Goal: Task Accomplishment & Management: Manage account settings

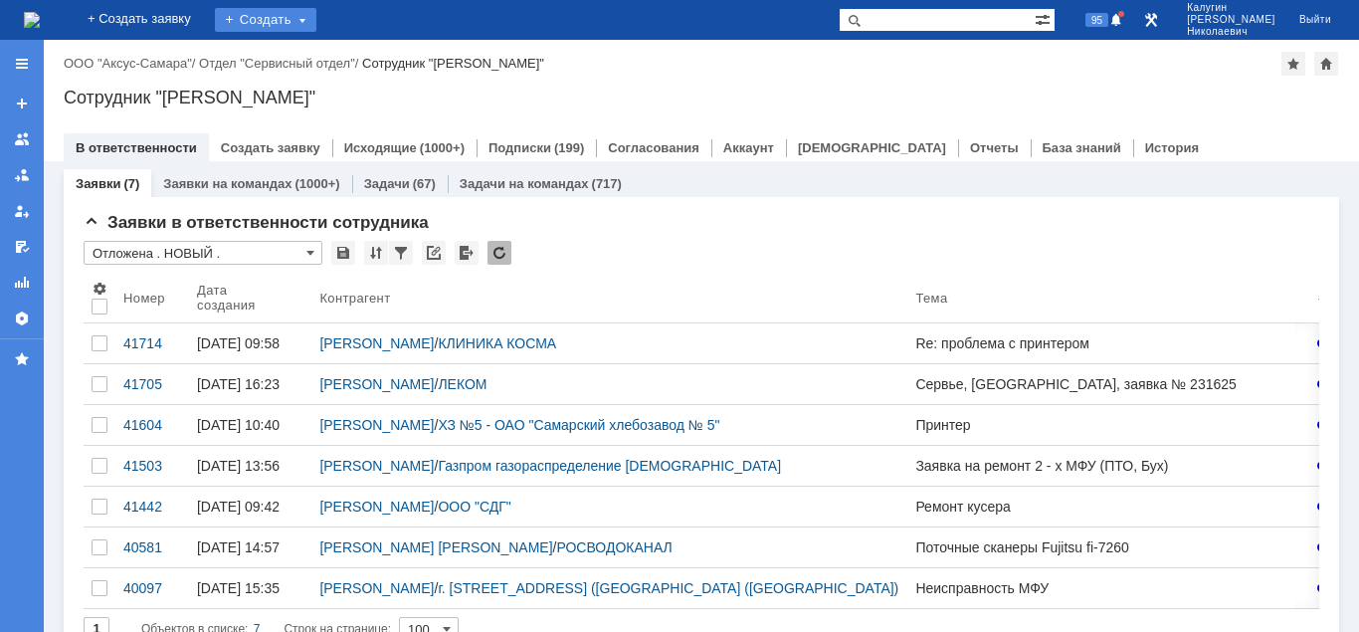
click at [314, 9] on div "Создать" at bounding box center [265, 20] width 101 height 24
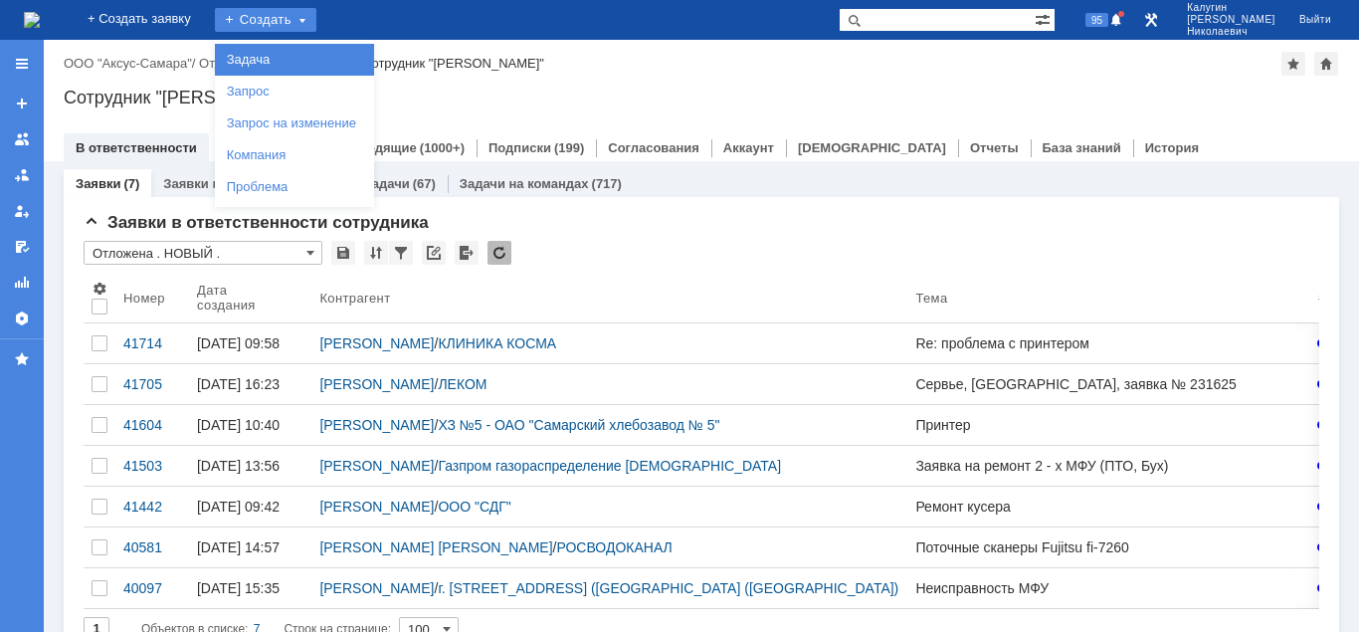
click at [302, 60] on link "Задача" at bounding box center [294, 60] width 151 height 24
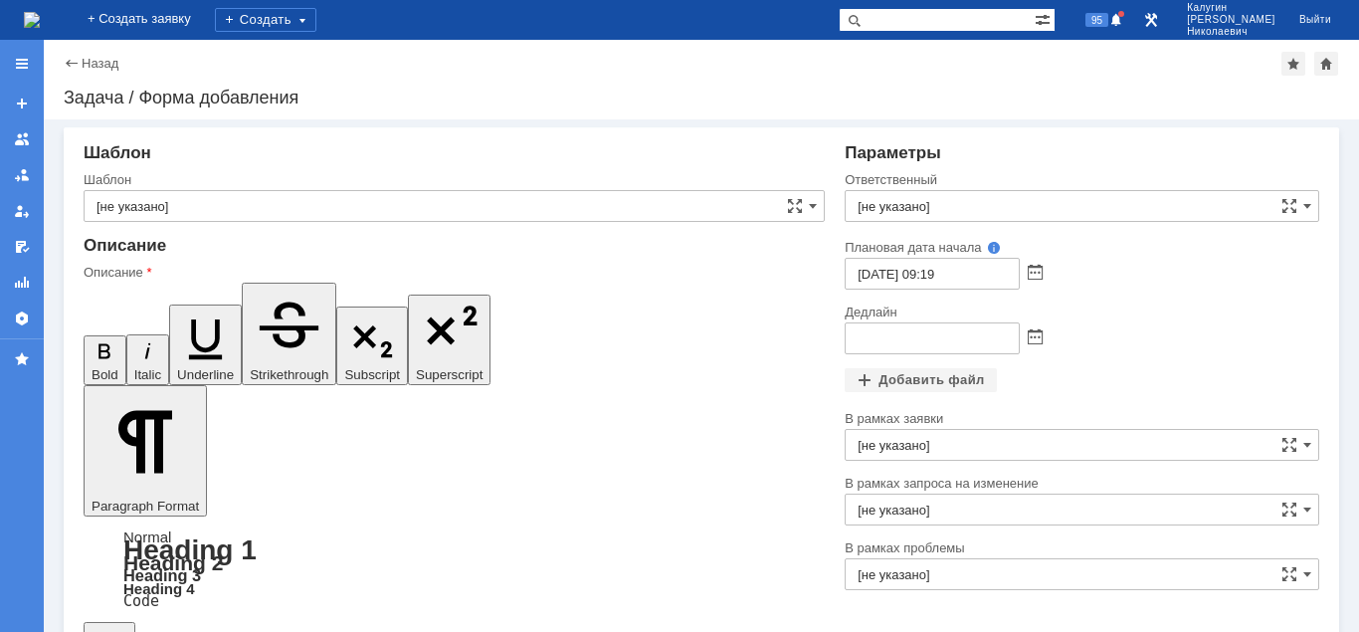
drag, startPoint x: 135, startPoint y: 4754, endPoint x: 180, endPoint y: 4756, distance: 44.8
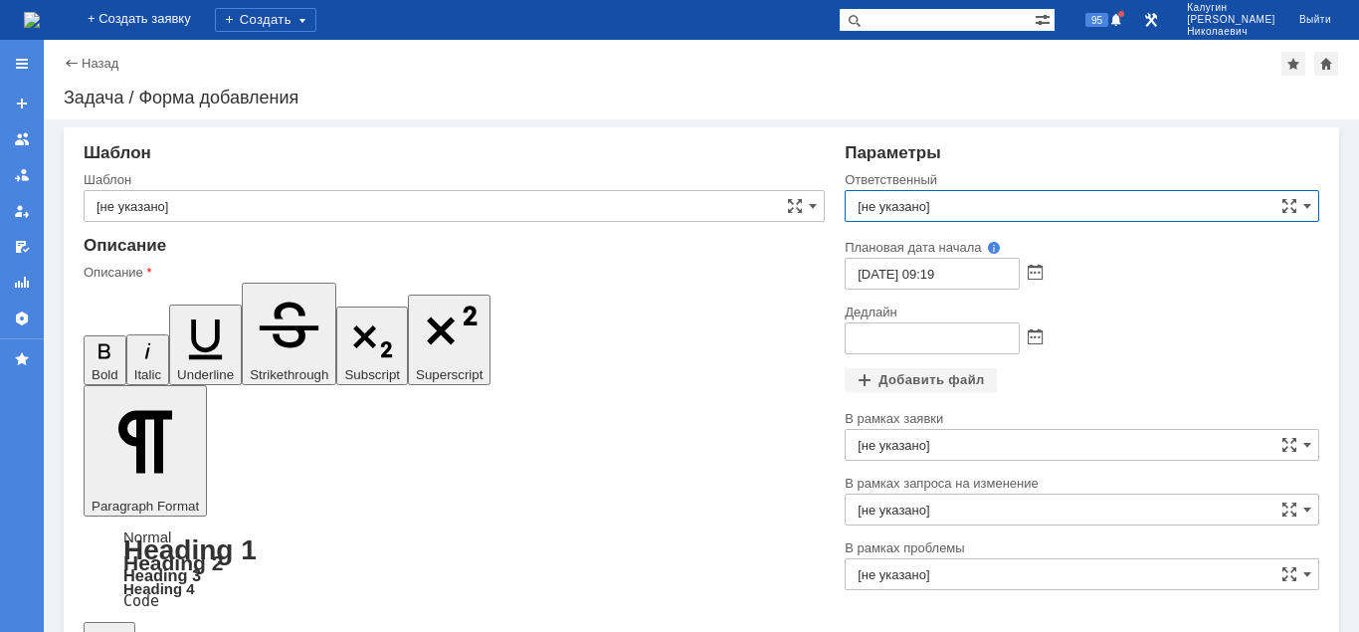
click at [933, 208] on input "[не указано]" at bounding box center [1082, 206] width 475 height 32
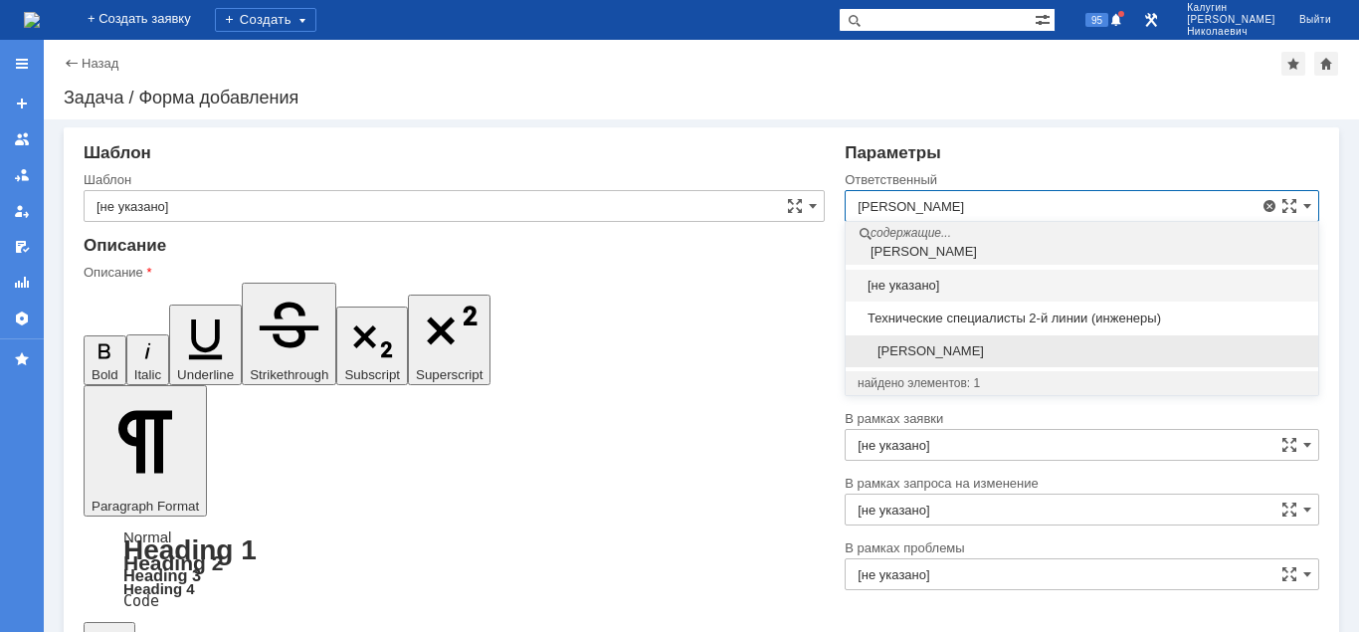
click at [972, 355] on span "[PERSON_NAME]" at bounding box center [1082, 351] width 449 height 16
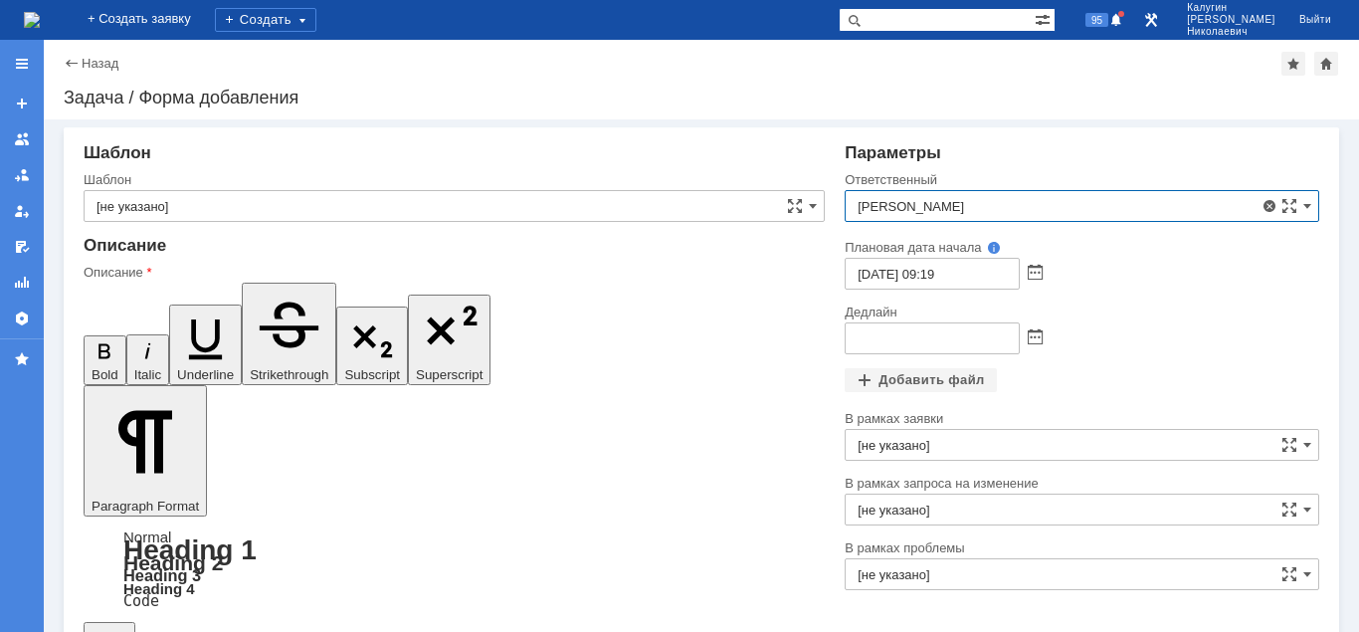
type input "[PERSON_NAME]"
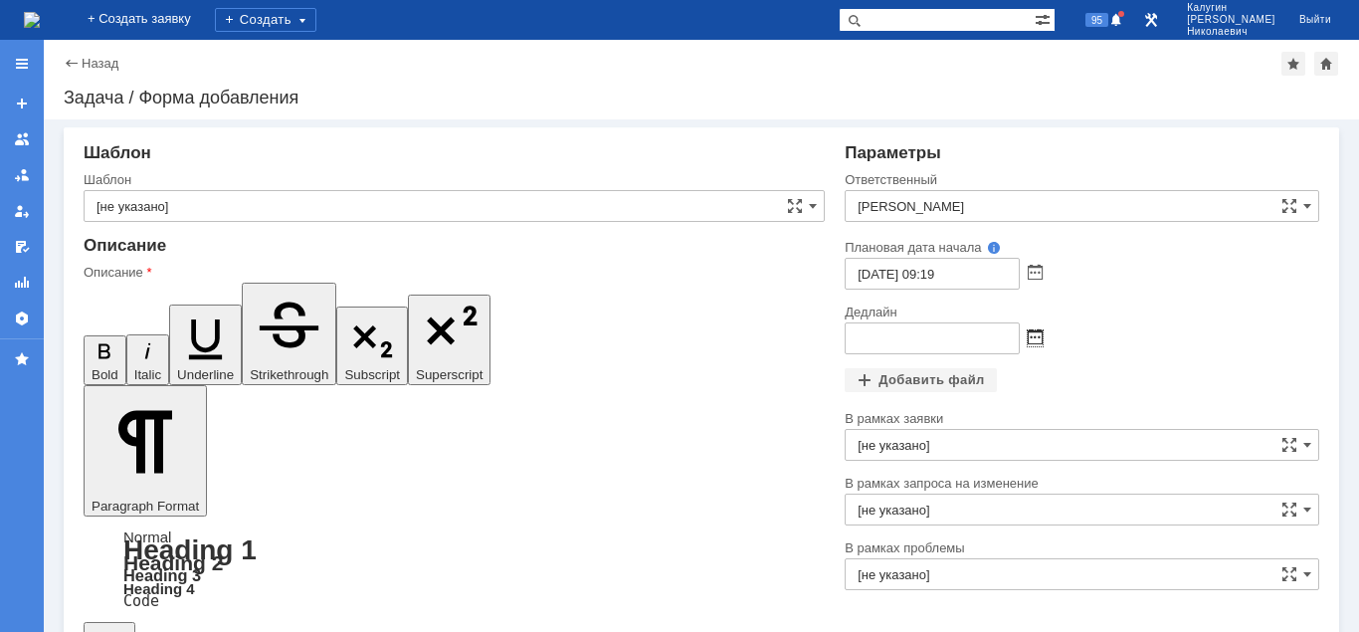
click at [1036, 335] on span at bounding box center [1035, 338] width 15 height 16
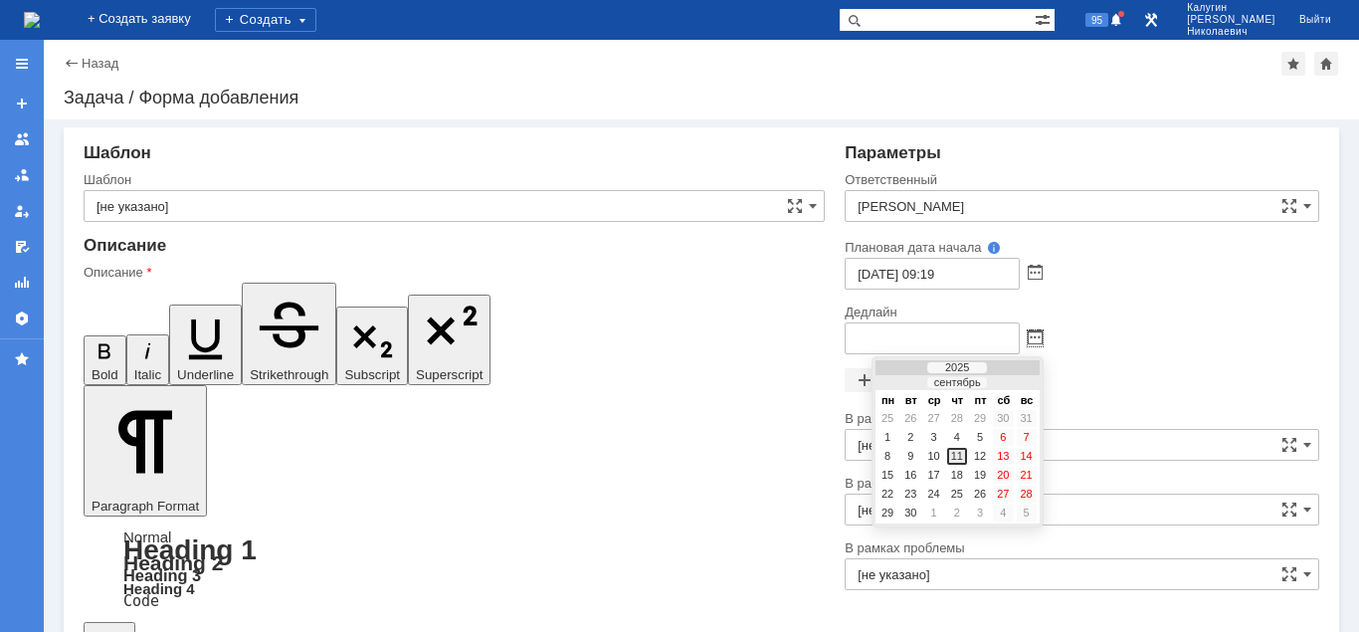
click at [957, 452] on div "11" at bounding box center [957, 456] width 20 height 17
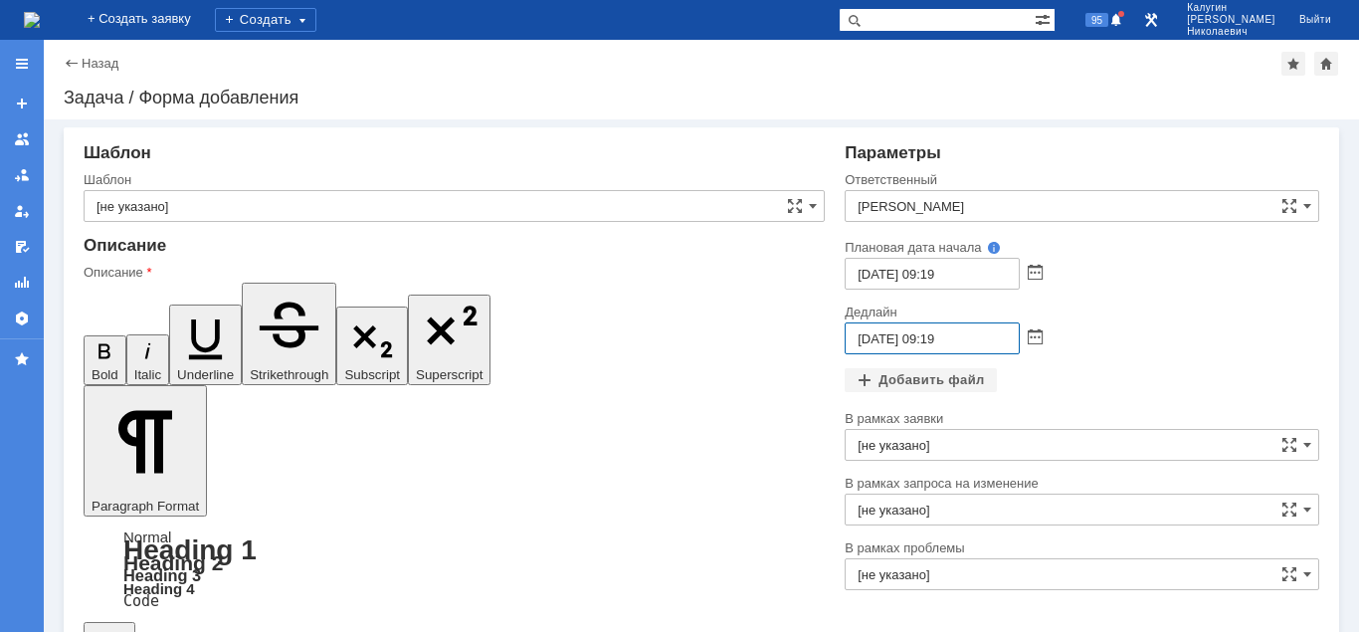
drag, startPoint x: 937, startPoint y: 335, endPoint x: 928, endPoint y: 342, distance: 11.3
click at [928, 342] on input "[DATE] 09:19" at bounding box center [932, 338] width 175 height 32
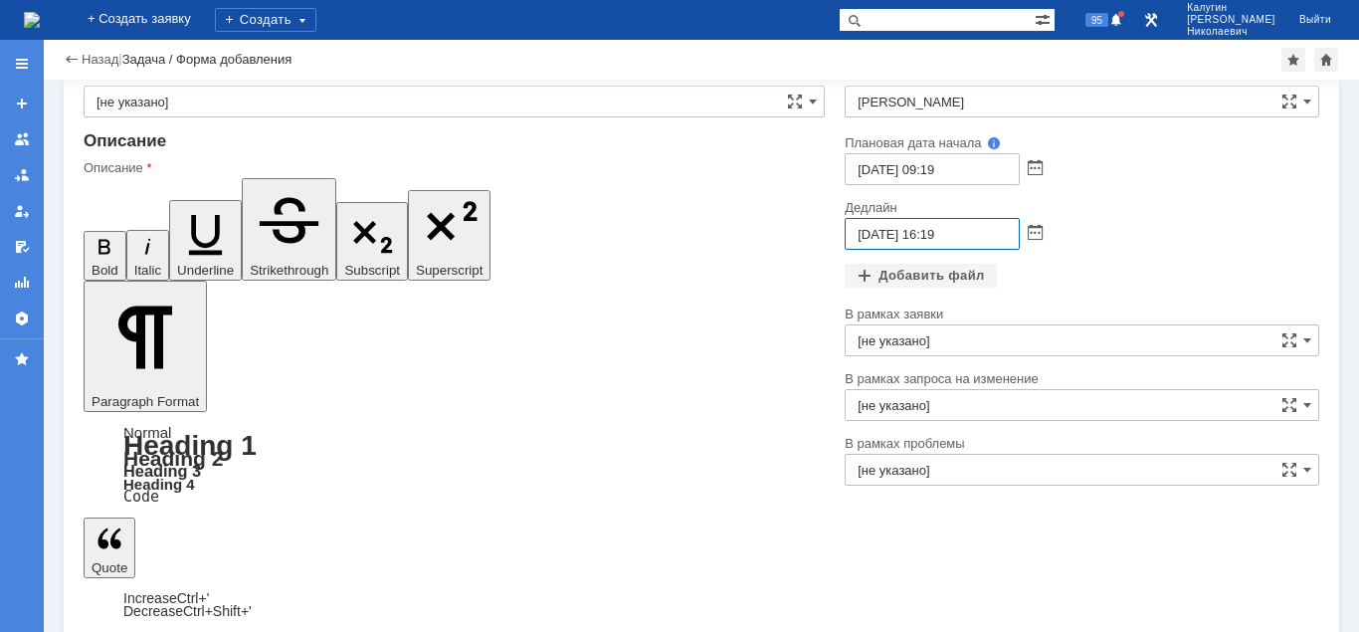
scroll to position [54, 0]
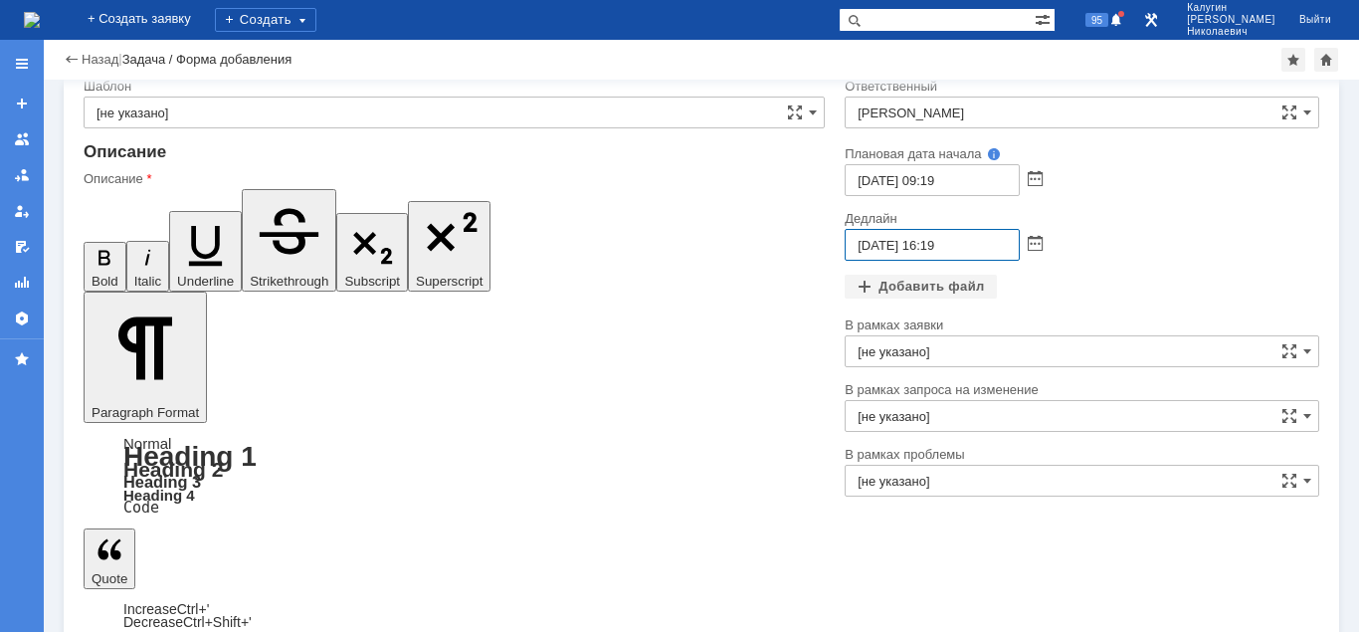
type input "[DATE] 16:19"
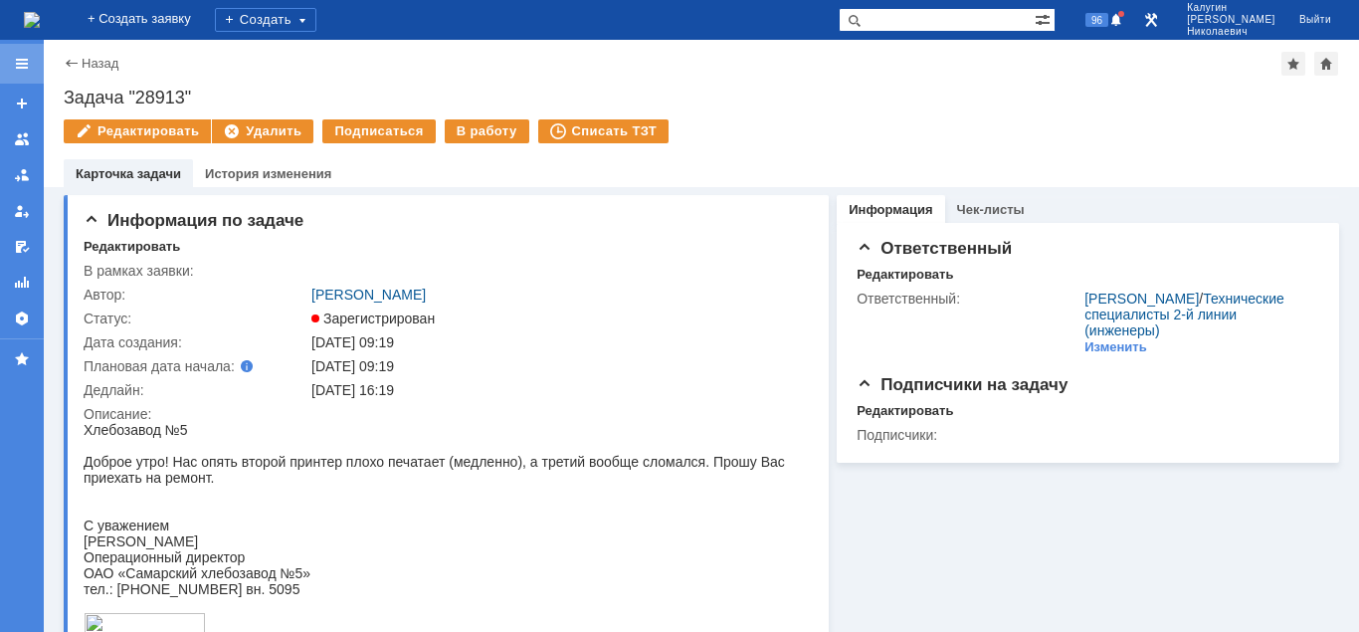
click at [23, 68] on div at bounding box center [22, 64] width 16 height 16
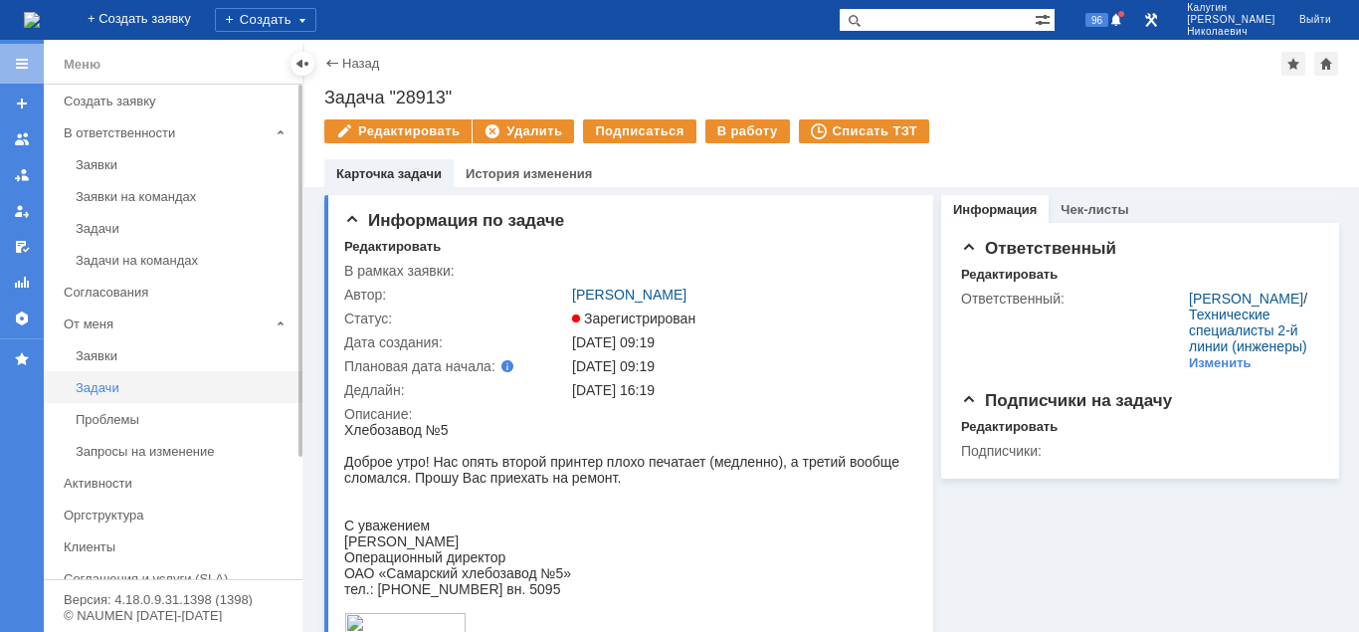
click at [113, 390] on div "Задачи" at bounding box center [183, 387] width 215 height 15
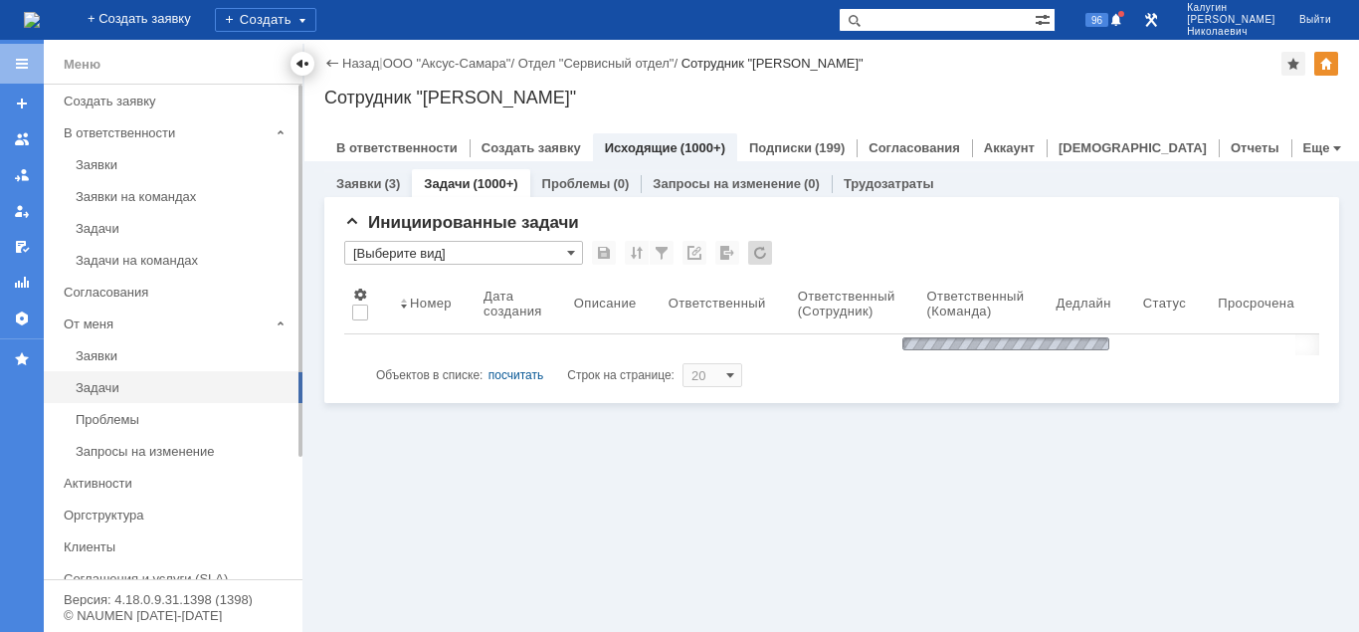
click at [304, 64] on div at bounding box center [302, 64] width 16 height 16
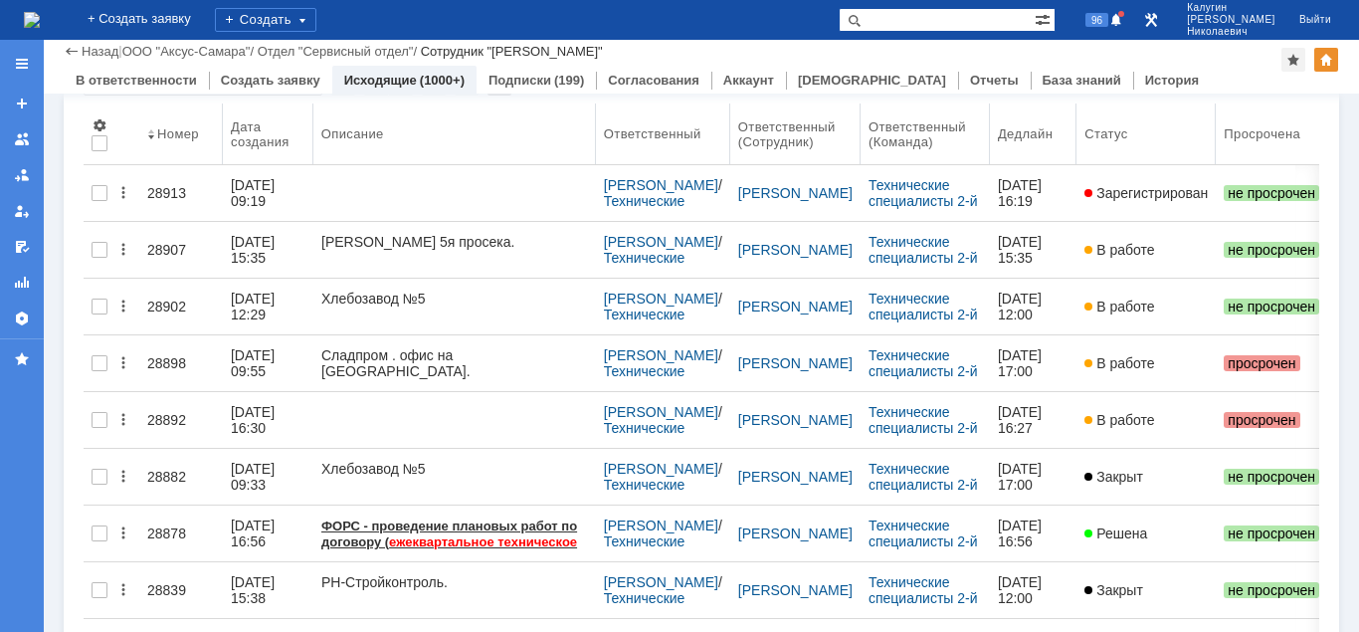
drag, startPoint x: 509, startPoint y: 129, endPoint x: 598, endPoint y: 128, distance: 88.5
click at [598, 128] on body "Идет загрузка, пожалуйста, подождите. На домашнюю + Создать заявку Создать 96 К…" at bounding box center [679, 316] width 1359 height 632
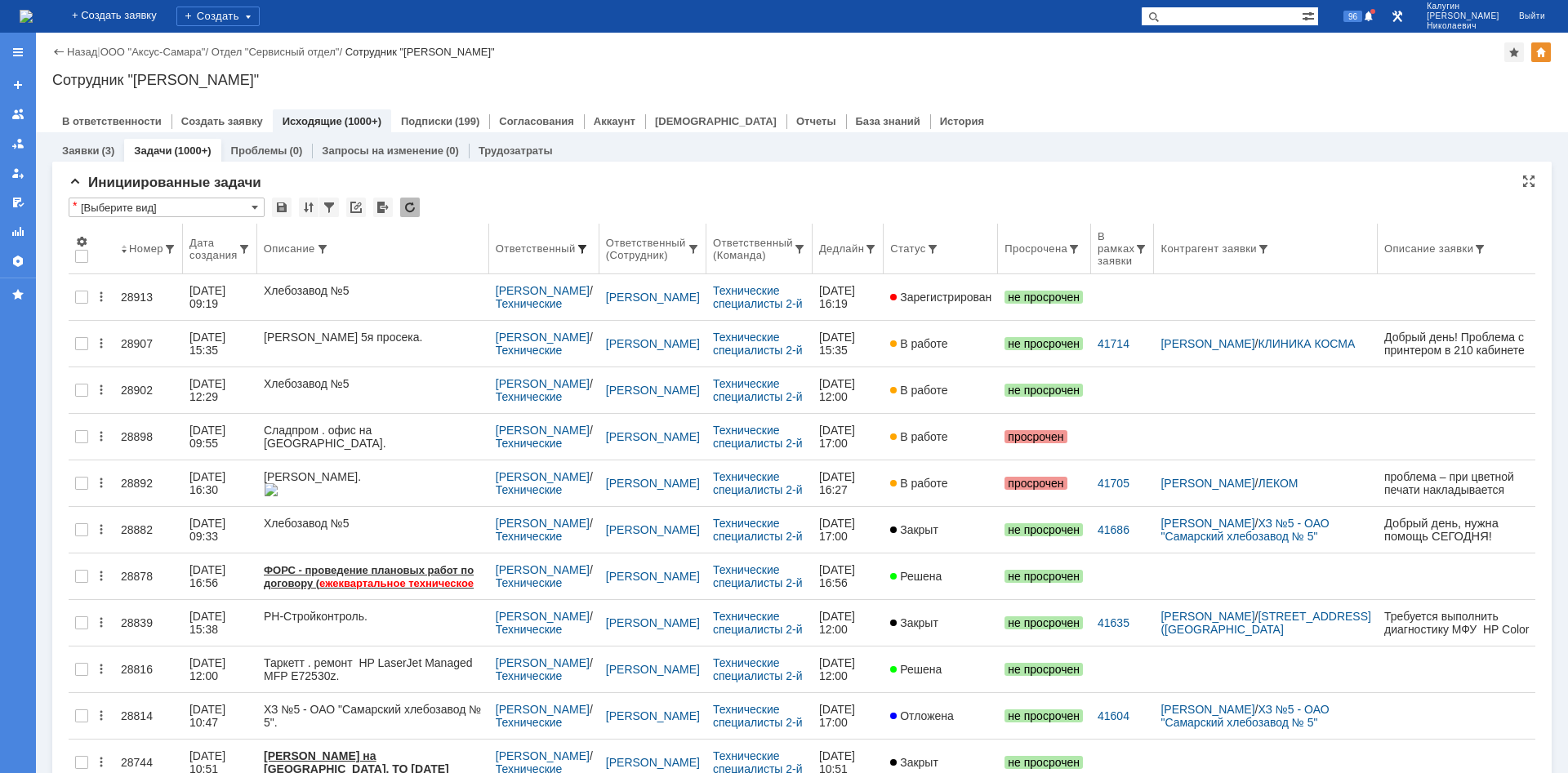
click at [584, 246] on span at bounding box center [582, 249] width 13 height 13
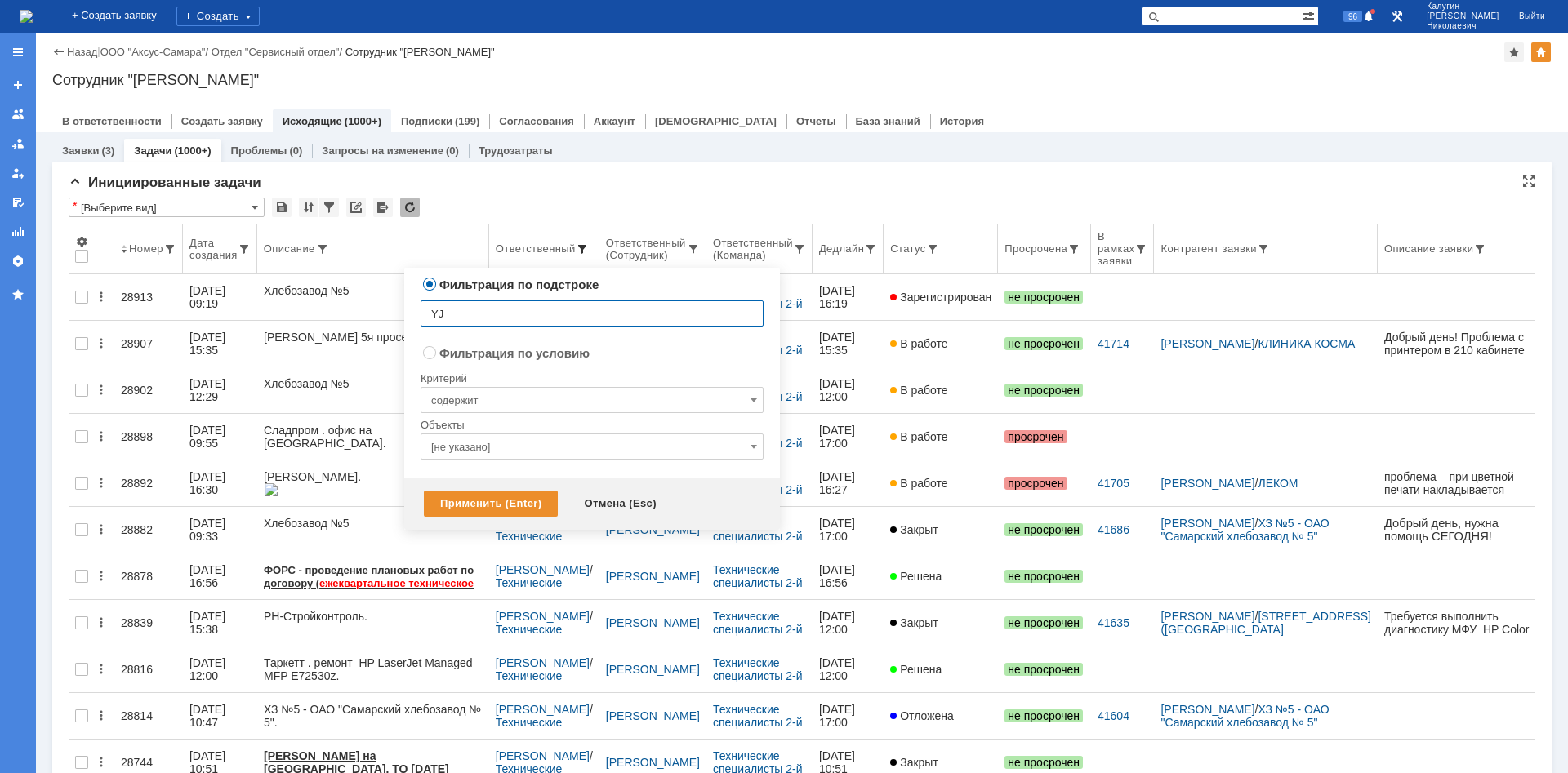
type input "Y"
type input "Носенков"
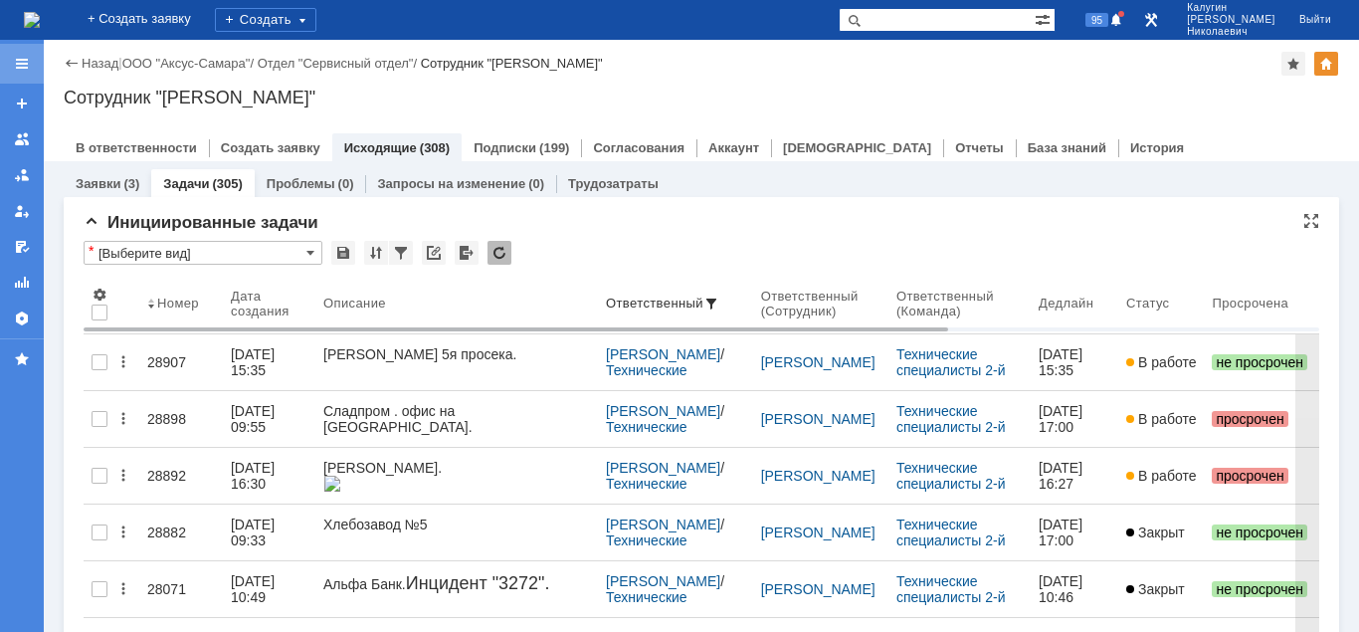
click at [13, 62] on div at bounding box center [22, 64] width 44 height 40
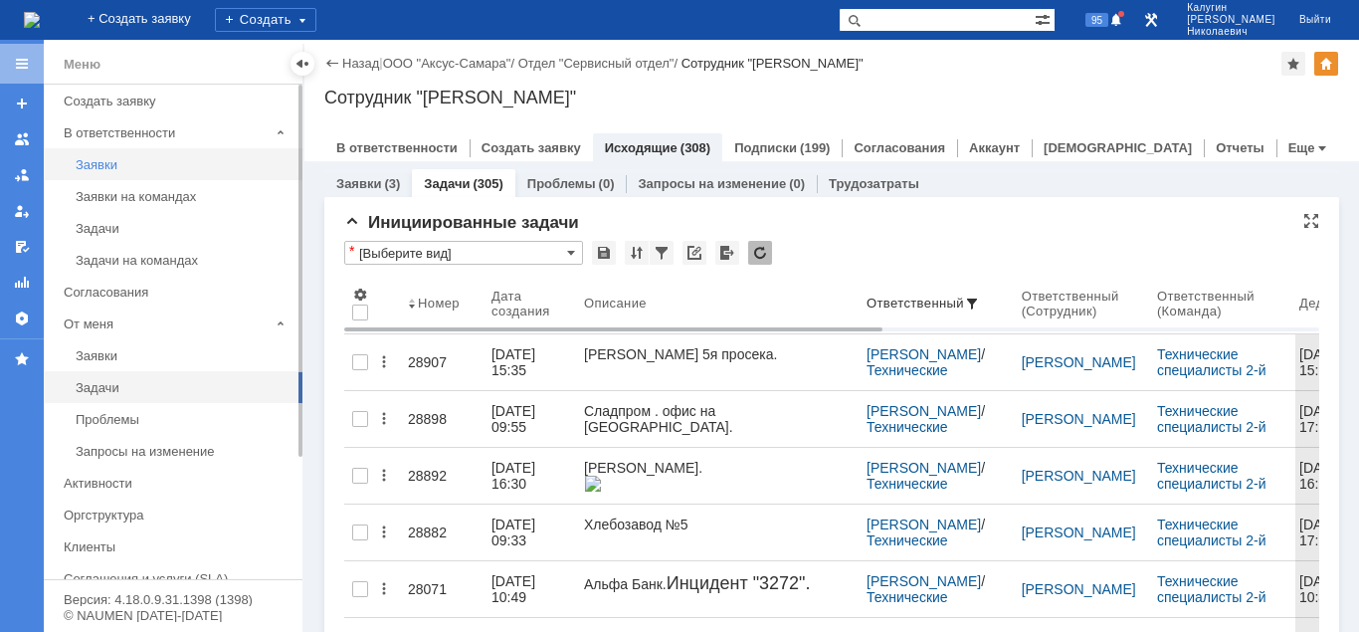
click at [99, 162] on div "Заявки" at bounding box center [183, 164] width 215 height 15
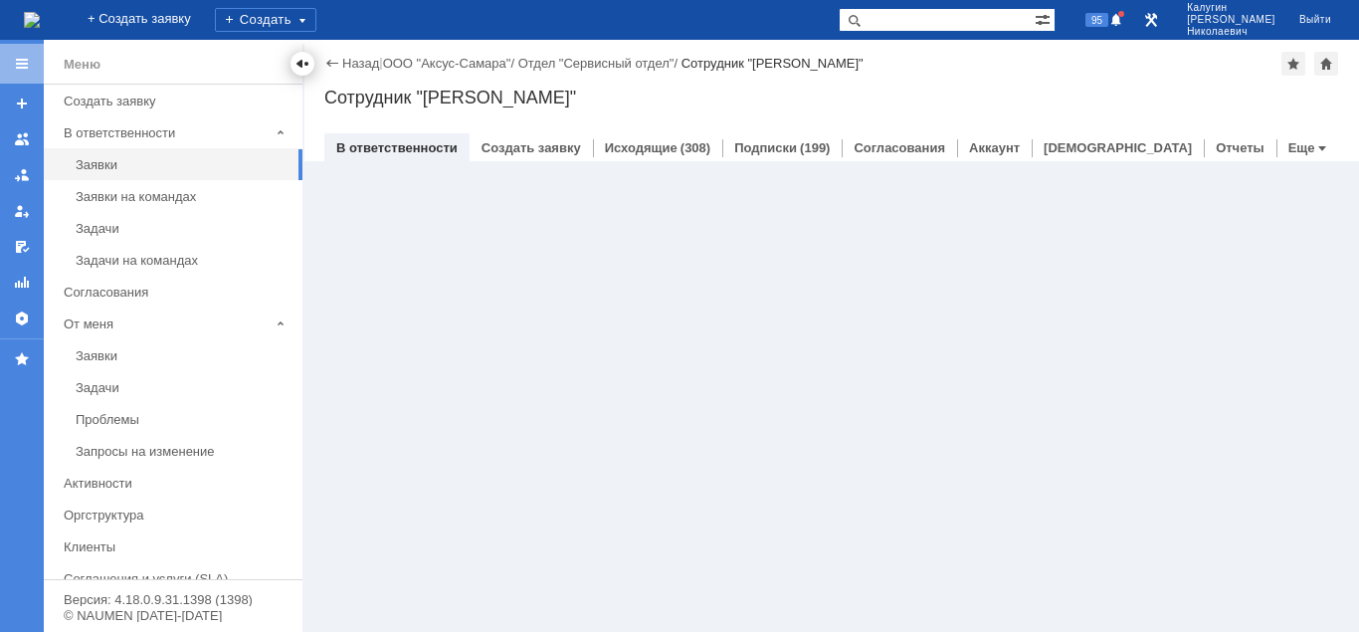
click at [302, 66] on div at bounding box center [302, 64] width 16 height 16
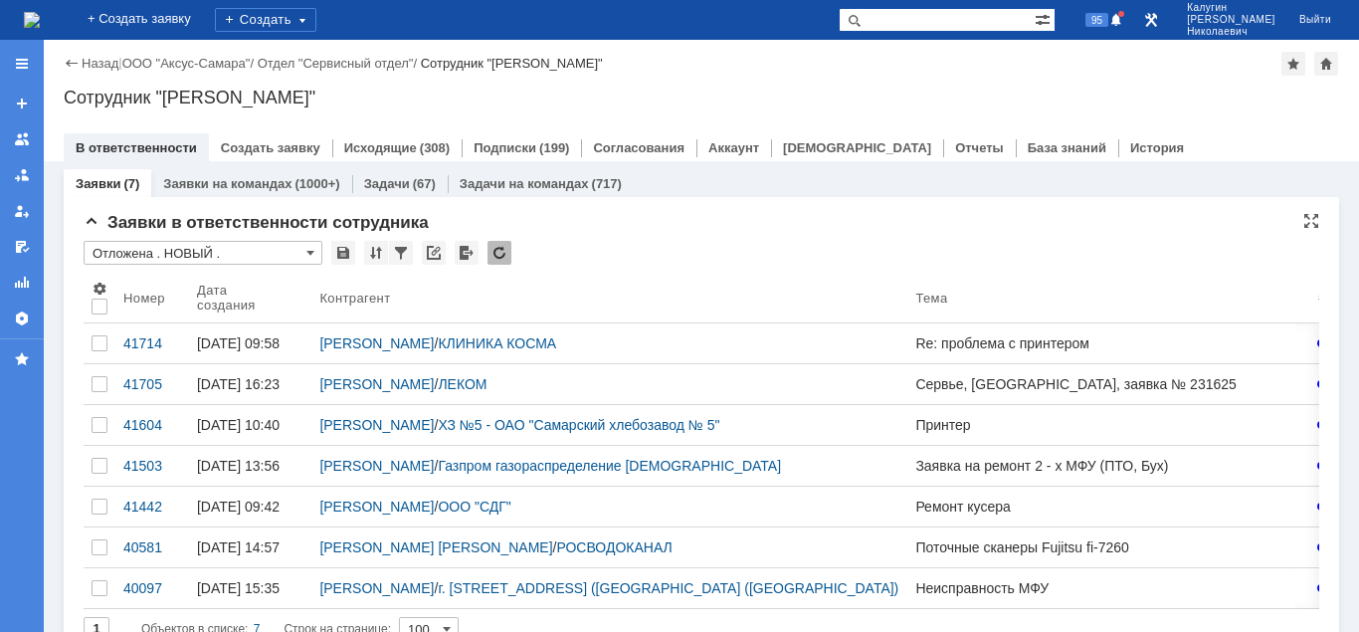
click at [160, 251] on input "Отложена . НОВЫЙ ." at bounding box center [203, 253] width 239 height 24
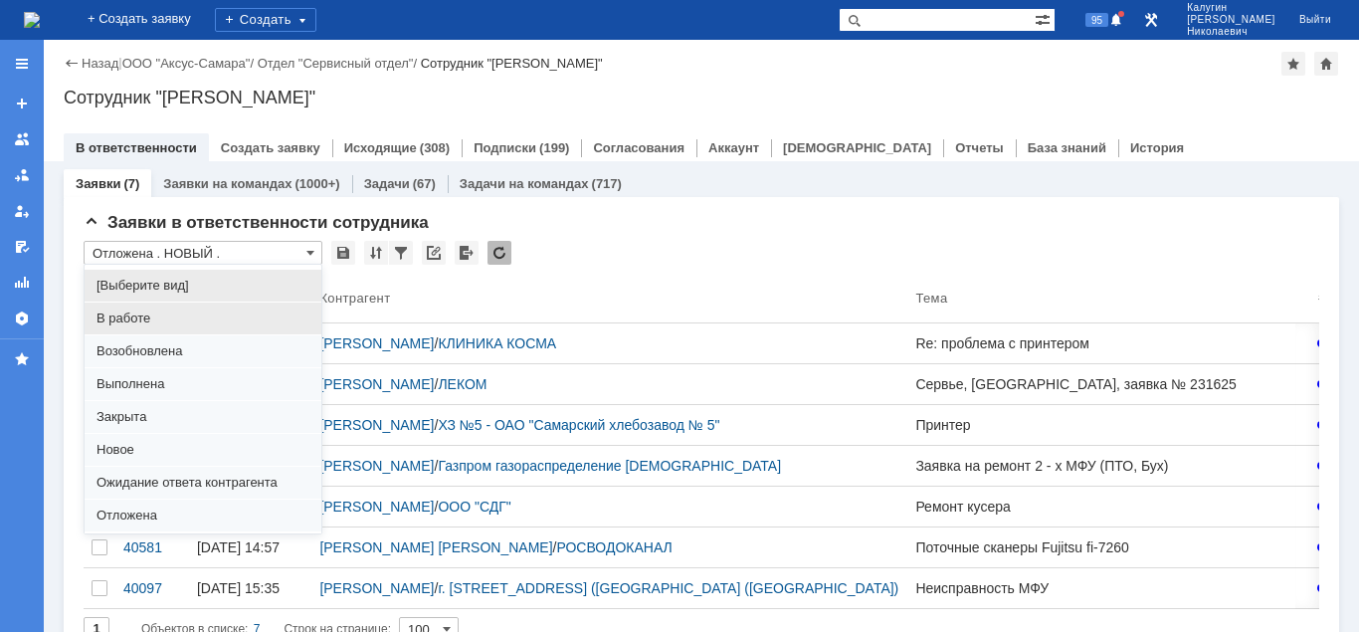
click at [141, 317] on span "В работе" at bounding box center [202, 318] width 213 height 16
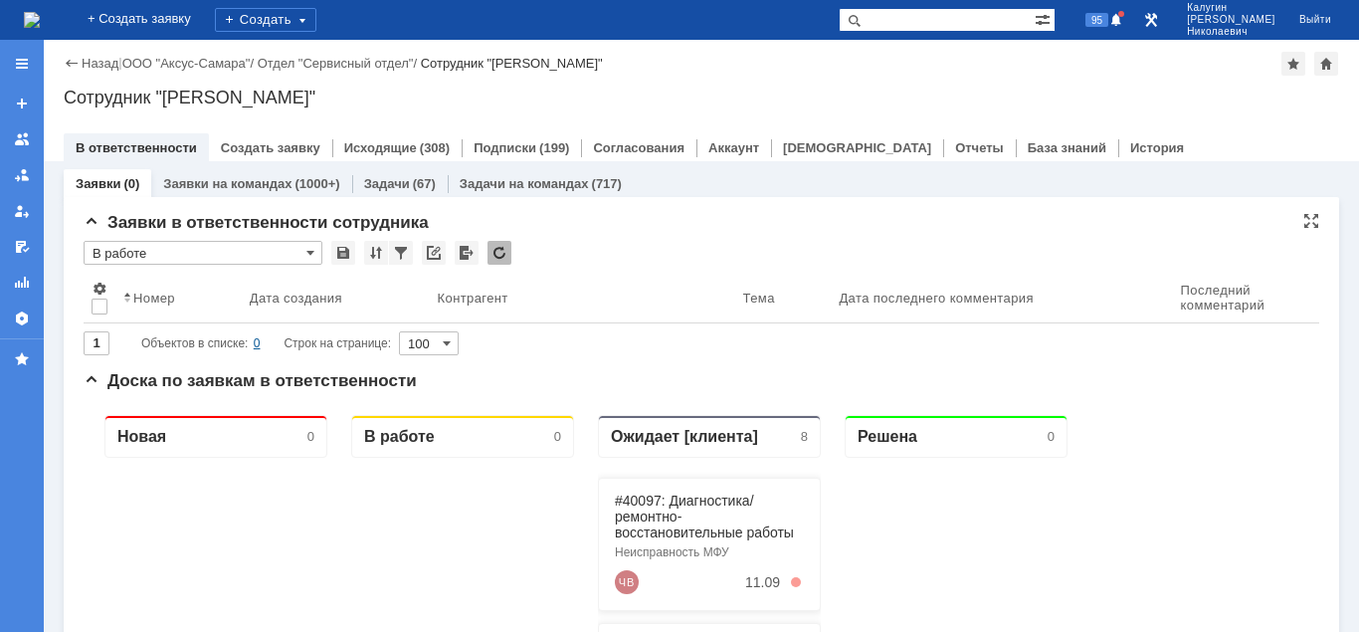
type input "В работе"
click at [787, 94] on div "Сотрудник "Калугин Александр Николаевич"" at bounding box center [701, 98] width 1275 height 20
click at [997, 78] on div "Назад | ООО "Аксус-Самара" / Отдел "Сервисный отдел" / Сотрудник "Калугин Алекс…" at bounding box center [701, 100] width 1315 height 121
click at [890, 85] on div "Назад | ООО "Аксус-Самара" / Отдел "Сервисный отдел" / Сотрудник "Калугин Алекс…" at bounding box center [701, 100] width 1315 height 121
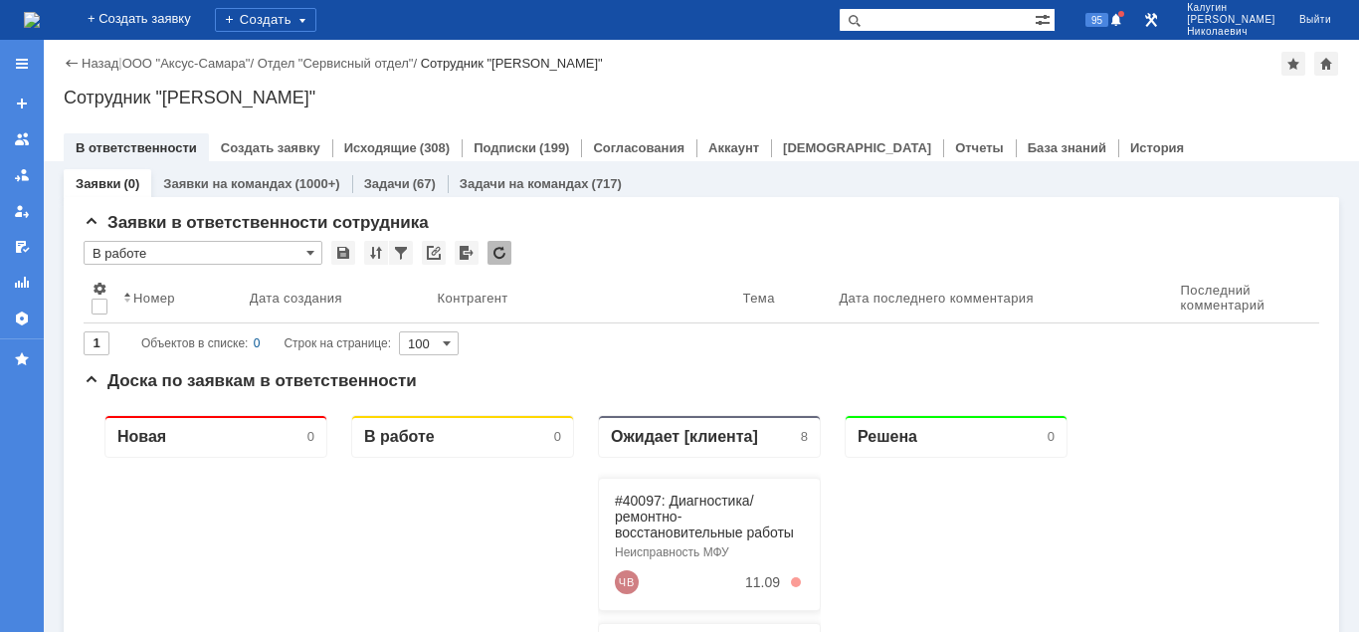
click at [890, 85] on div "Назад | ООО "Аксус-Самара" / Отдел "Сервисный отдел" / Сотрудник "Калугин Алекс…" at bounding box center [701, 100] width 1315 height 121
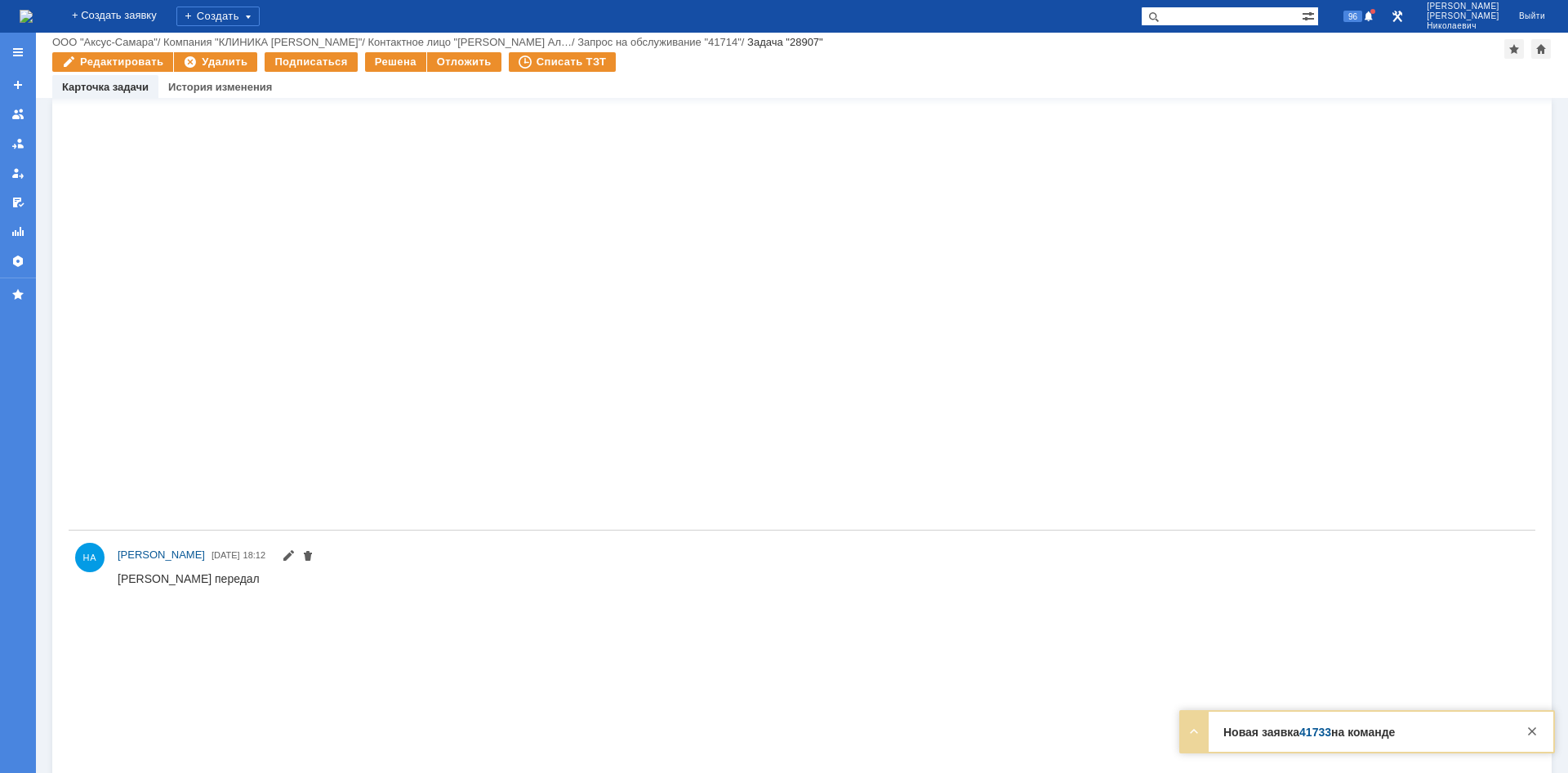
scroll to position [1006, 0]
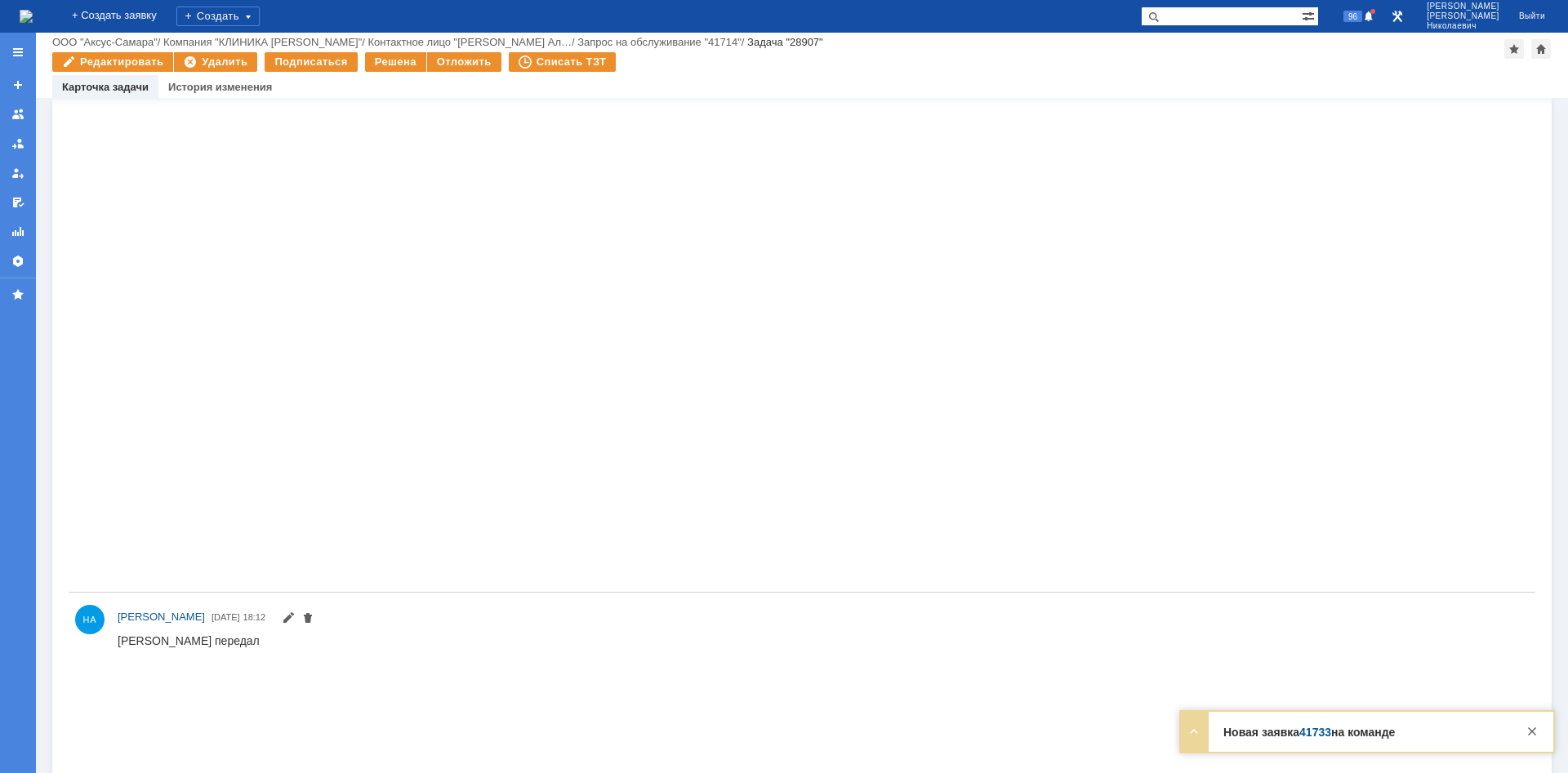
click at [131, 14] on img at bounding box center [124, 7] width 13 height 13
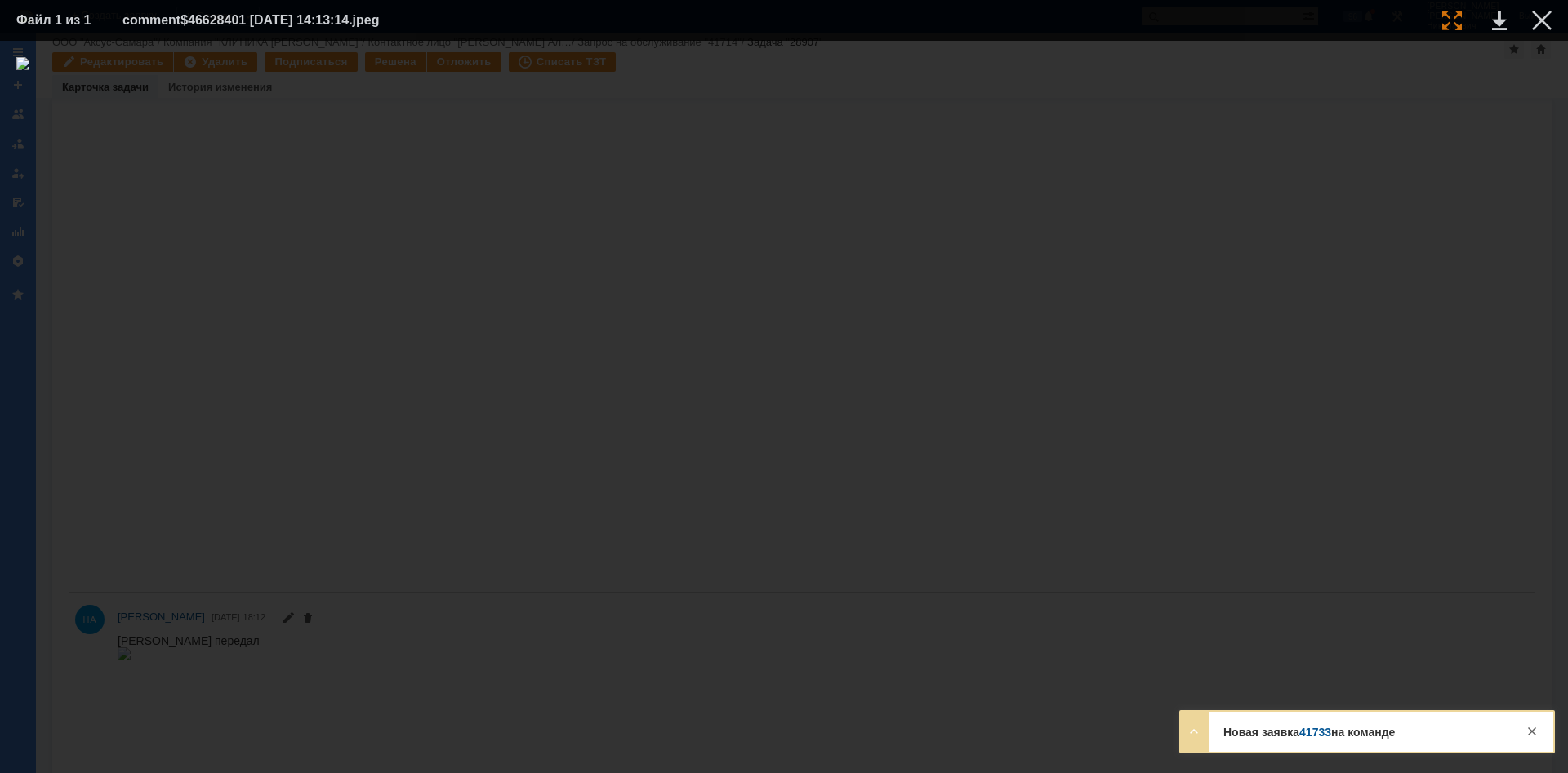
click at [1449, 17] on div at bounding box center [1452, 21] width 20 height 20
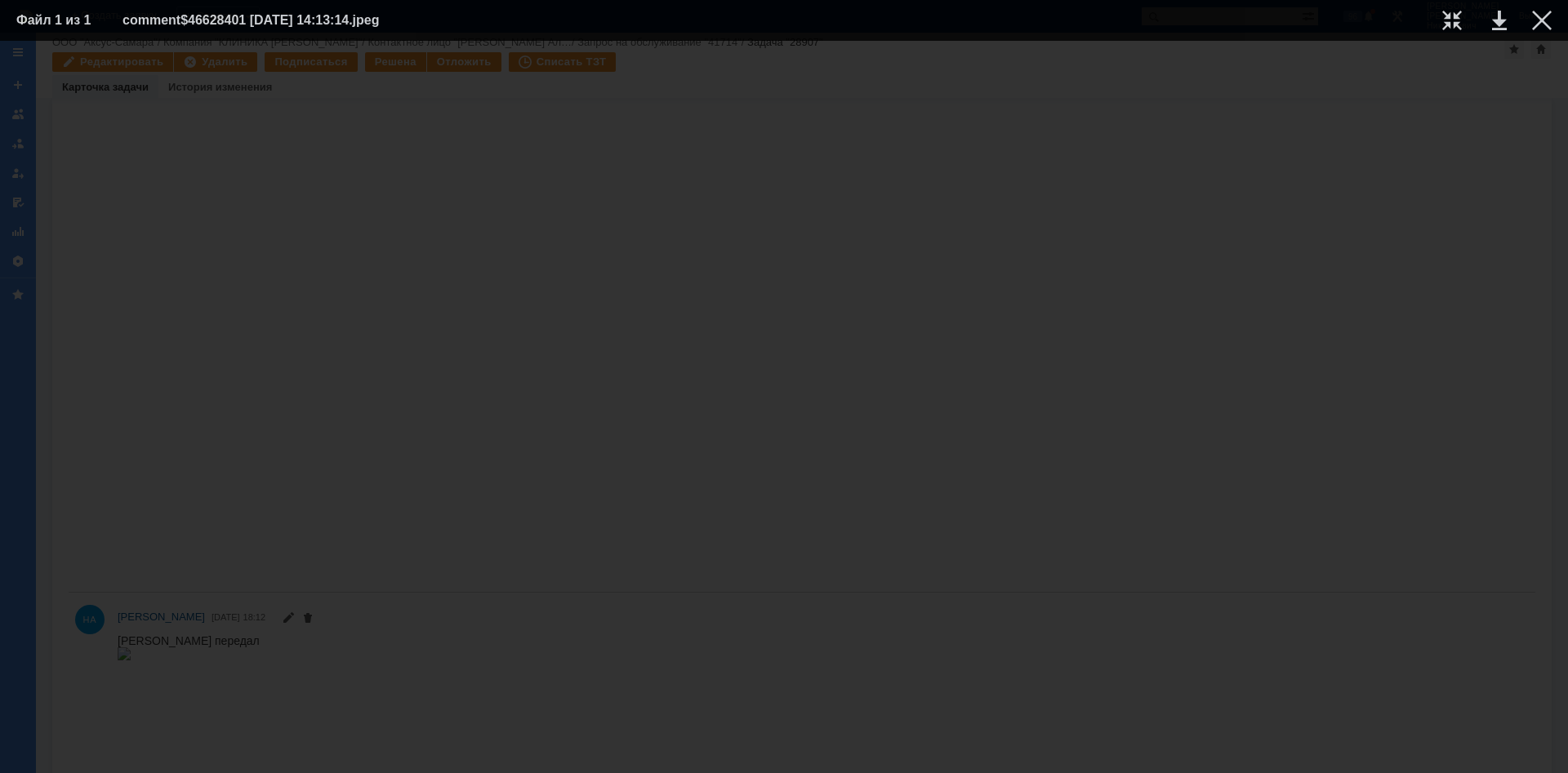
scroll to position [868, 0]
click at [791, 41] on img at bounding box center [784, 34] width 13 height 13
click at [1540, 25] on div at bounding box center [1542, 21] width 20 height 20
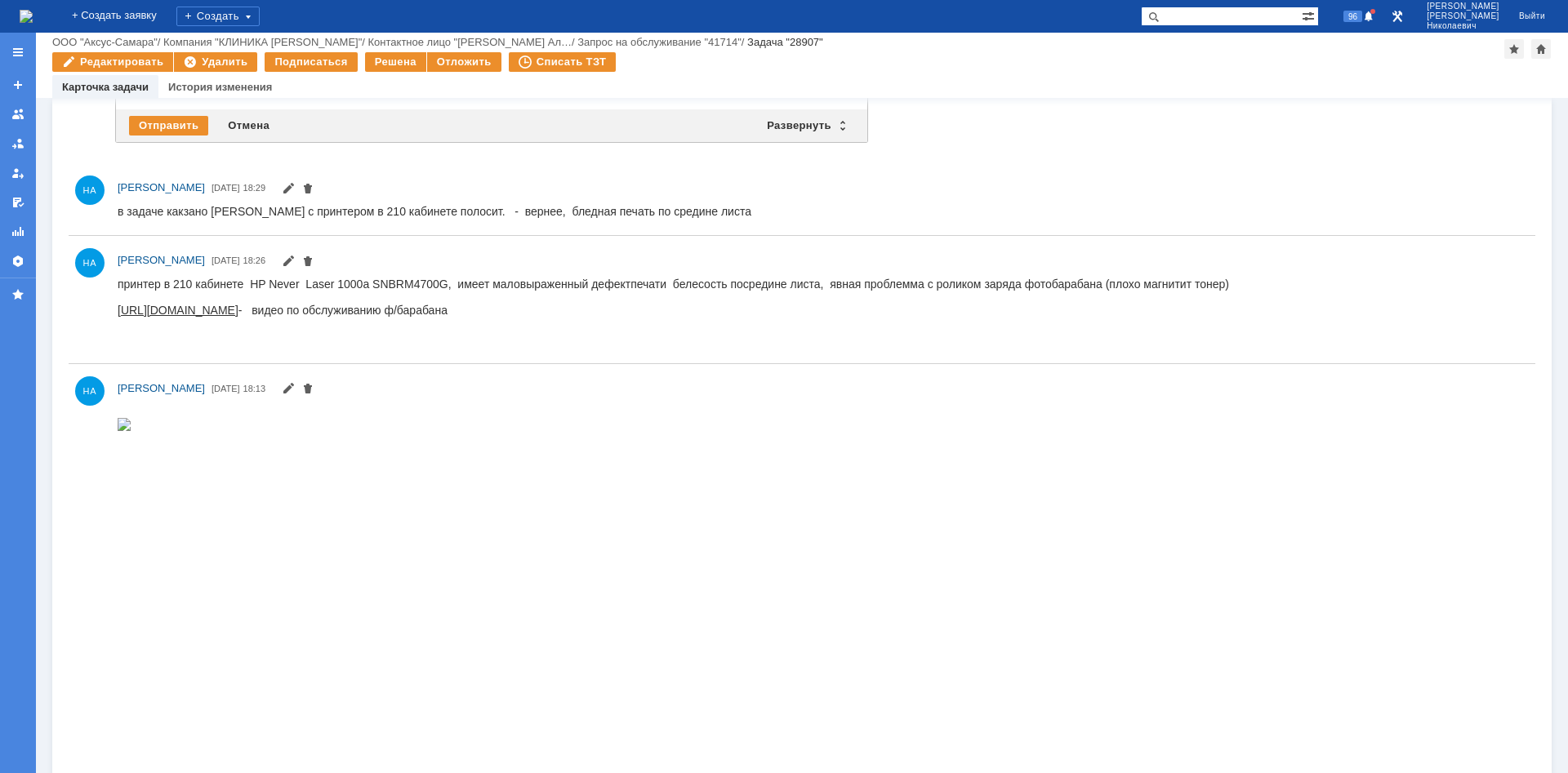
scroll to position [749, 0]
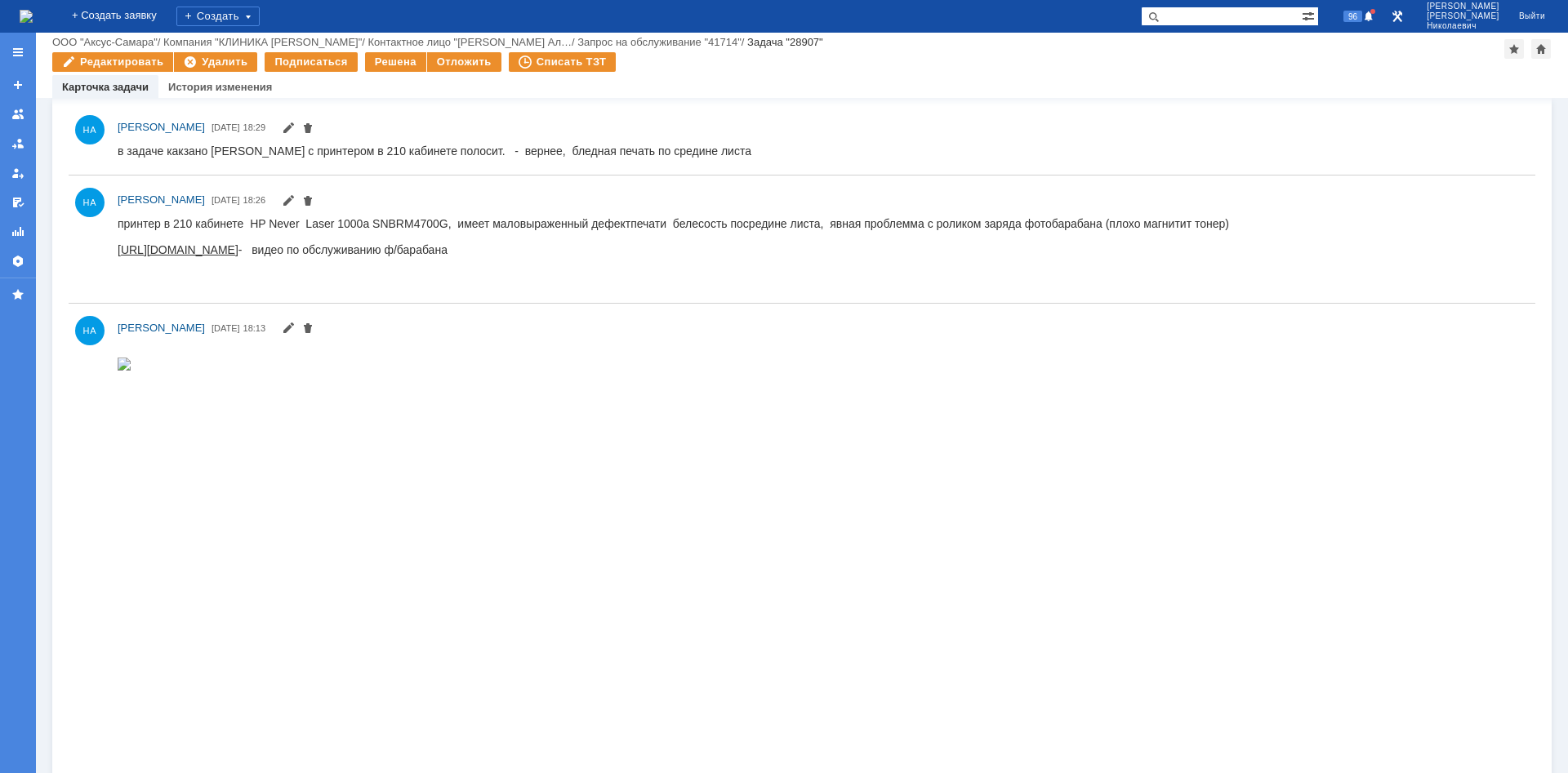
click at [238, 252] on link "https://www.youtube.com/watch?v=xkwQY947YRo" at bounding box center [177, 249] width 121 height 13
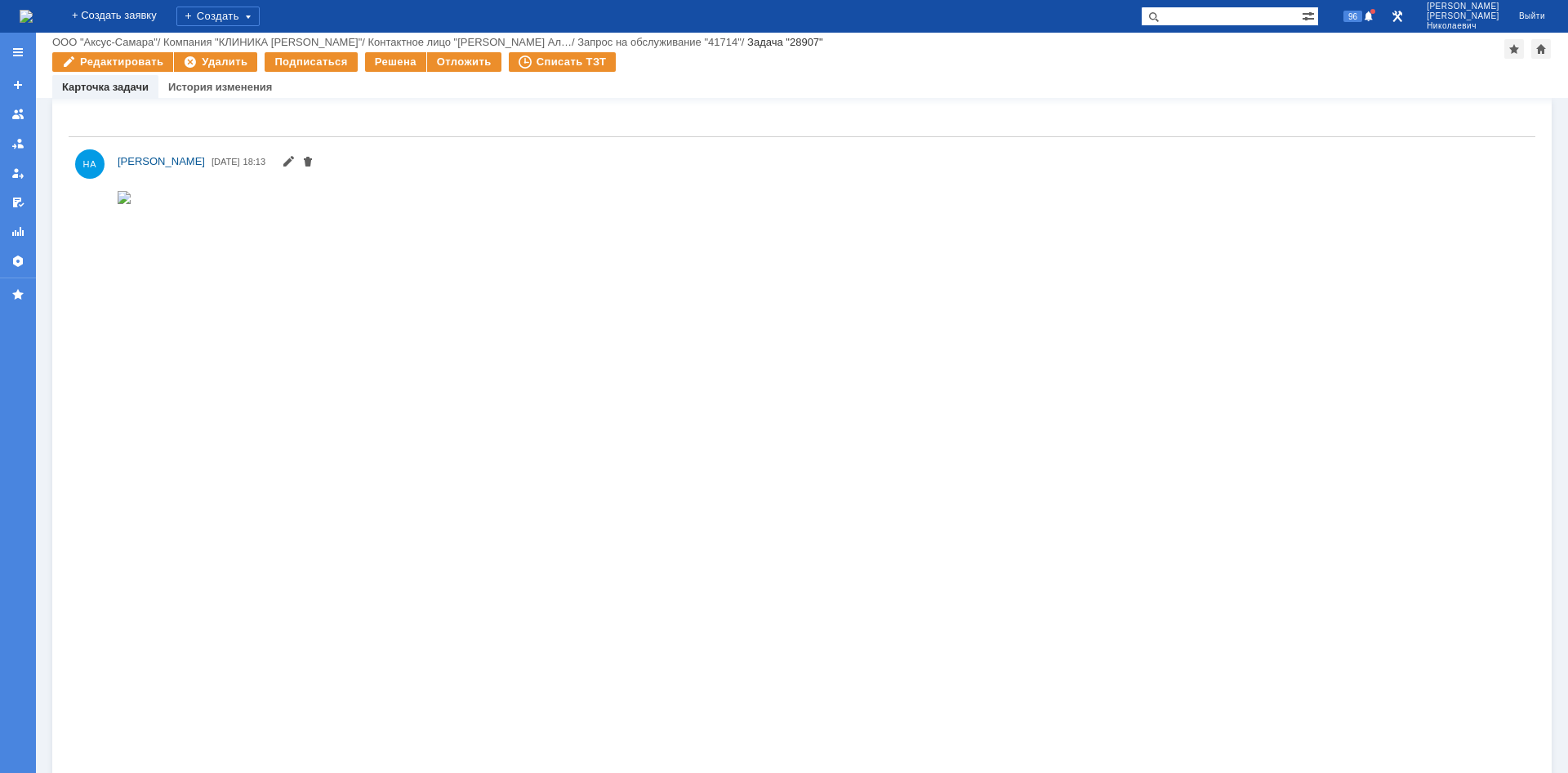
scroll to position [1166, 0]
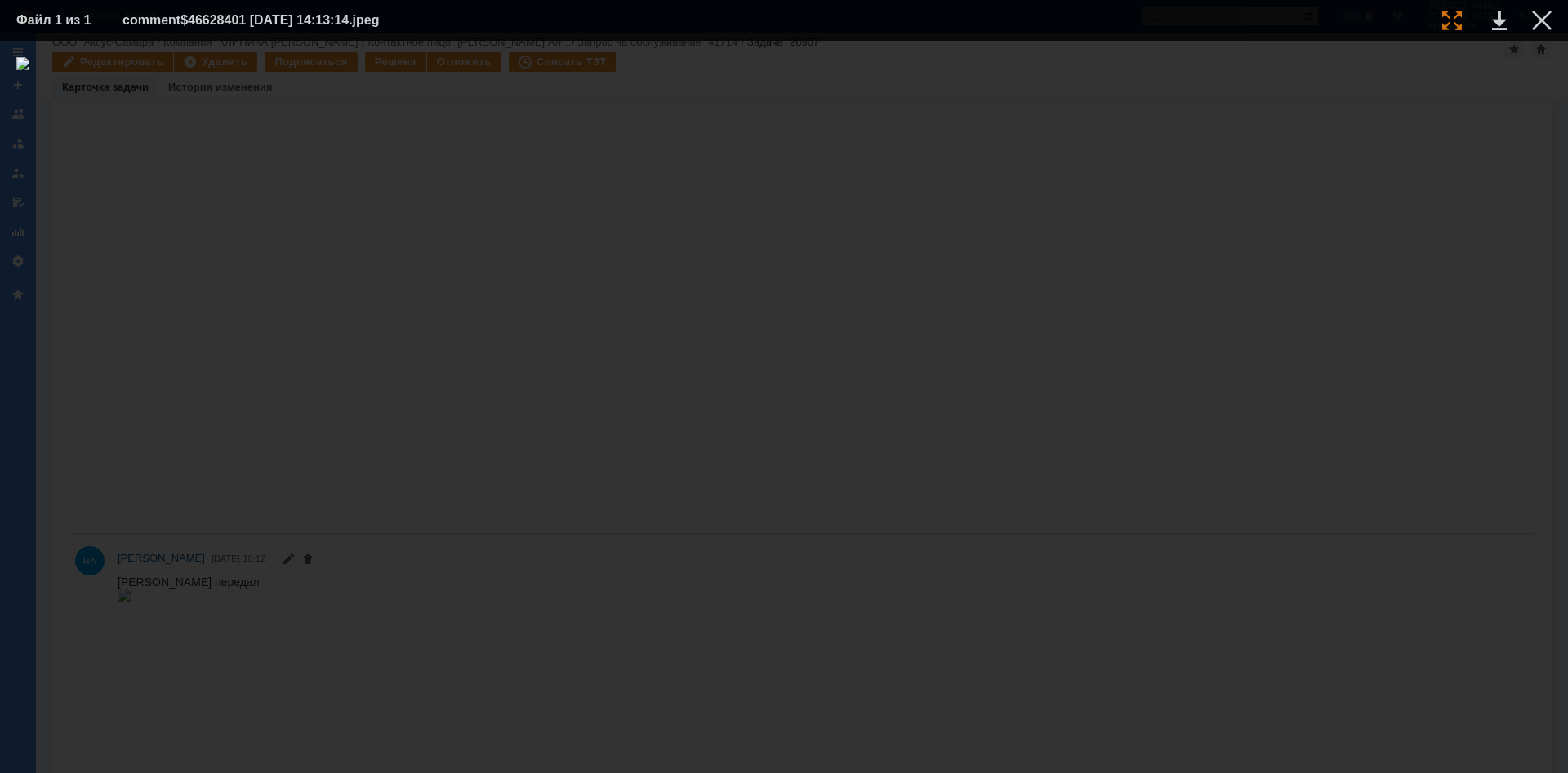
click at [1445, 16] on div at bounding box center [1452, 21] width 20 height 20
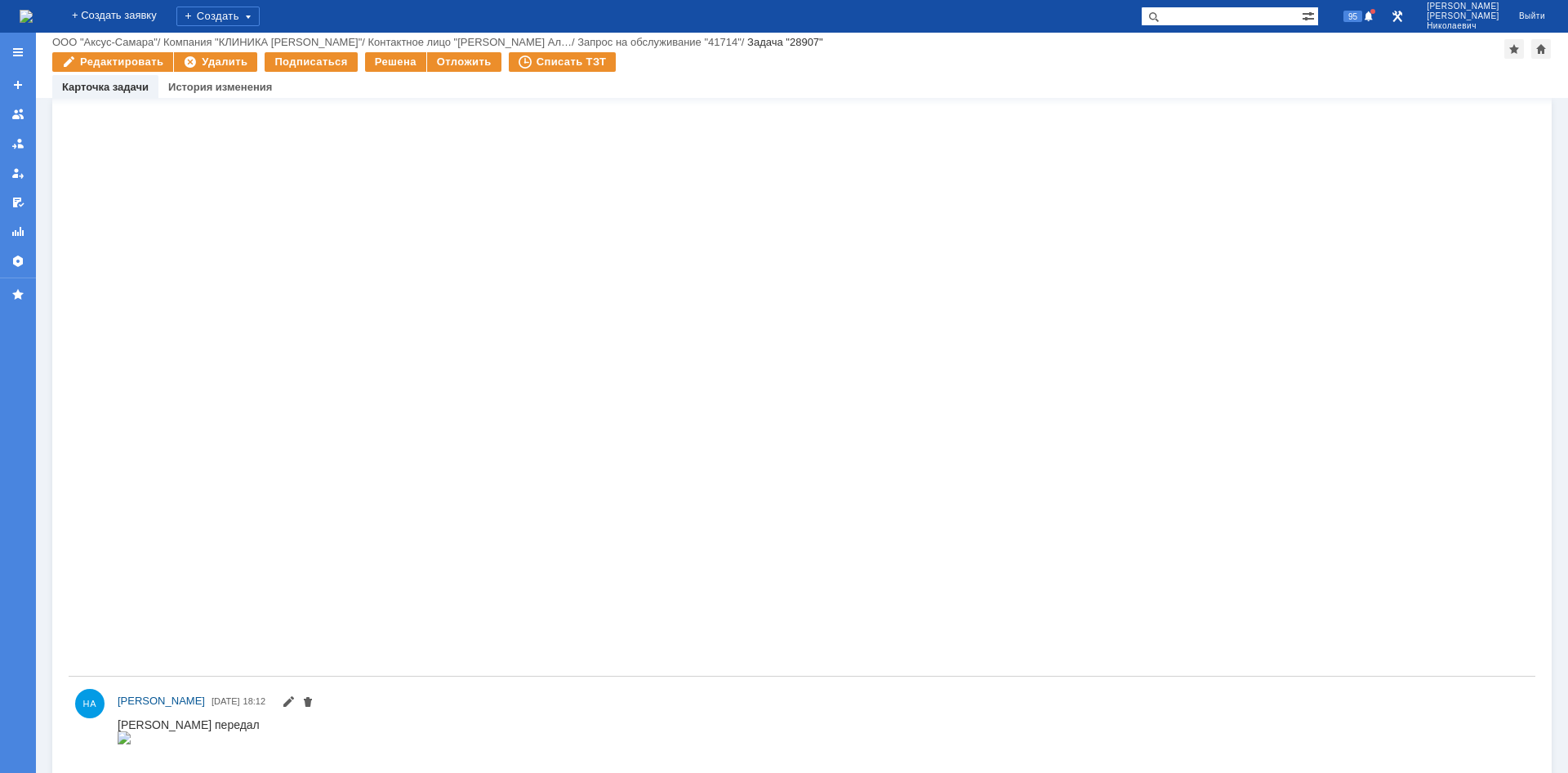
scroll to position [606, 0]
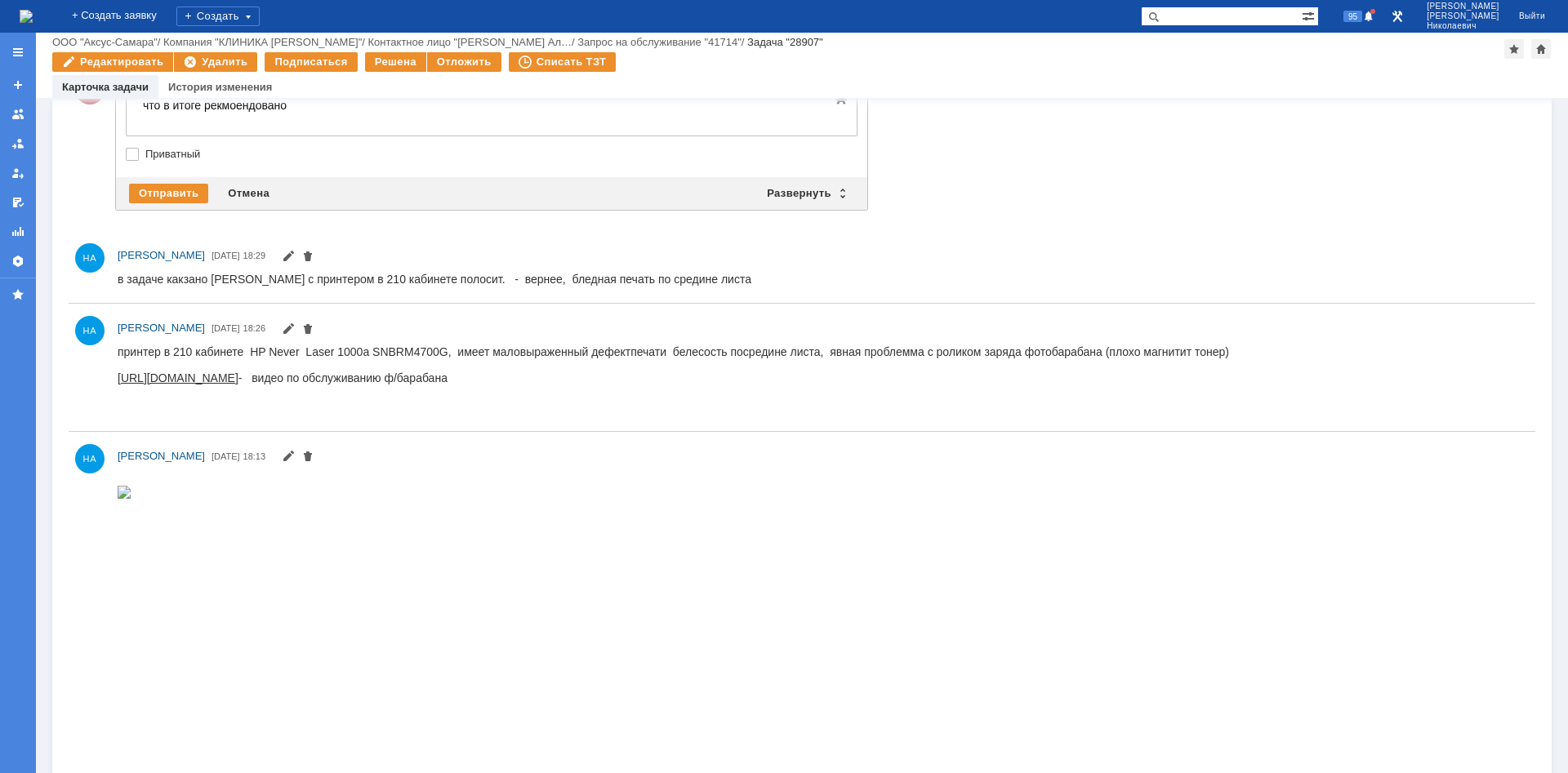
scroll to position [688, 0]
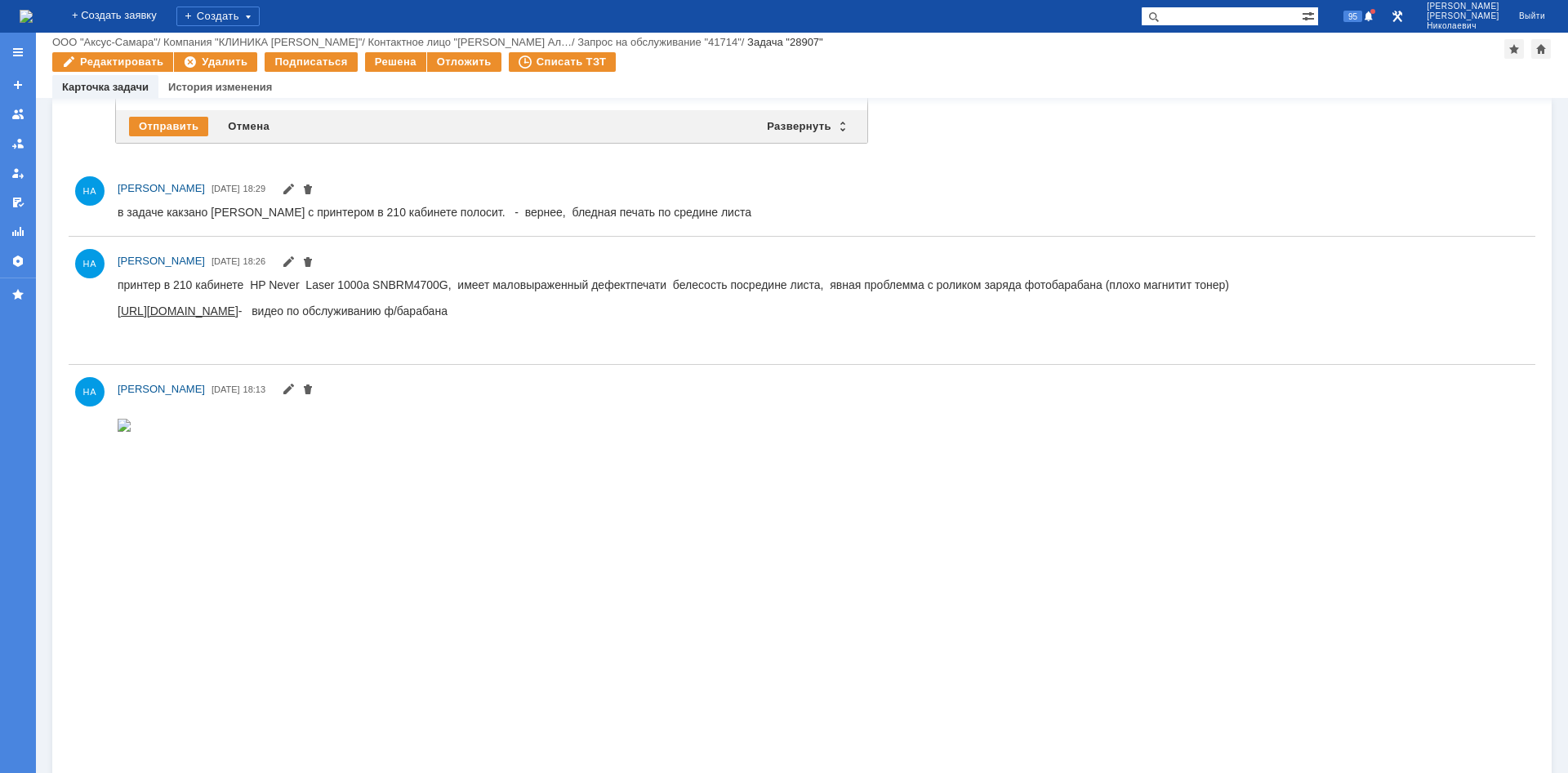
click at [238, 314] on link "https://www.youtube.com/watch?v=xkwQY947YRo" at bounding box center [177, 310] width 121 height 13
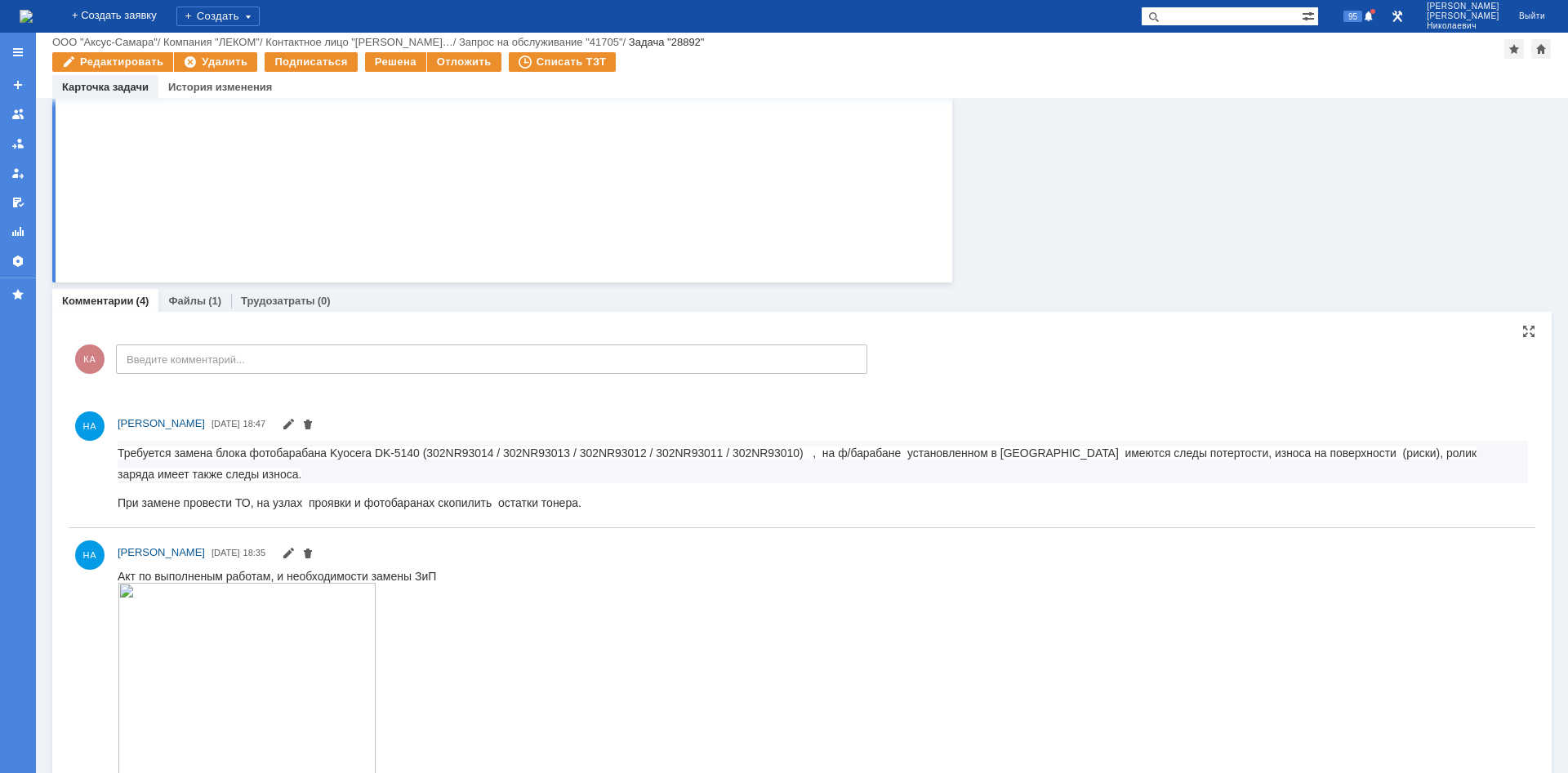
scroll to position [416, 0]
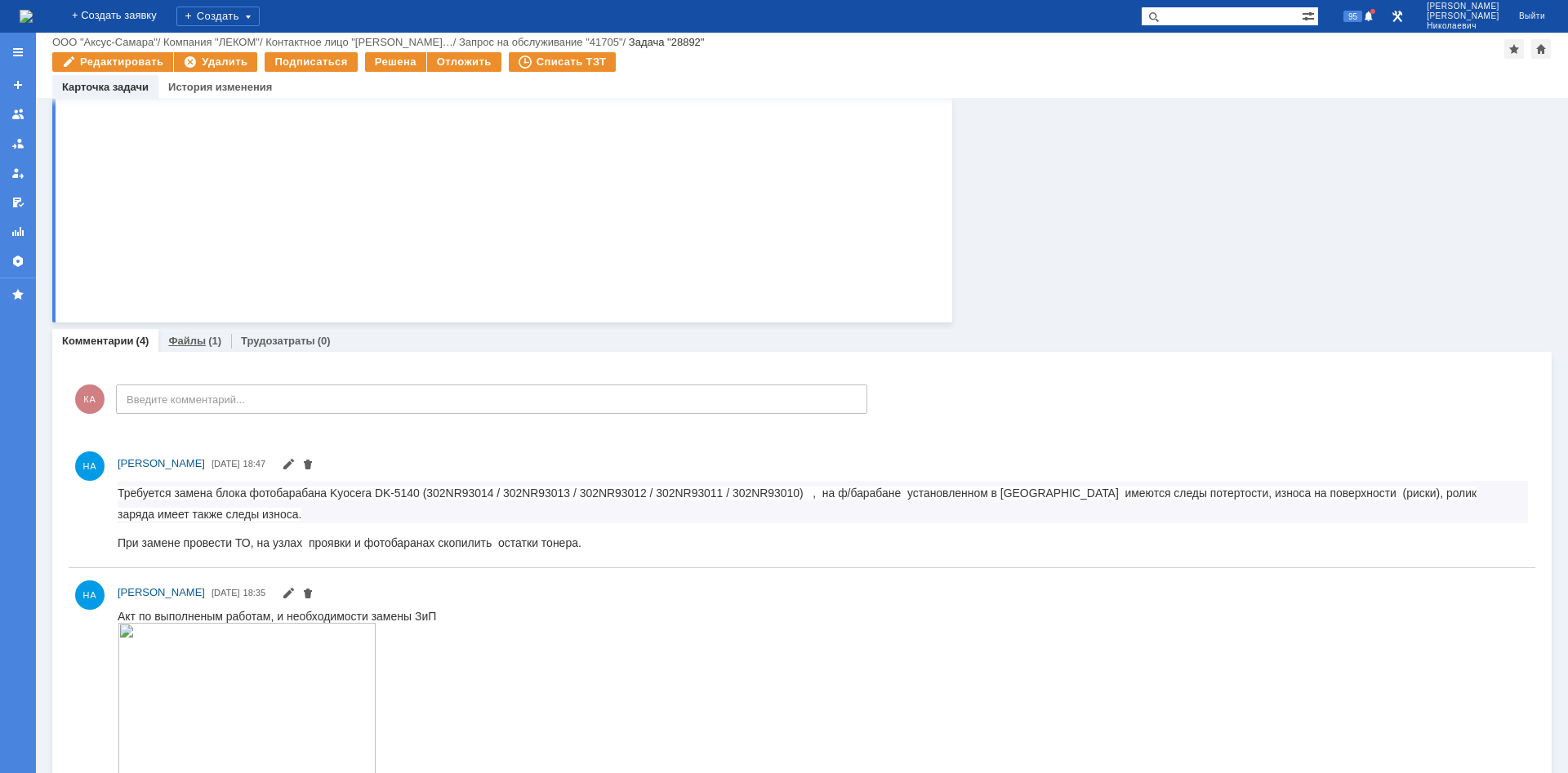
click at [184, 345] on link "Файлы" at bounding box center [187, 341] width 38 height 12
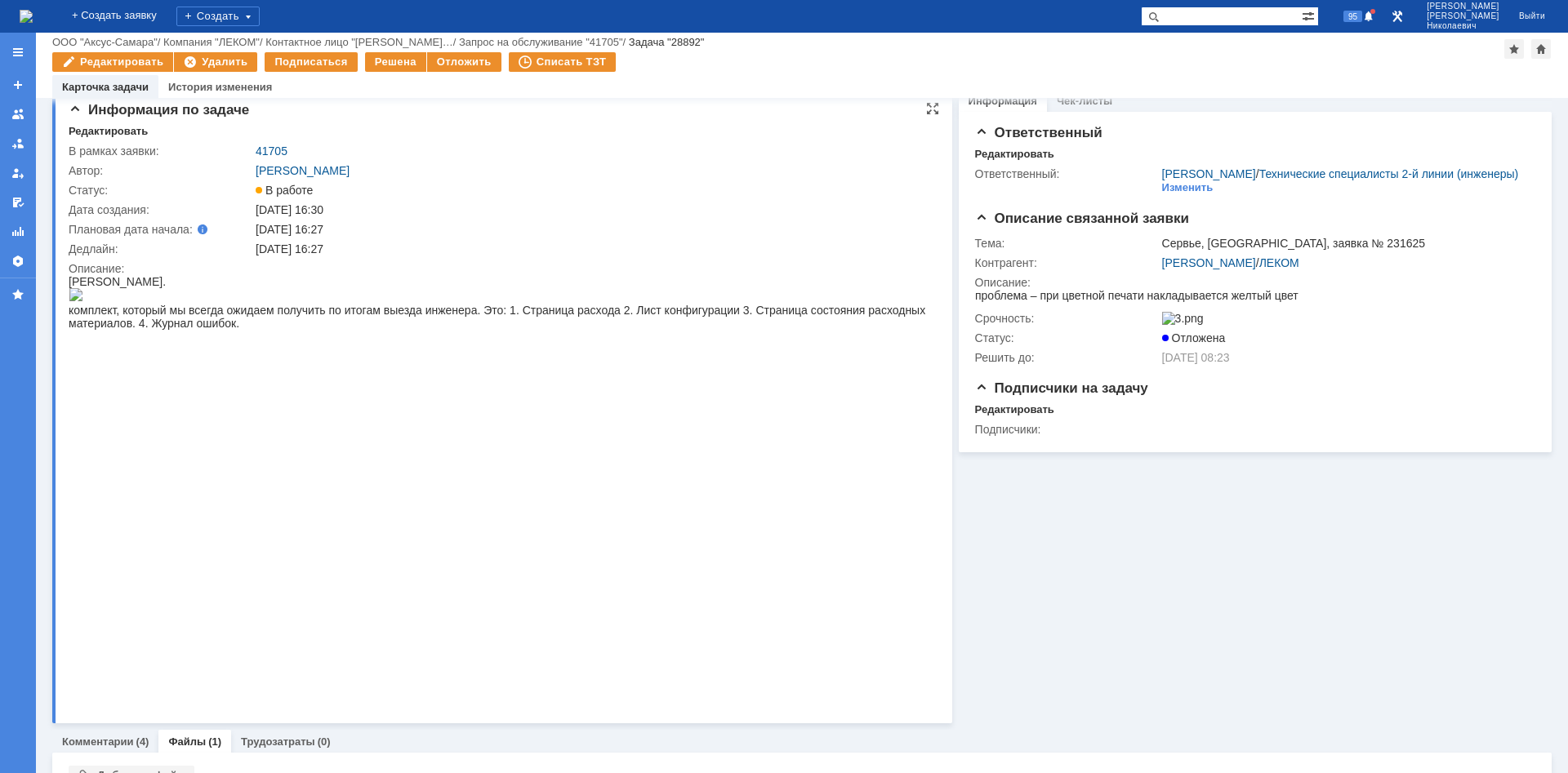
scroll to position [141, 0]
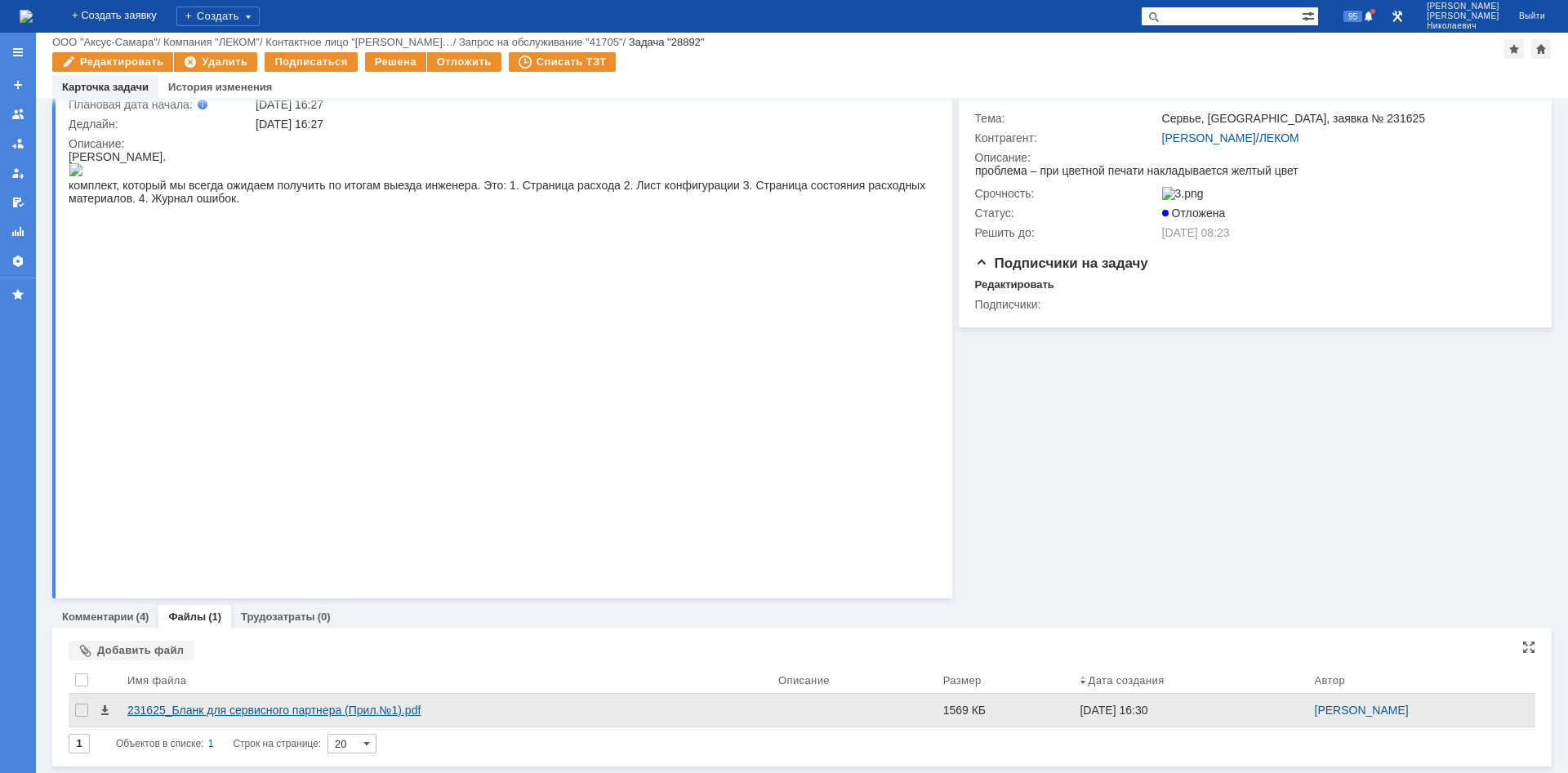
click at [247, 704] on div "231625_Бланк для сервисного партнера (Прил.№1).pdf" at bounding box center [446, 711] width 638 height 13
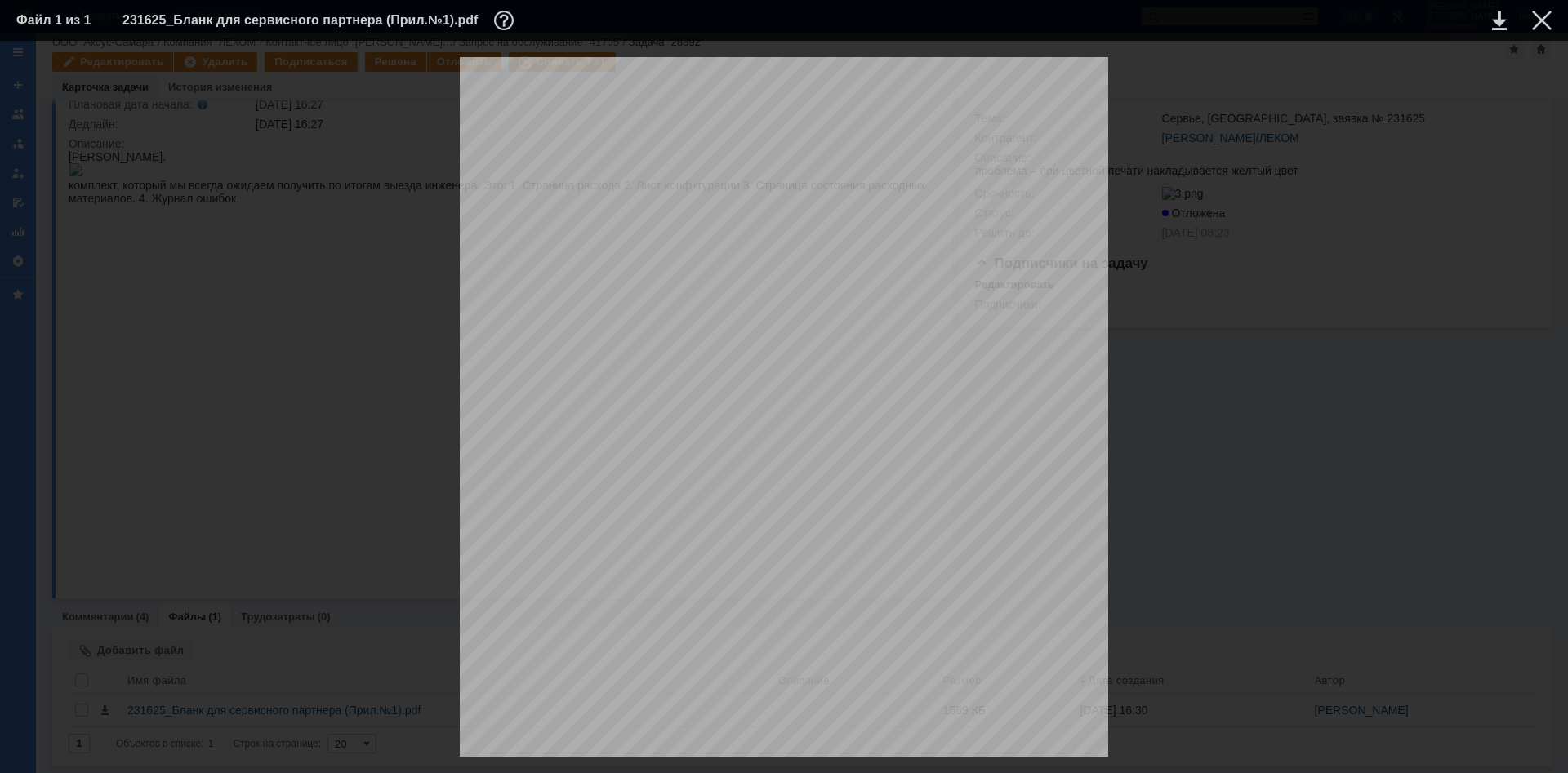
scroll to position [0, 0]
click at [1548, 17] on div at bounding box center [1542, 21] width 20 height 20
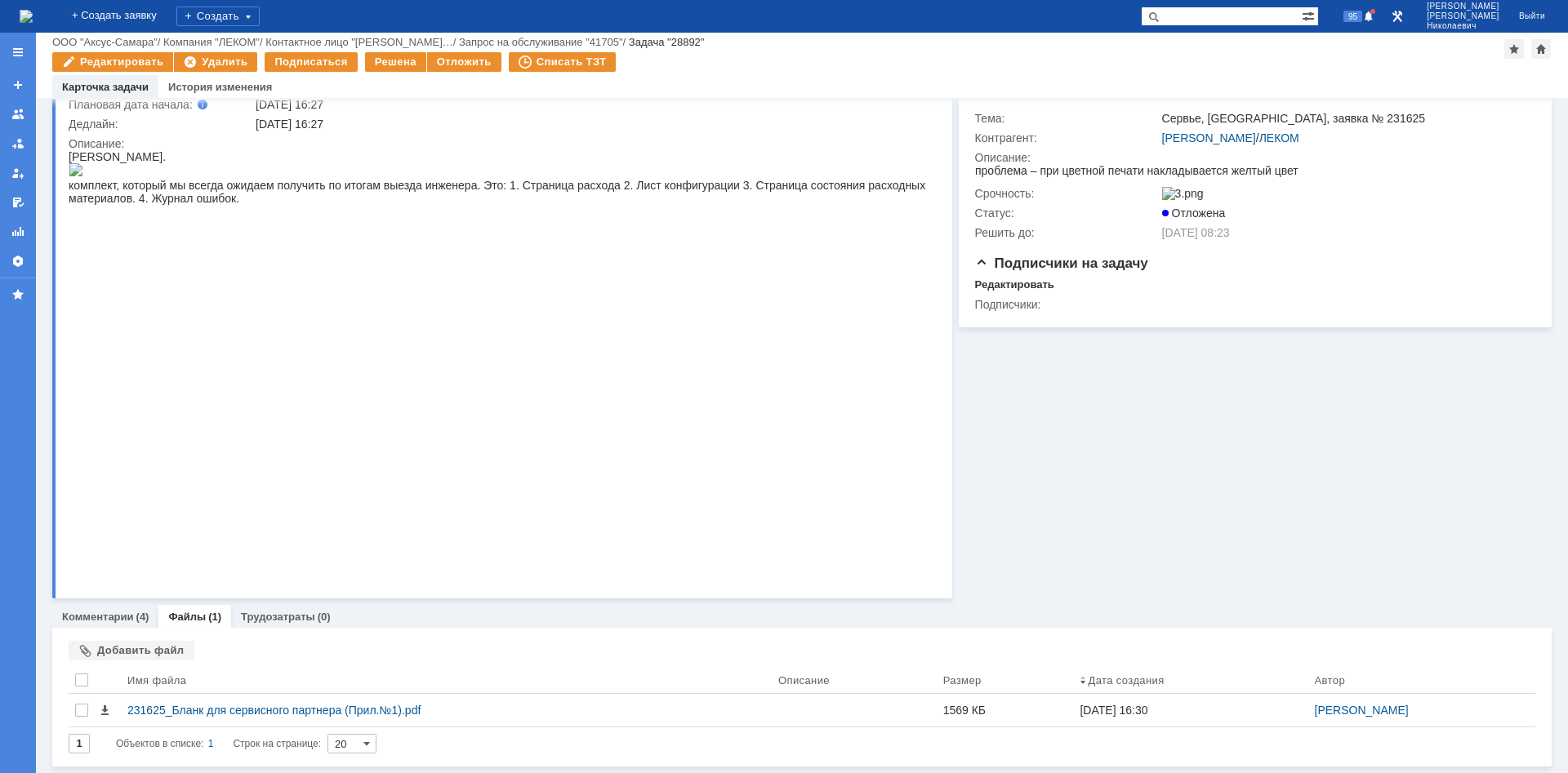
scroll to position [141, 0]
click at [102, 620] on link "Комментарии" at bounding box center [99, 616] width 72 height 12
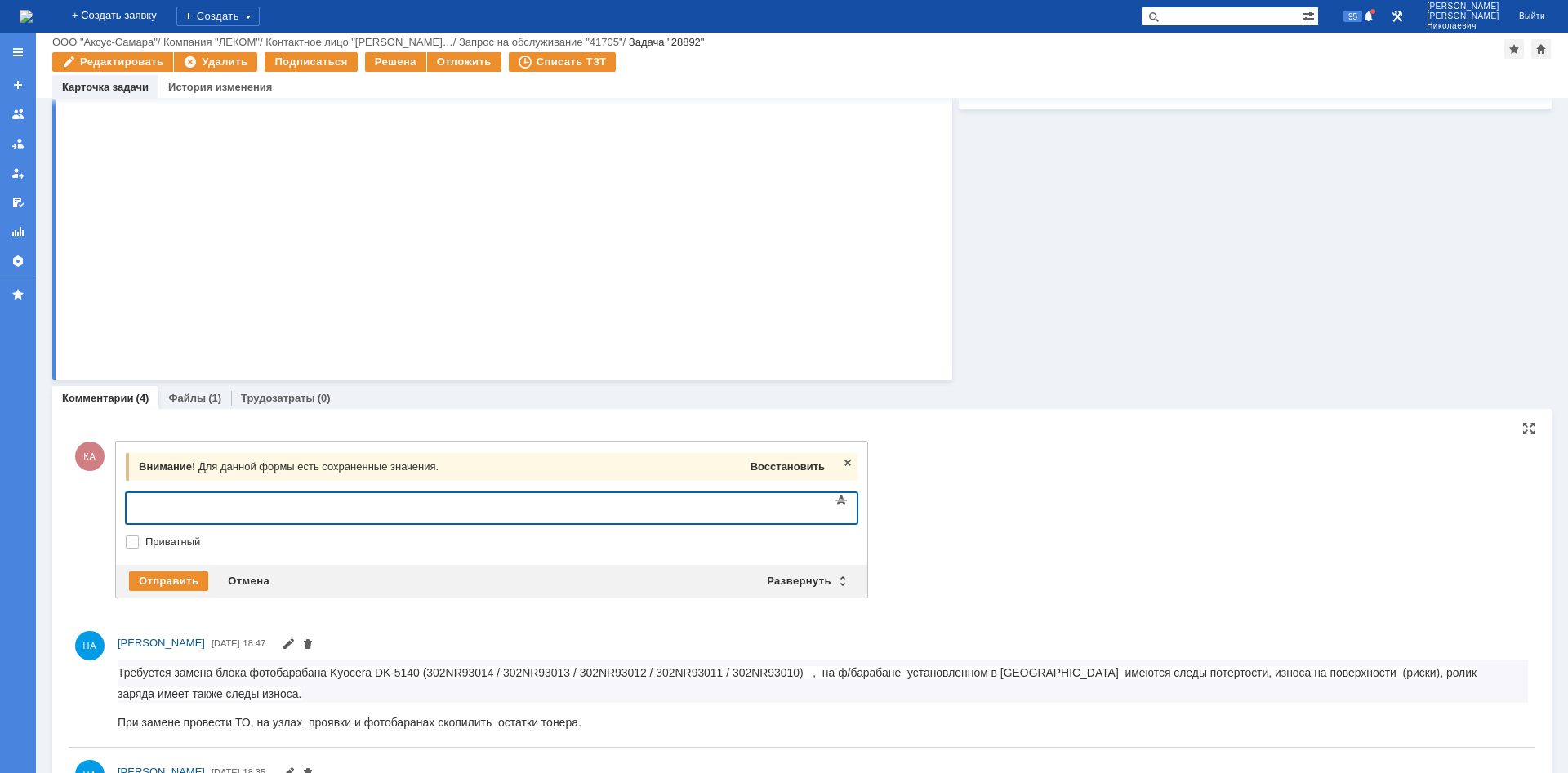
click at [786, 464] on span "Восстановить" at bounding box center [787, 466] width 75 height 12
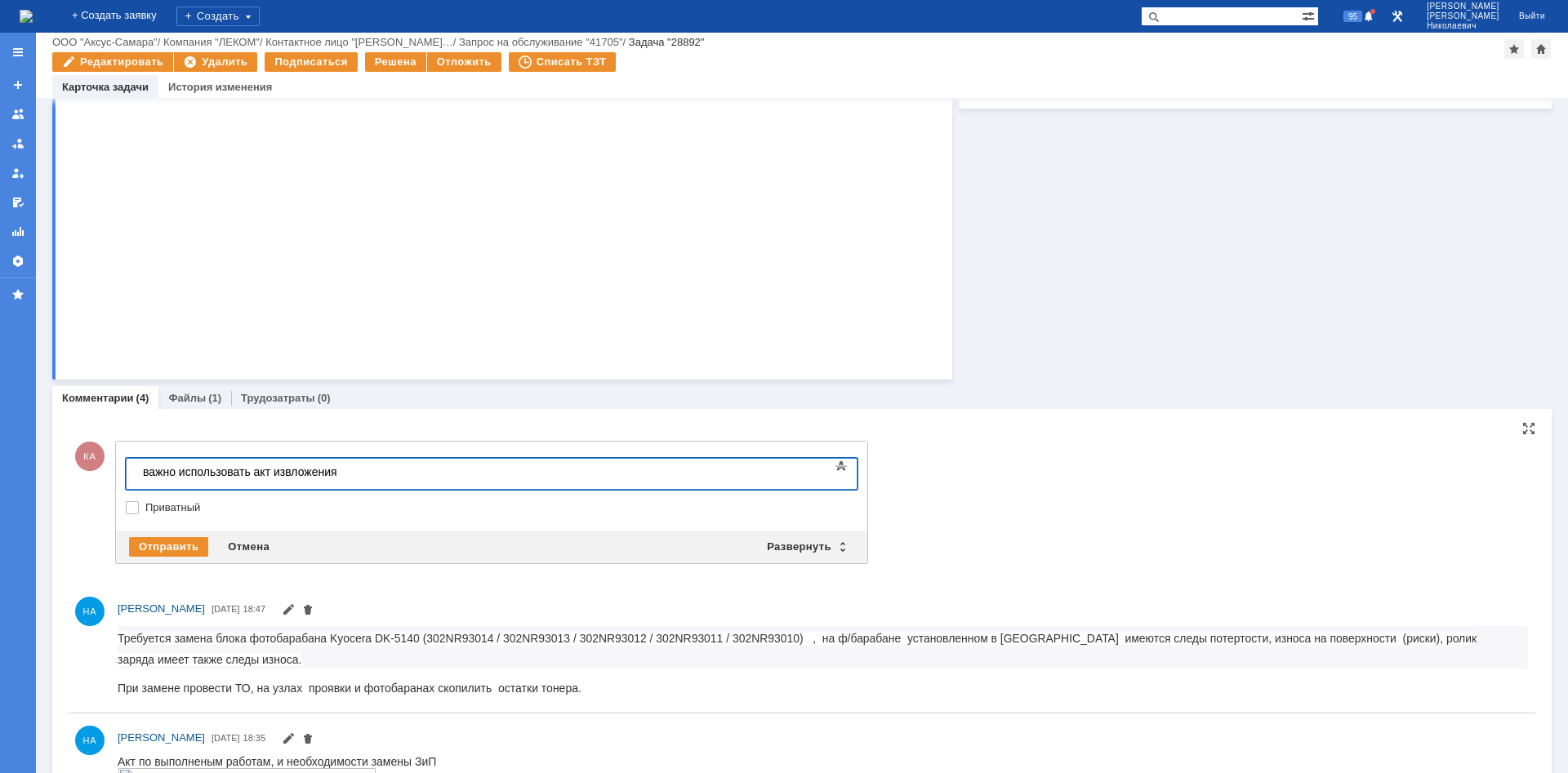
drag, startPoint x: 361, startPoint y: 473, endPoint x: 123, endPoint y: 489, distance: 238.5
click at [136, 487] on html "важно использовать акт извложения" at bounding box center [259, 473] width 245 height 28
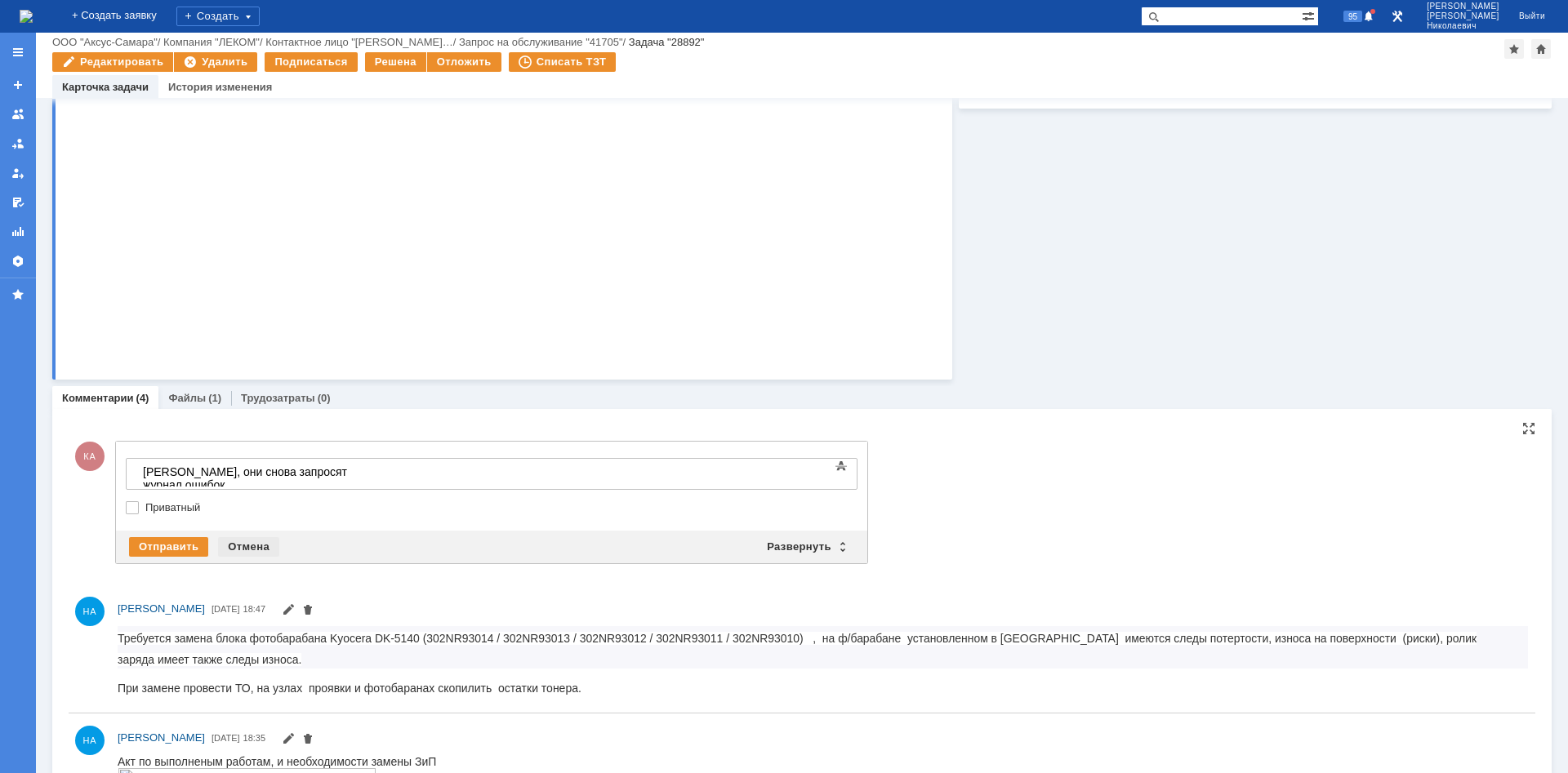
drag, startPoint x: 227, startPoint y: 550, endPoint x: 132, endPoint y: 2, distance: 556.2
click at [227, 550] on div "Отмена" at bounding box center [249, 547] width 62 height 20
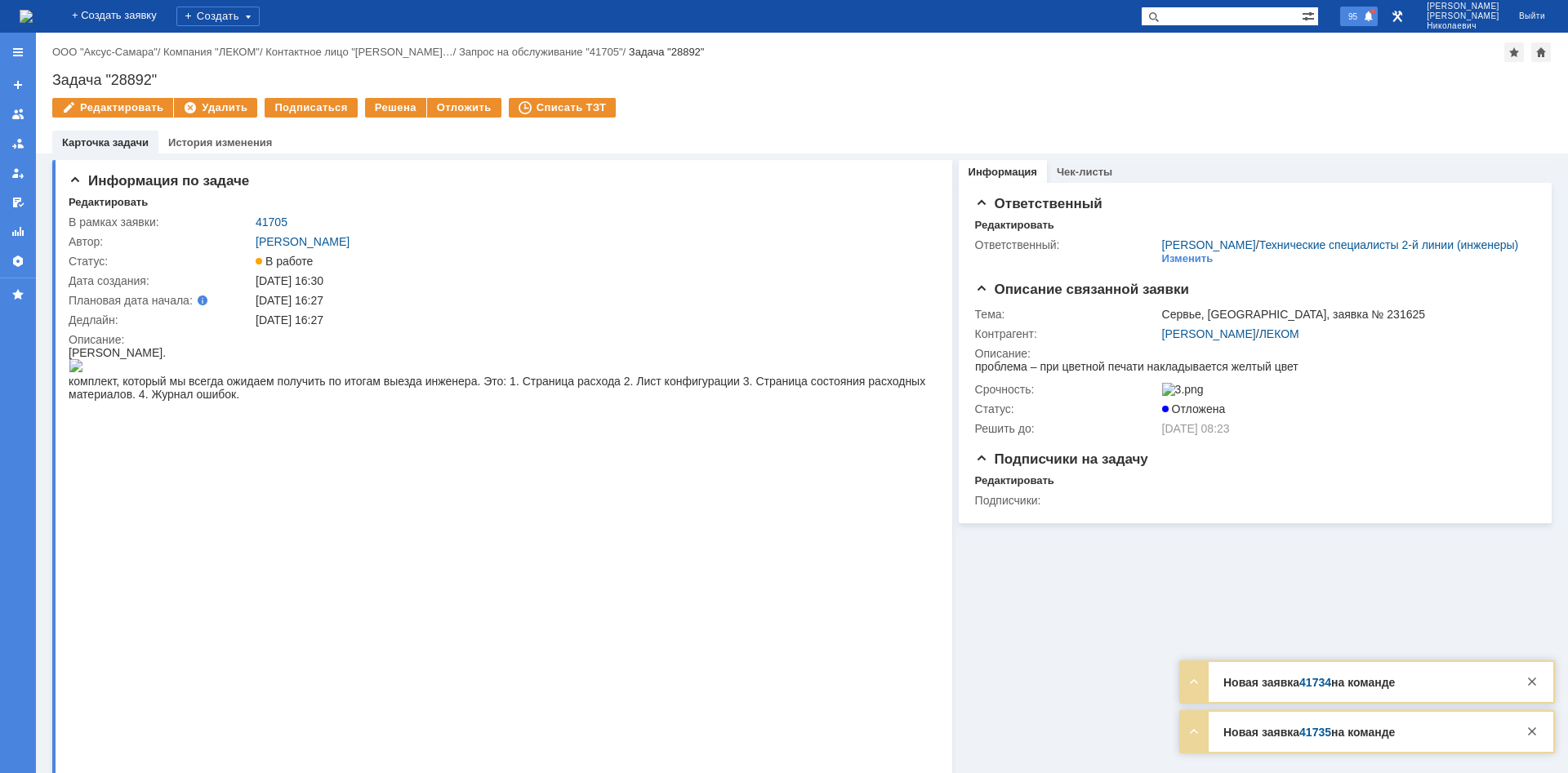
click at [1362, 16] on span "95" at bounding box center [1353, 16] width 19 height 11
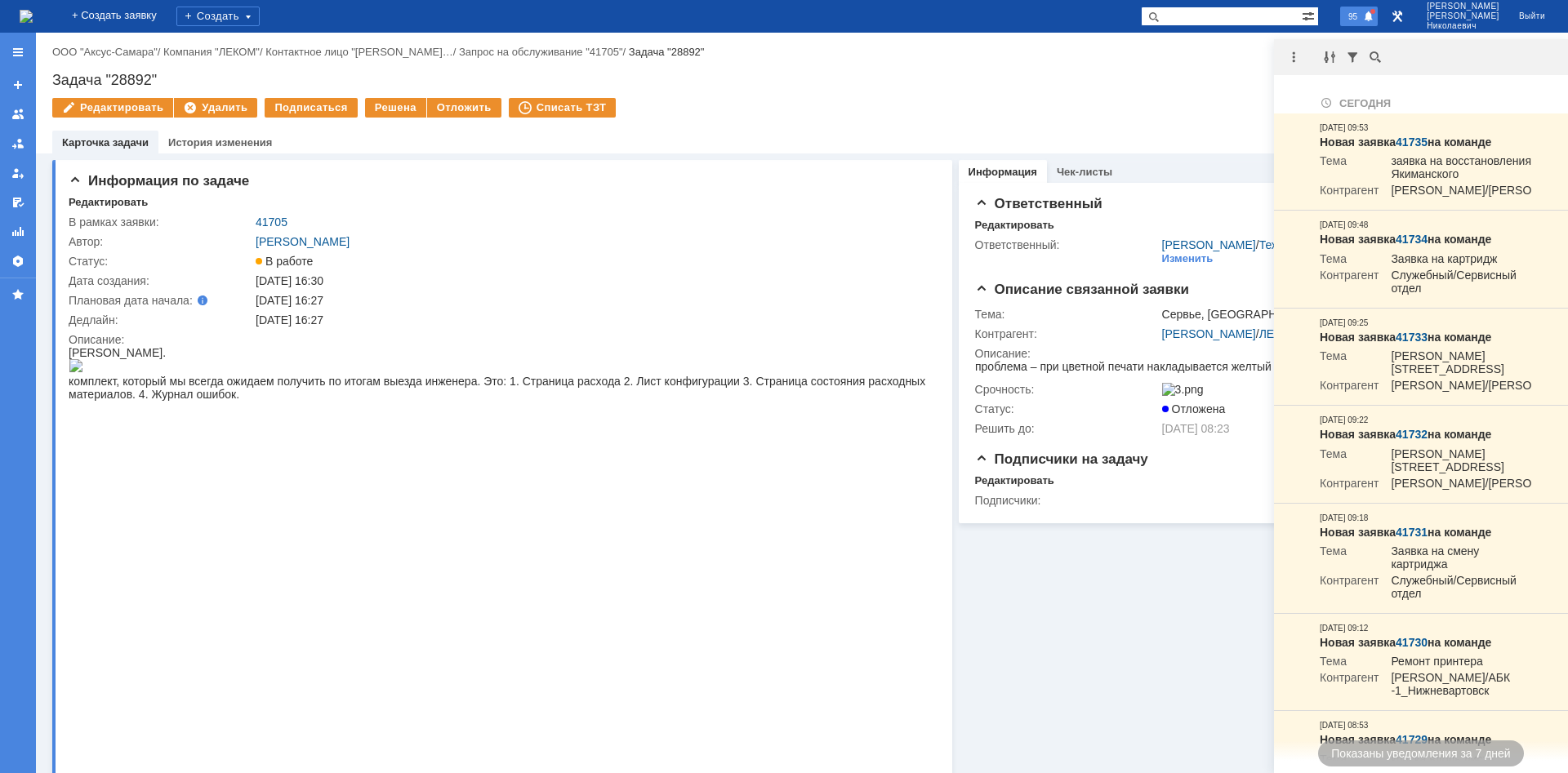
click at [1378, 10] on div "95" at bounding box center [1359, 16] width 38 height 20
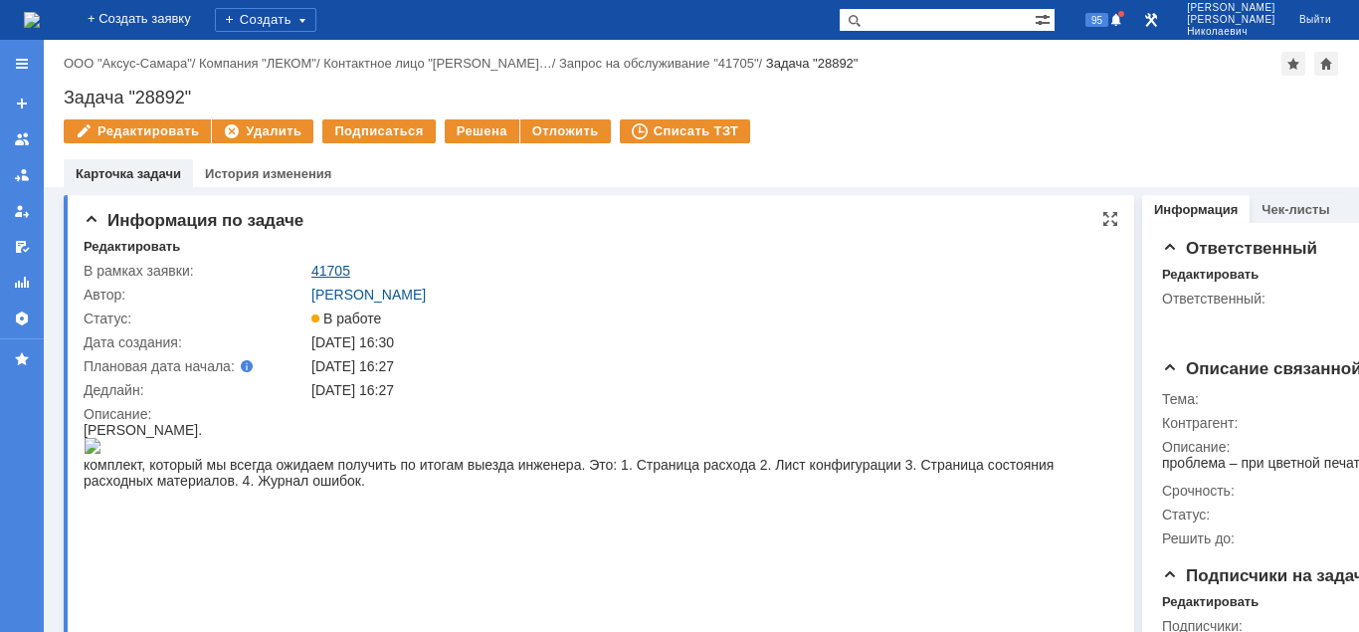
click at [330, 268] on link "41705" at bounding box center [330, 271] width 39 height 16
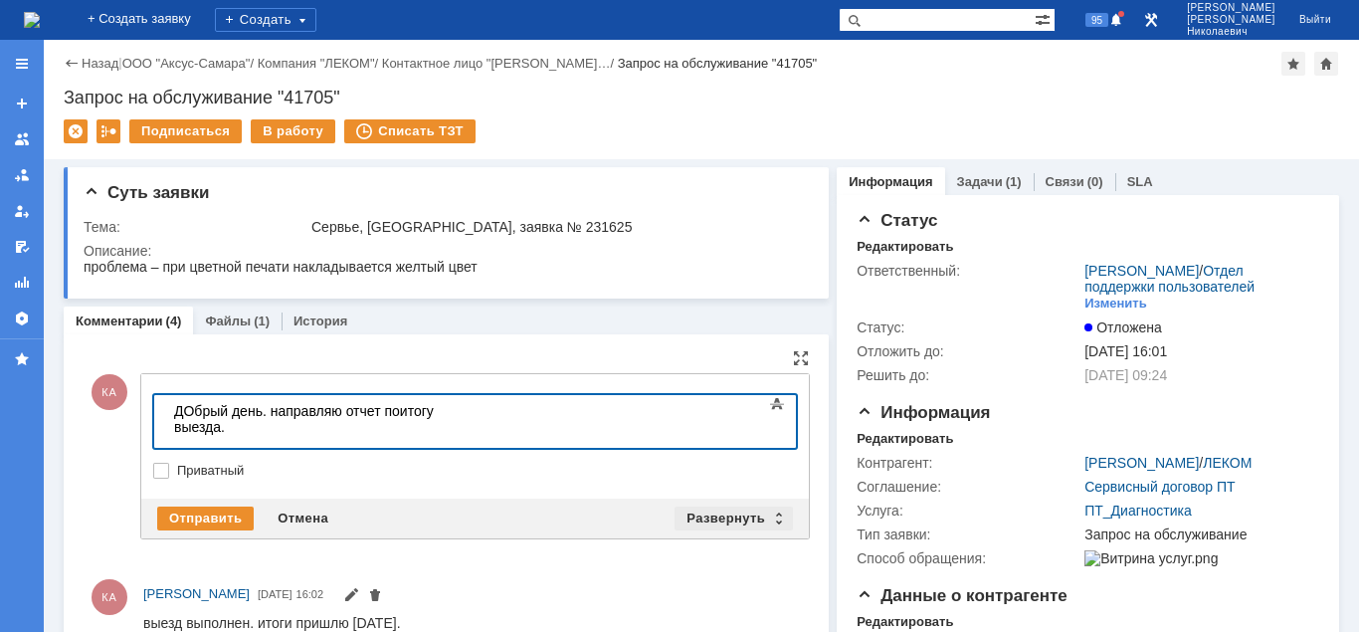
click at [707, 516] on div "Развернуть" at bounding box center [733, 518] width 118 height 24
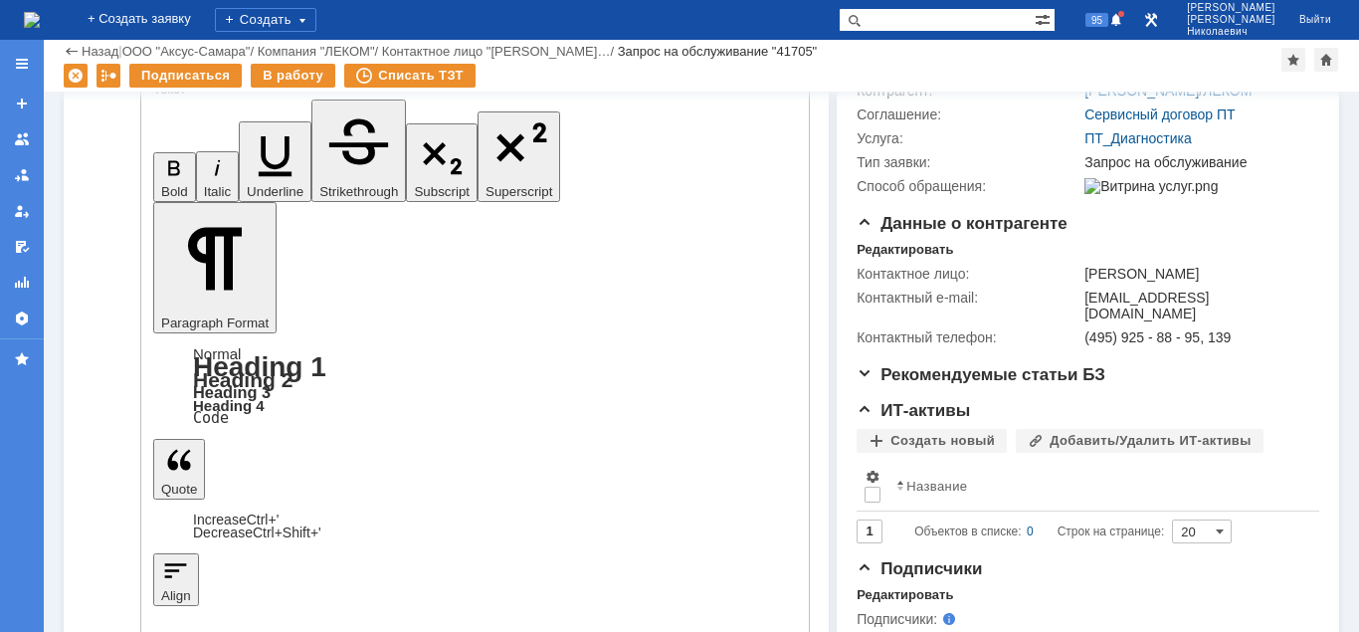
scroll to position [406, 0]
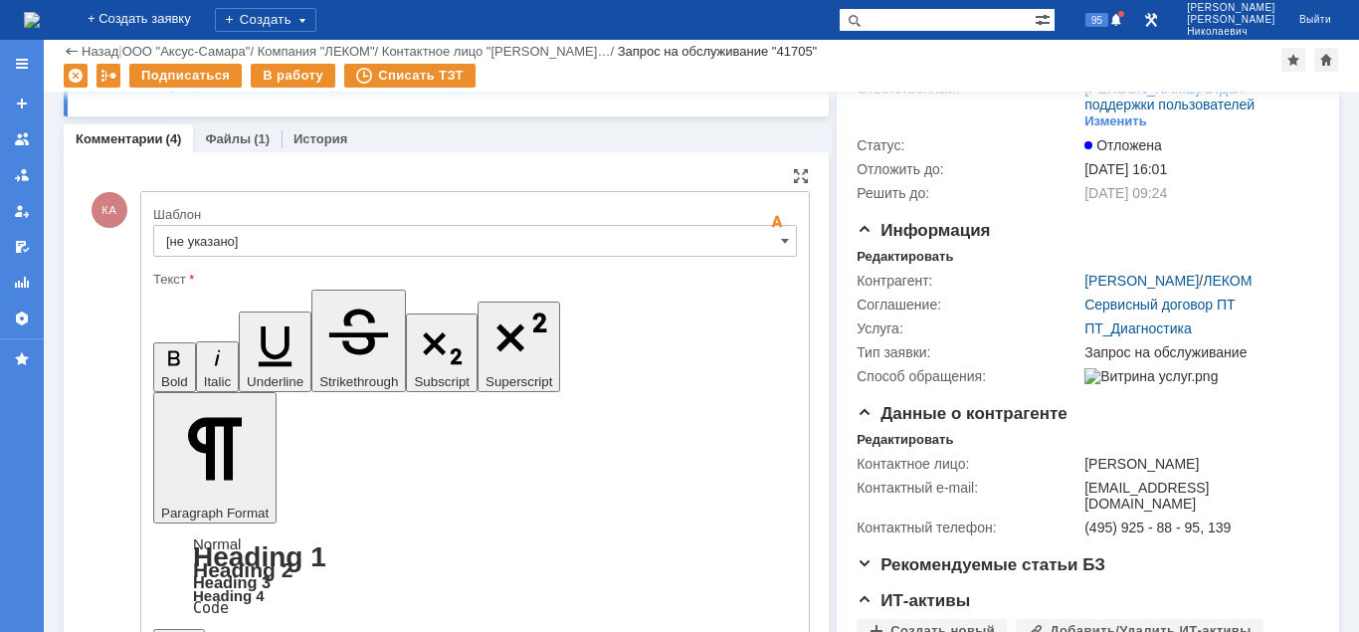
scroll to position [304, 0]
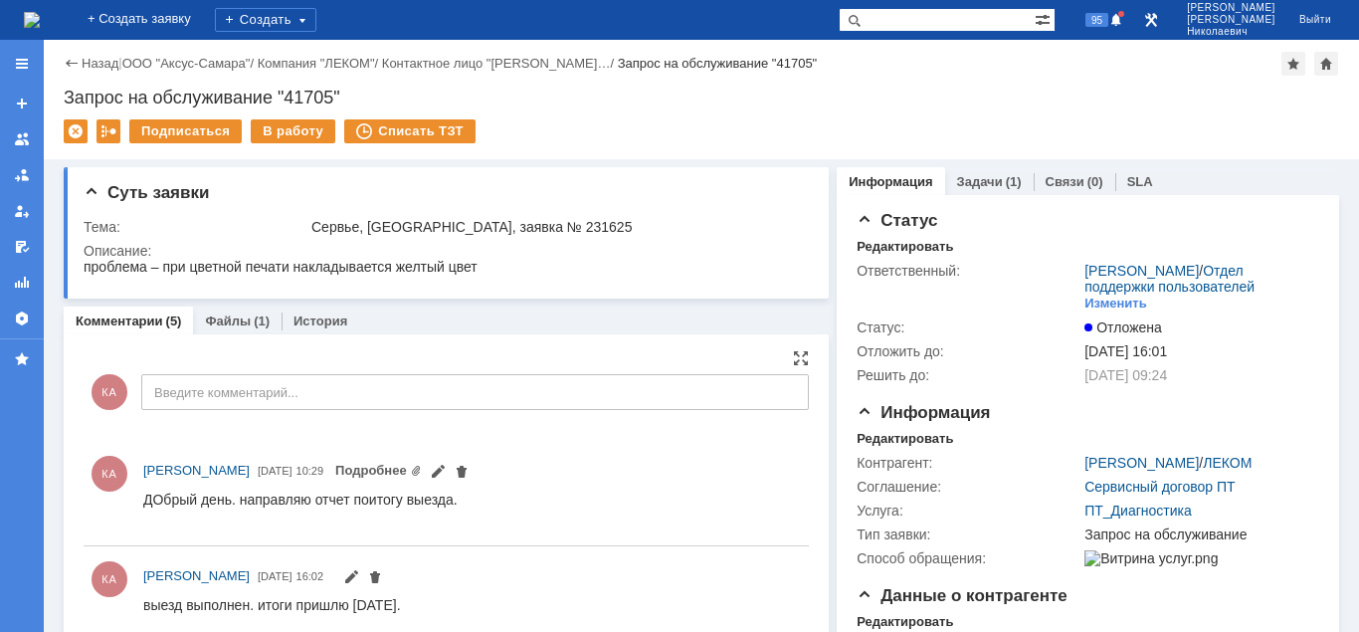
scroll to position [0, 0]
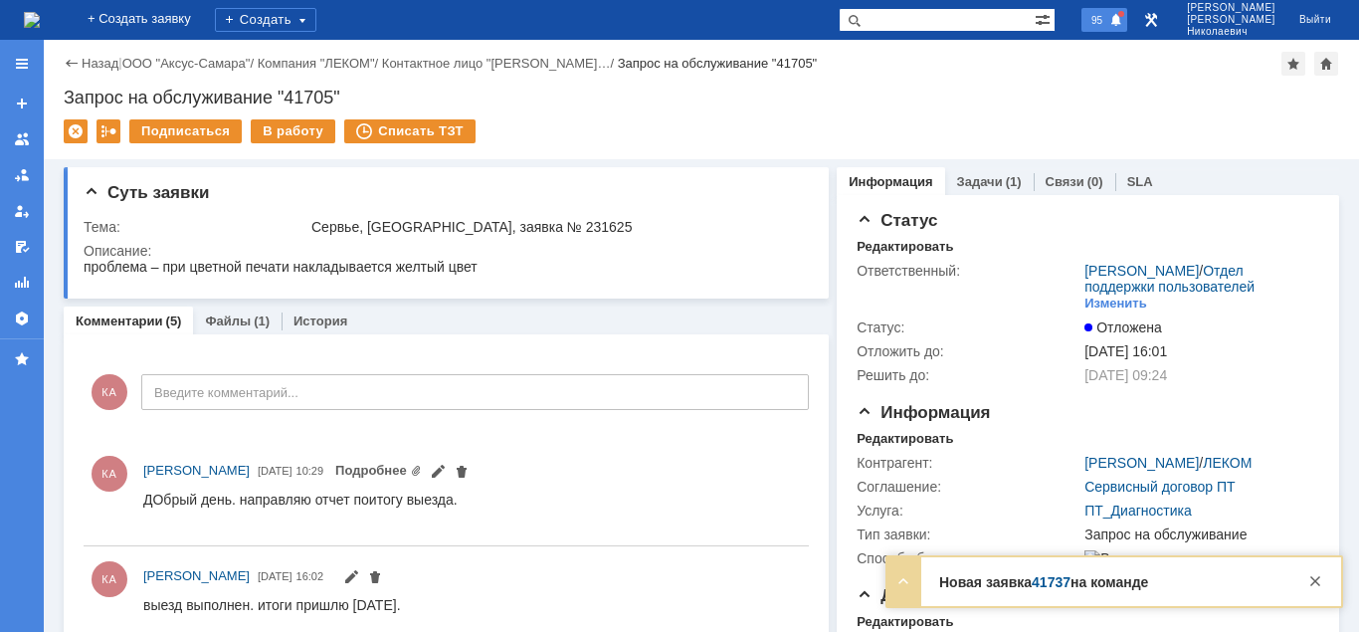
click at [1108, 23] on span "95" at bounding box center [1096, 20] width 23 height 14
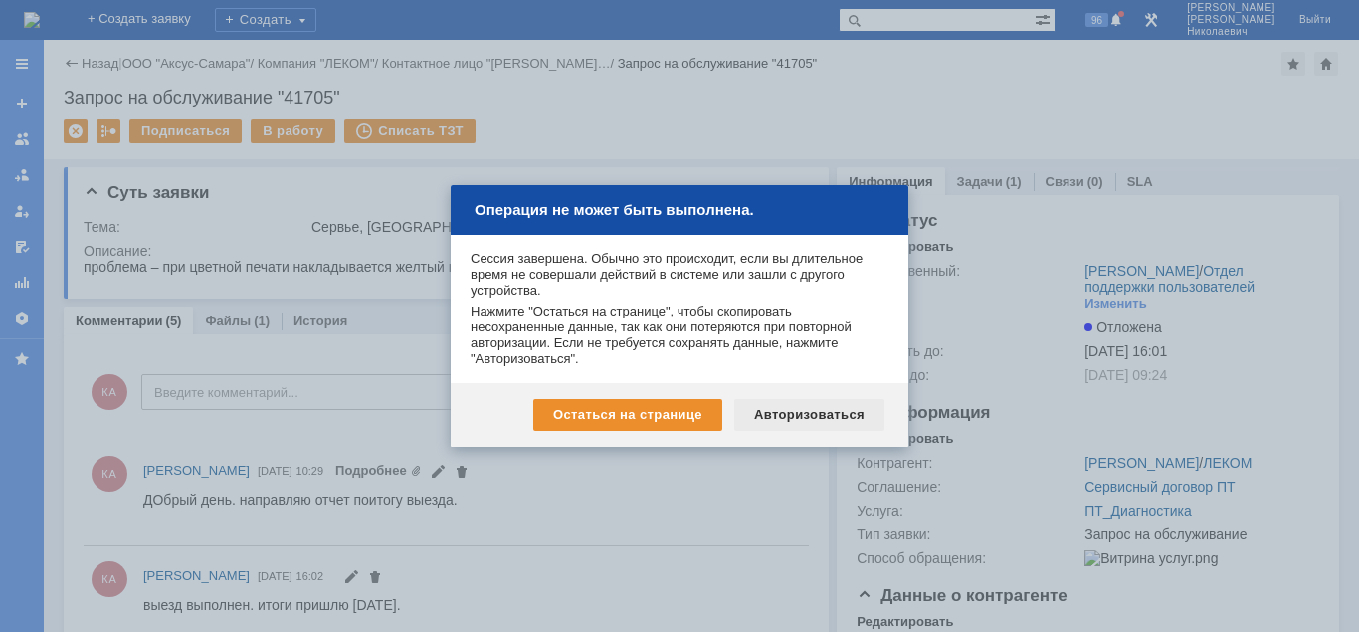
click at [799, 414] on div "Авторизоваться" at bounding box center [809, 415] width 150 height 32
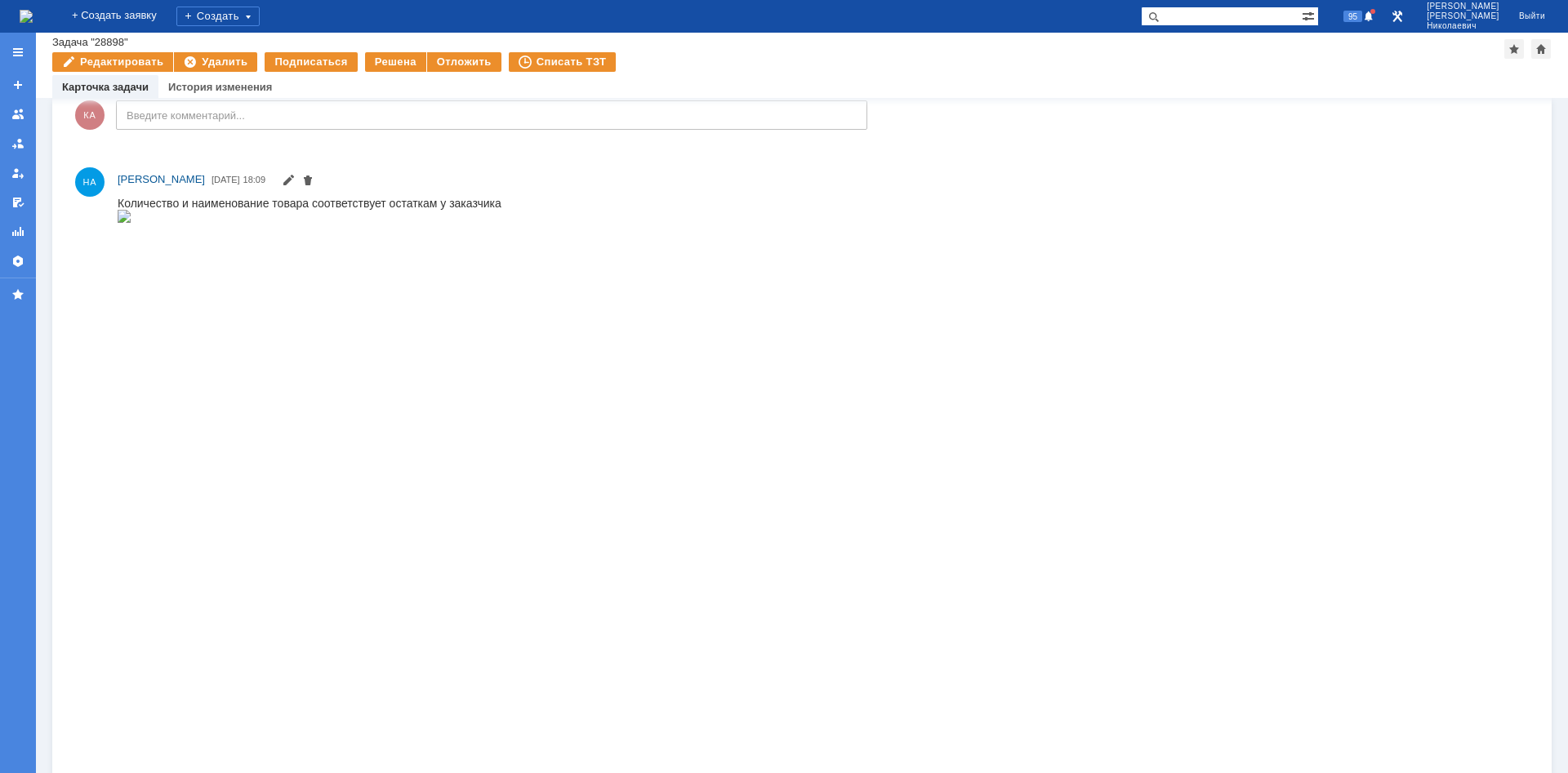
scroll to position [416, 0]
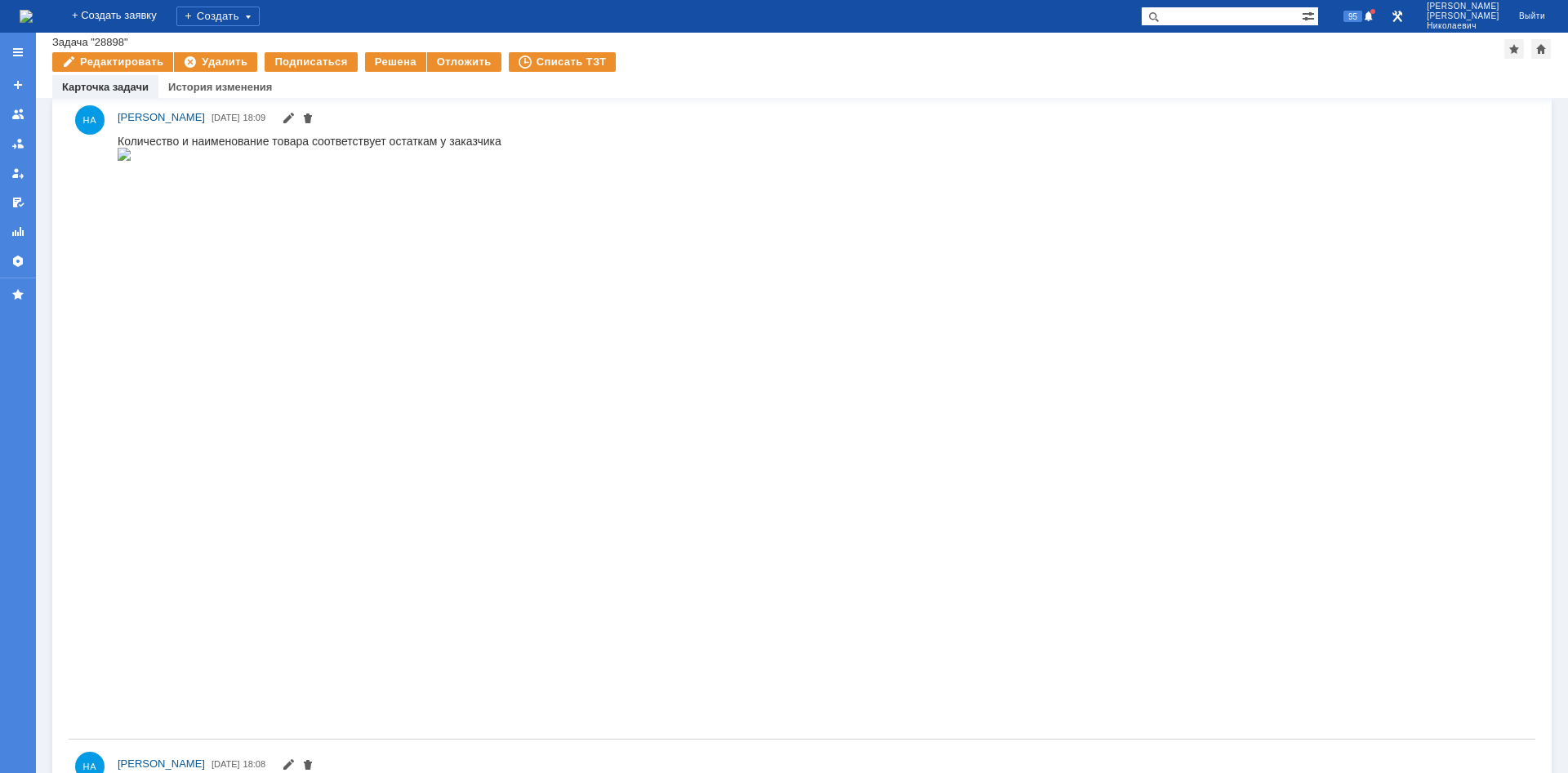
click at [131, 160] on img at bounding box center [124, 153] width 13 height 13
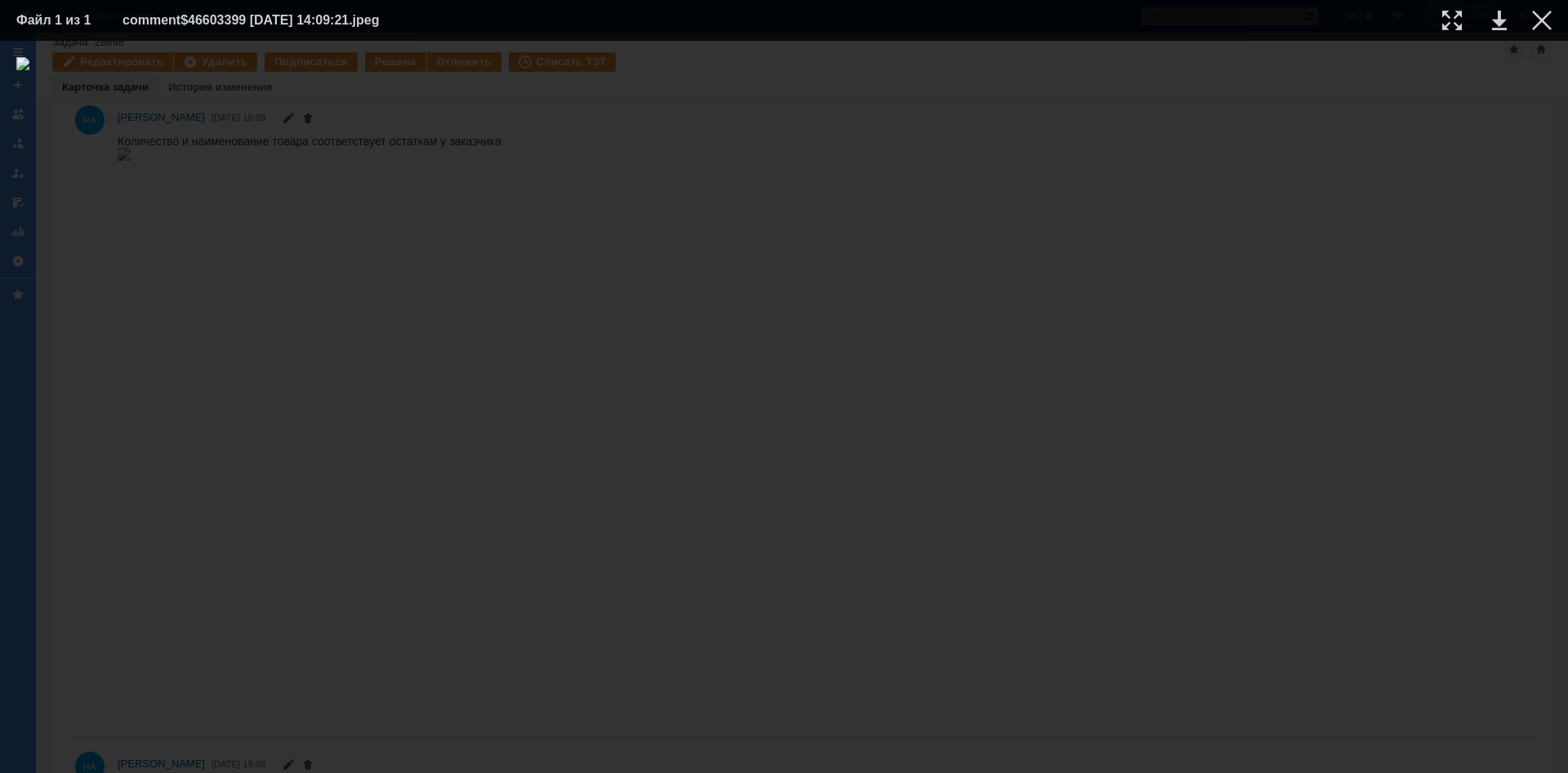
click at [984, 332] on div at bounding box center [784, 407] width 1535 height 700
click at [1541, 18] on div at bounding box center [1542, 21] width 20 height 20
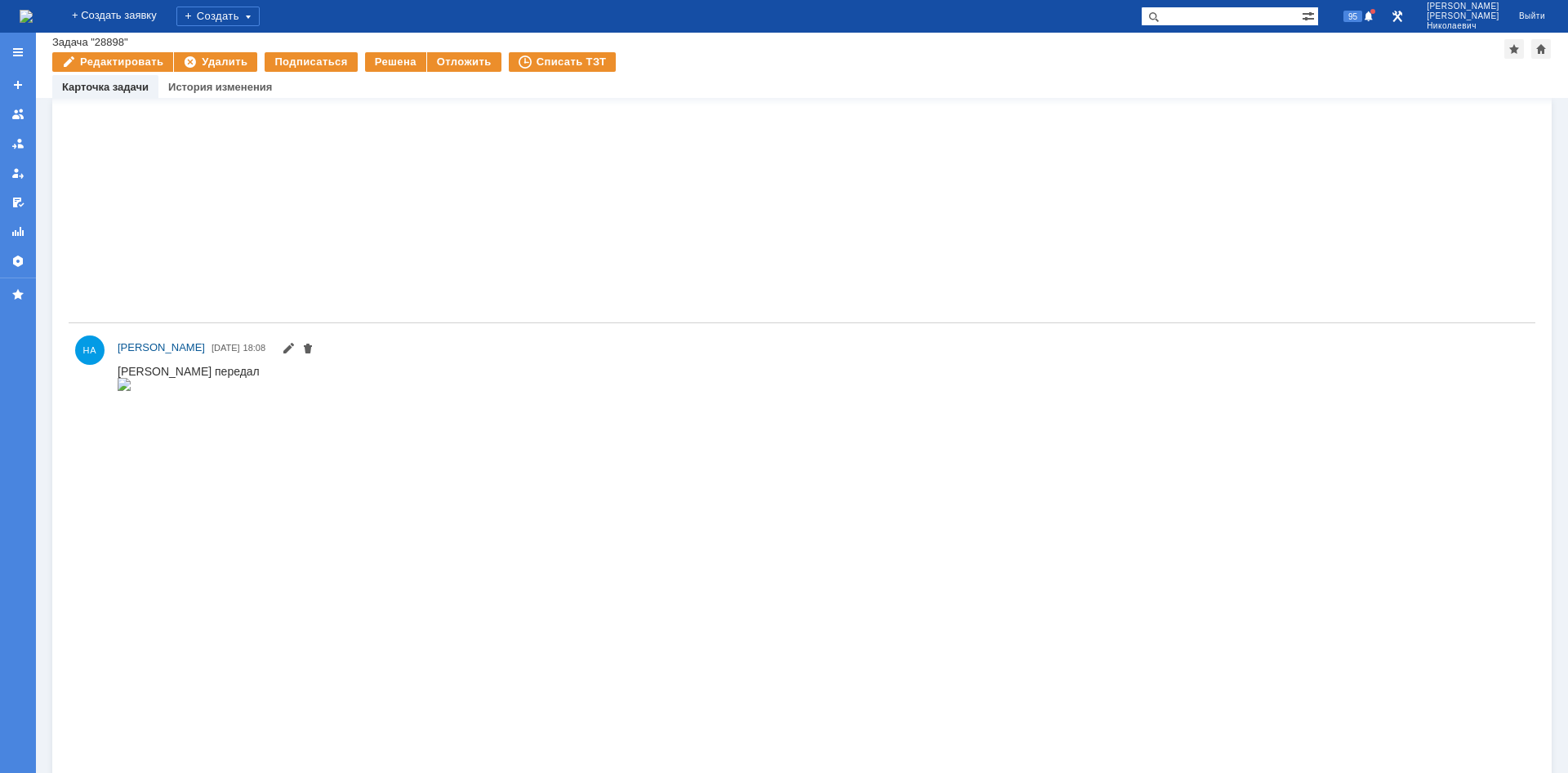
scroll to position [1249, 0]
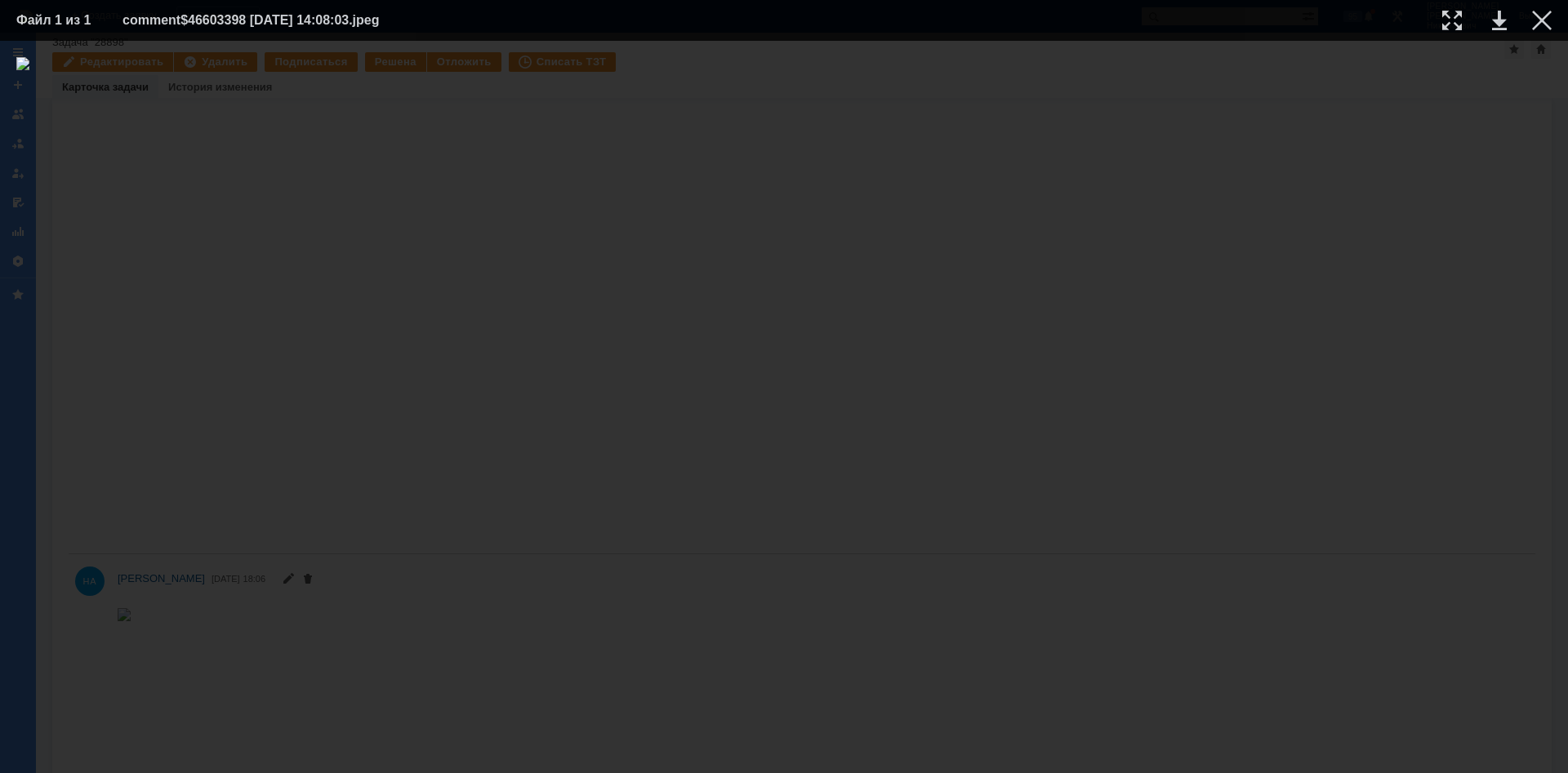
click at [948, 344] on div at bounding box center [784, 407] width 1535 height 700
click at [723, 373] on img at bounding box center [784, 407] width 1535 height 700
click at [1543, 21] on div at bounding box center [1542, 21] width 20 height 20
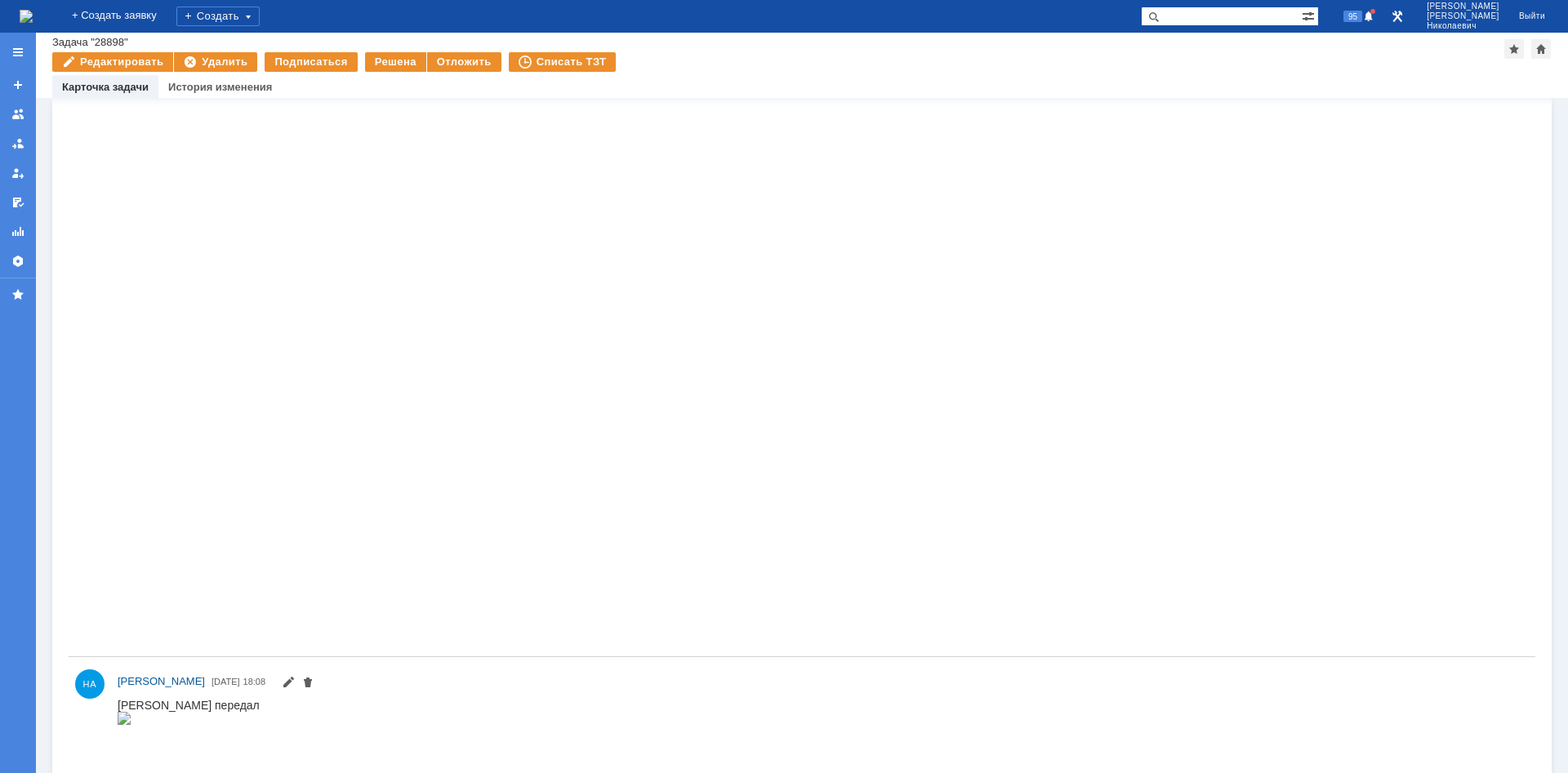
scroll to position [0, 0]
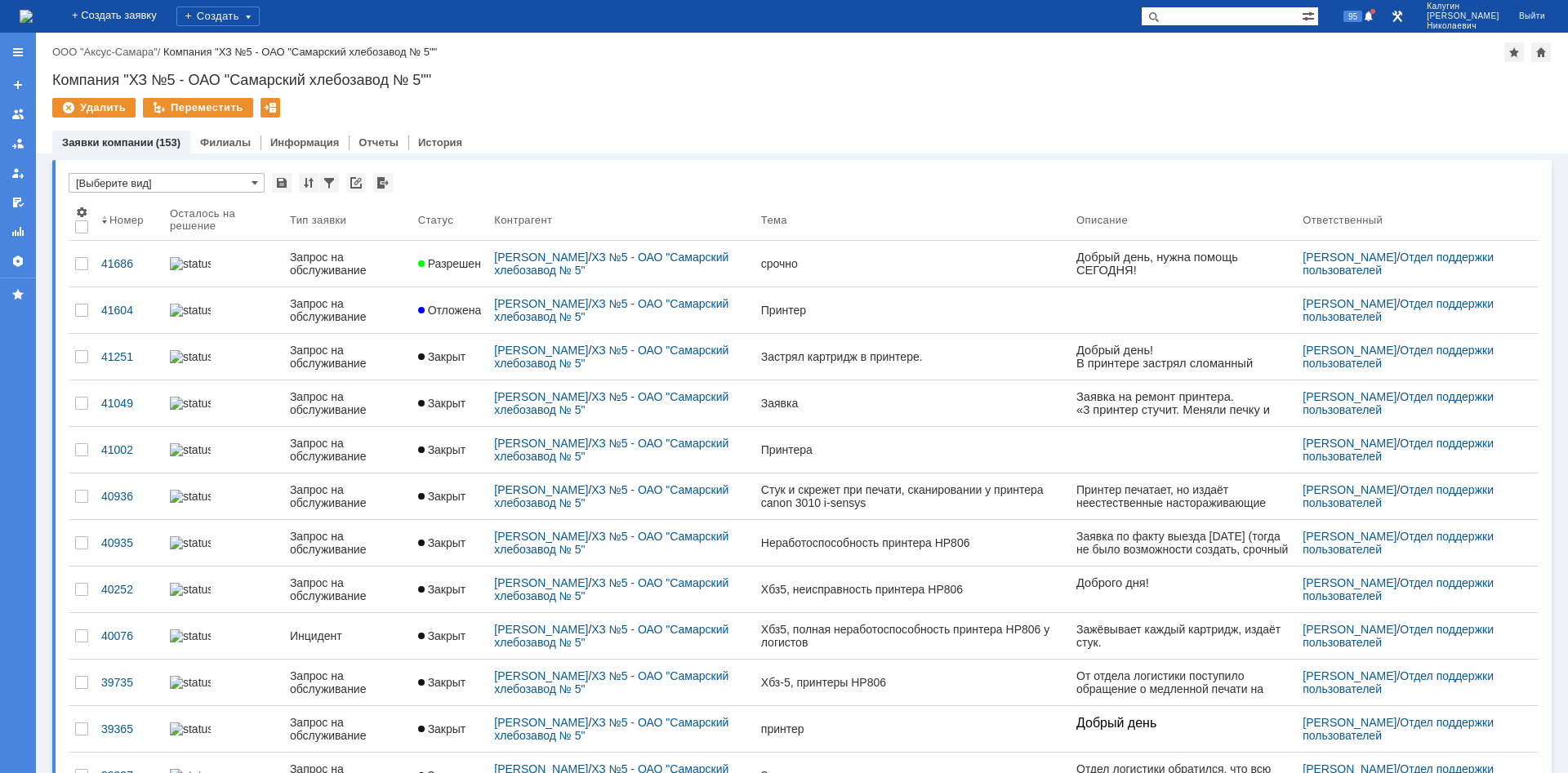
click at [121, 257] on div "41686" at bounding box center [129, 263] width 56 height 13
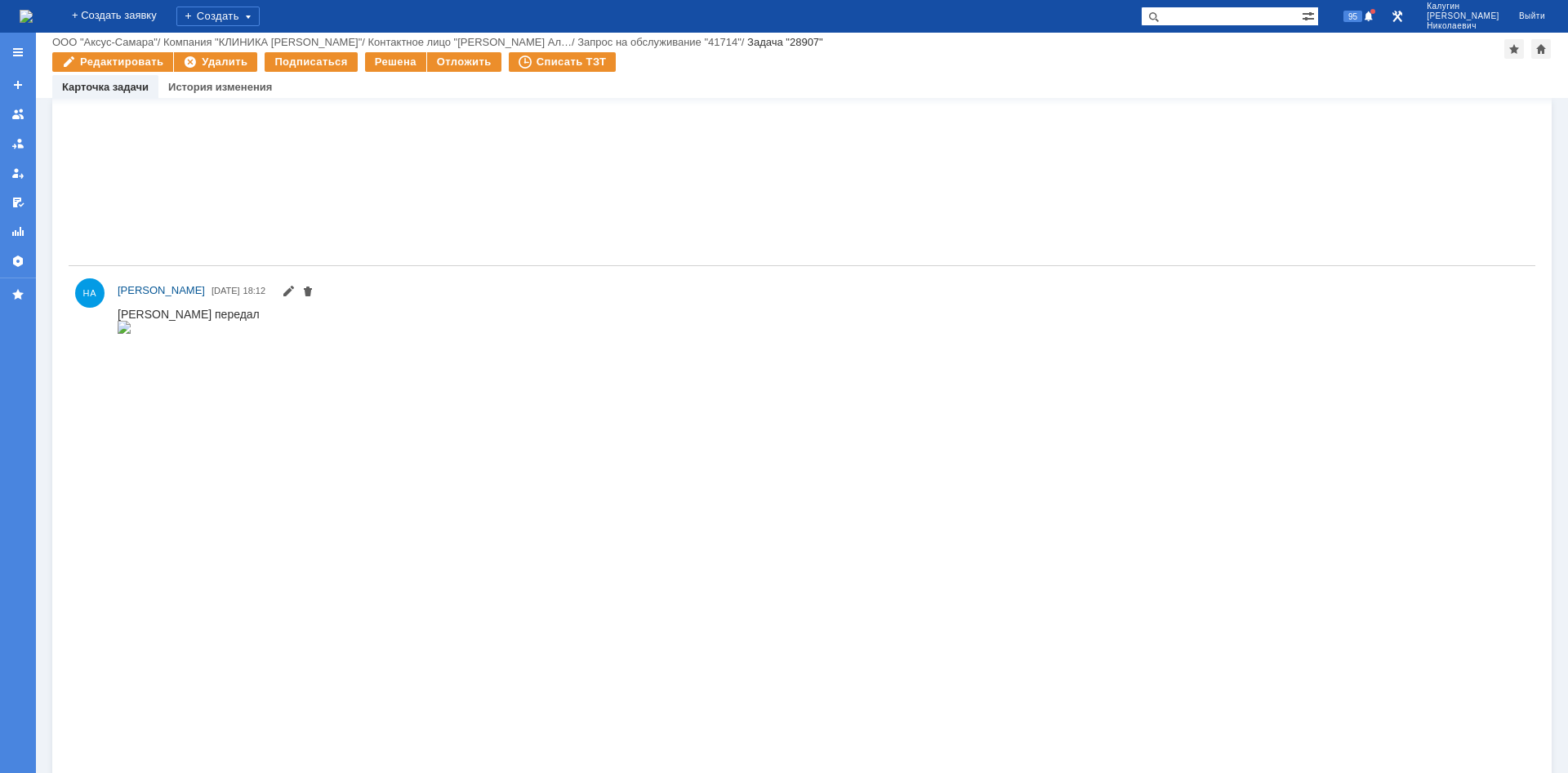
scroll to position [916, 0]
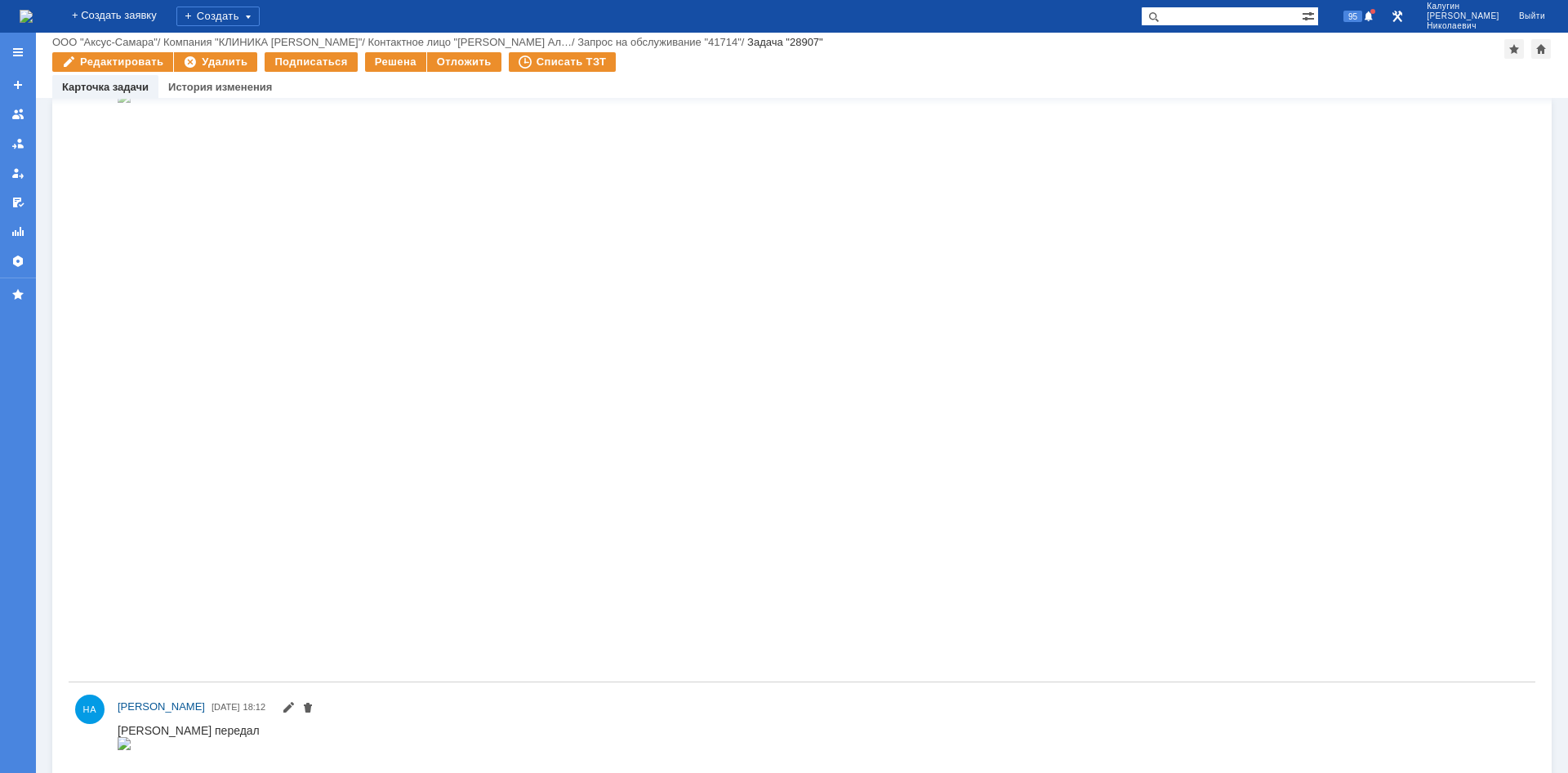
click at [131, 103] on img at bounding box center [124, 96] width 13 height 13
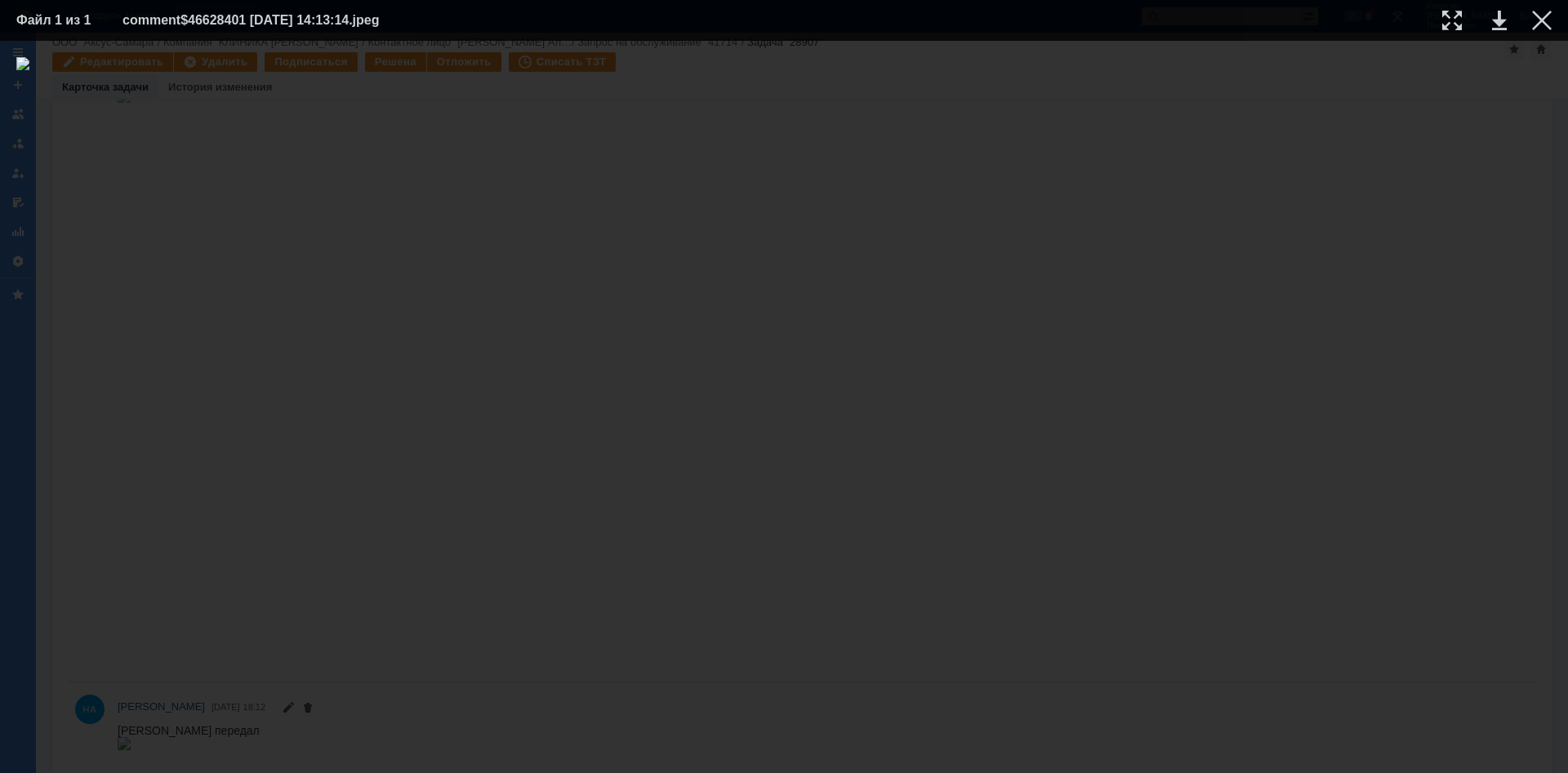
click at [1020, 332] on div at bounding box center [784, 407] width 1535 height 700
drag, startPoint x: 1542, startPoint y: 16, endPoint x: 1421, endPoint y: 87, distance: 140.3
click at [1541, 16] on div at bounding box center [1542, 21] width 20 height 20
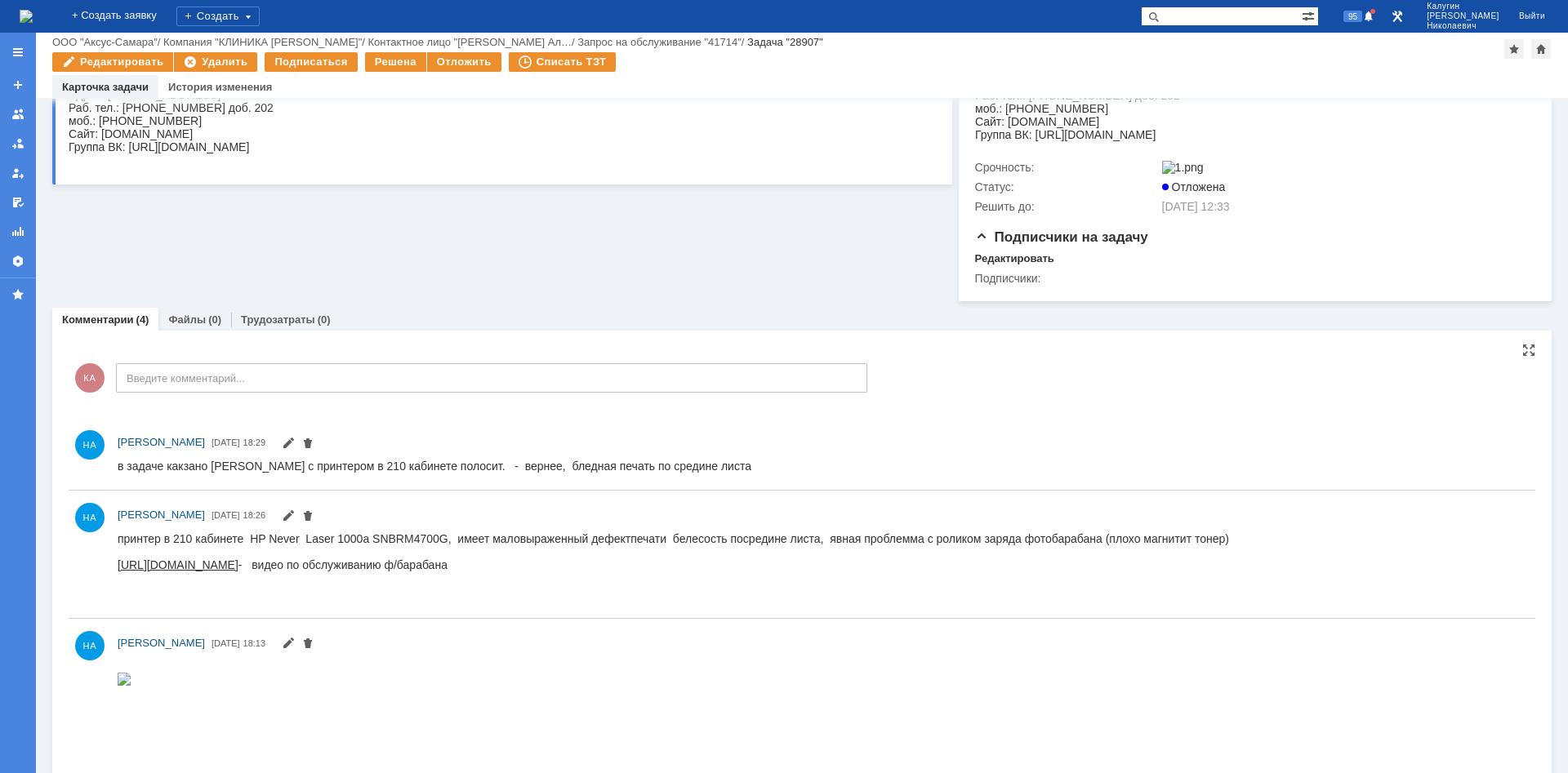
scroll to position [0, 0]
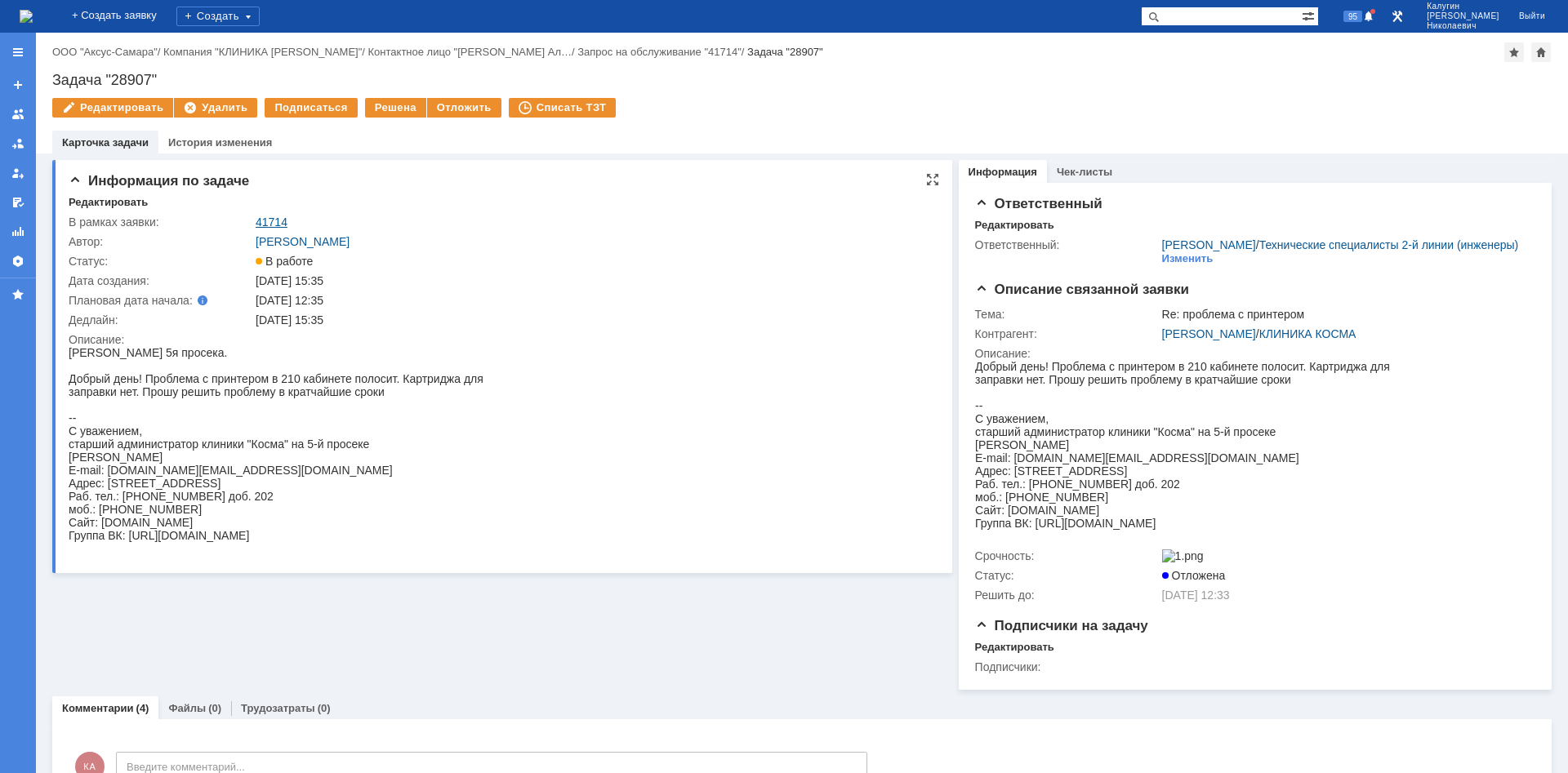
click at [255, 221] on link "41714" at bounding box center [271, 222] width 32 height 13
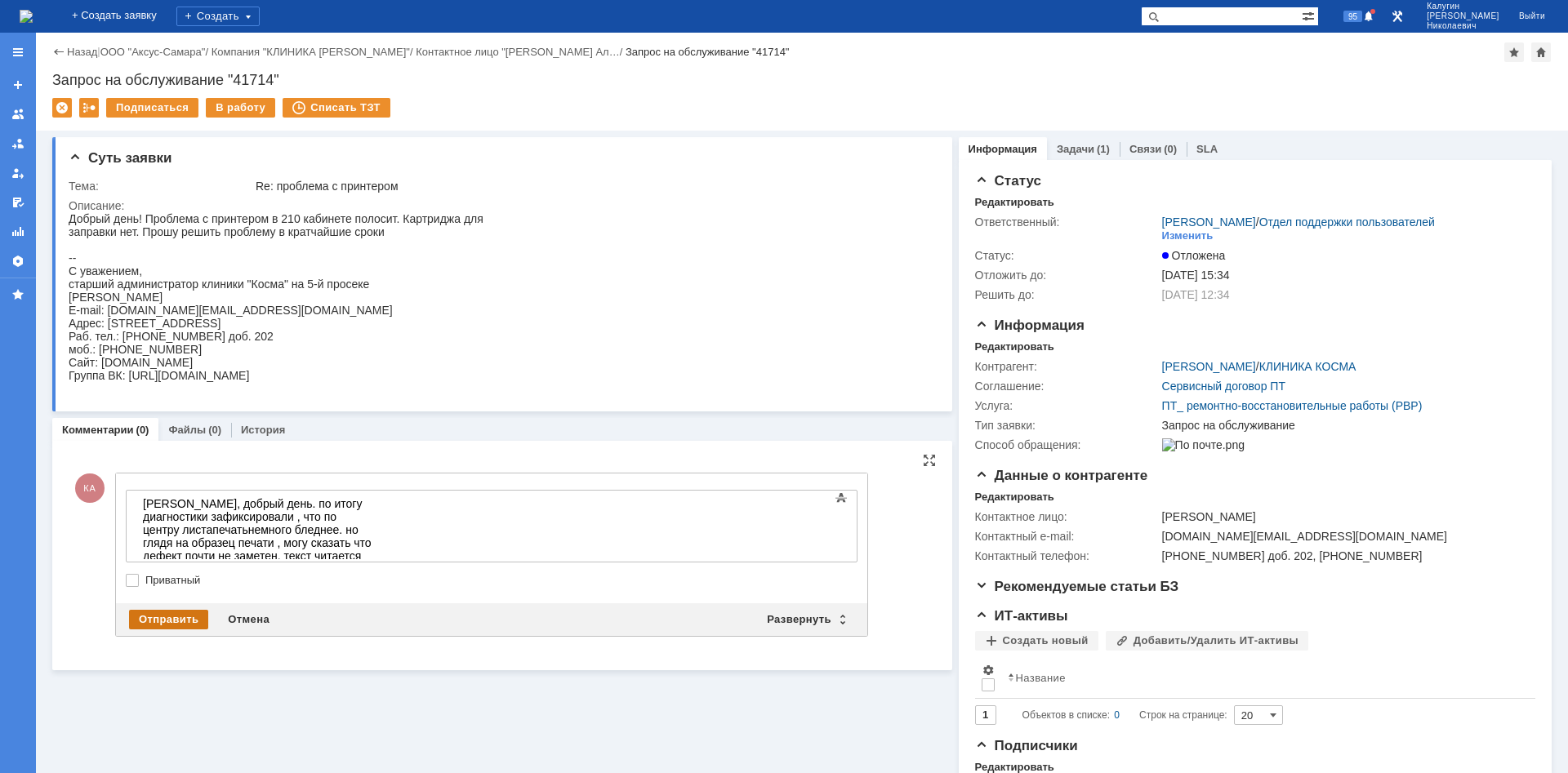
click at [173, 618] on div "Отправить" at bounding box center [168, 620] width 79 height 20
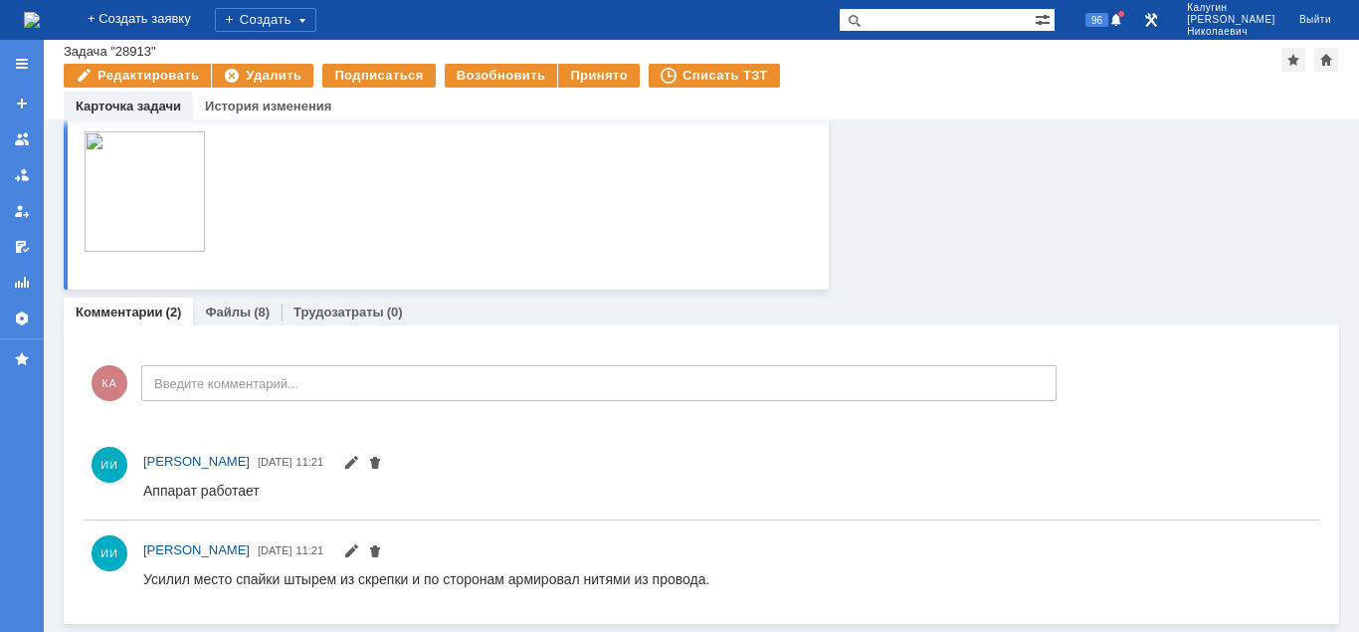
scroll to position [435, 0]
click at [222, 313] on link "Файлы" at bounding box center [228, 314] width 46 height 15
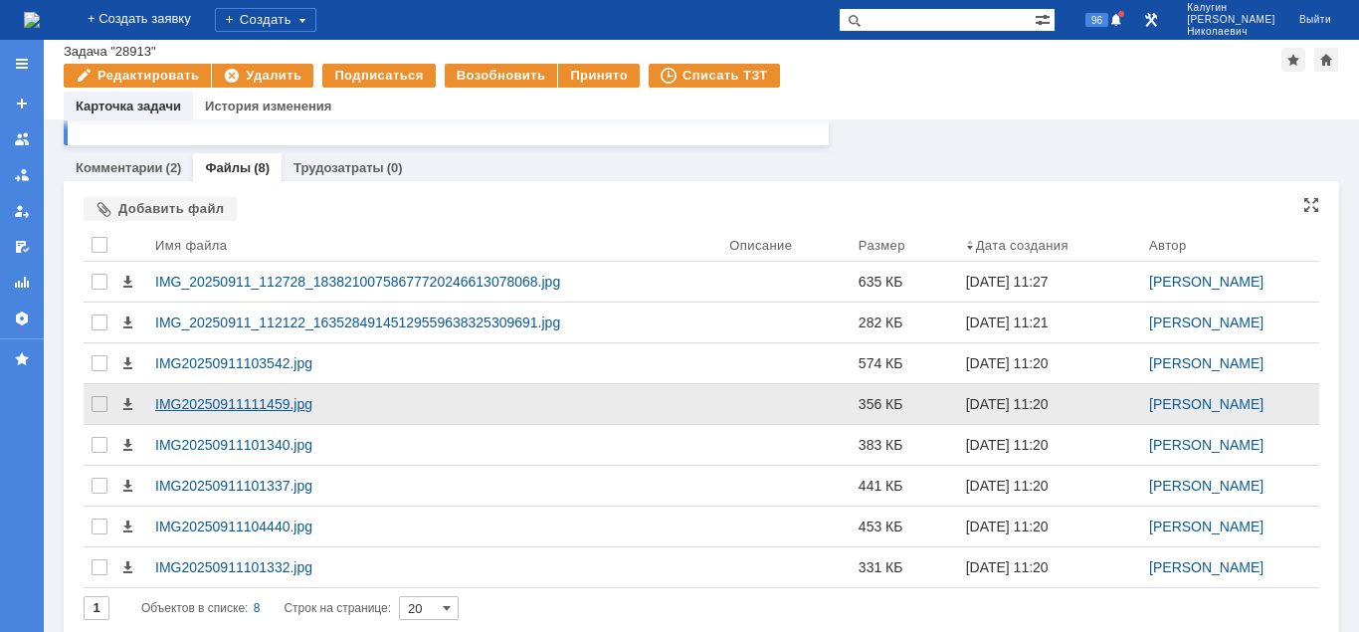
scroll to position [595, 0]
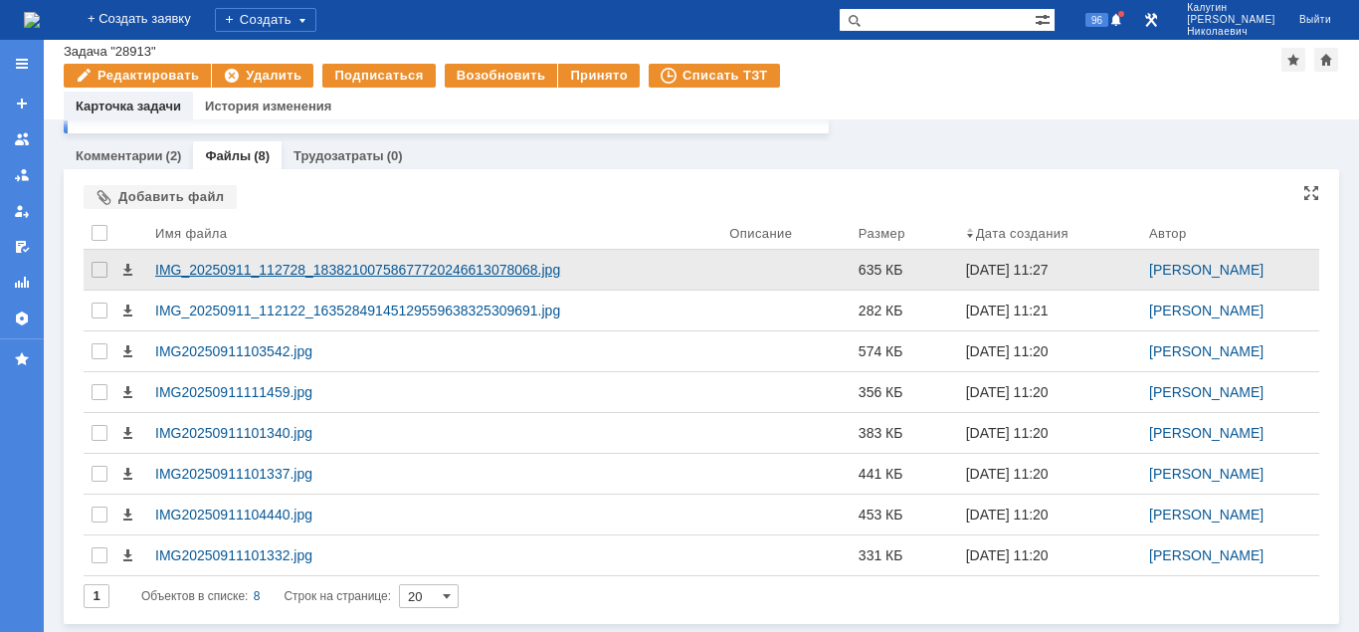
click at [244, 264] on div "IMG_20250911_112728_18382100758677720246613078068.jpg" at bounding box center [434, 270] width 558 height 16
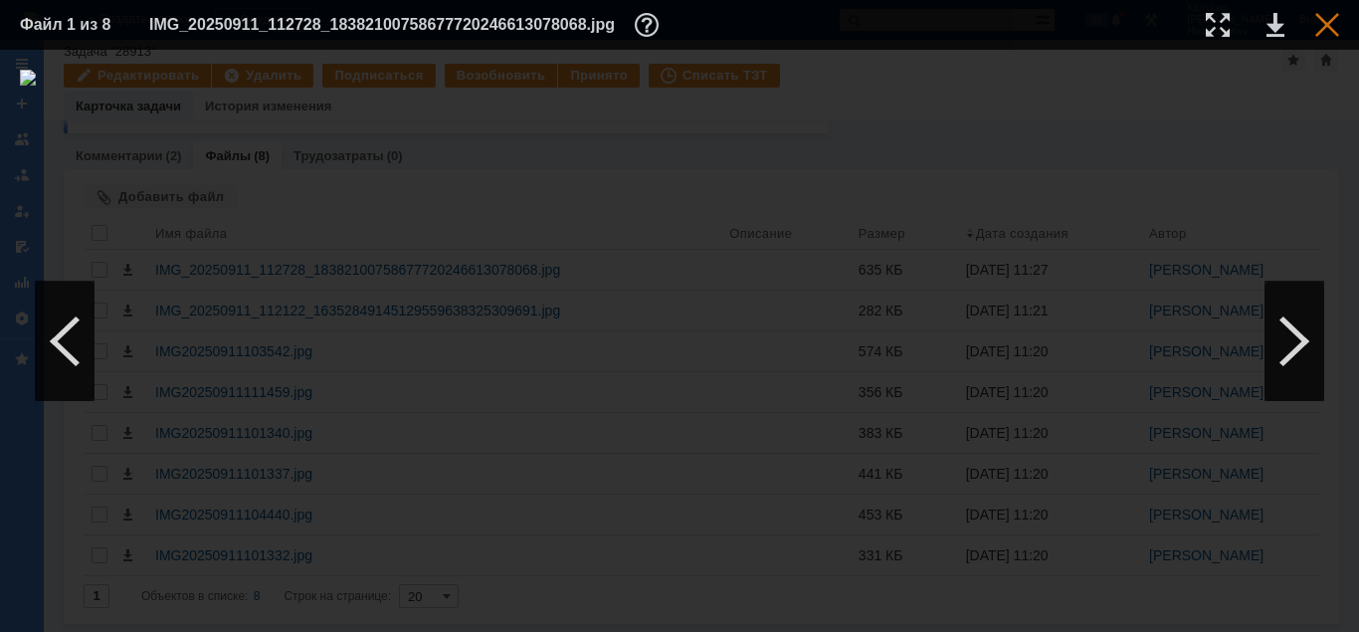
click at [1325, 25] on div at bounding box center [1327, 25] width 24 height 24
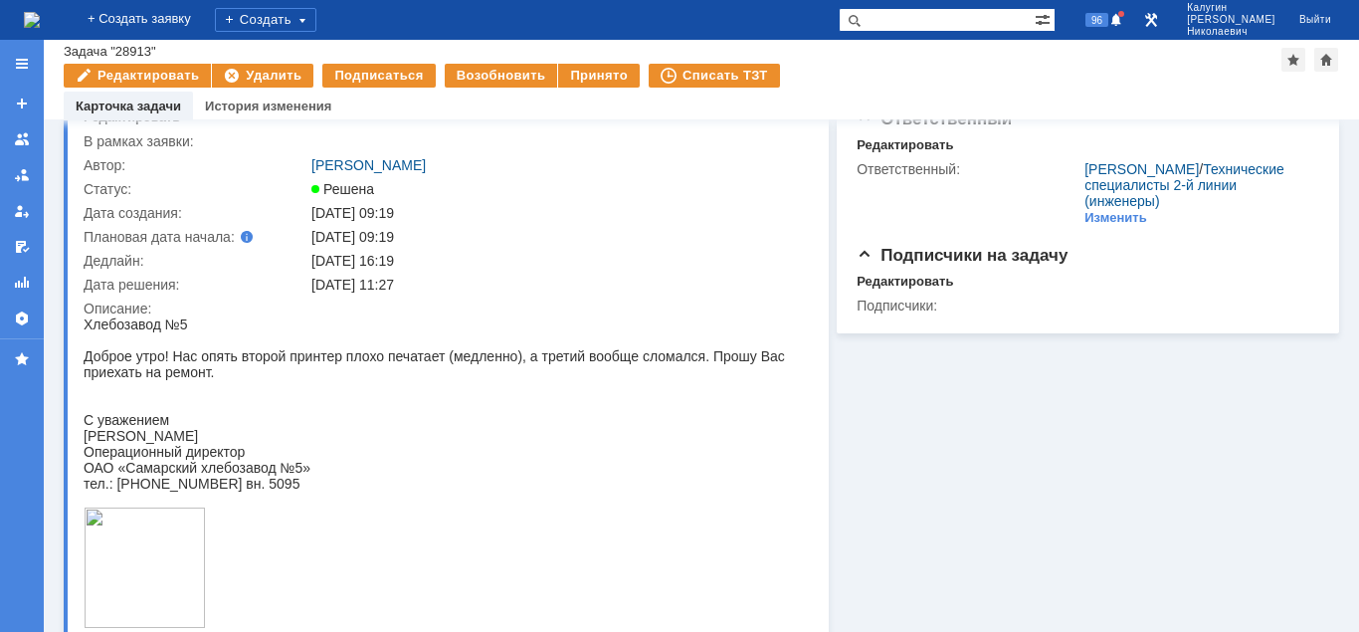
scroll to position [0, 0]
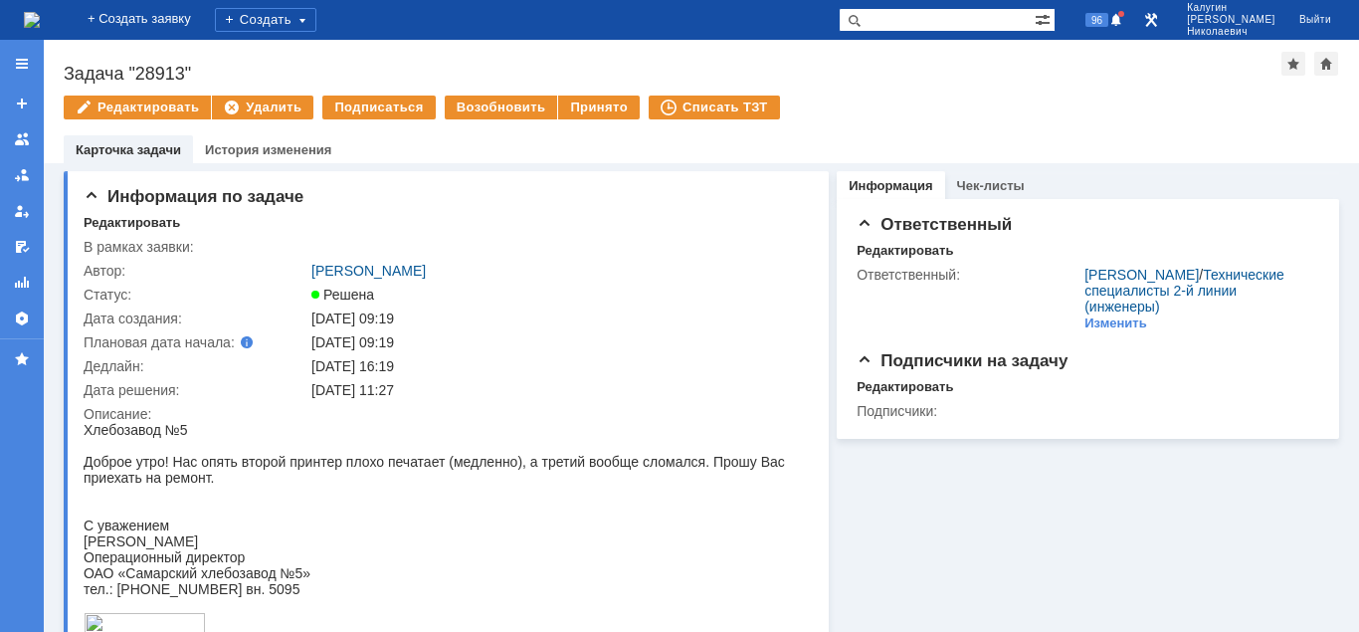
click at [919, 23] on input "text" at bounding box center [937, 20] width 196 height 24
type input "27418"
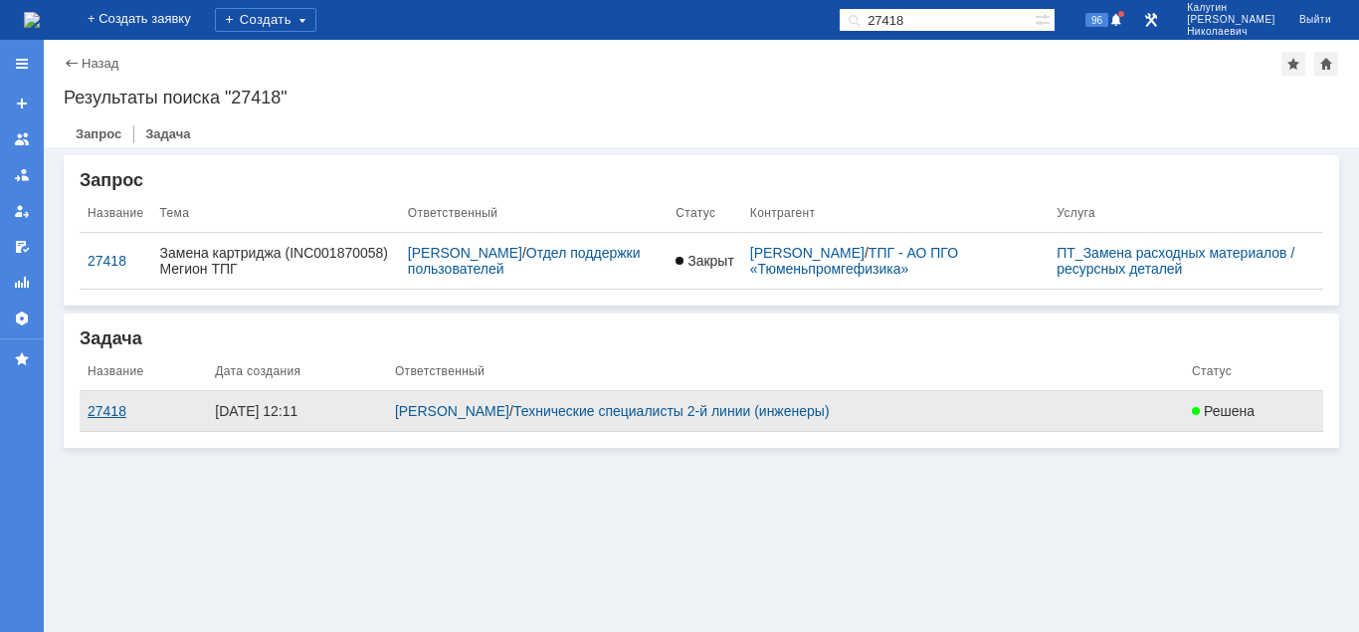
drag, startPoint x: 100, startPoint y: 411, endPoint x: 223, endPoint y: 339, distance: 141.8
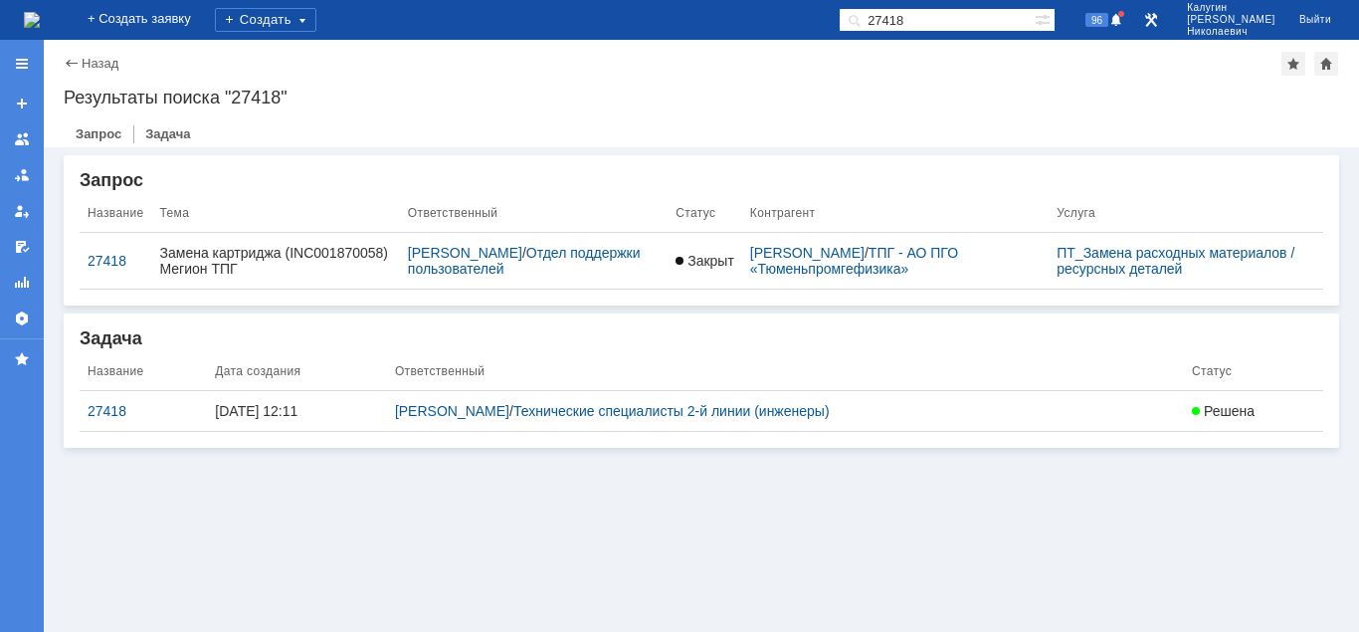
click at [101, 411] on div "27418" at bounding box center [143, 411] width 111 height 16
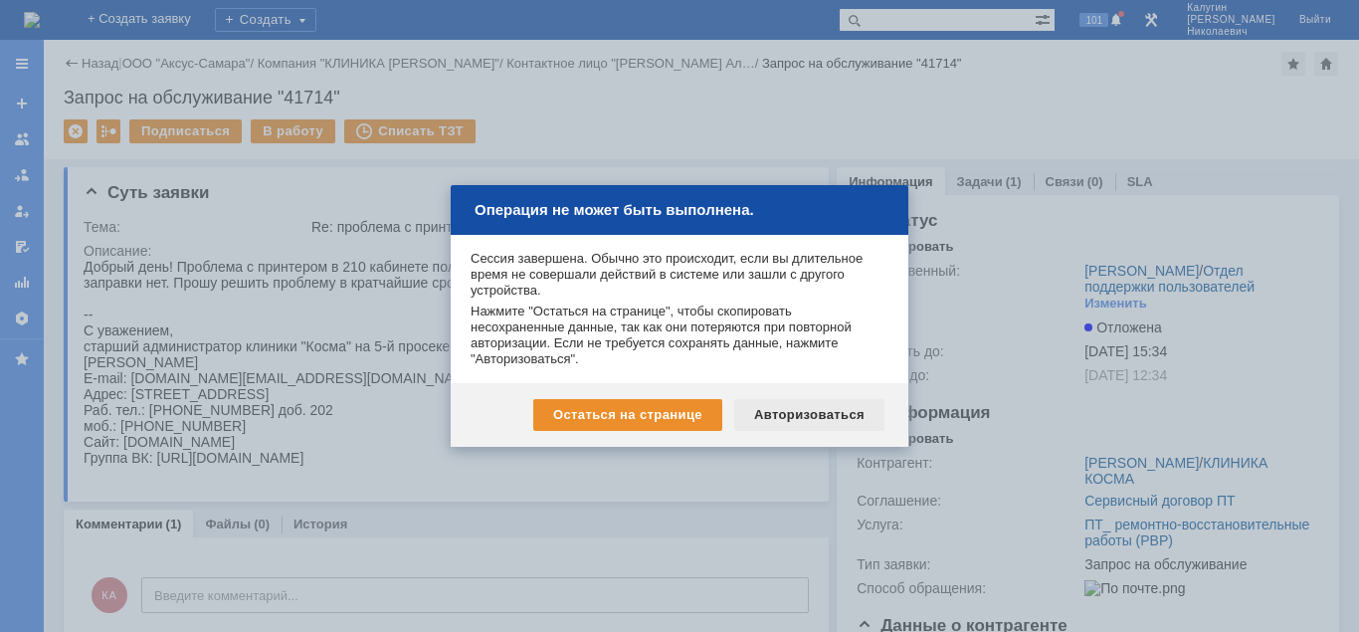
click at [787, 414] on div "Авторизоваться" at bounding box center [809, 415] width 150 height 32
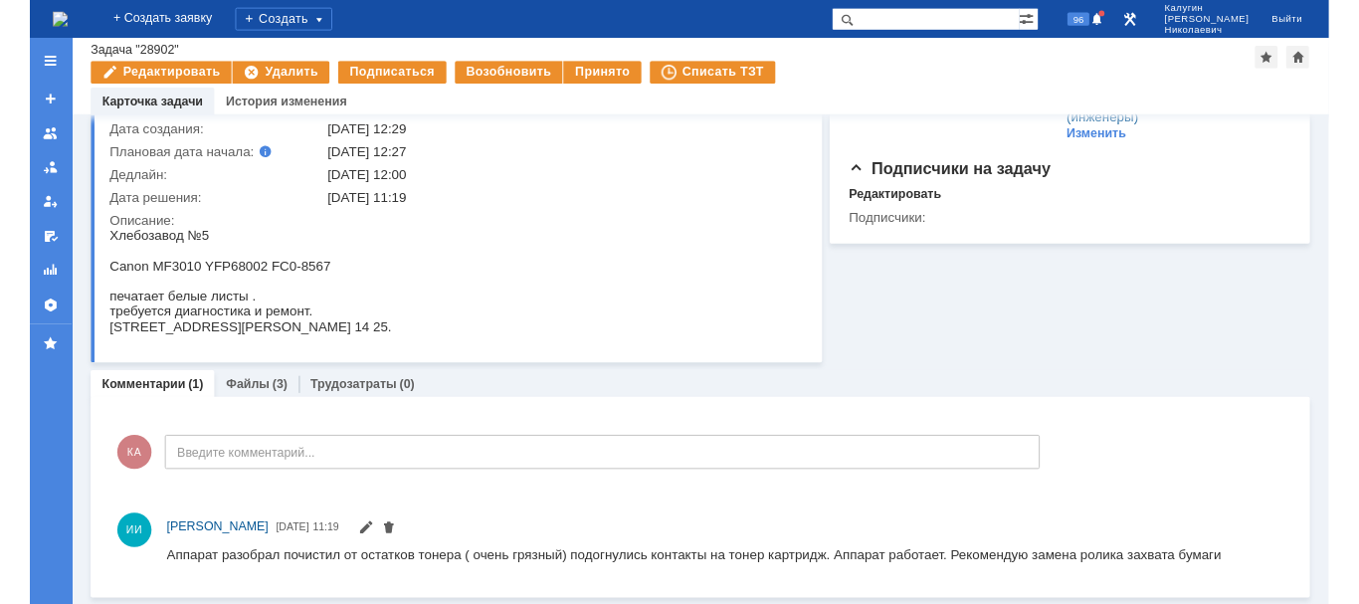
scroll to position [140, 0]
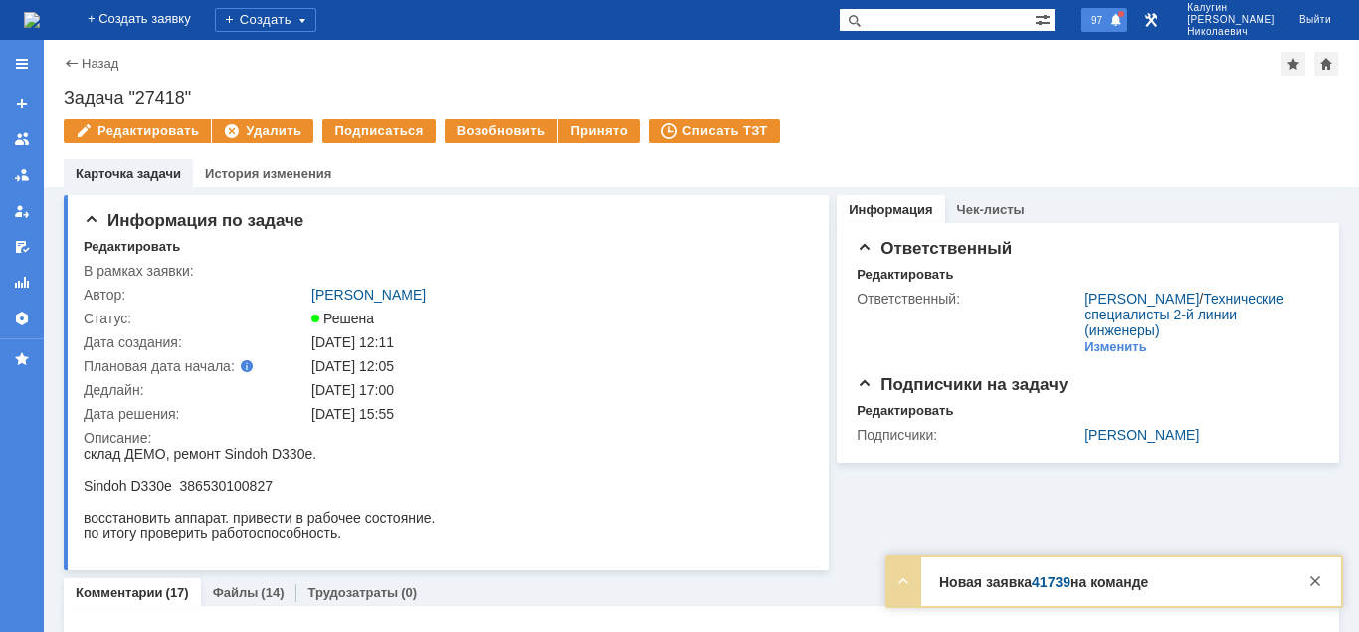
click at [1108, 26] on span "97" at bounding box center [1096, 20] width 23 height 14
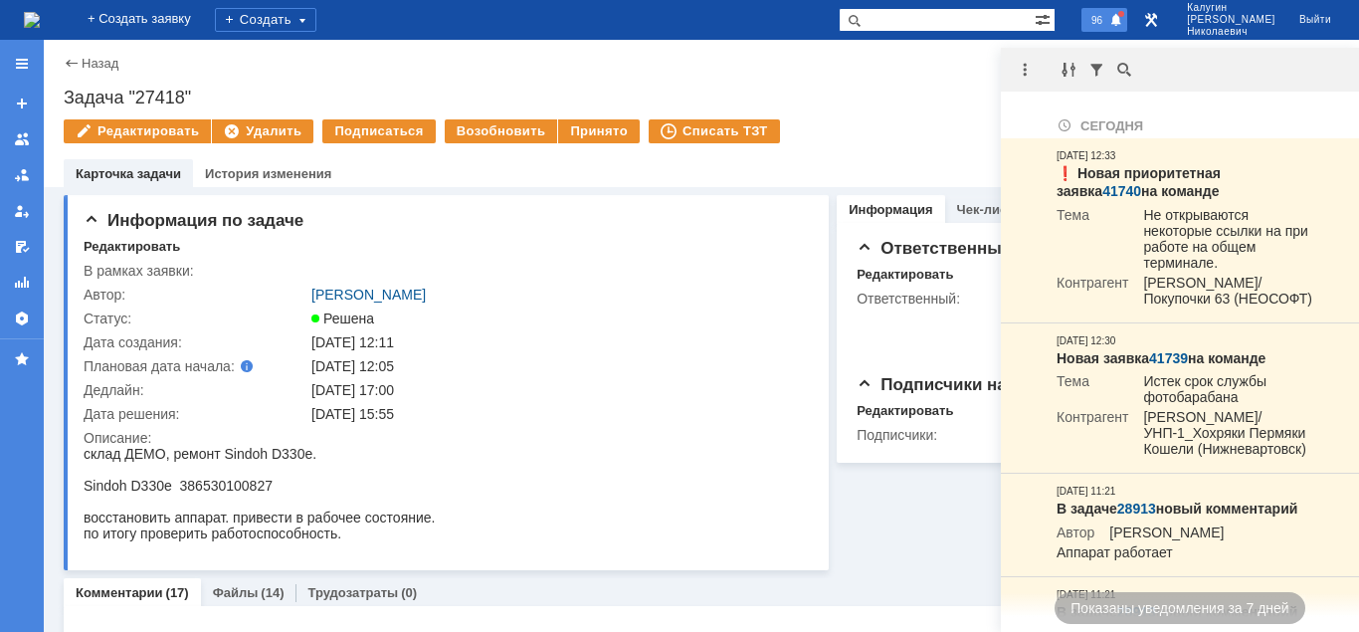
click at [1123, 17] on span at bounding box center [1116, 21] width 14 height 16
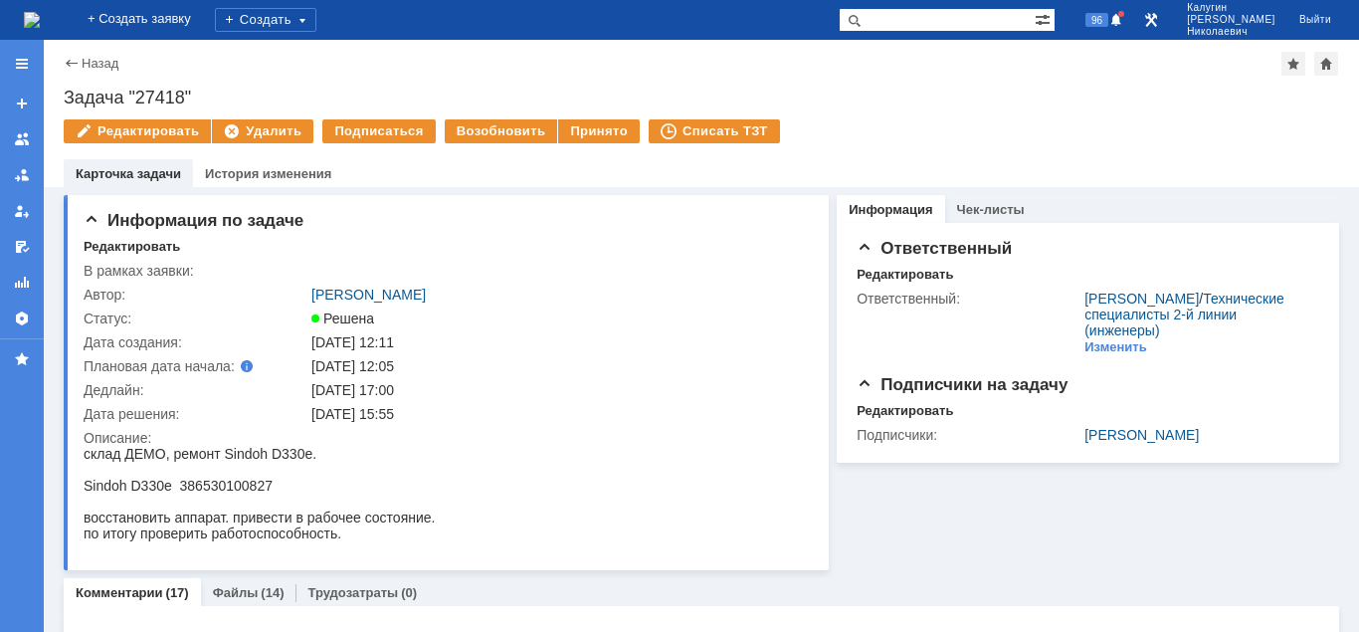
click at [1303, 133] on div "Редактировать Удалить Подписаться Возобновить Принято Списать ТЗТ" at bounding box center [701, 140] width 1275 height 42
click at [1268, 148] on div "Редактировать Удалить Подписаться Возобновить Принято Списать ТЗТ" at bounding box center [701, 140] width 1275 height 42
click at [1108, 15] on span "96" at bounding box center [1096, 20] width 23 height 14
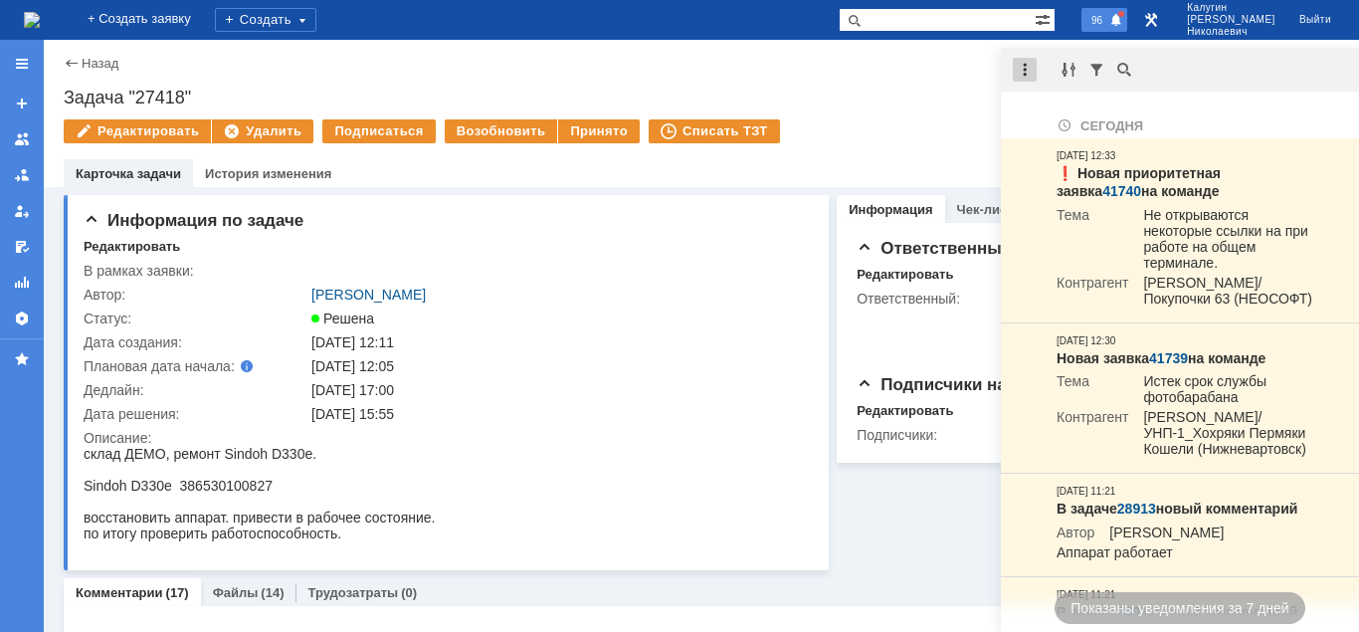
click at [1026, 74] on div at bounding box center [1025, 70] width 24 height 24
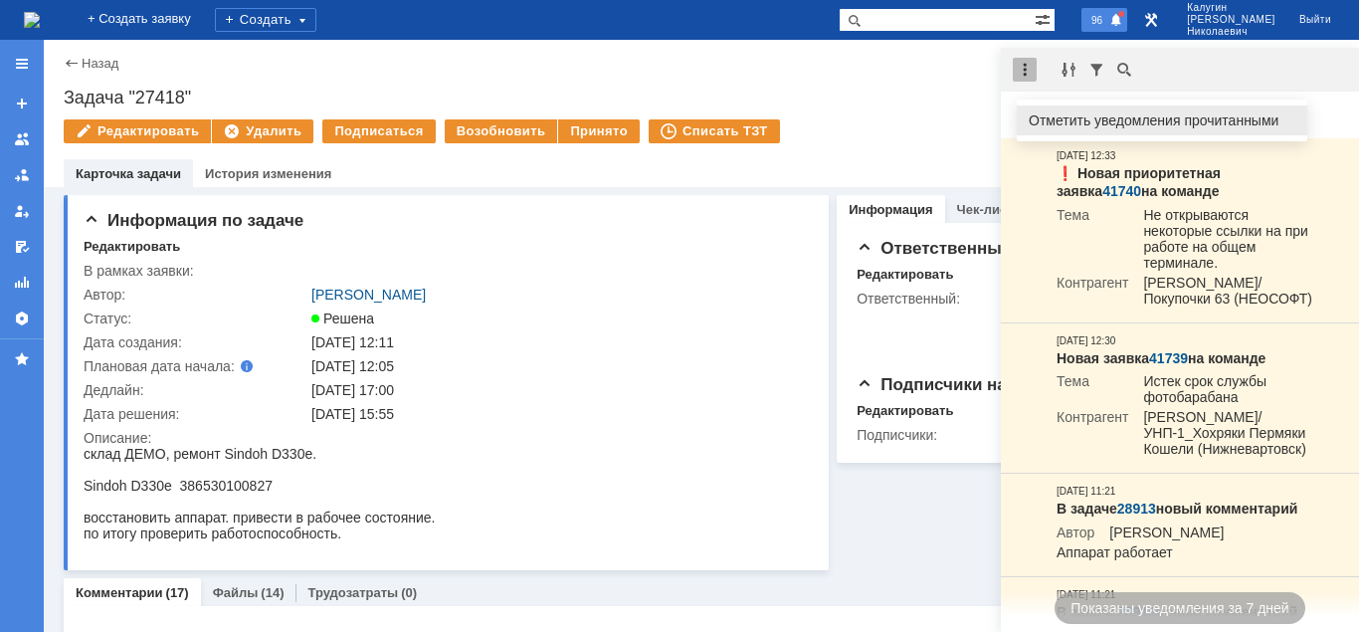
click at [1060, 113] on div "Отметить уведомления прочитанными" at bounding box center [1162, 120] width 267 height 14
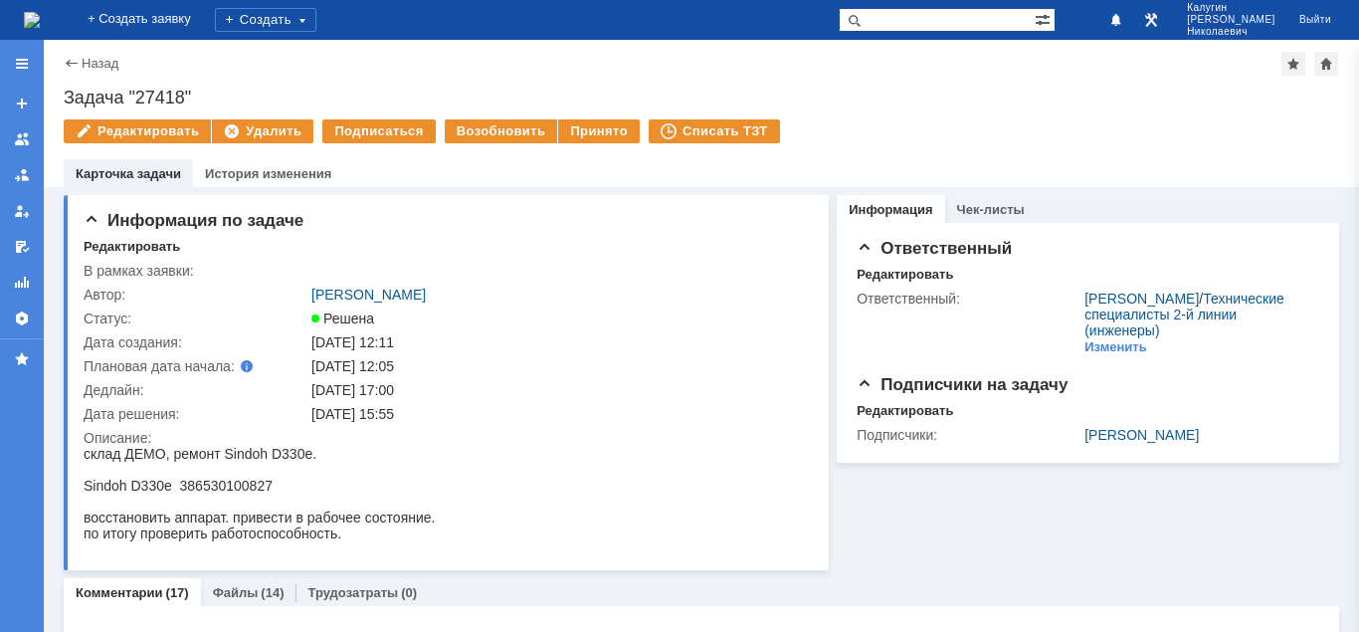
click at [928, 115] on div "Назад | Задача "27418" Задача "27418" Редактировать Удалить Подписаться Возобно…" at bounding box center [701, 113] width 1315 height 147
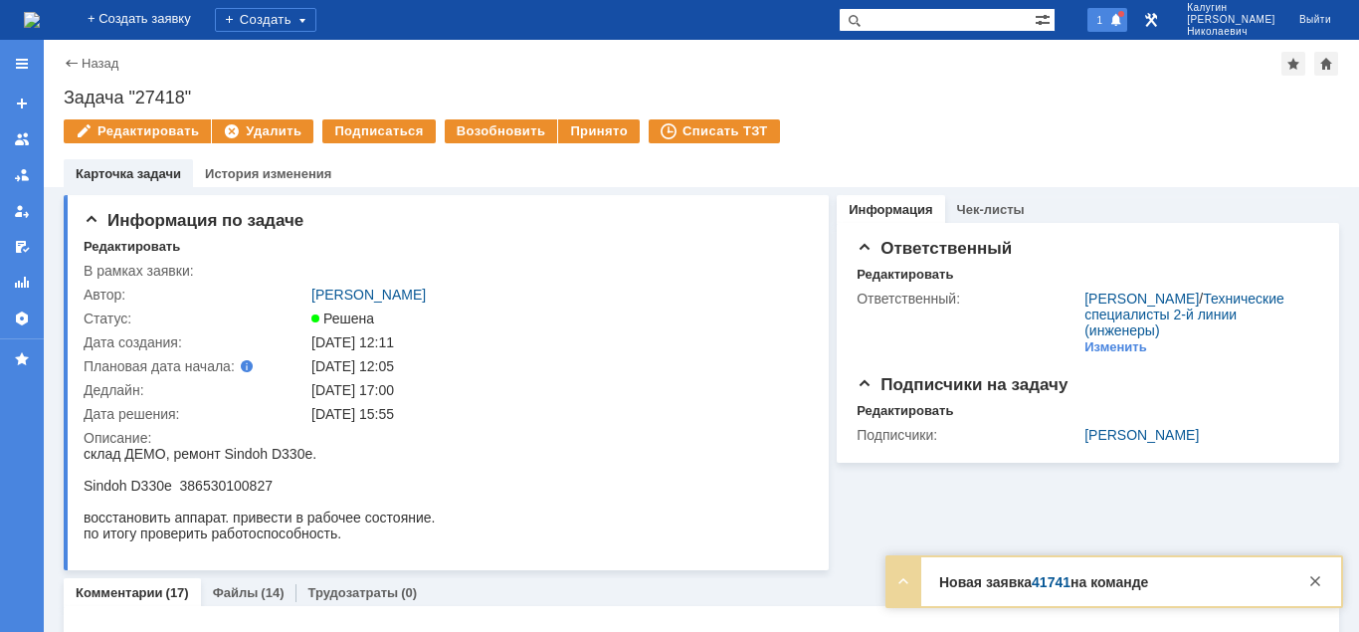
click at [1123, 19] on span at bounding box center [1116, 21] width 14 height 16
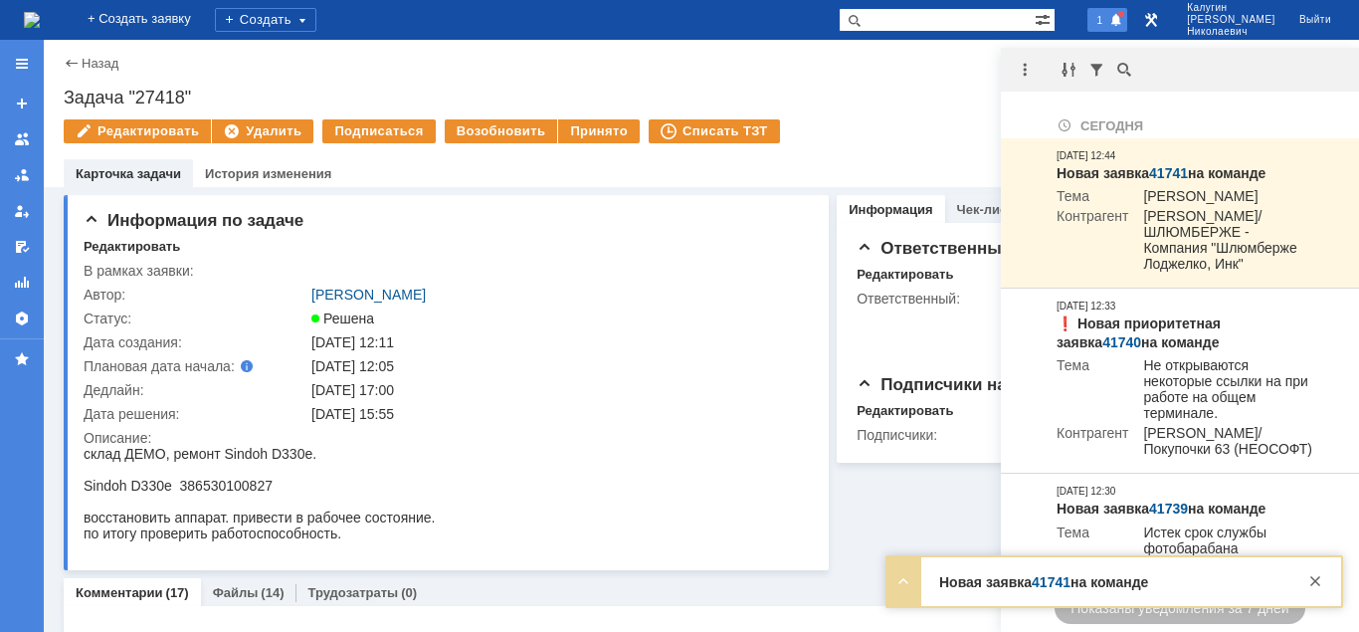
click at [1123, 19] on span at bounding box center [1116, 21] width 14 height 16
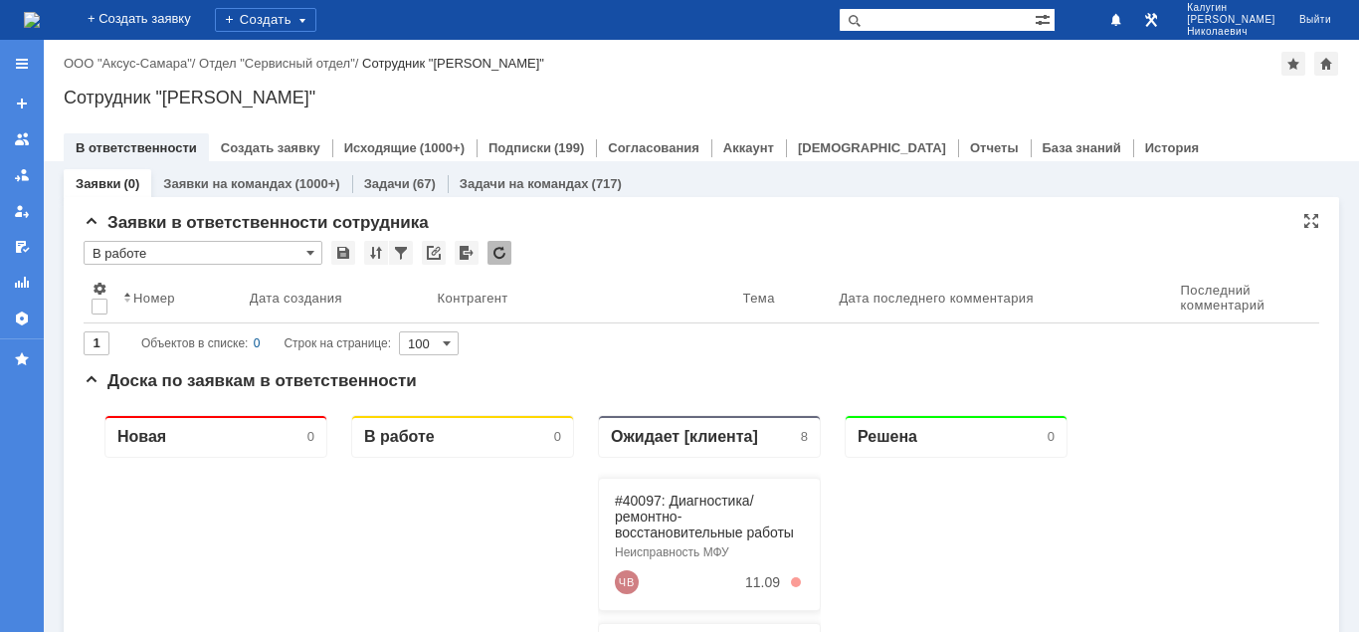
click at [215, 251] on input "В работе" at bounding box center [203, 253] width 239 height 24
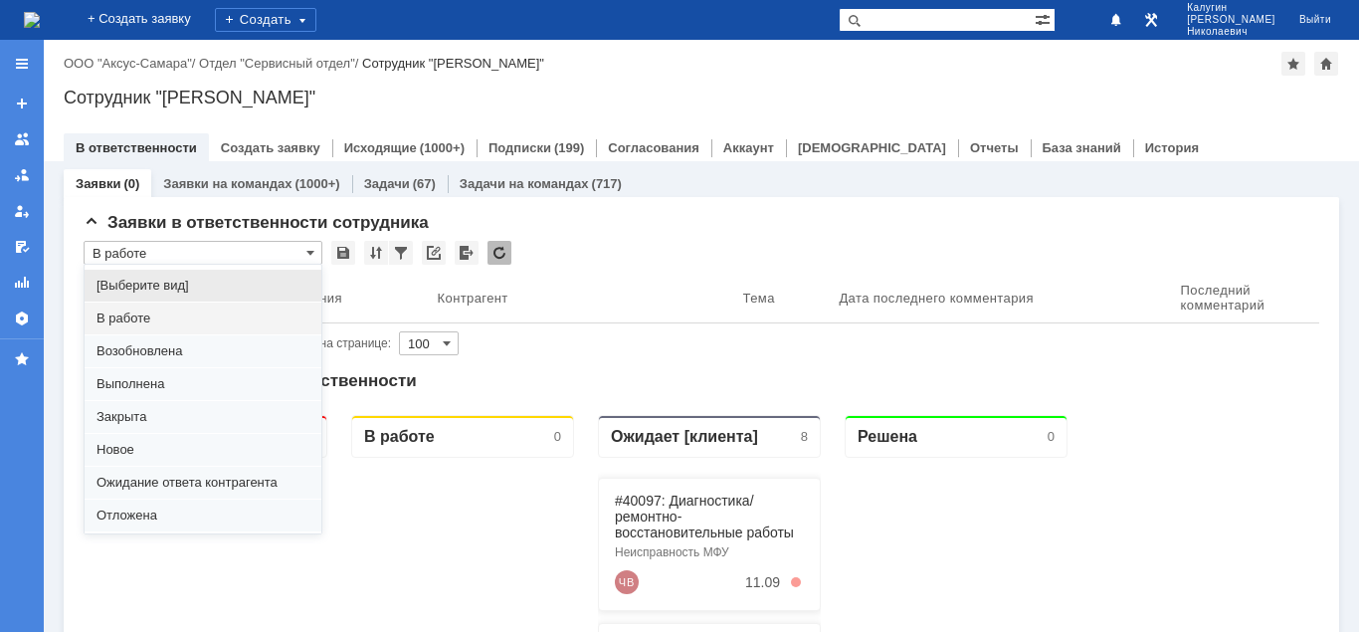
click at [178, 283] on span "[Выберите вид]" at bounding box center [202, 286] width 213 height 16
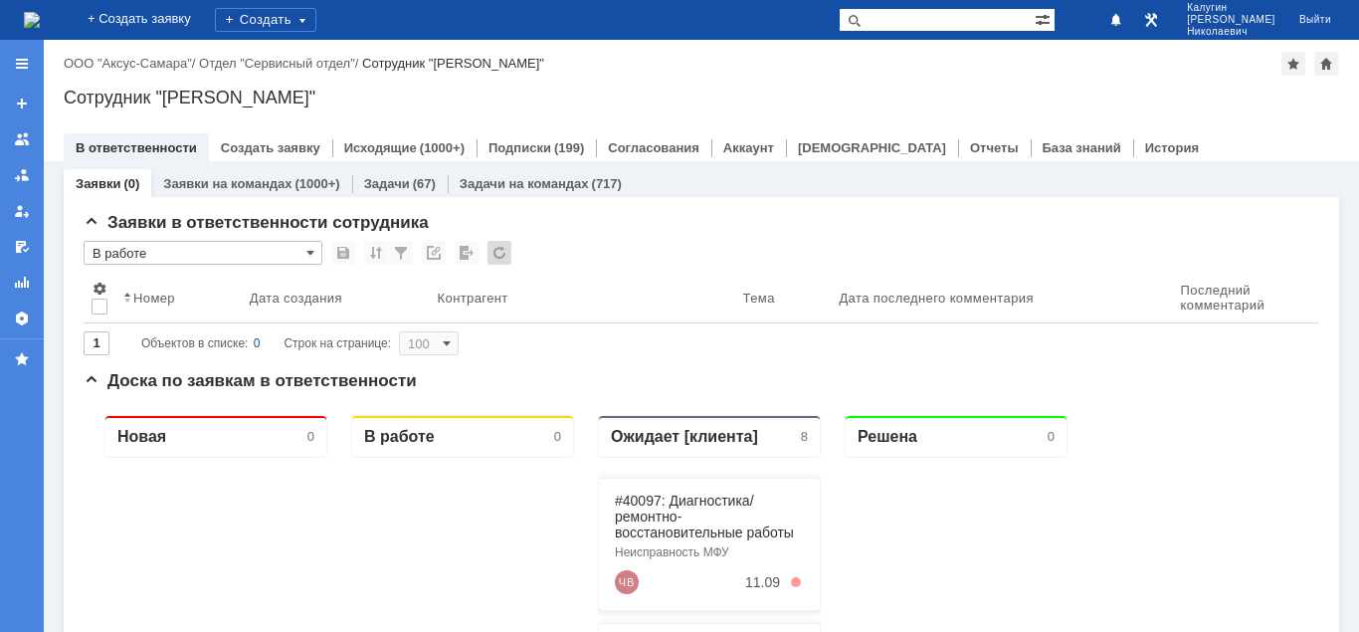
type input "[Выберите вид]"
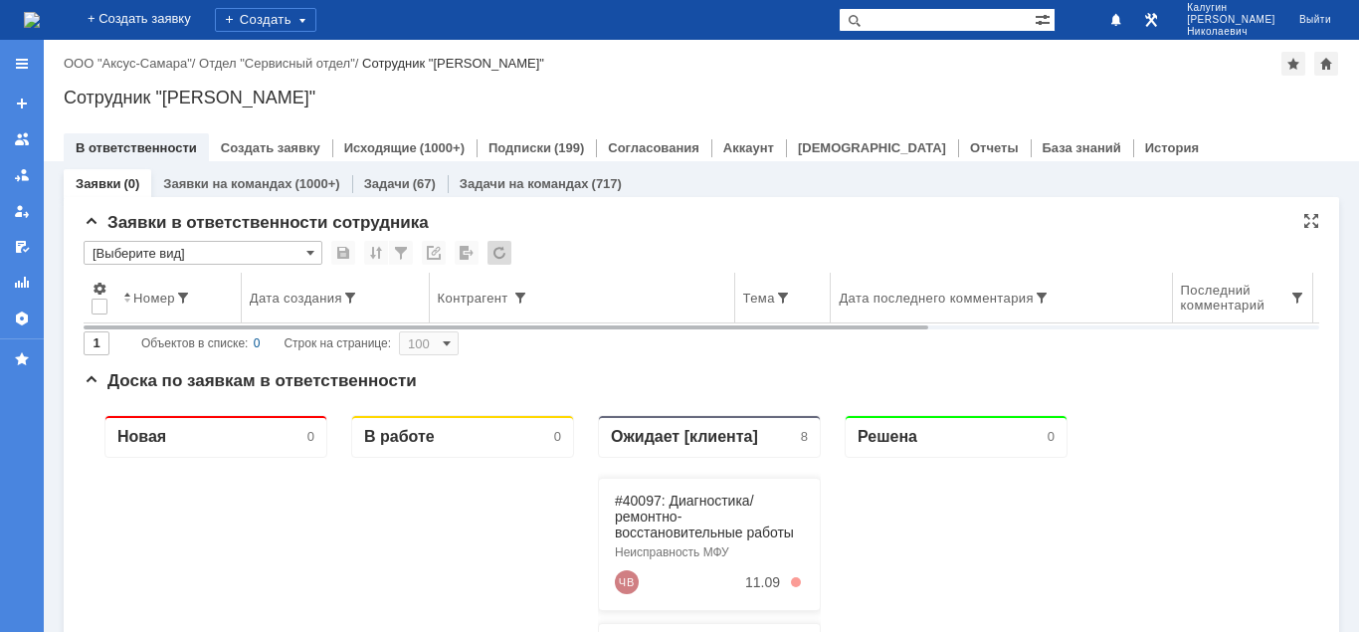
type input "20"
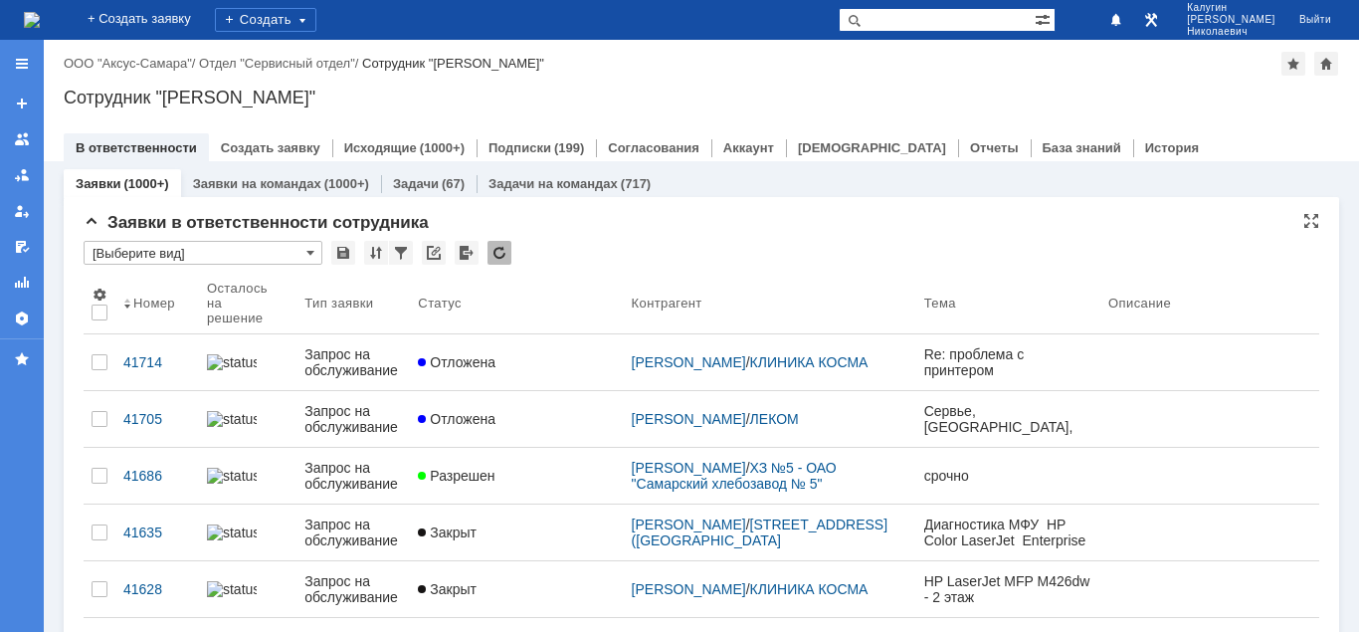
type input "[Выберите вид]"
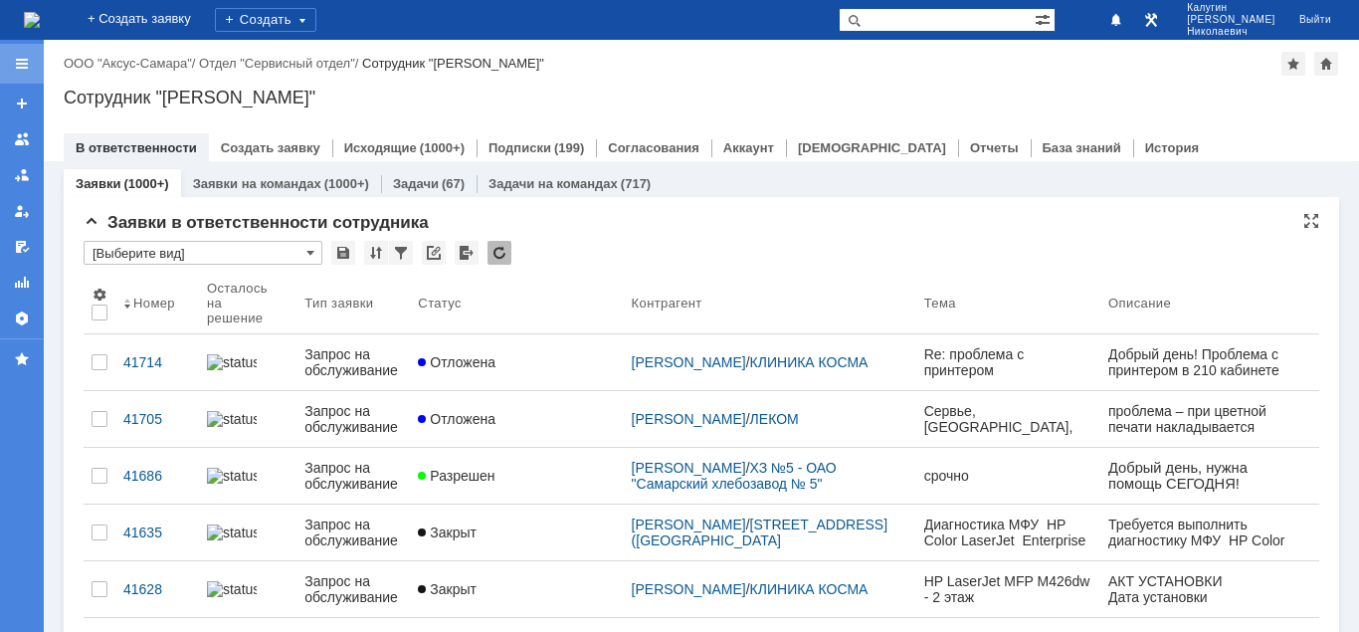
click at [20, 60] on div at bounding box center [22, 64] width 16 height 16
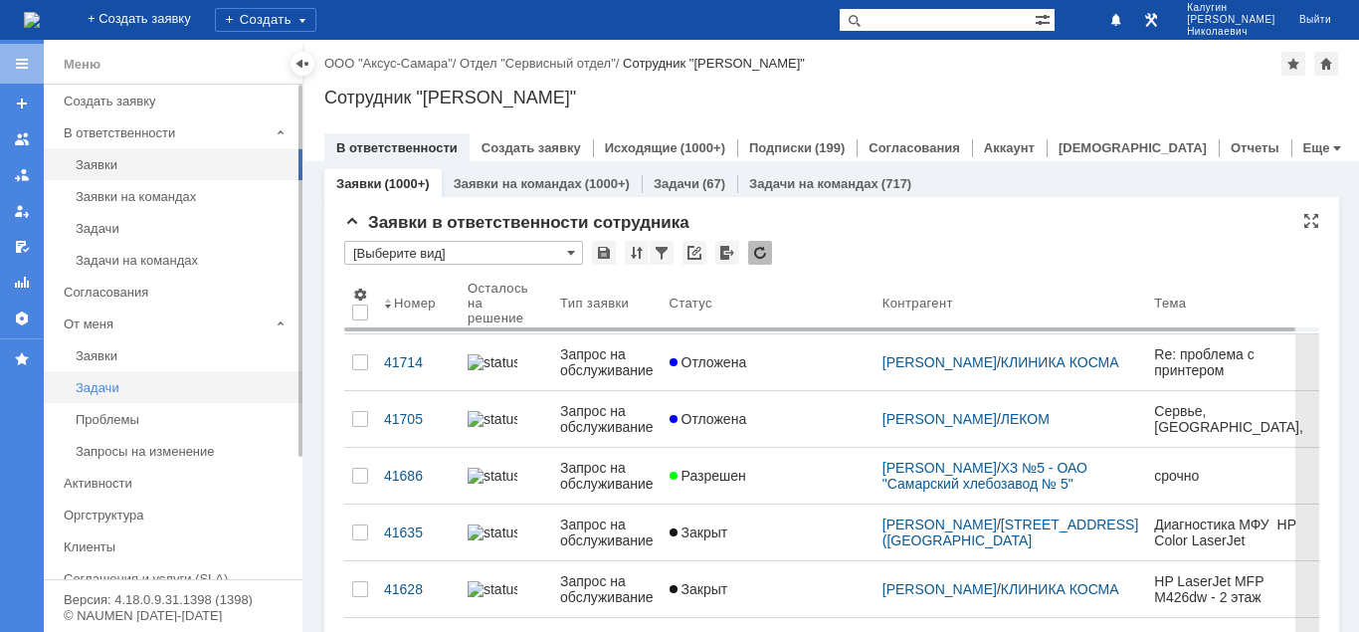
click at [108, 392] on div "Задачи" at bounding box center [183, 387] width 215 height 15
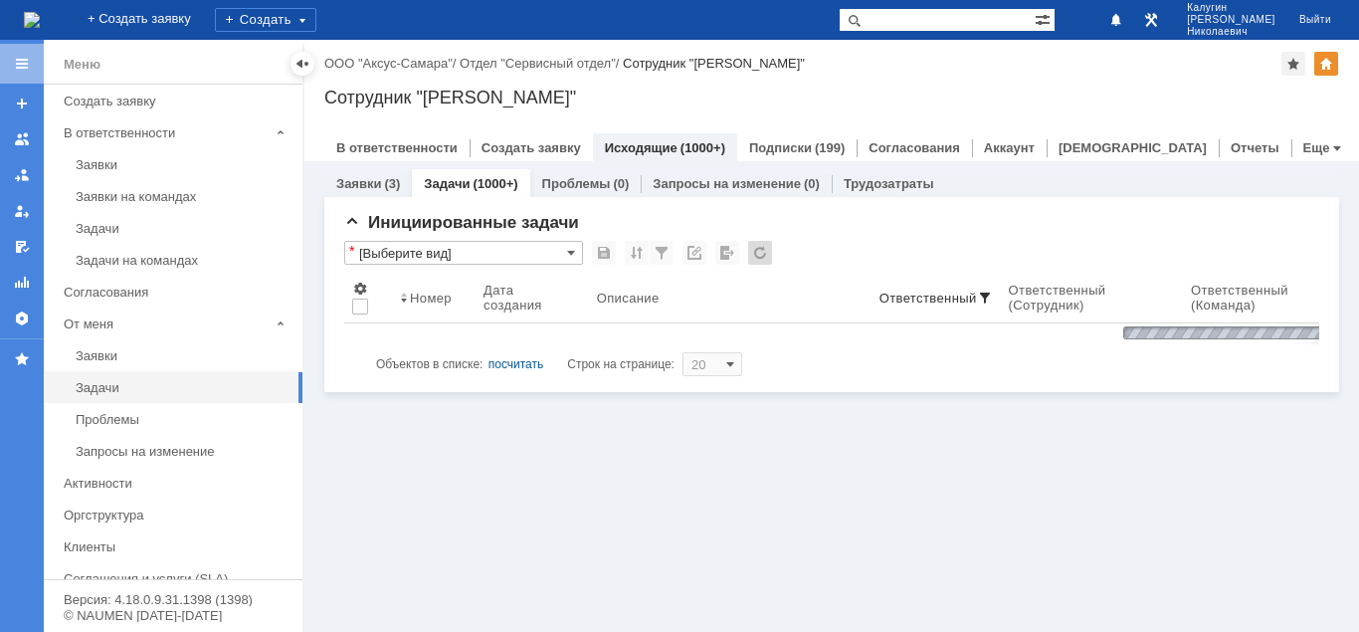
drag, startPoint x: 305, startPoint y: 66, endPoint x: 278, endPoint y: 99, distance: 43.8
click at [304, 66] on div at bounding box center [302, 64] width 16 height 16
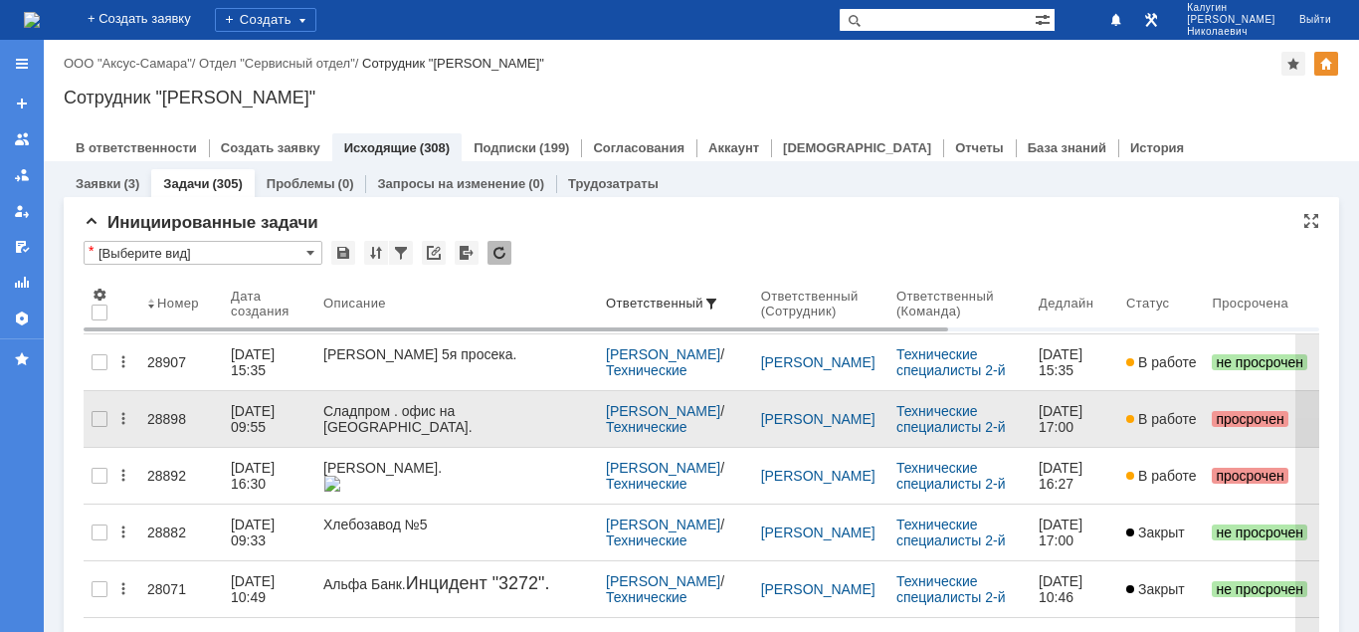
click at [160, 411] on div "28898" at bounding box center [181, 419] width 68 height 16
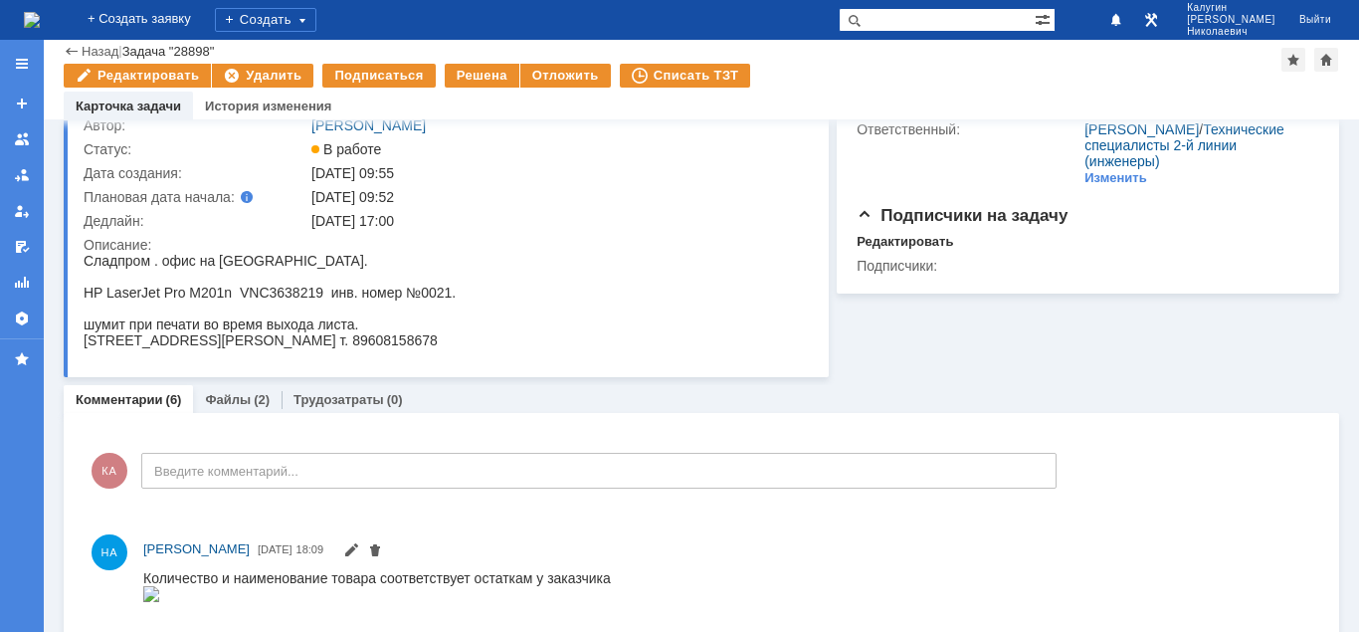
drag, startPoint x: 116, startPoint y: 269, endPoint x: 481, endPoint y: 344, distance: 371.9
click at [481, 344] on html "Сладпром . офис на Кирова. HP LaserJet Pro M201n VNC3638219 инв. номер №0021. ш…" at bounding box center [444, 301] width 721 height 96
copy body "Сладпром . офис на Кирова. HP LaserJet Pro M201n VNC3638219 инв. номер №0021. ш…"
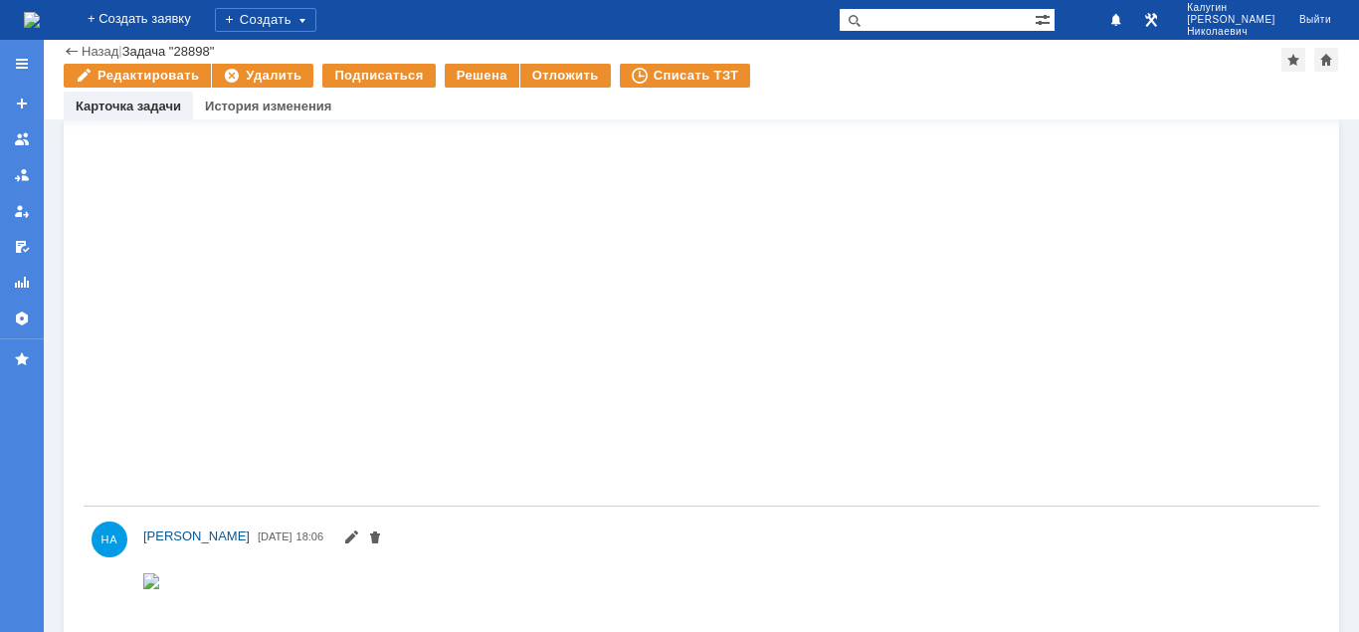
scroll to position [3247, 0]
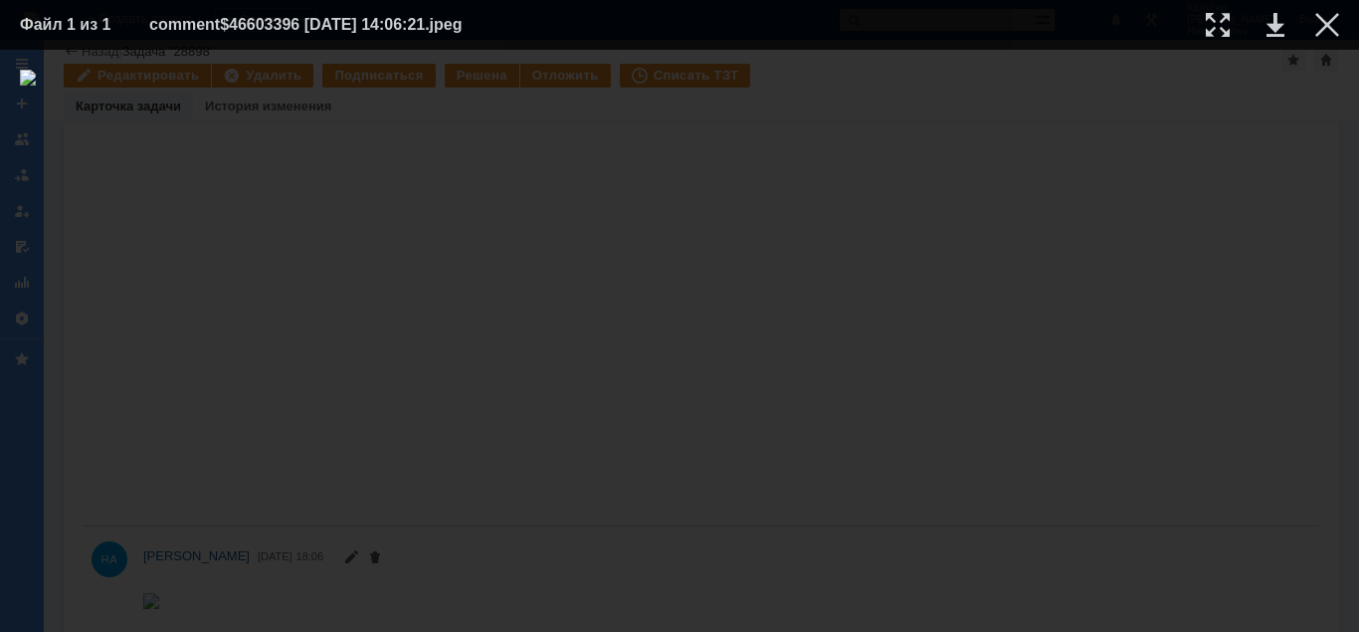
click at [934, 353] on div at bounding box center [679, 341] width 1319 height 542
click at [1334, 18] on div at bounding box center [1327, 25] width 24 height 24
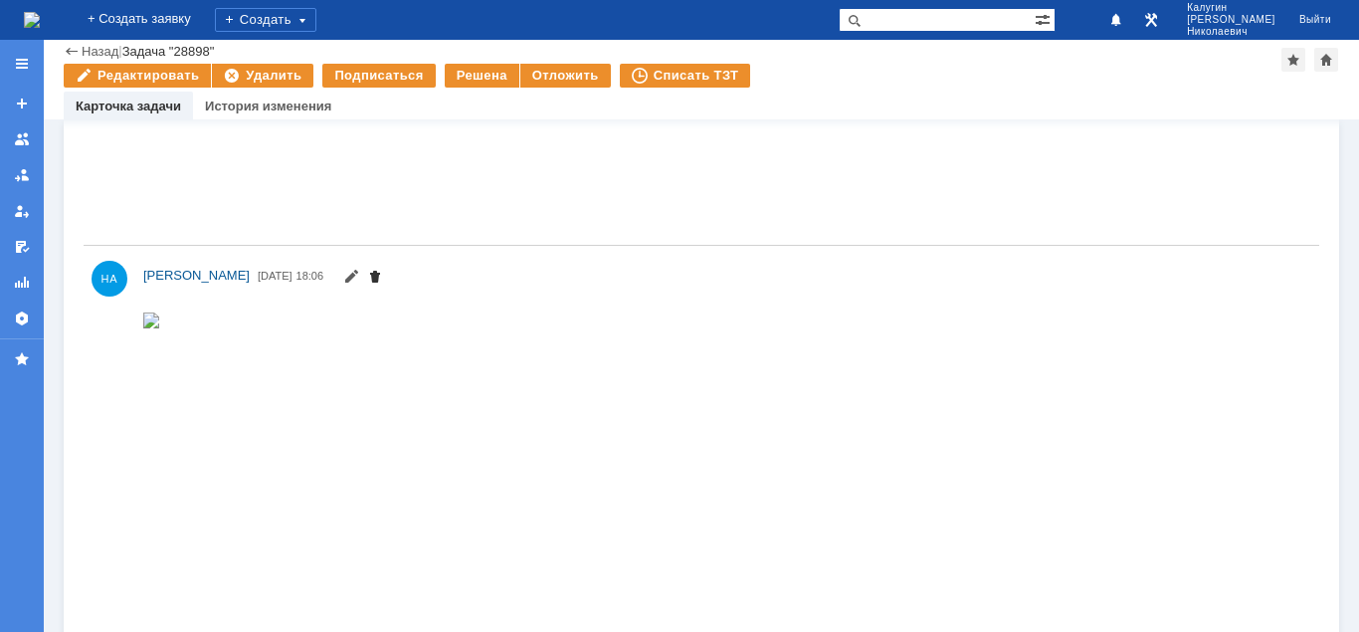
scroll to position [2334, 0]
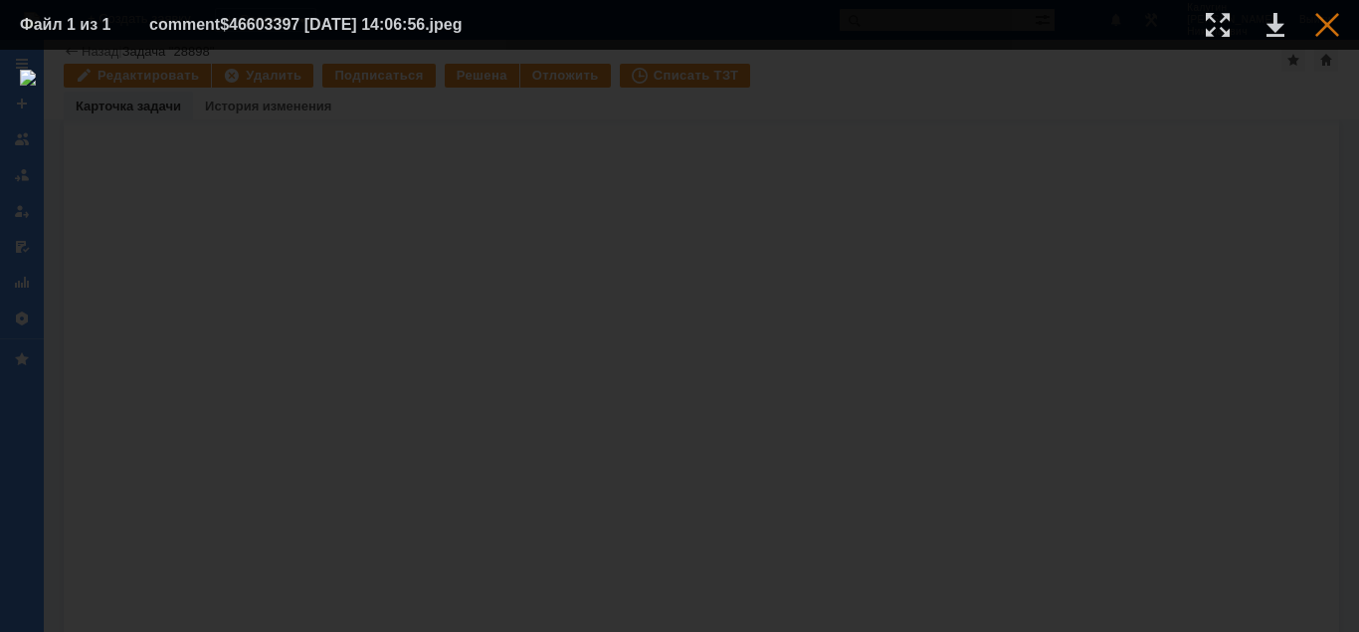
click at [1337, 23] on div at bounding box center [1327, 25] width 24 height 24
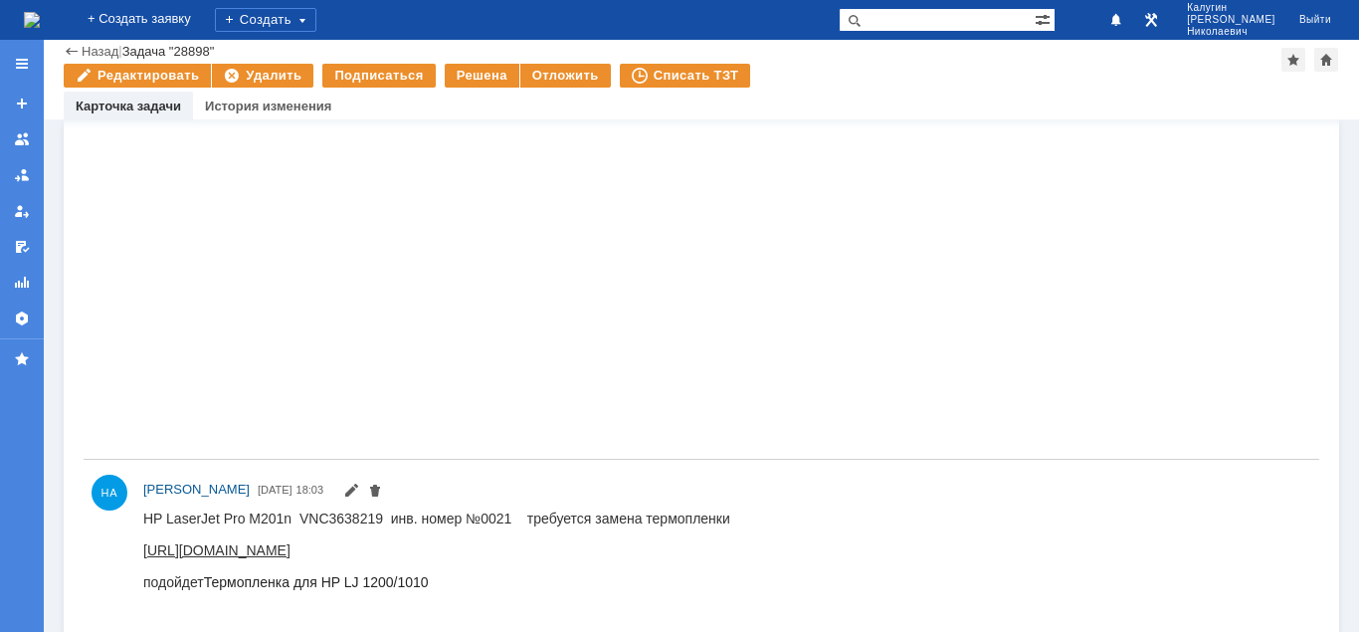
scroll to position [3697, 0]
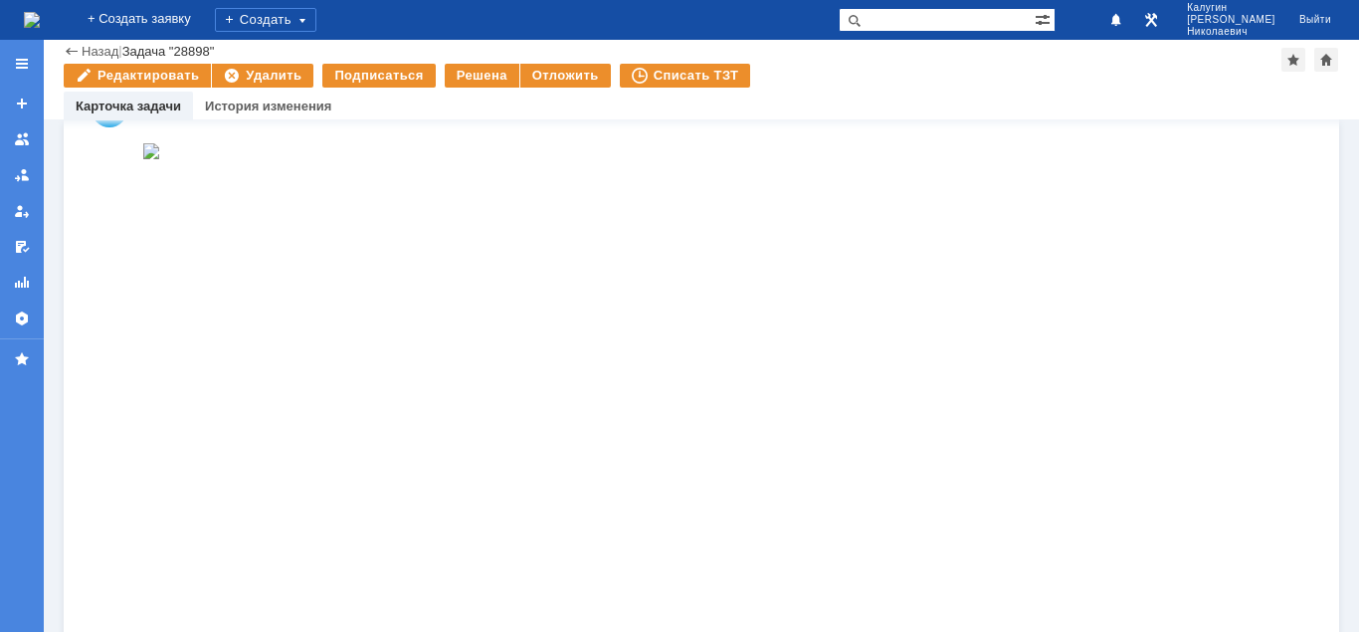
click at [159, 158] on img at bounding box center [151, 150] width 16 height 16
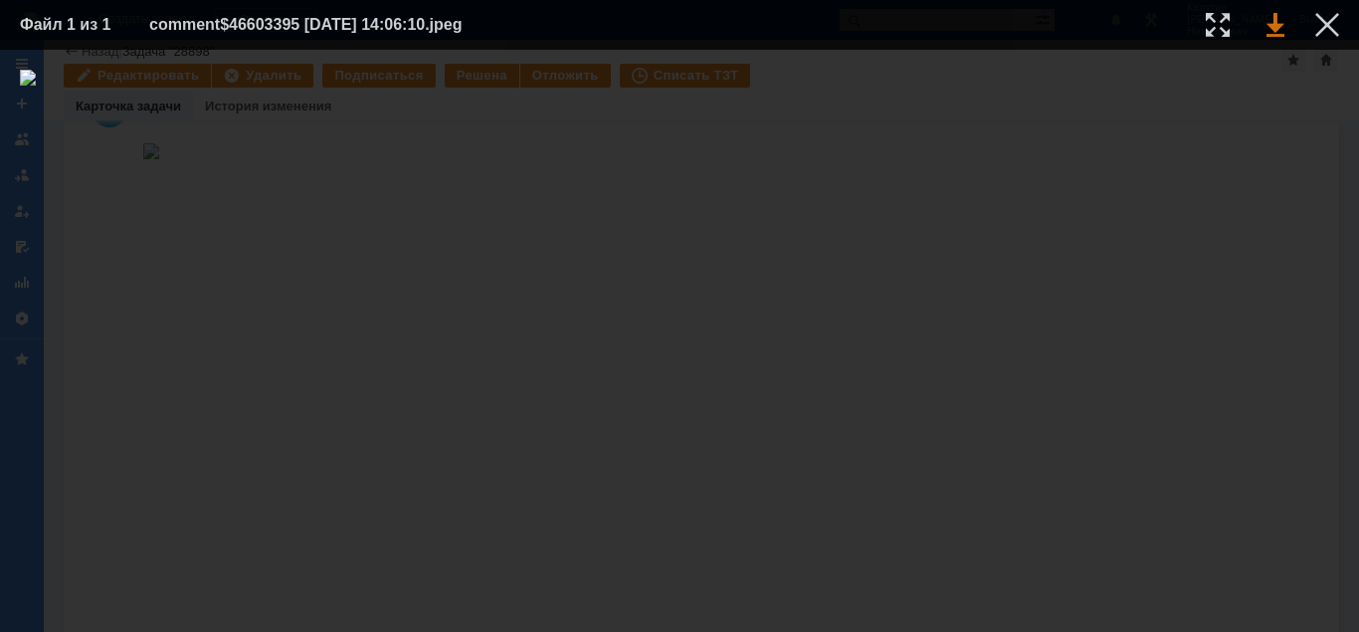
click at [1274, 28] on link at bounding box center [1275, 25] width 18 height 24
click at [1333, 25] on div at bounding box center [1327, 25] width 24 height 24
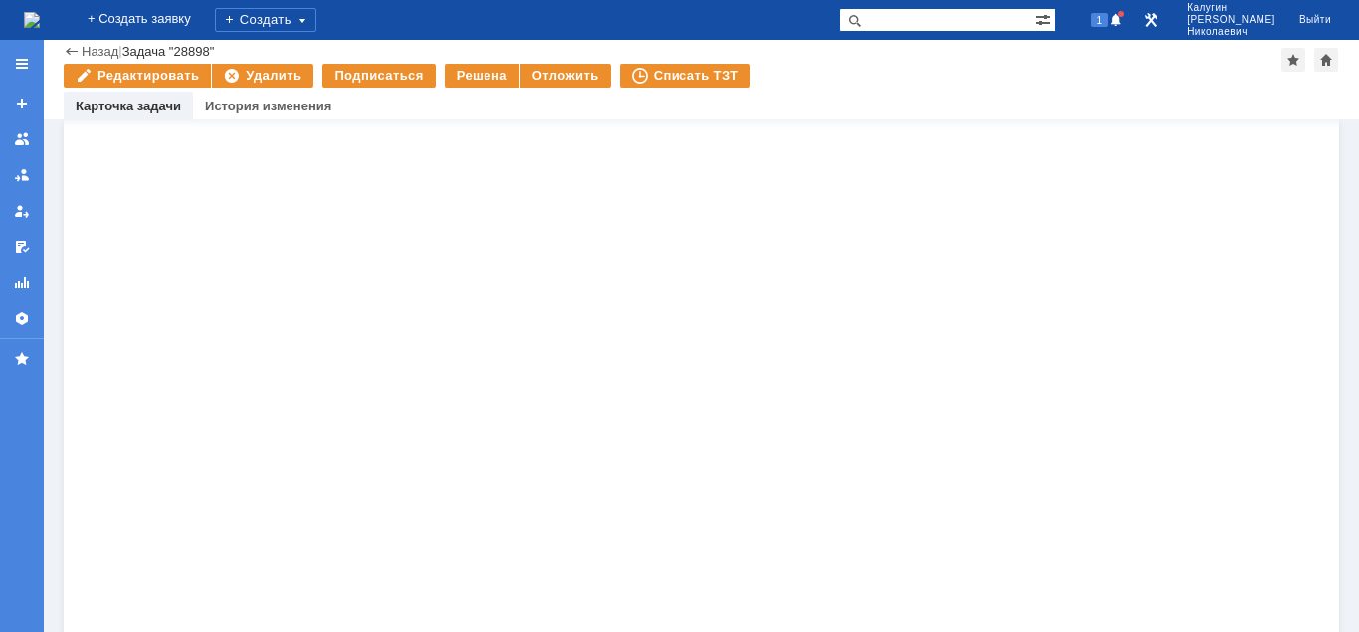
scroll to position [3090, 0]
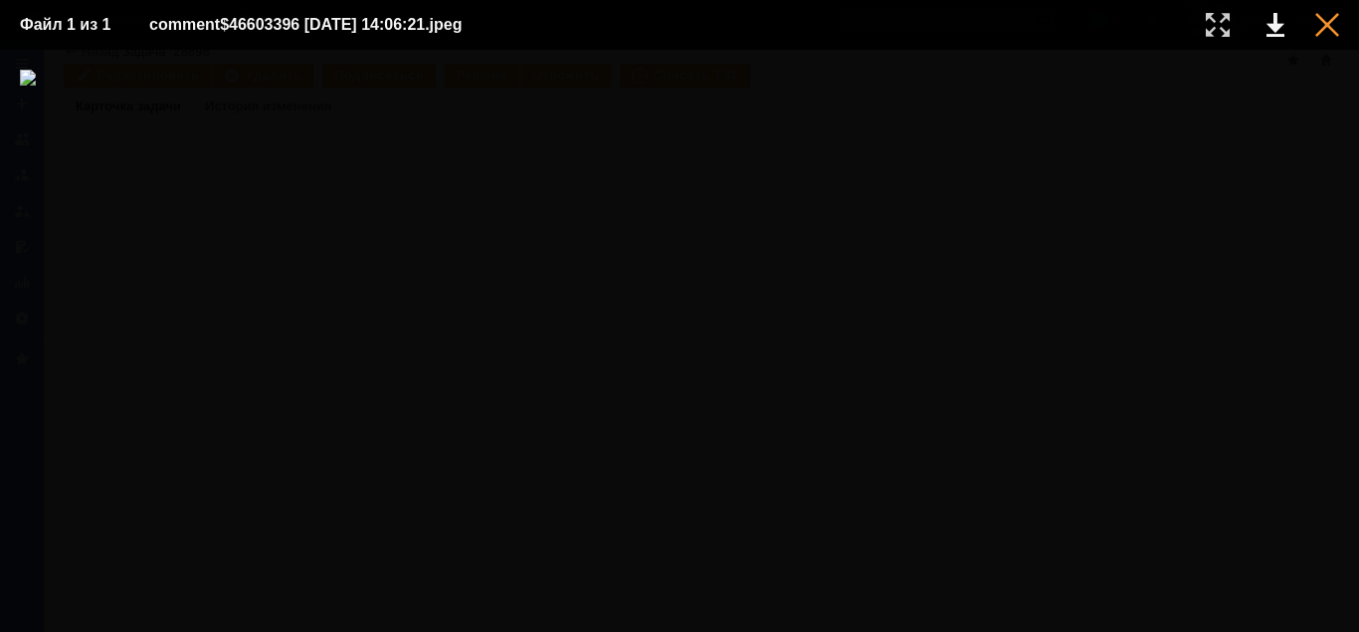
scroll to position [0, 0]
drag, startPoint x: 1326, startPoint y: 24, endPoint x: 1111, endPoint y: 120, distance: 235.6
click at [1325, 25] on div at bounding box center [1327, 25] width 24 height 24
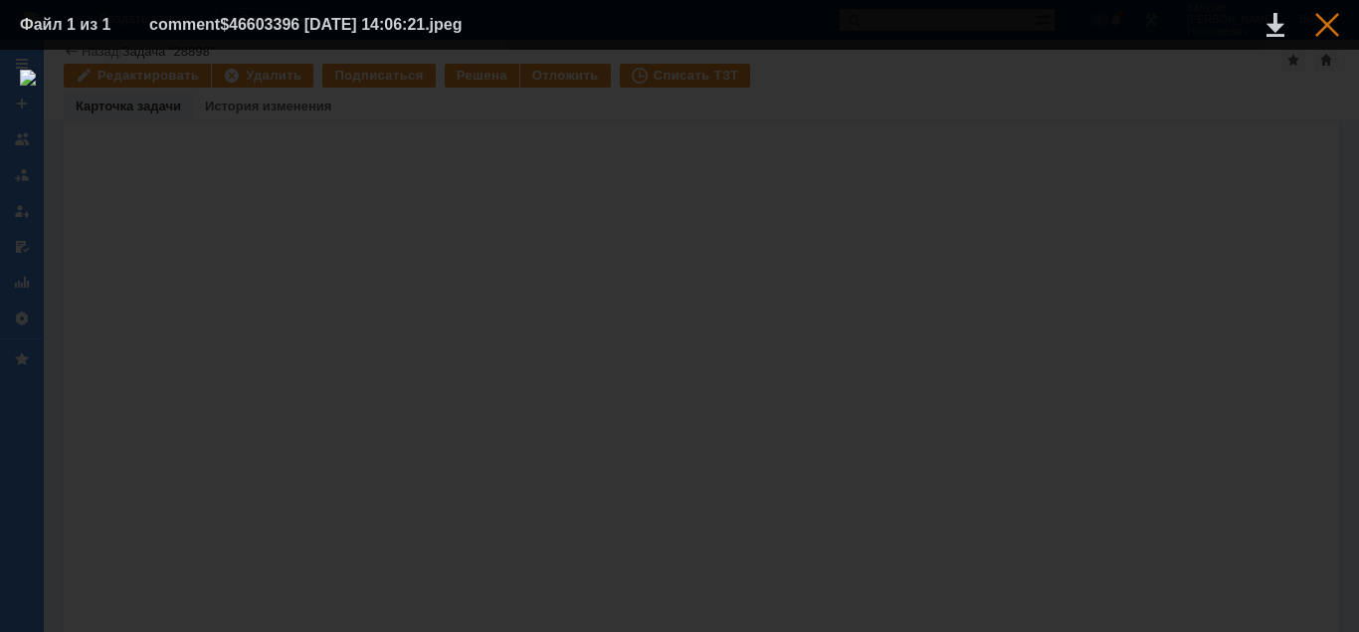
click at [1328, 20] on div at bounding box center [1327, 25] width 24 height 24
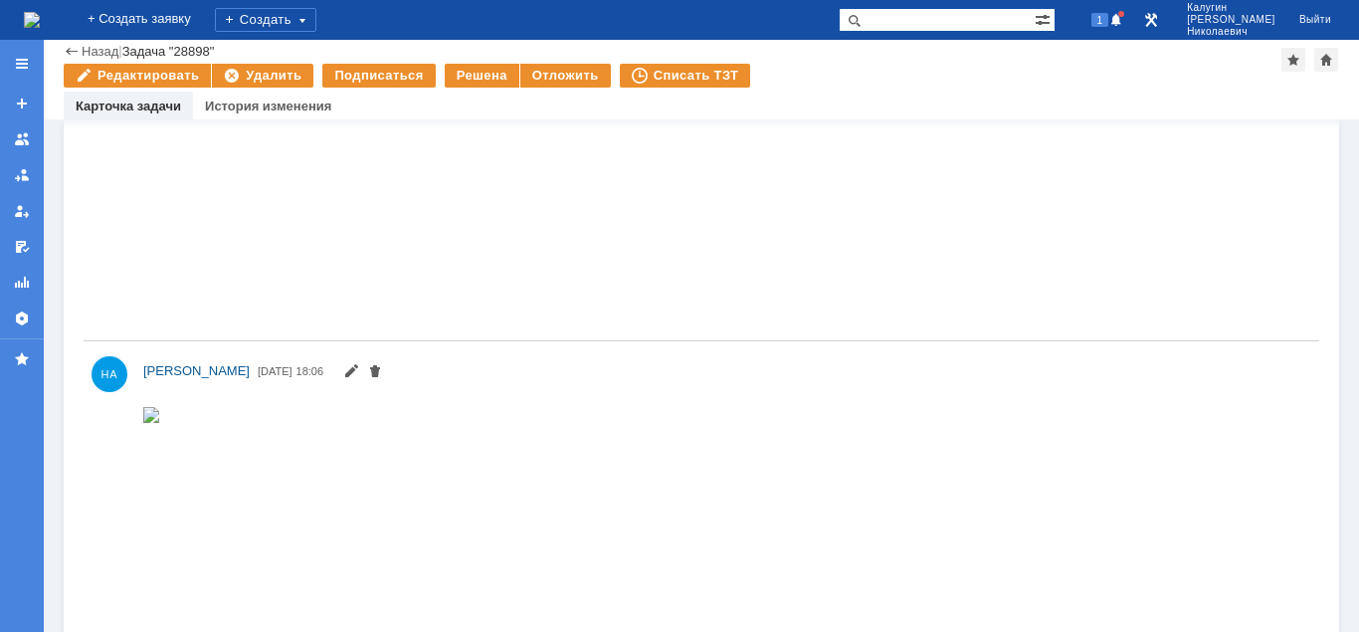
scroll to position [2177, 0]
click at [159, 103] on img at bounding box center [151, 96] width 16 height 16
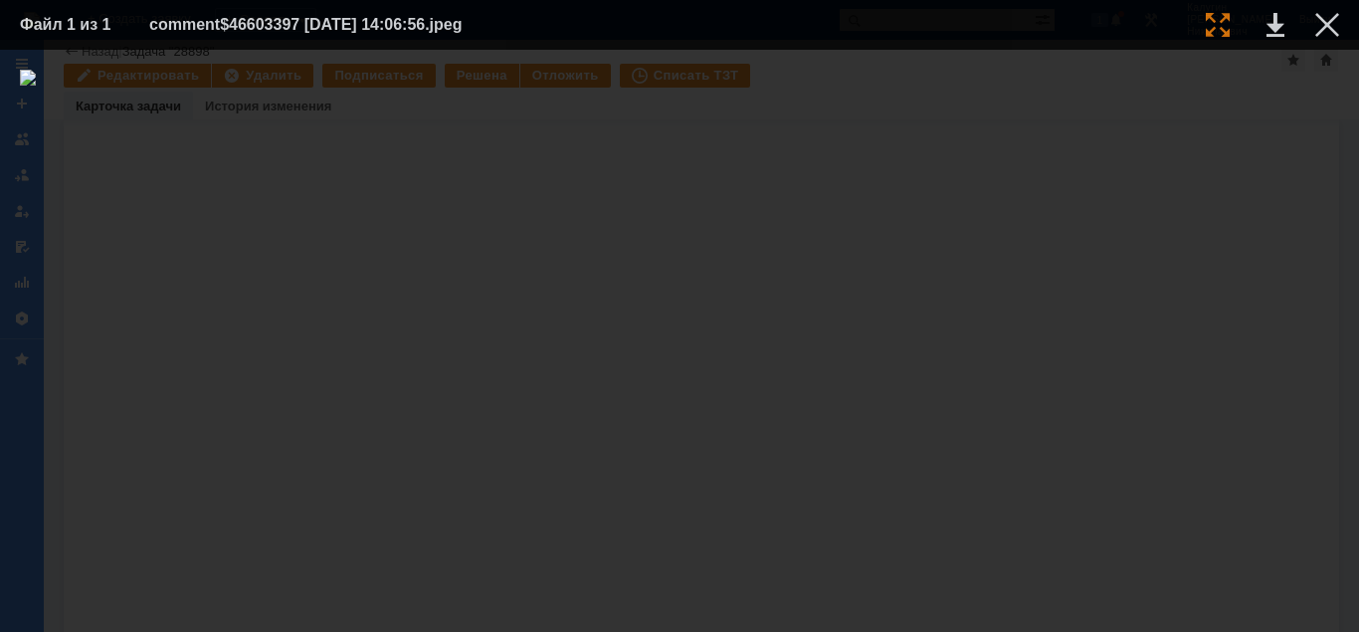
click at [1219, 21] on div at bounding box center [1218, 25] width 24 height 24
click at [1332, 19] on div at bounding box center [1327, 25] width 24 height 24
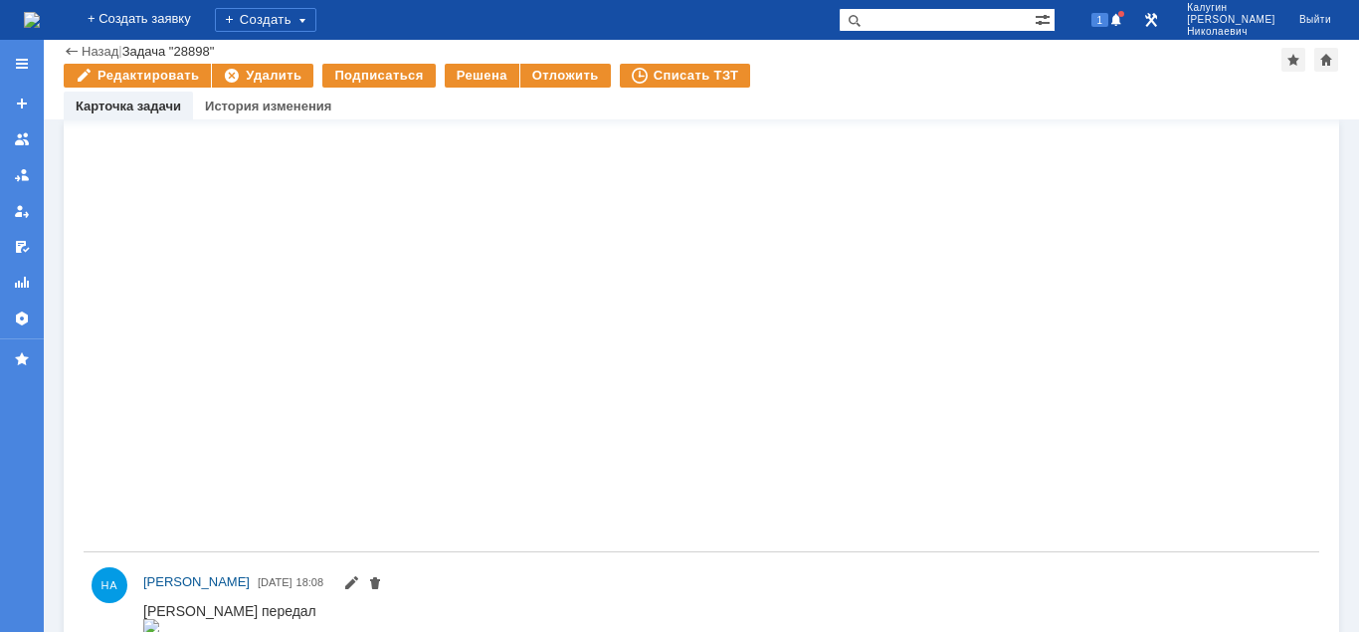
scroll to position [0, 0]
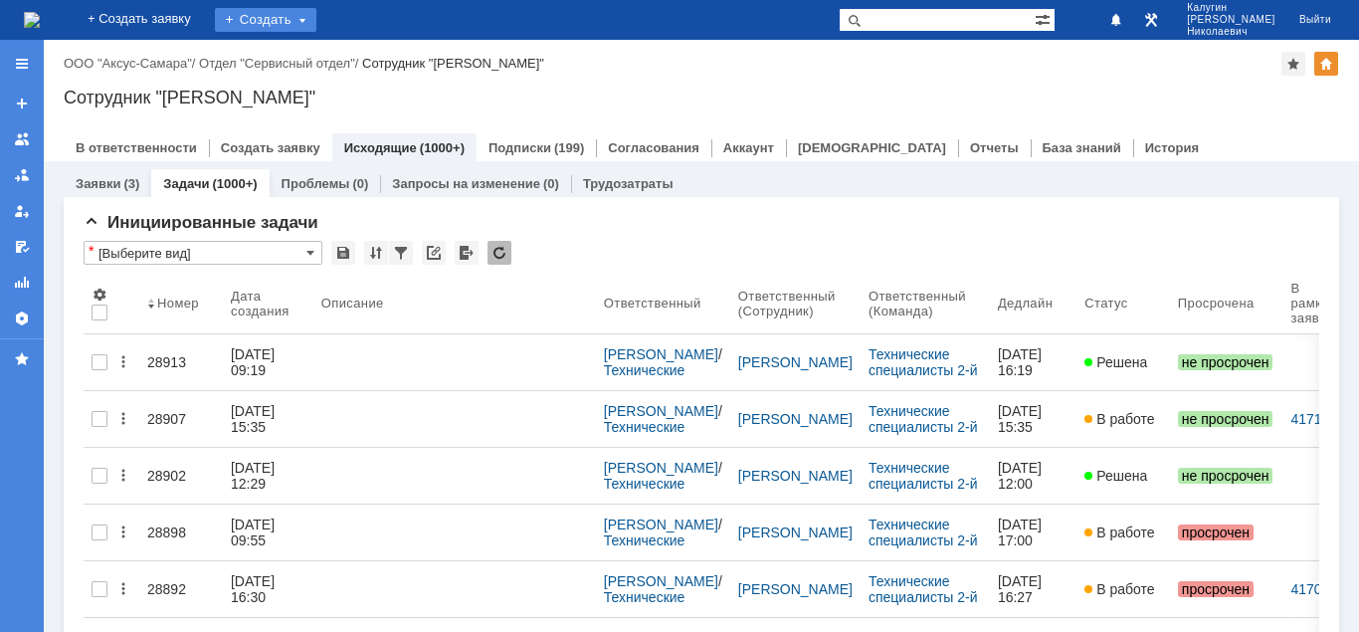
click at [316, 25] on div "Создать" at bounding box center [265, 20] width 101 height 24
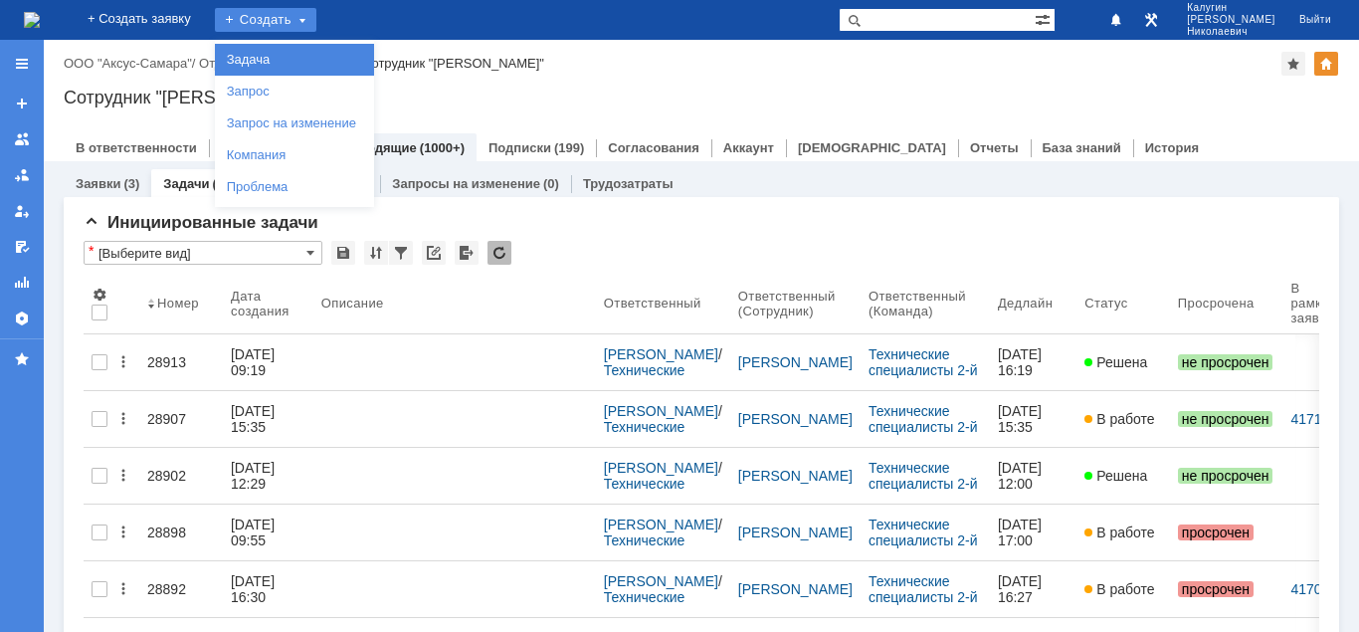
click at [334, 54] on link "Задача" at bounding box center [294, 60] width 151 height 24
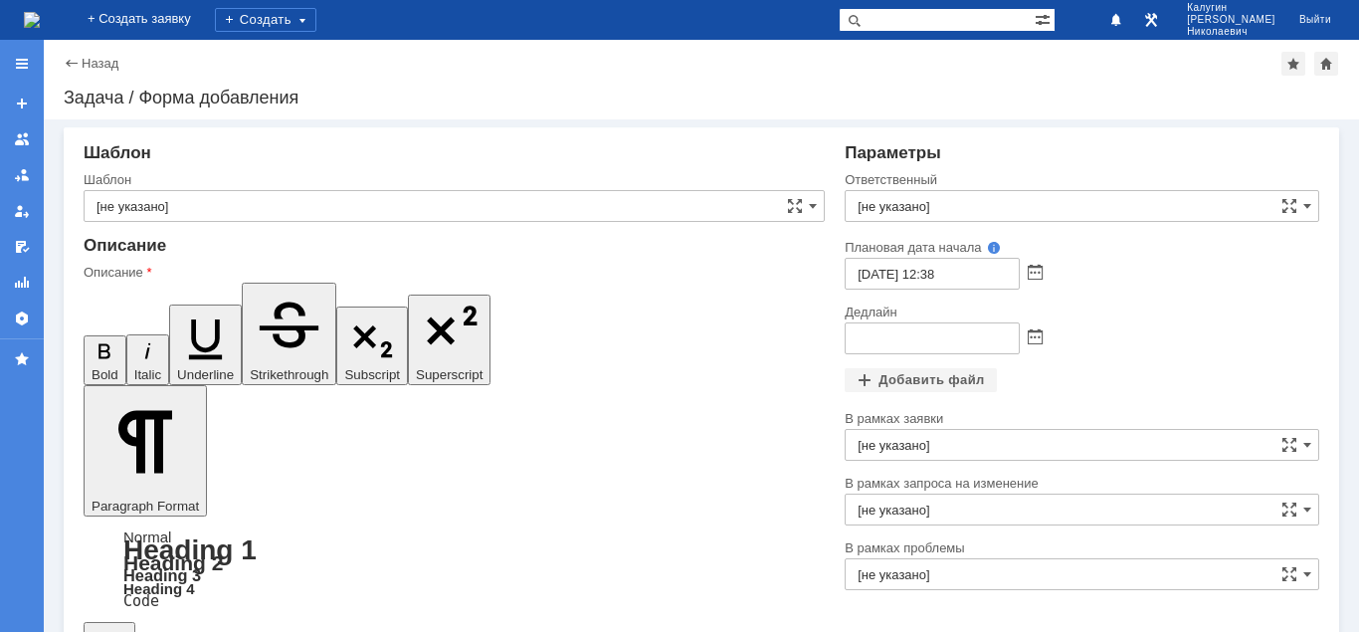
click at [1035, 334] on span at bounding box center [1035, 338] width 15 height 16
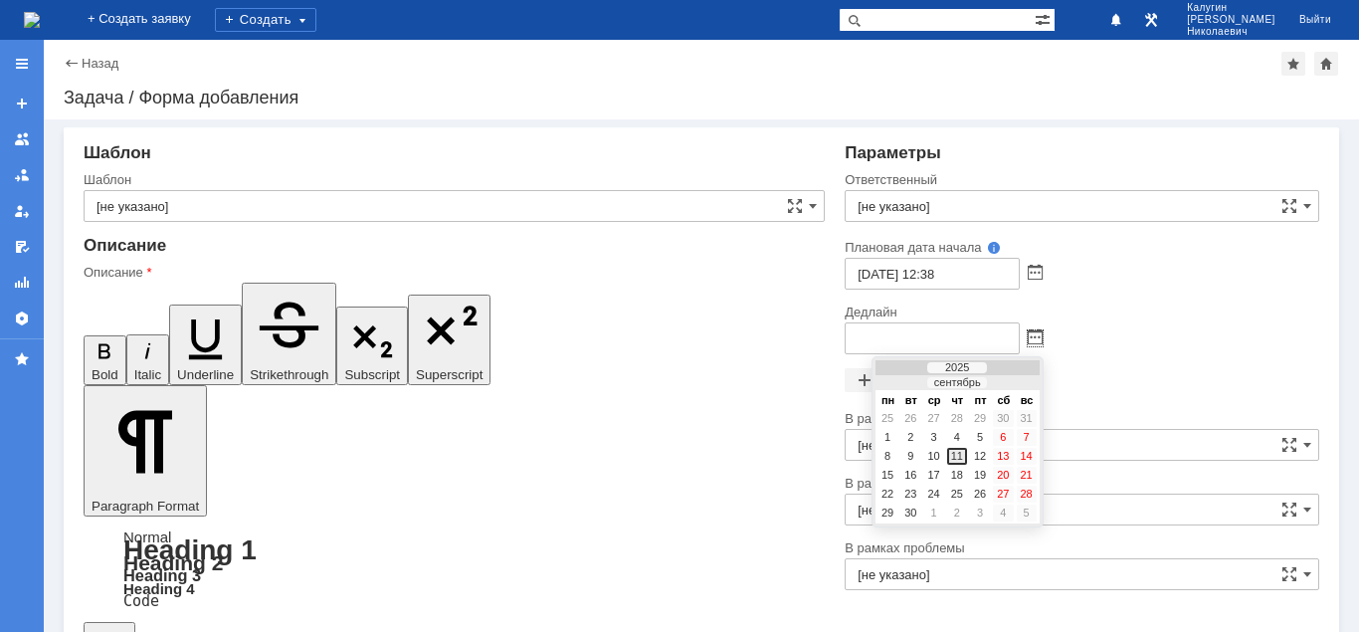
click at [961, 450] on div "11" at bounding box center [957, 456] width 20 height 17
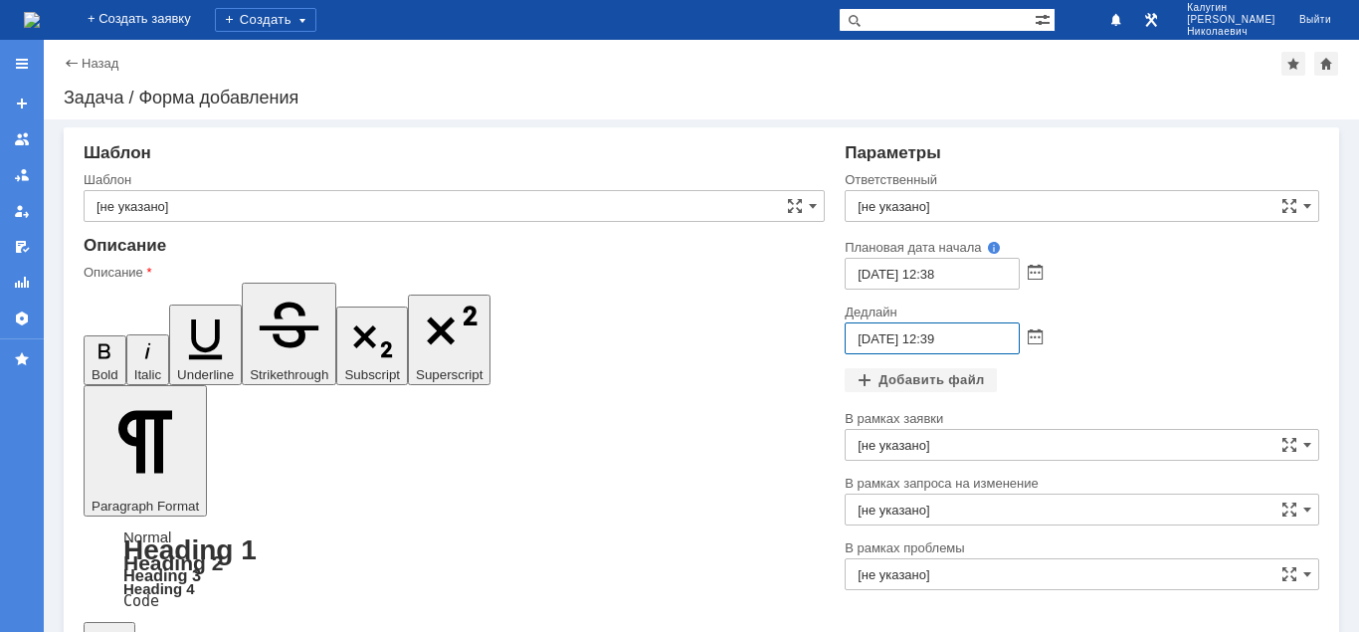
click at [932, 338] on input "11.09.2025 12:39" at bounding box center [932, 338] width 175 height 32
drag, startPoint x: 963, startPoint y: 336, endPoint x: 947, endPoint y: 337, distance: 15.9
click at [947, 337] on input "11.09.2025 17:39" at bounding box center [932, 338] width 175 height 32
type input "11.09.2025 17:00"
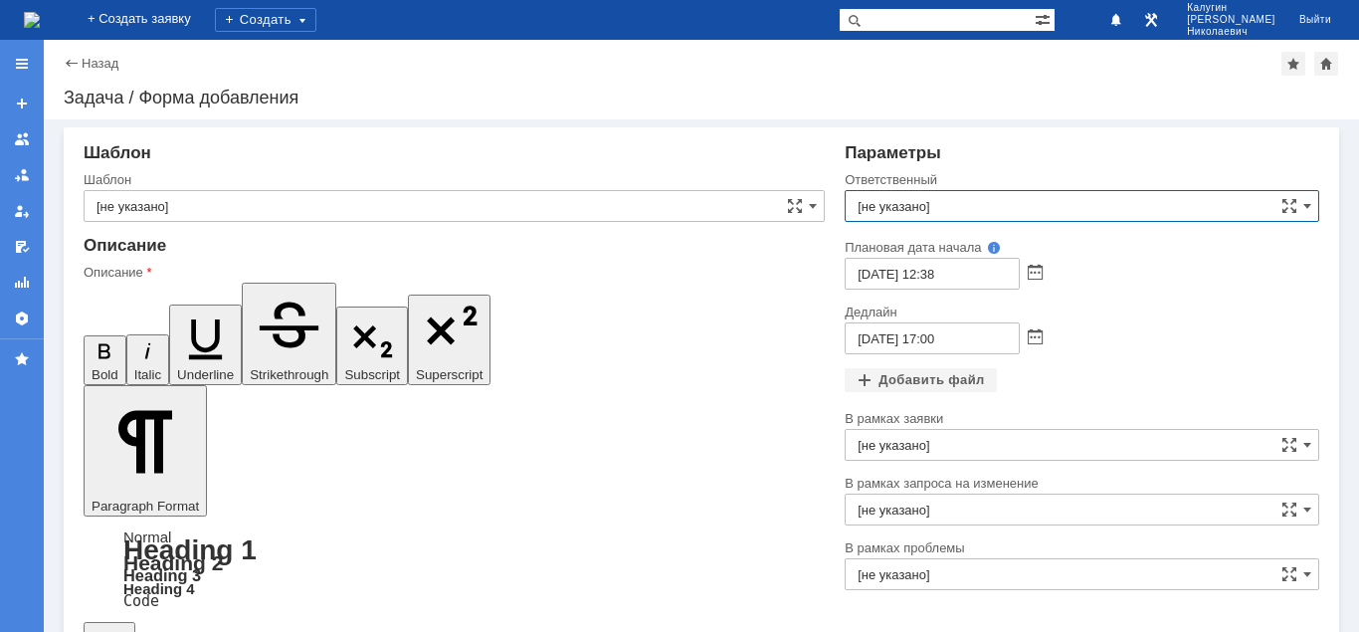
click at [907, 212] on input "[не указано]" at bounding box center [1082, 206] width 475 height 32
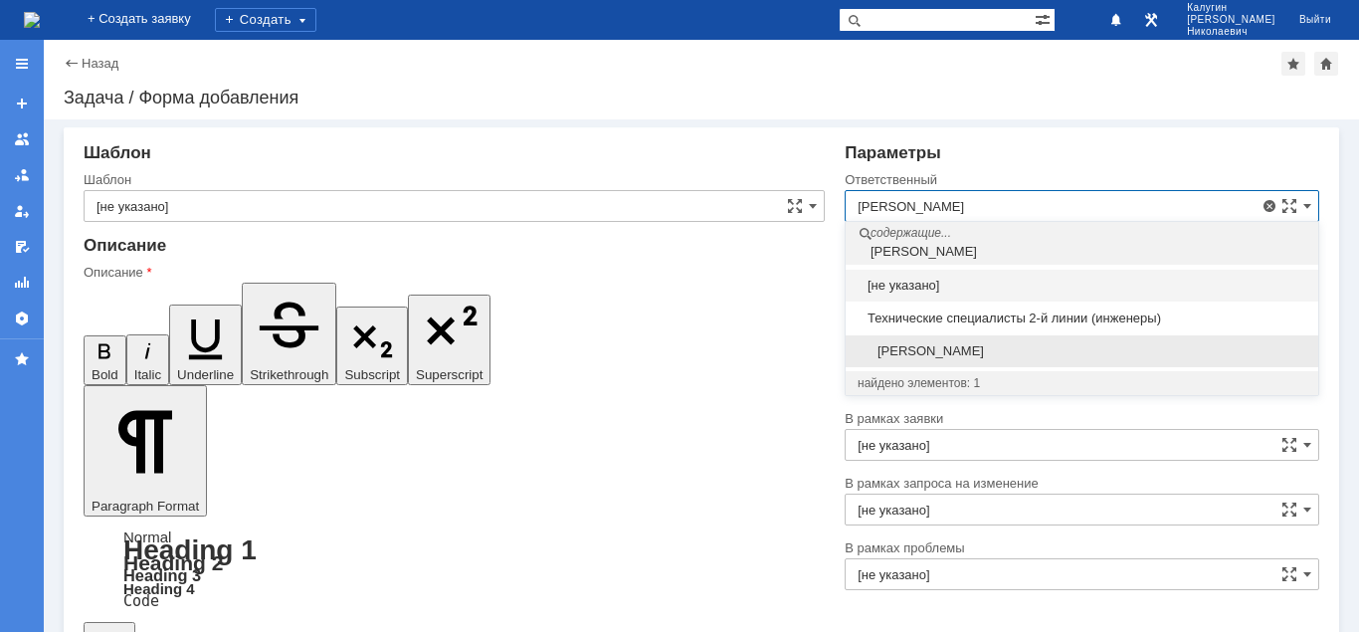
click at [961, 352] on span "[PERSON_NAME]" at bounding box center [1082, 351] width 449 height 16
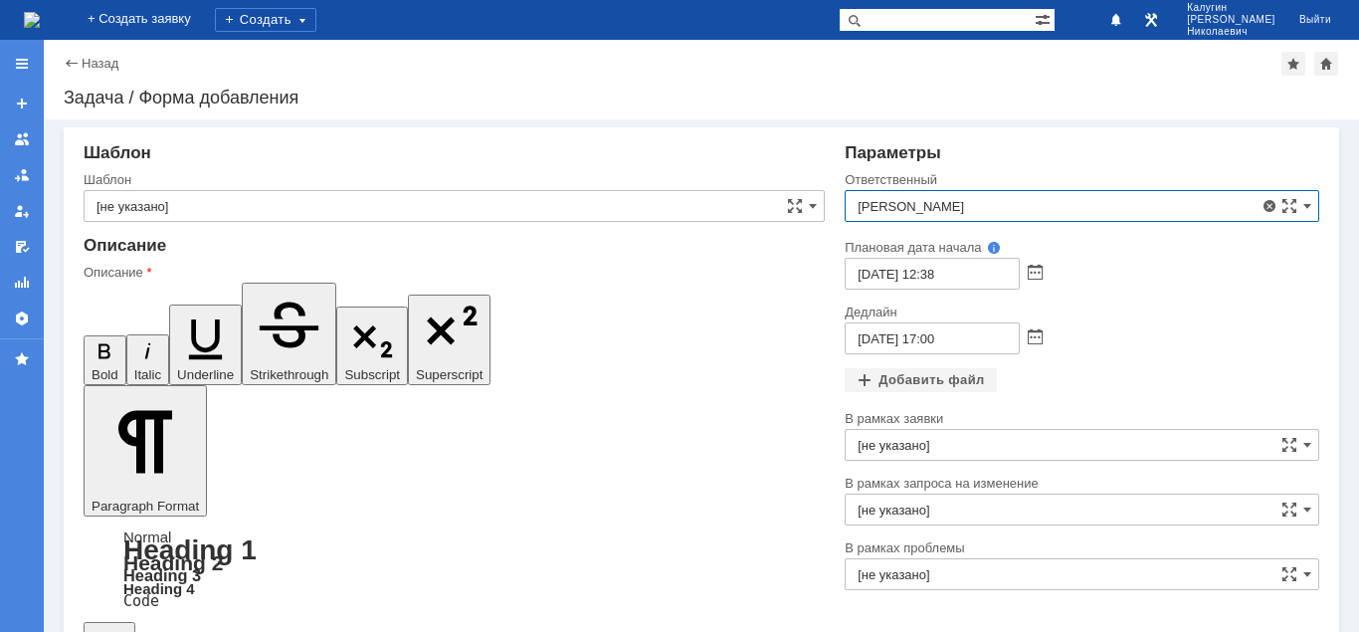
type input "[PERSON_NAME]"
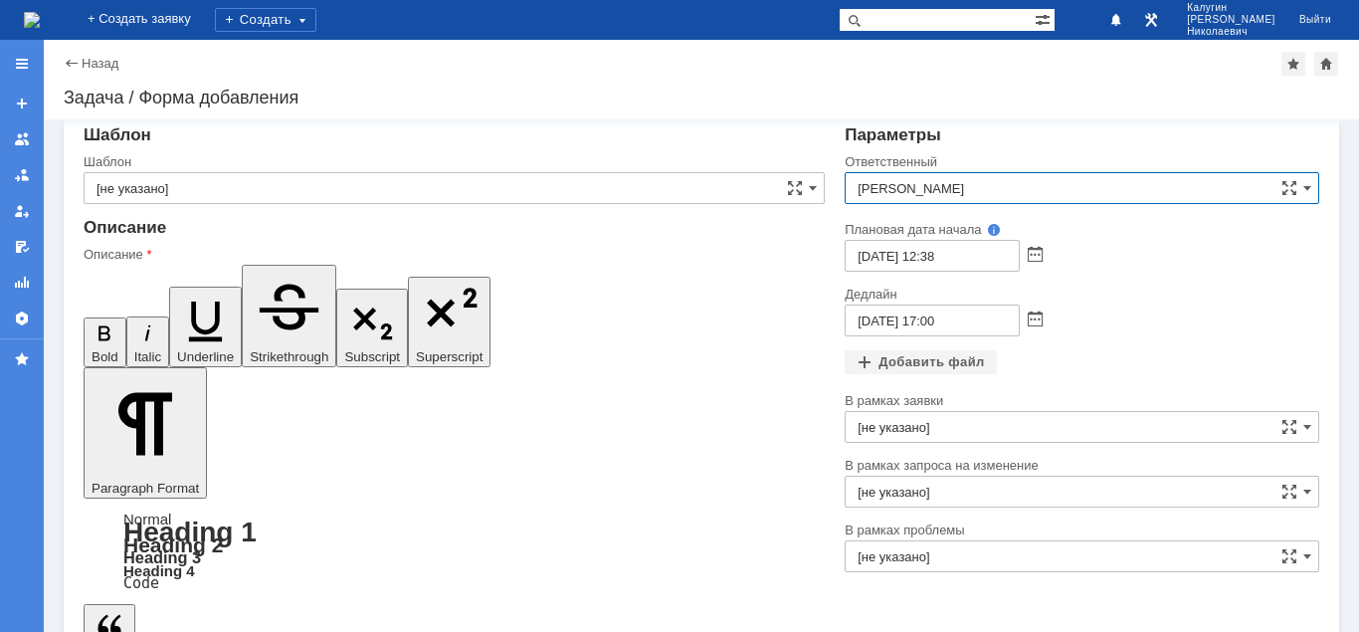
scroll to position [44, 0]
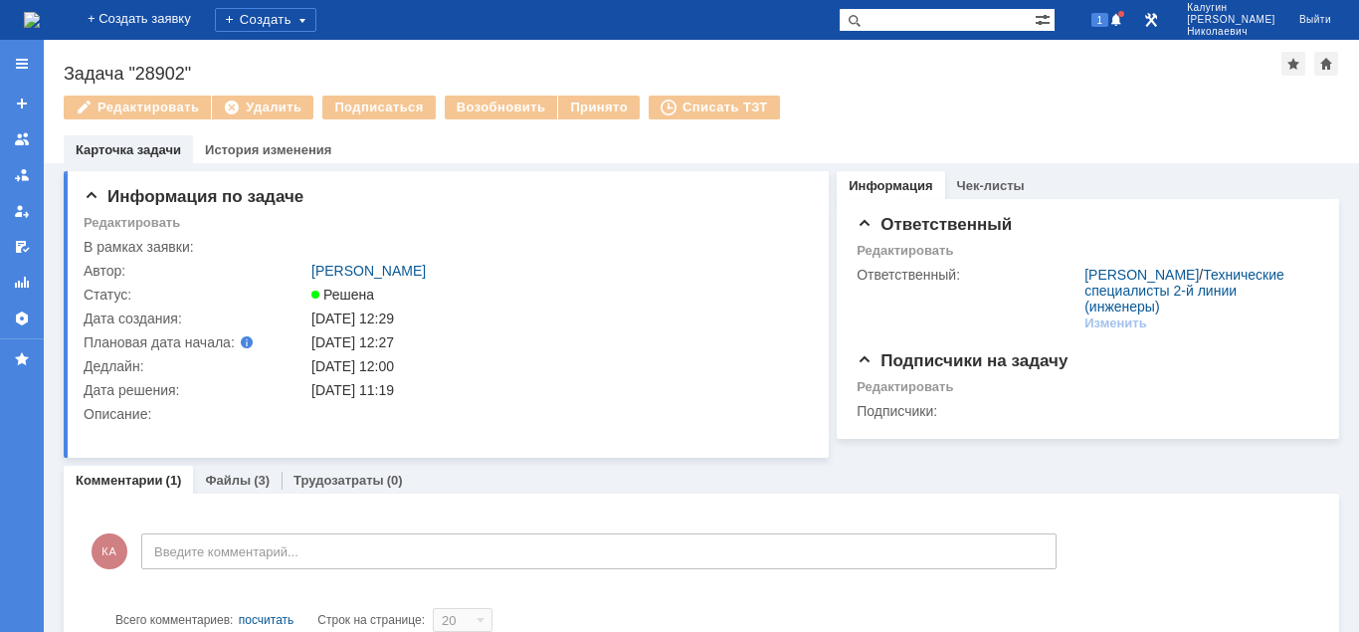
click at [925, 23] on input "text" at bounding box center [937, 20] width 196 height 24
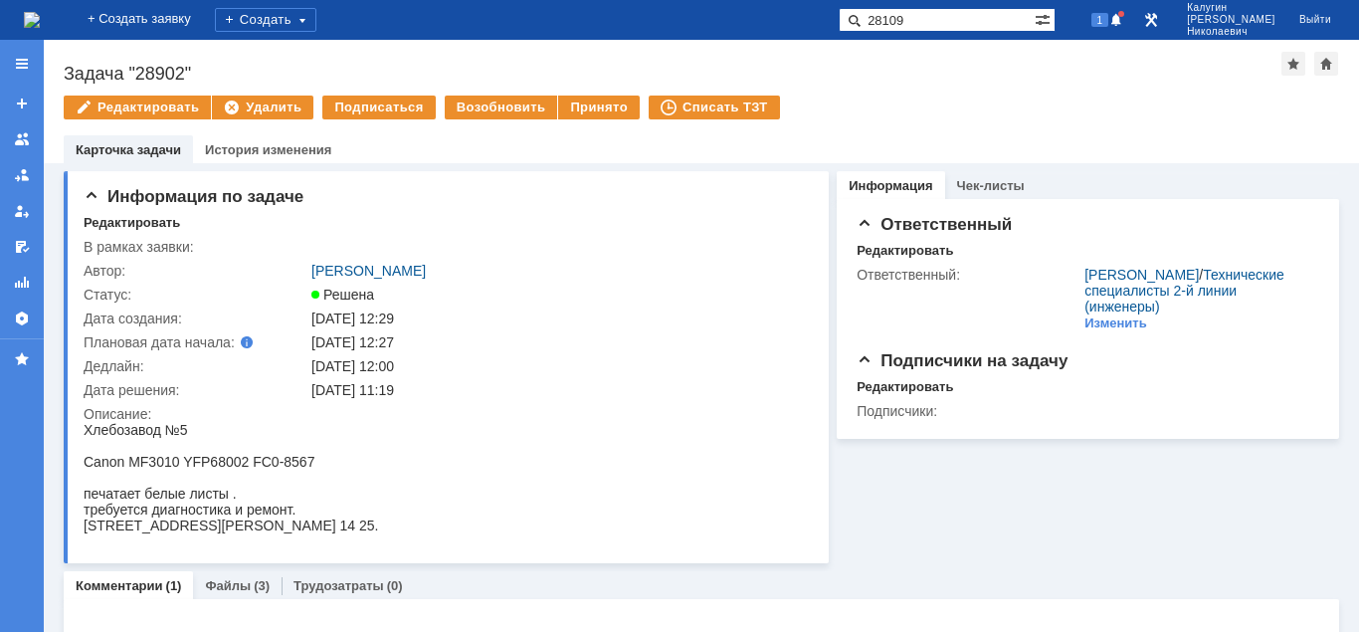
type input "28109"
click at [863, 19] on span at bounding box center [851, 20] width 24 height 24
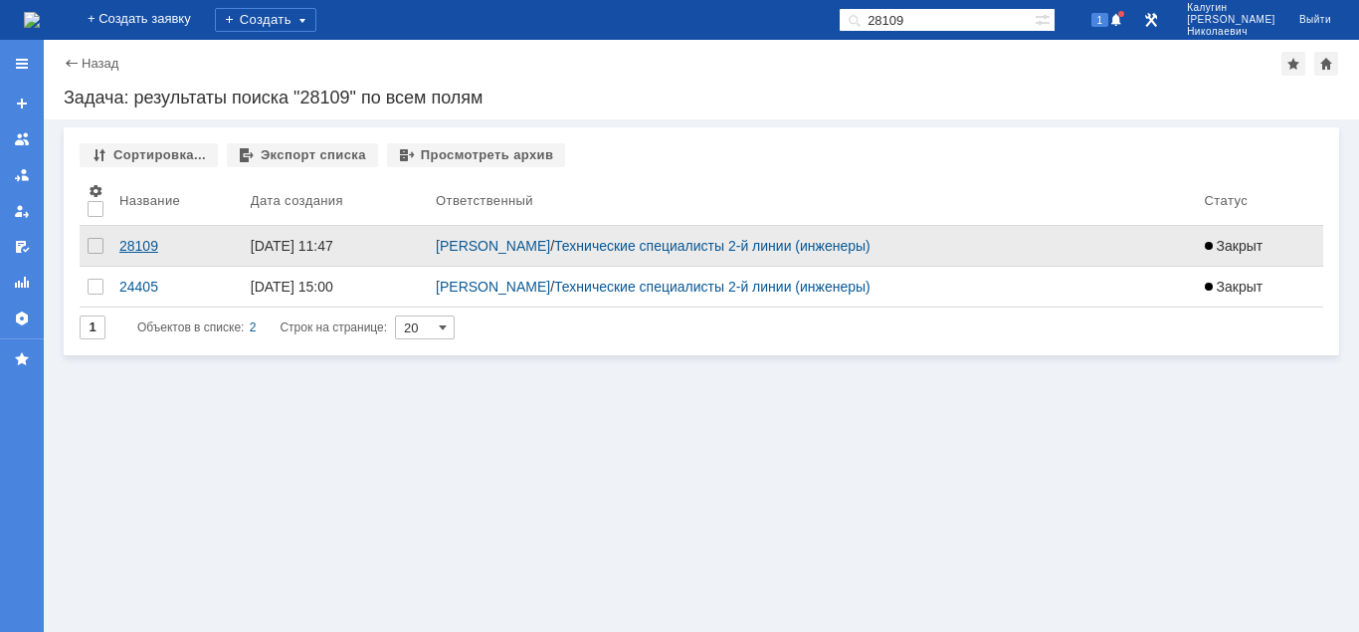
click at [138, 239] on div "28109" at bounding box center [176, 246] width 115 height 16
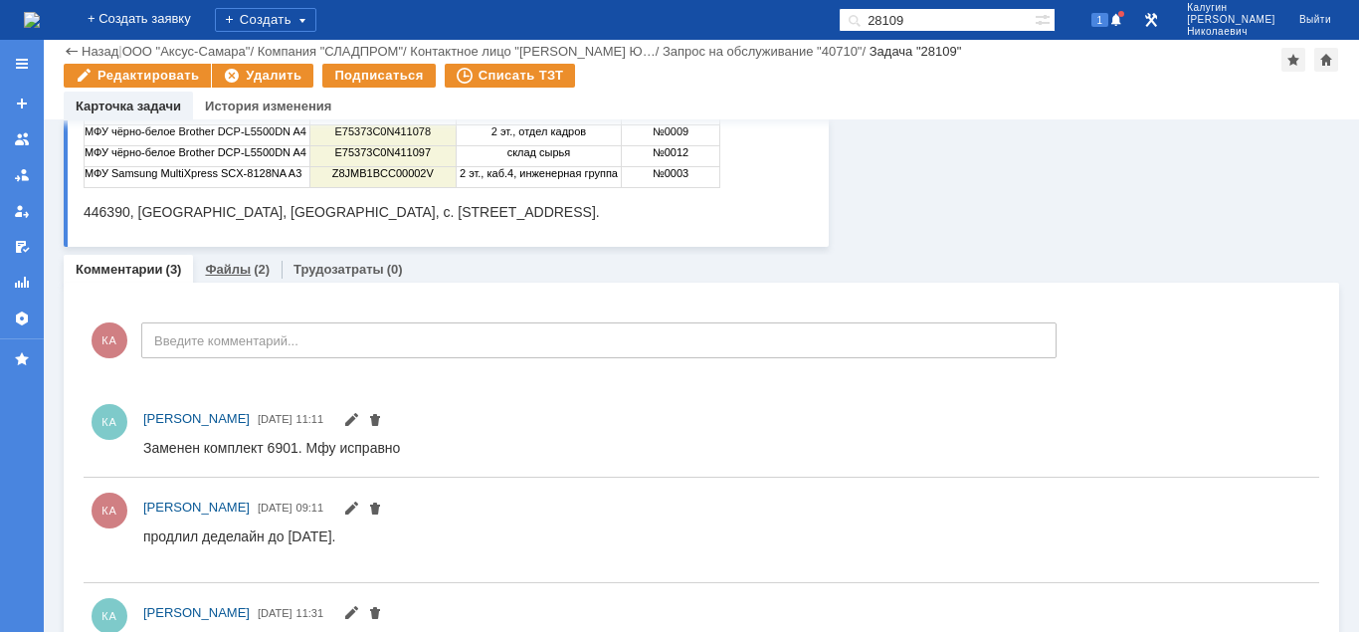
click at [240, 272] on link "Файлы" at bounding box center [228, 269] width 46 height 15
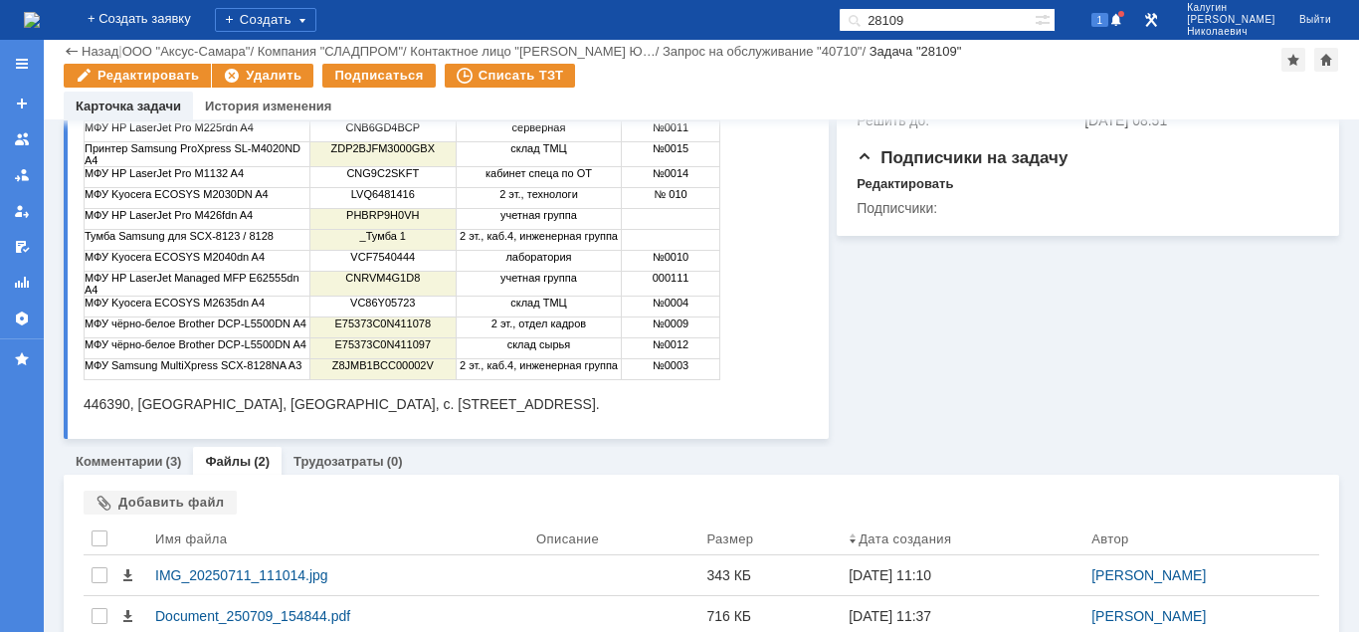
scroll to position [479, 0]
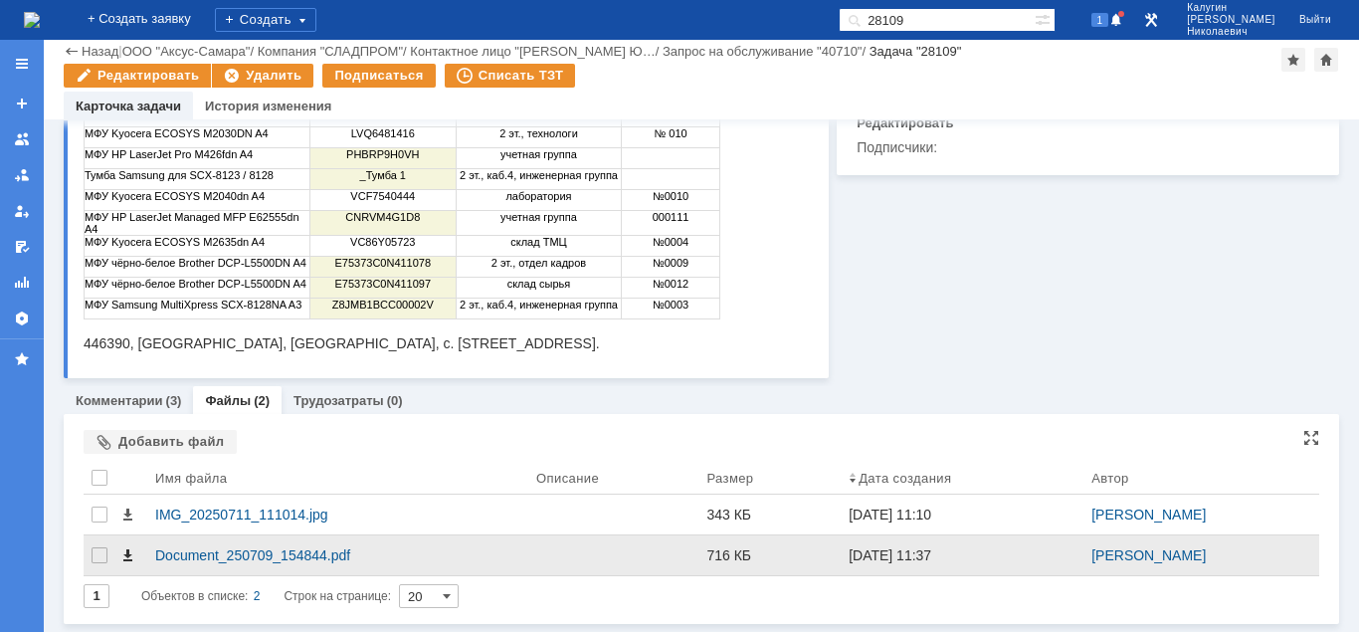
click at [126, 553] on span at bounding box center [127, 555] width 16 height 16
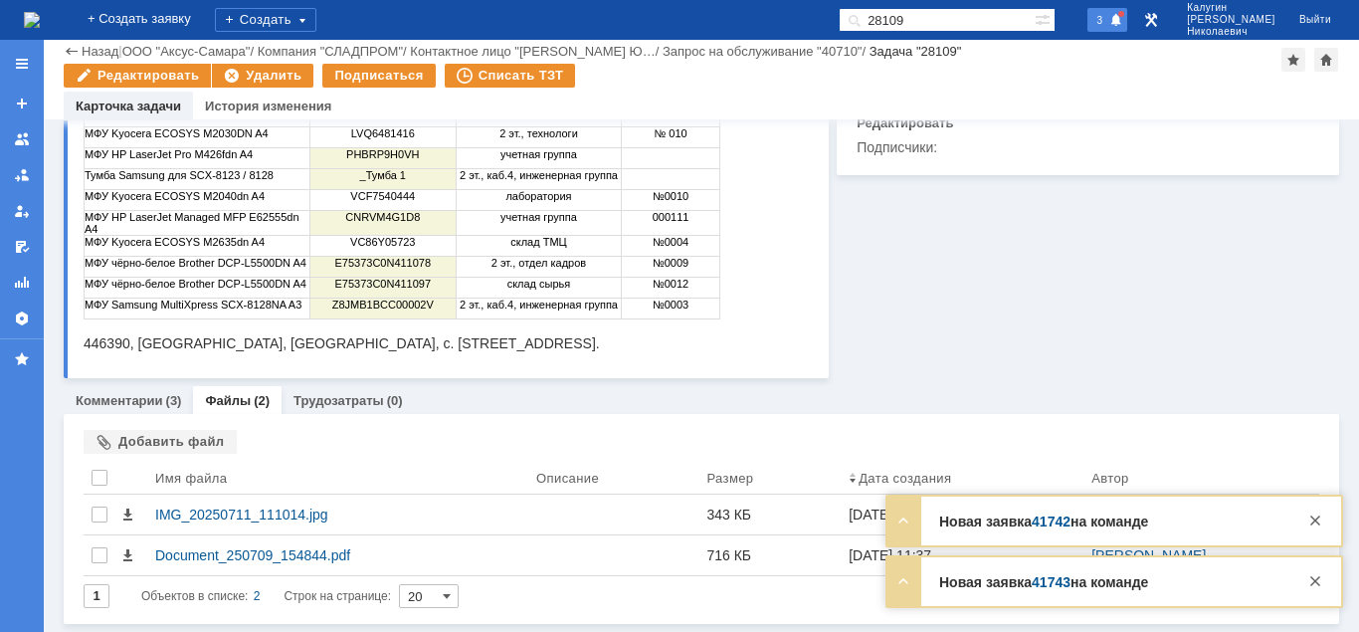
click at [1123, 19] on span at bounding box center [1116, 21] width 14 height 16
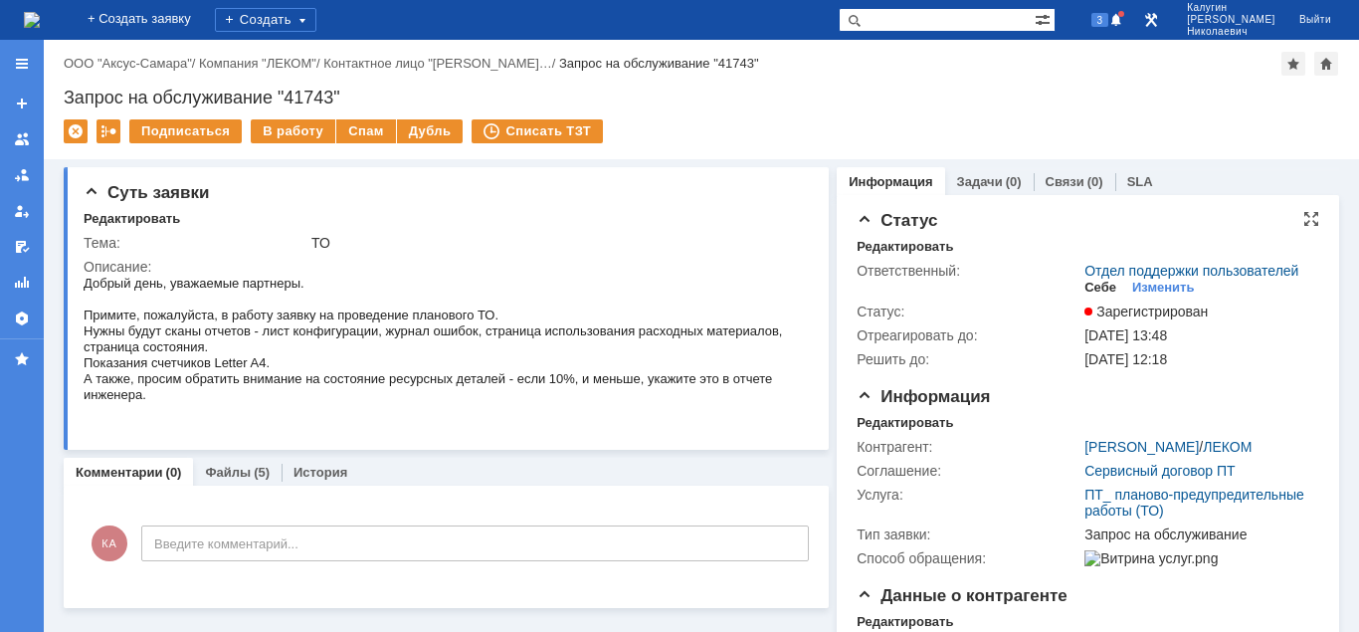
click at [1099, 289] on div "Себе" at bounding box center [1100, 288] width 32 height 16
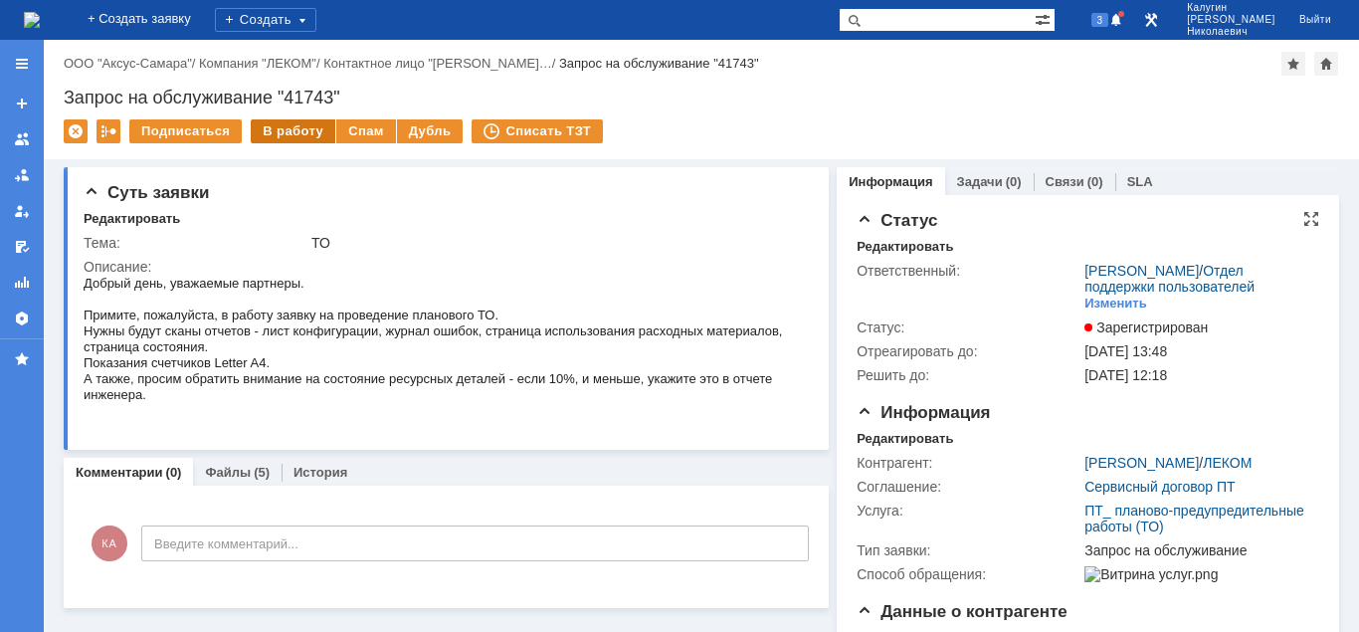
click at [287, 135] on div "В работу" at bounding box center [293, 131] width 85 height 24
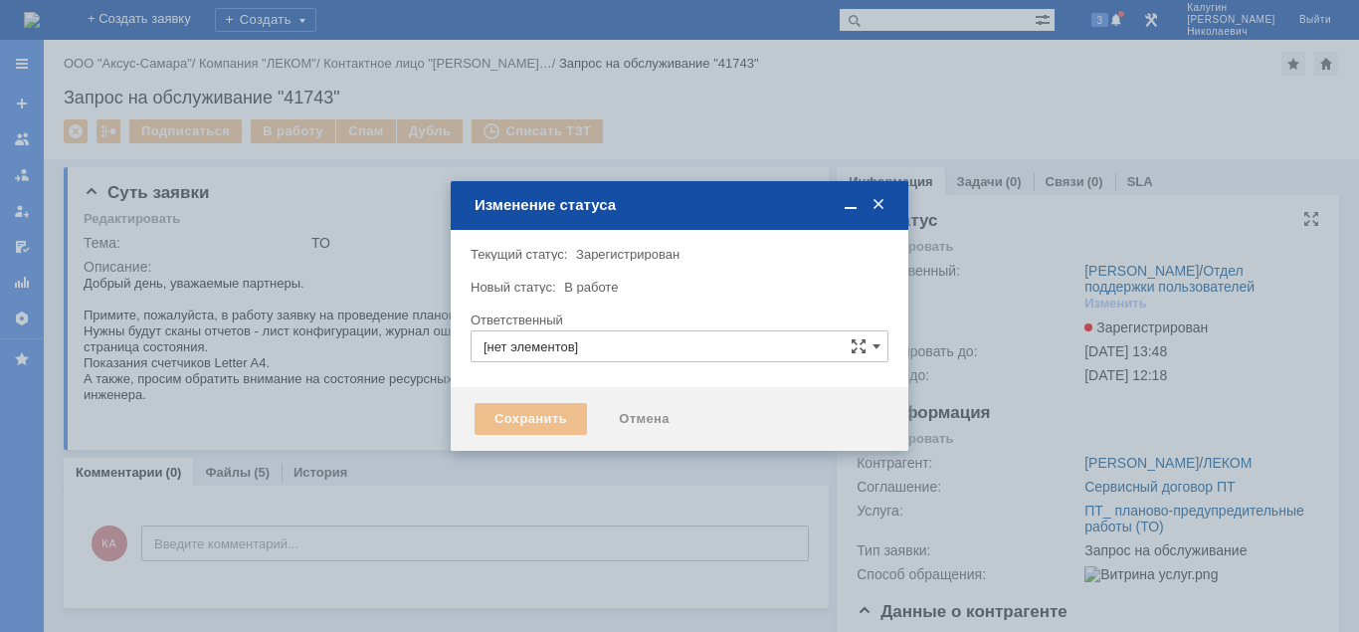
type input "[PERSON_NAME]"
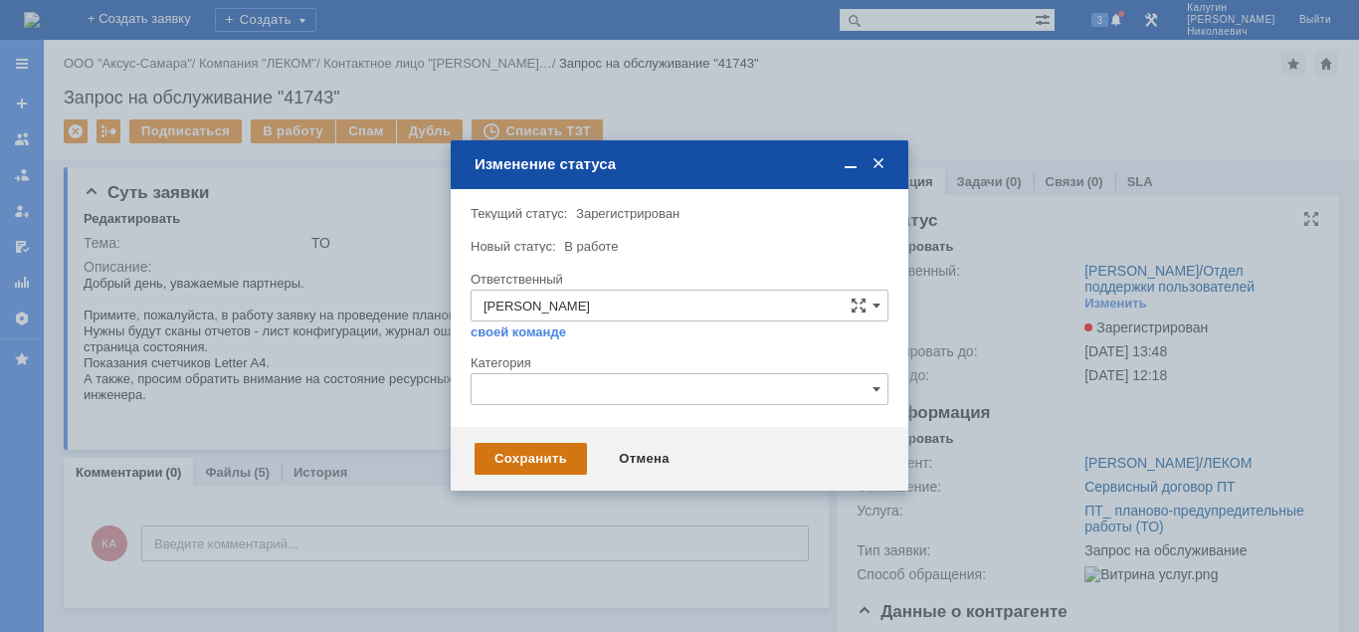
click at [520, 460] on div "Сохранить" at bounding box center [531, 459] width 112 height 32
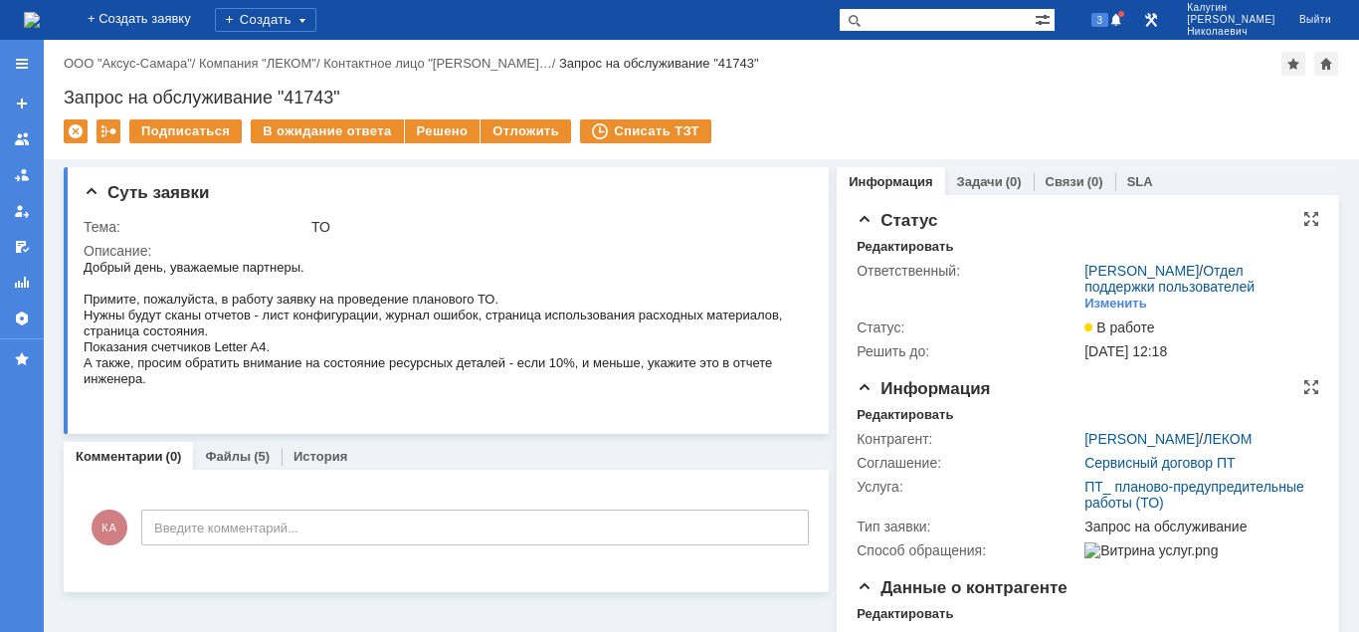
click at [865, 425] on div "Контрагент: [PERSON_NAME] / ЛЕКОМ Соглашение: Сервисный договор ПТ Услуга: ПТ_ …" at bounding box center [1088, 492] width 463 height 139
click at [865, 415] on div "Редактировать" at bounding box center [905, 415] width 96 height 16
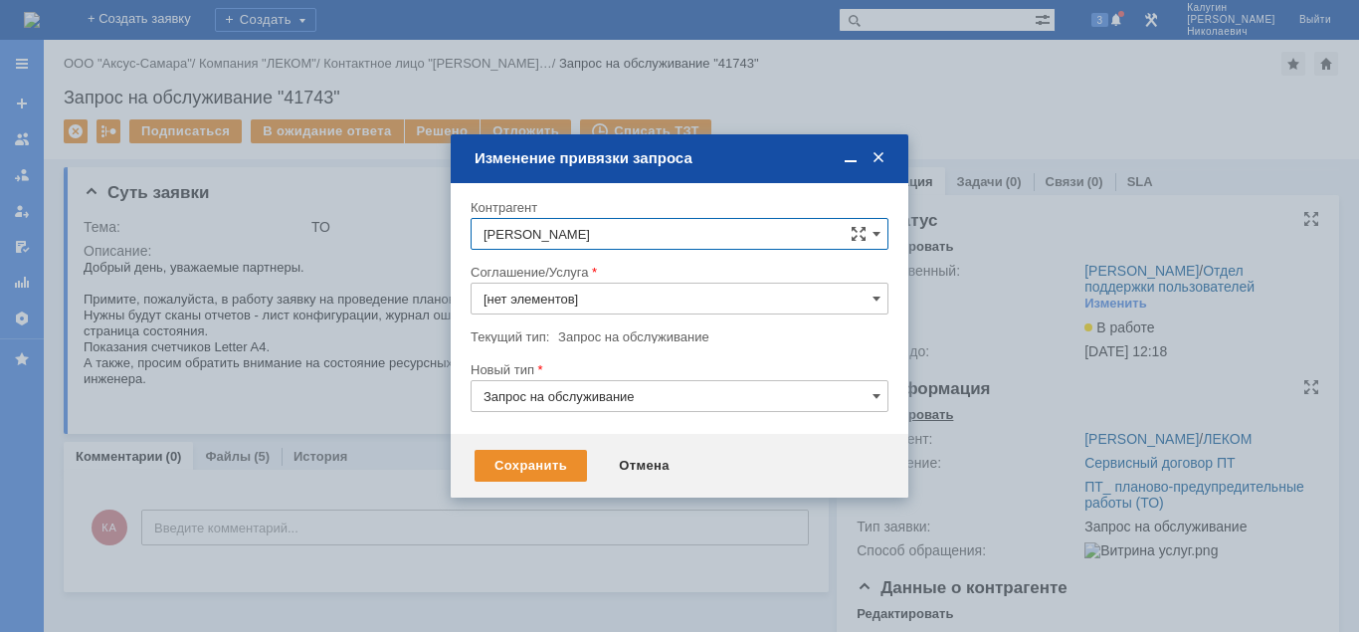
type input "ПТ_ планово-предупредительные работы (ТО)"
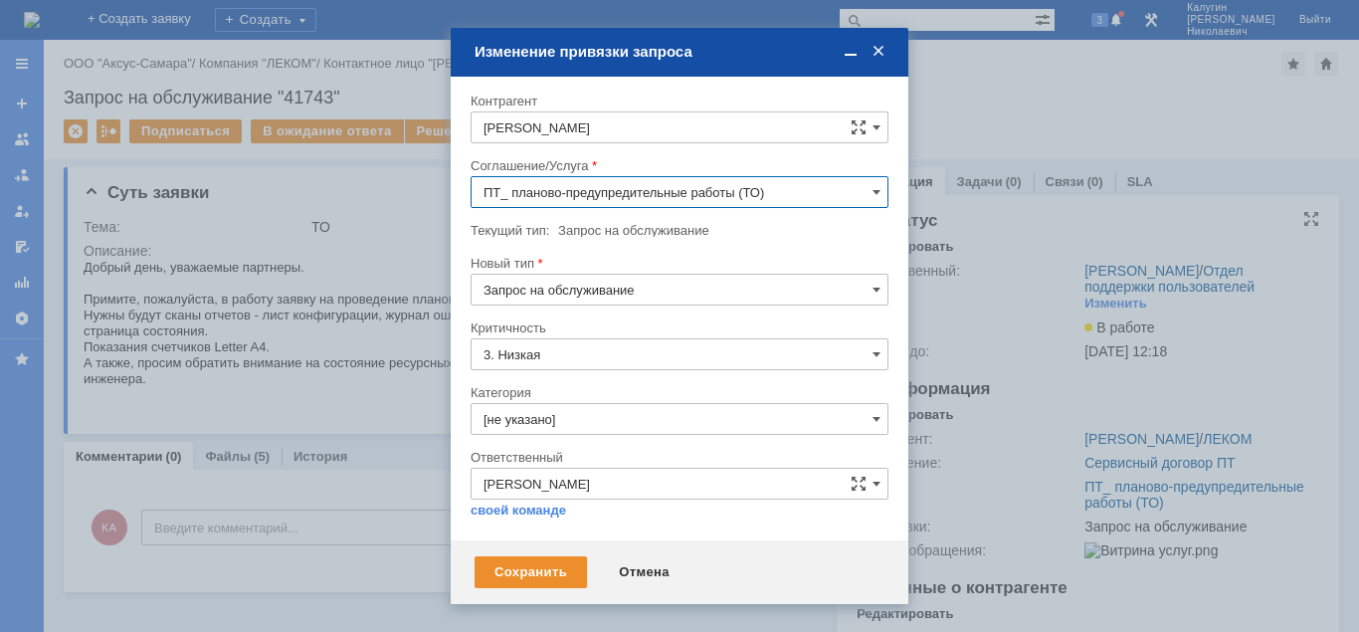
drag, startPoint x: 632, startPoint y: 577, endPoint x: 612, endPoint y: 559, distance: 26.8
click at [629, 574] on div "Отмена" at bounding box center [644, 572] width 91 height 32
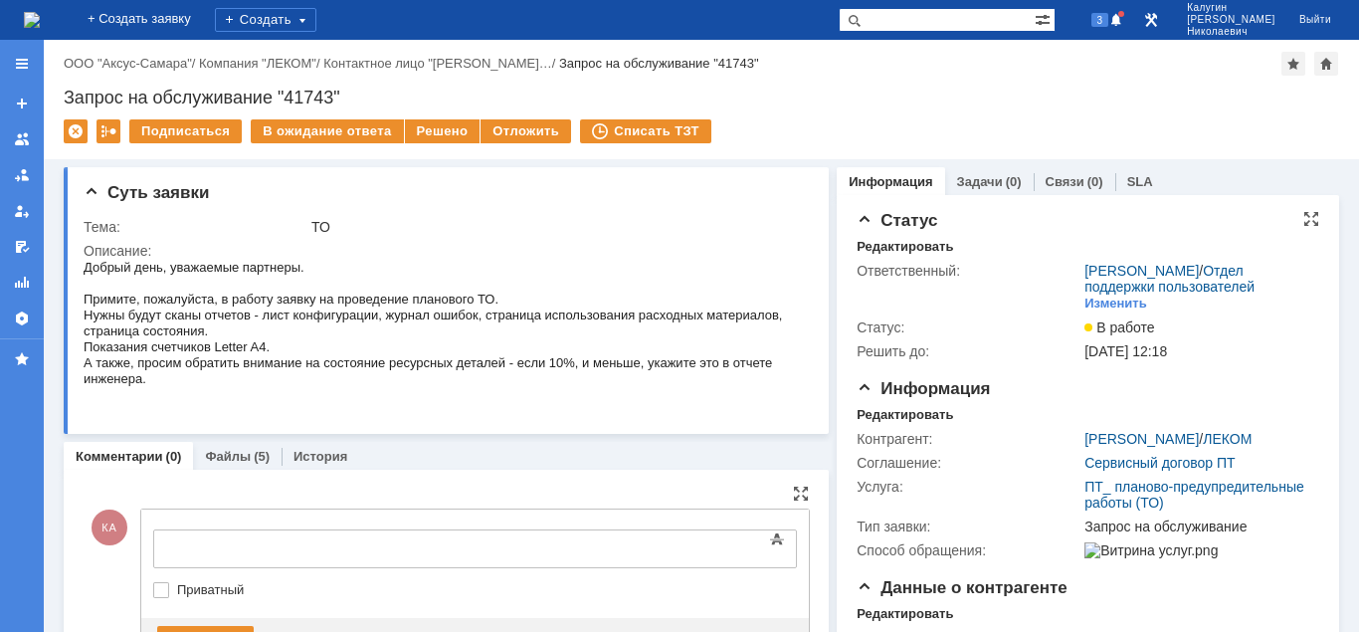
click at [196, 544] on div at bounding box center [315, 546] width 283 height 16
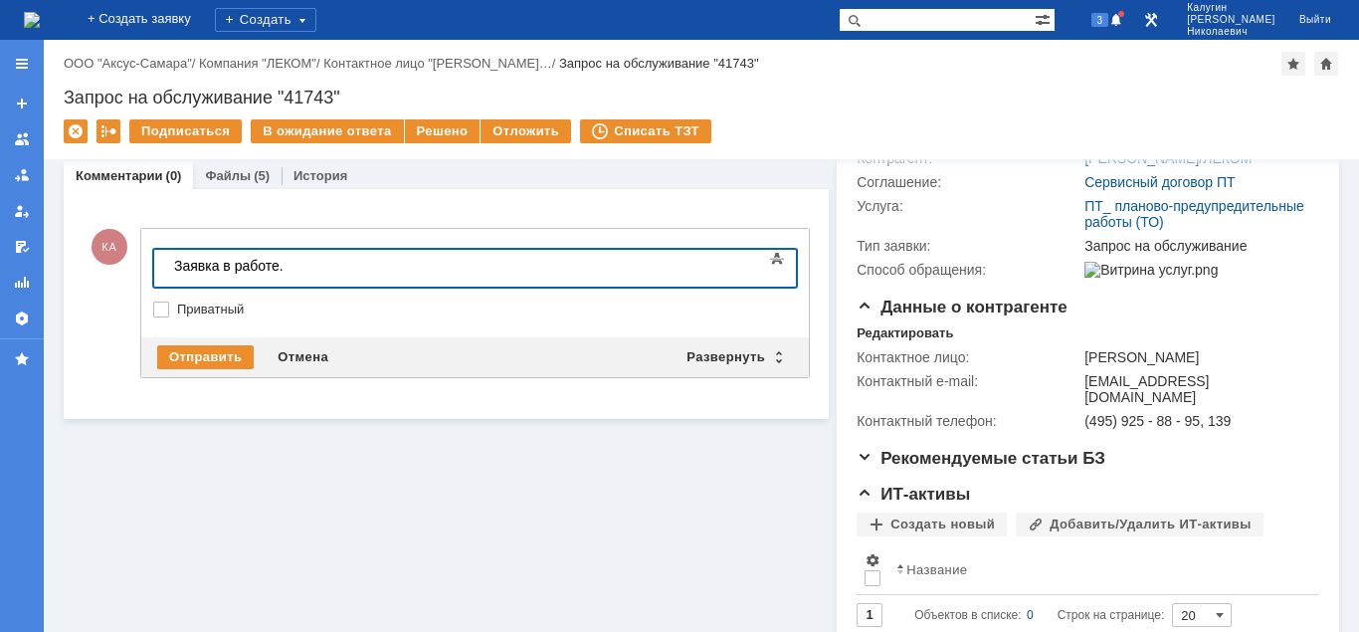
scroll to position [304, 0]
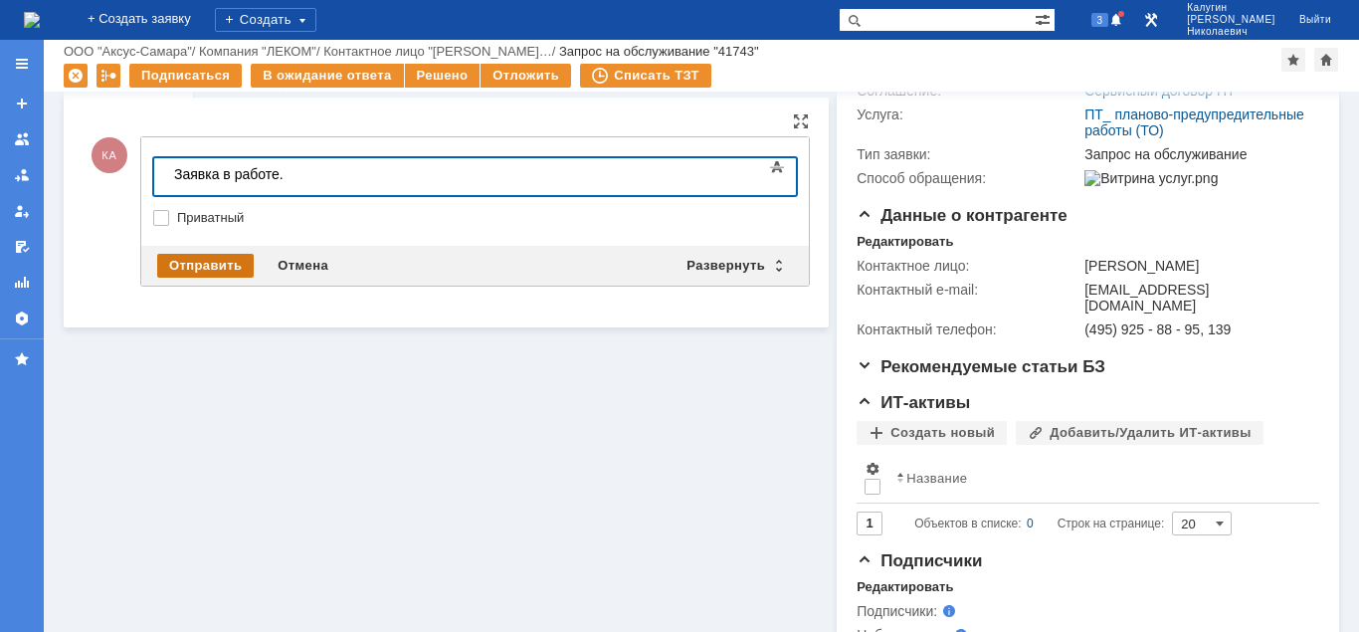
click at [215, 266] on div "Отправить" at bounding box center [205, 266] width 96 height 24
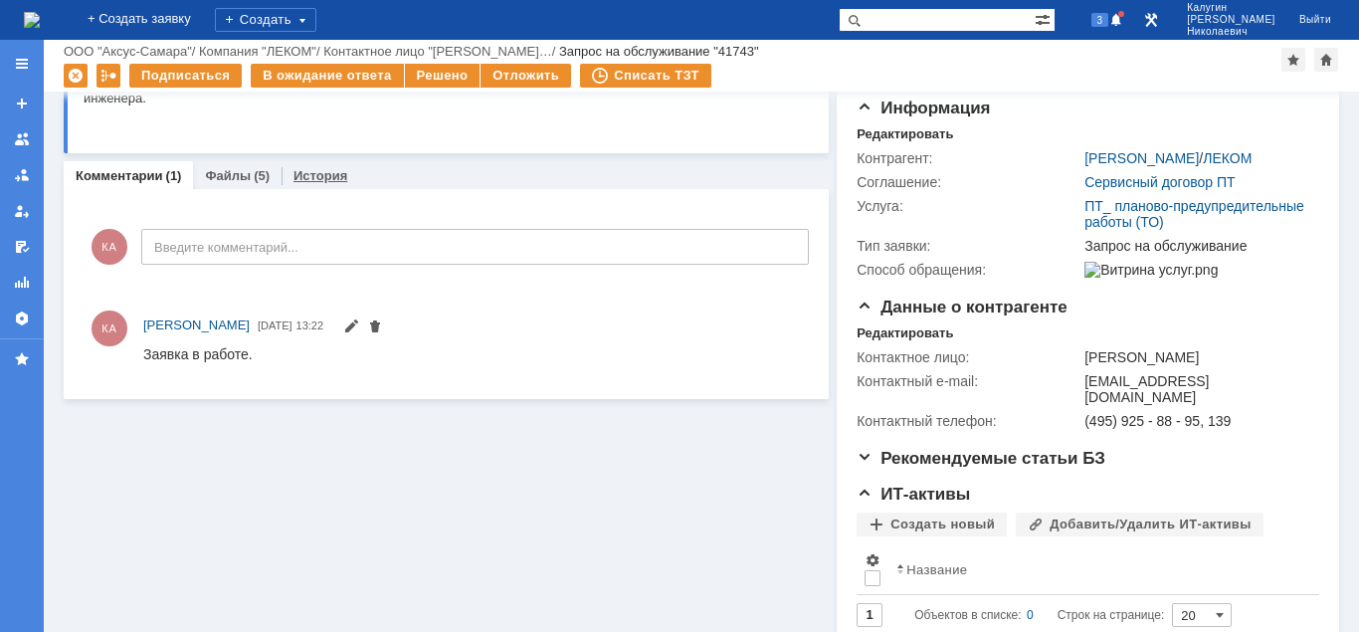
scroll to position [137, 0]
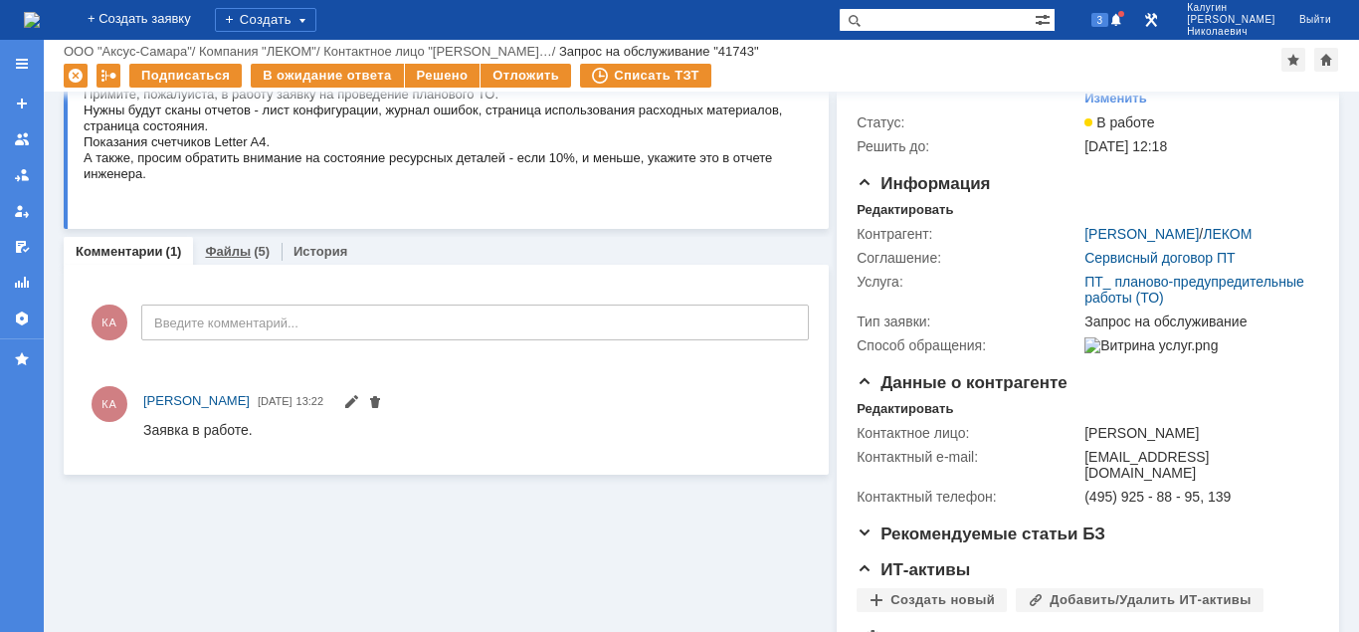
click at [226, 242] on div "Файлы (5)" at bounding box center [237, 251] width 89 height 29
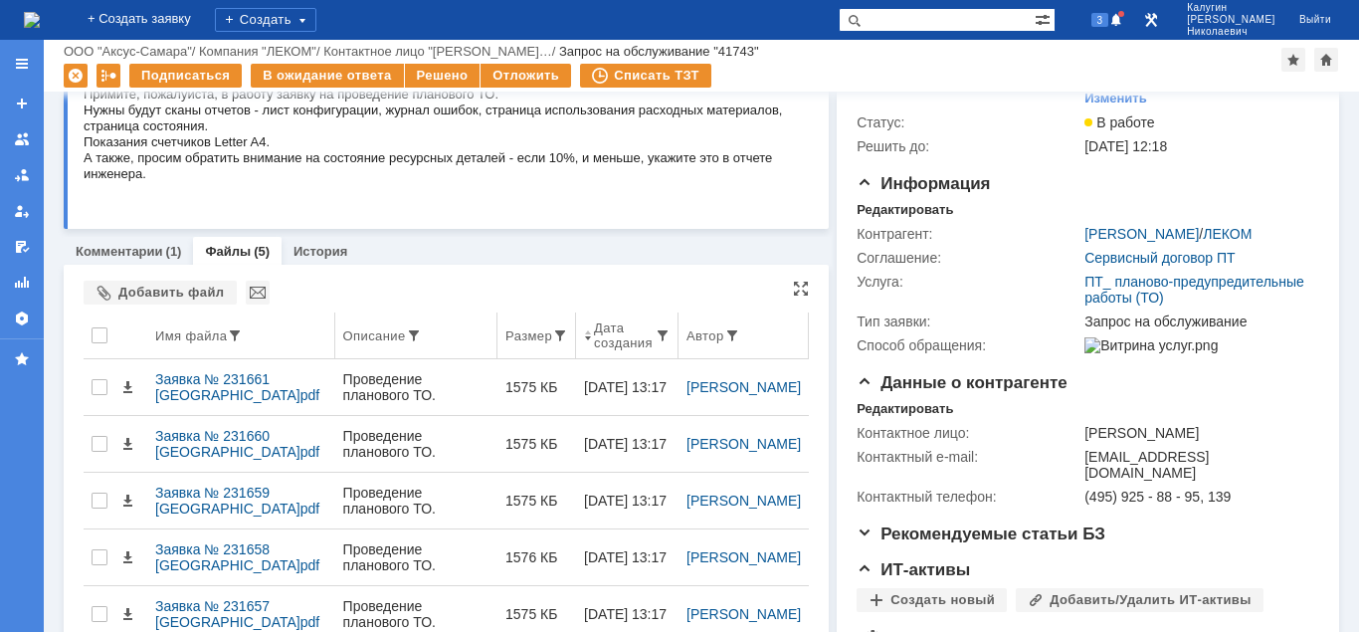
scroll to position [239, 0]
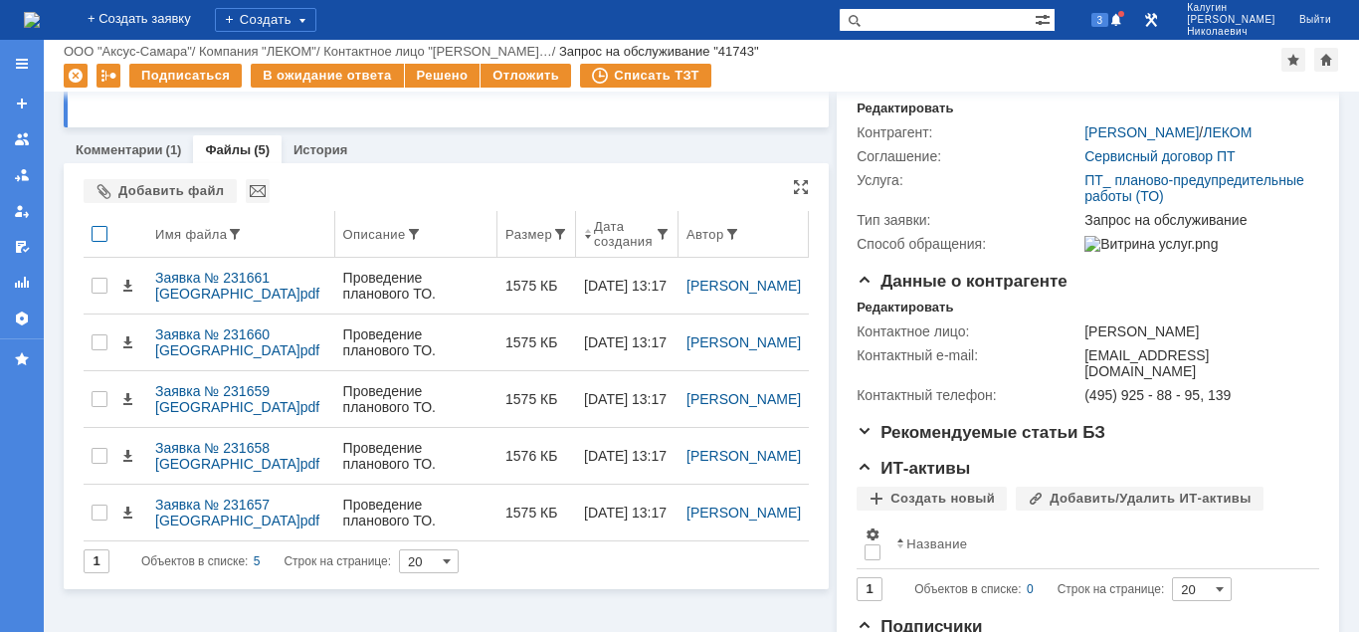
click at [97, 234] on div at bounding box center [100, 234] width 16 height 16
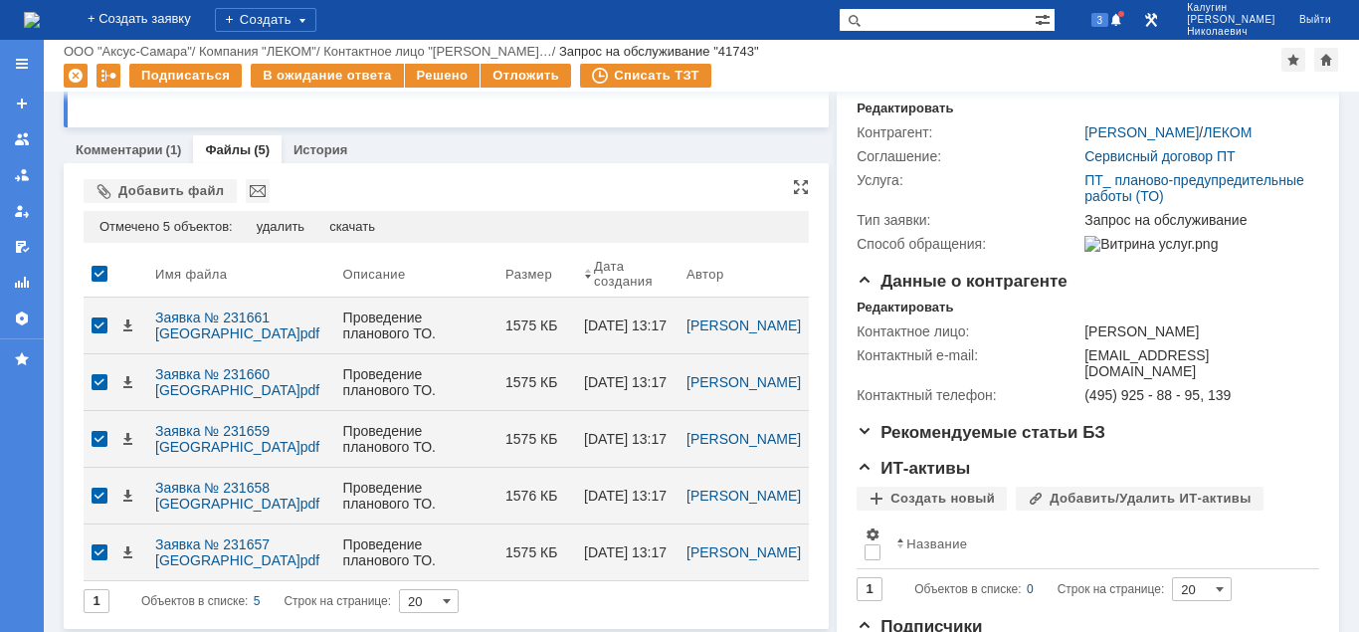
click at [366, 218] on div "Отмечено 5 объектов: редактировать удалить скачать" at bounding box center [446, 227] width 725 height 32
click at [360, 225] on div "скачать" at bounding box center [352, 227] width 46 height 16
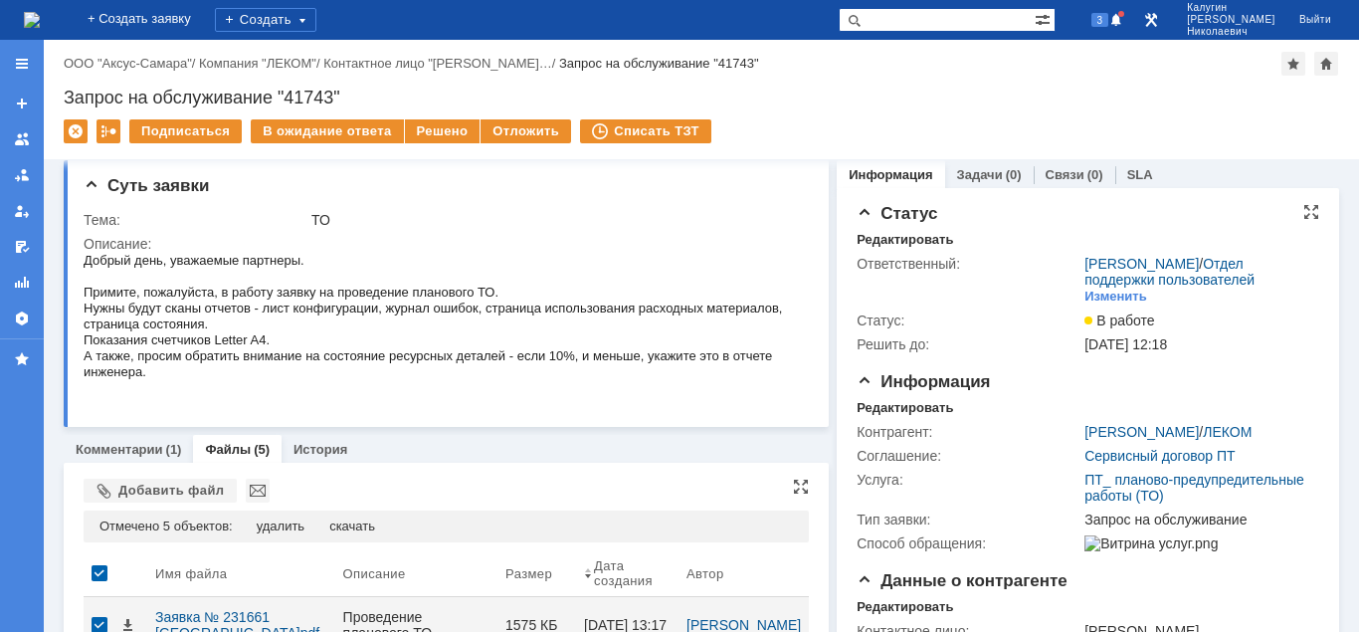
scroll to position [0, 0]
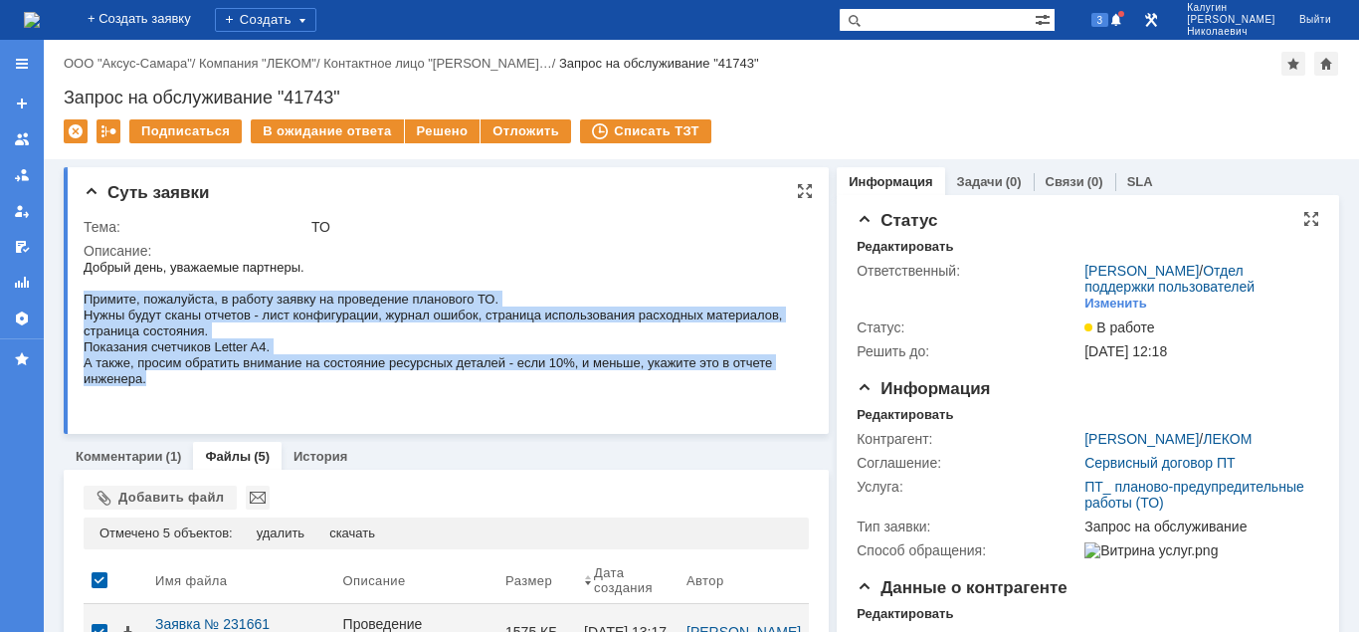
drag, startPoint x: 84, startPoint y: 296, endPoint x: 168, endPoint y: 391, distance: 126.8
click at [168, 391] on div "Добрый день, уважаемые партнеры. Примите, пожалуйста, в работу заявку на провед…" at bounding box center [444, 330] width 721 height 143
copy div "Примите, пожалуйста, в работу заявку на проведение планового ТО. Нужны будут ск…"
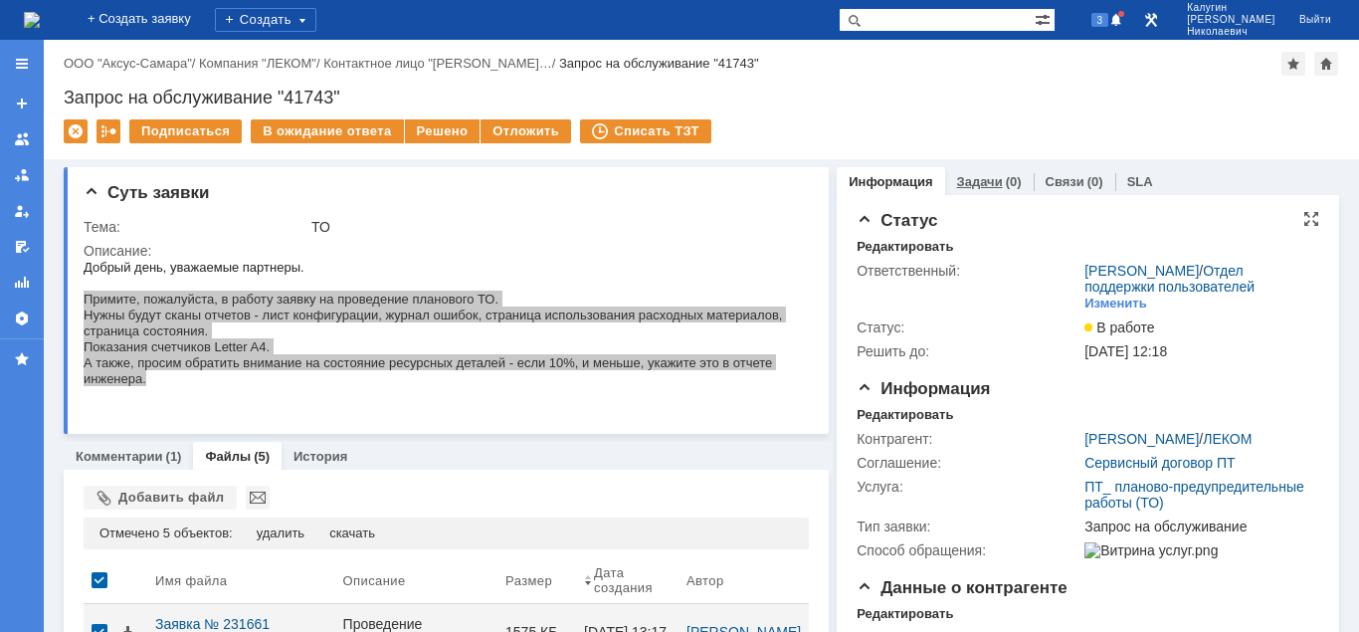
click at [971, 185] on link "Задачи" at bounding box center [980, 181] width 46 height 15
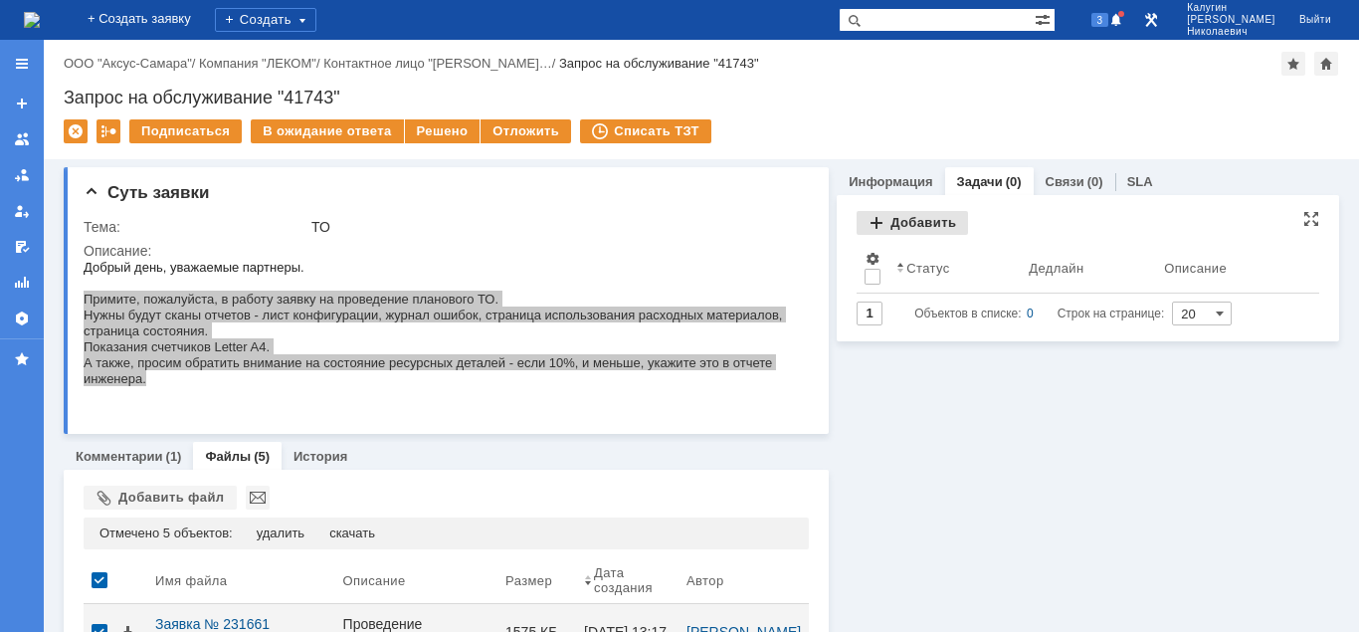
click at [929, 223] on div "Добавить" at bounding box center [912, 223] width 111 height 24
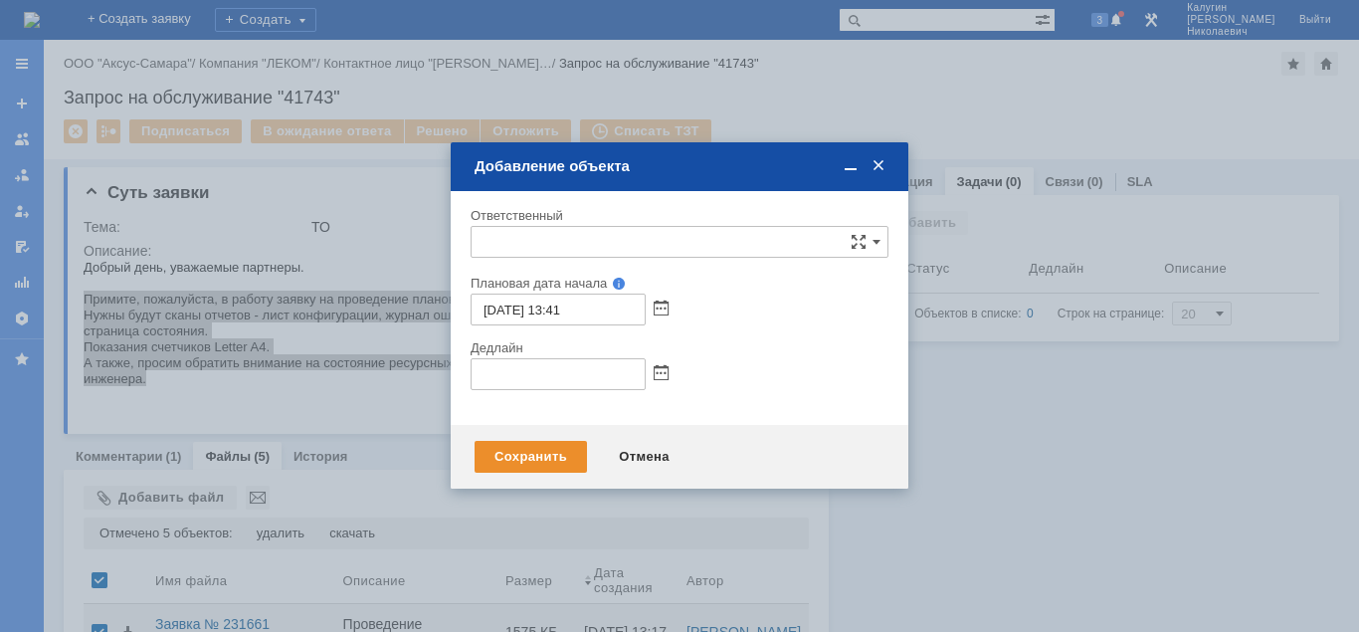
type input "[не указано]"
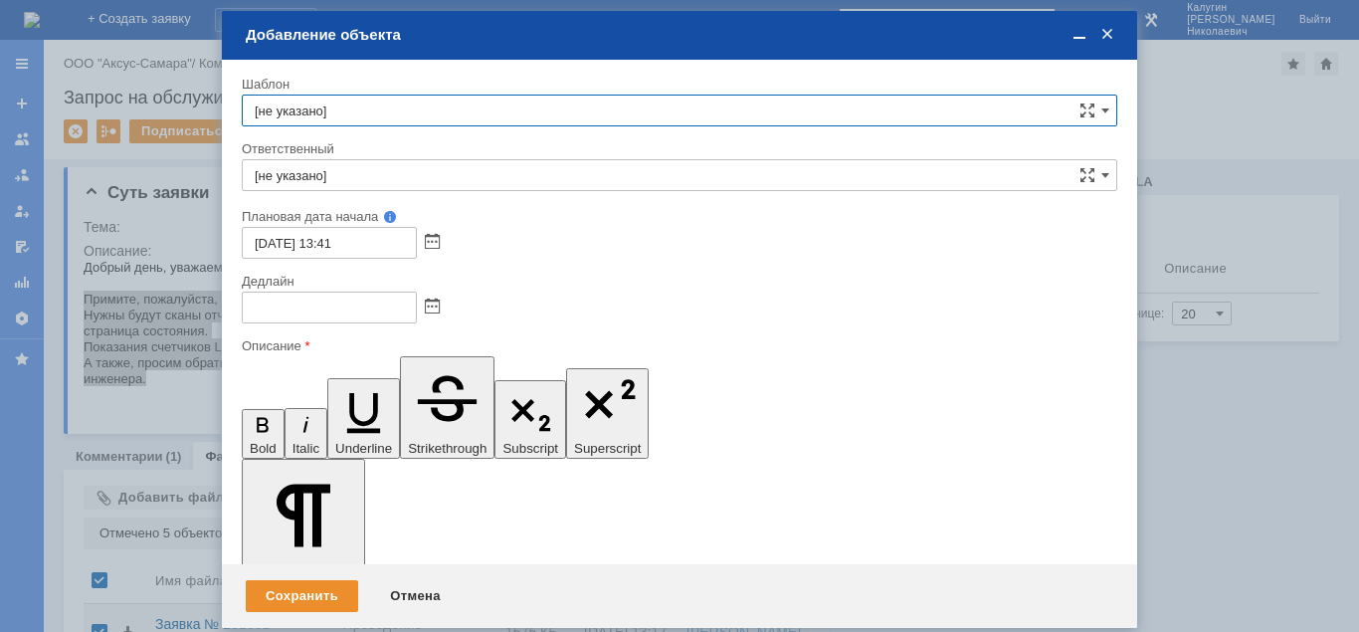
click at [417, 191] on div "себе своей команде" at bounding box center [679, 192] width 875 height 3
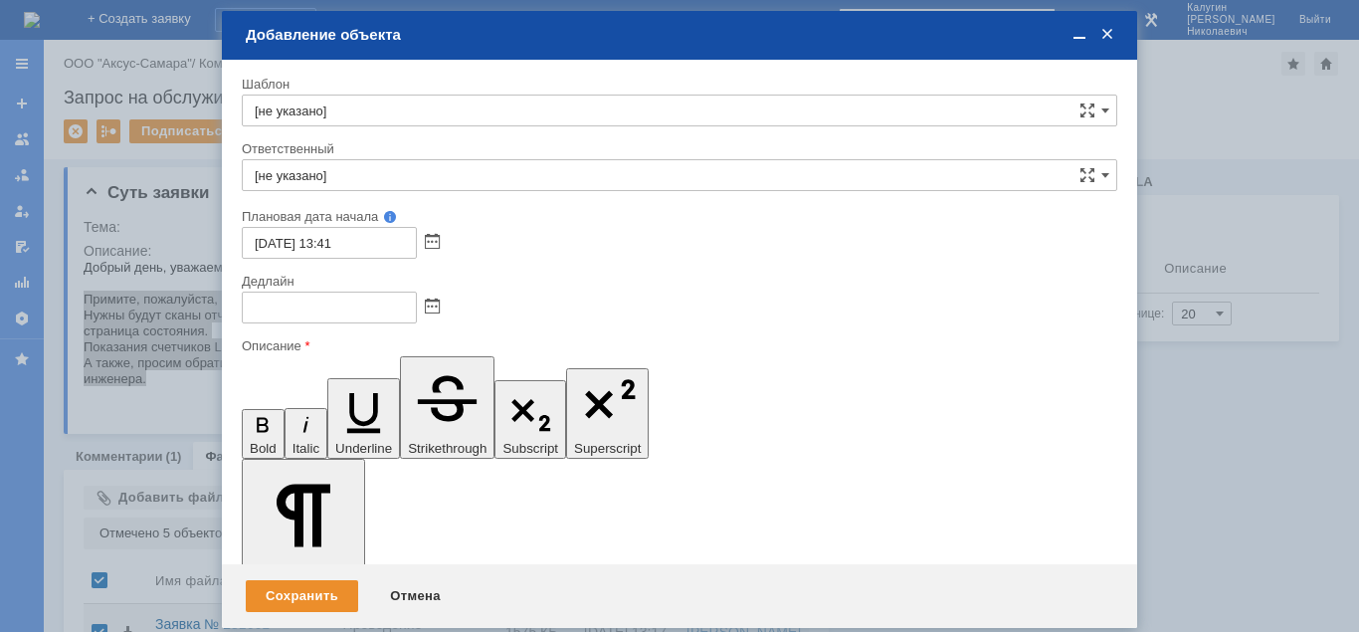
click at [392, 178] on input "[не указано]" at bounding box center [679, 175] width 875 height 32
click at [442, 316] on span "[PERSON_NAME]" at bounding box center [680, 320] width 850 height 16
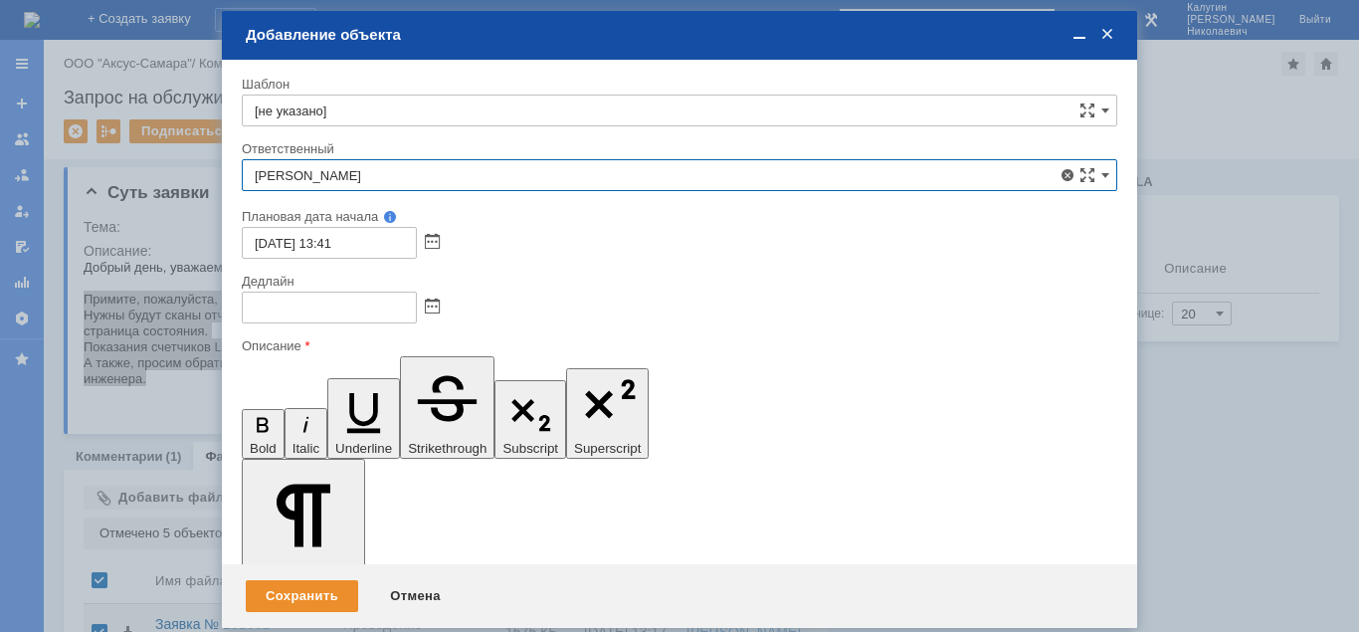
type input "[PERSON_NAME]"
click at [431, 302] on span at bounding box center [432, 307] width 15 height 16
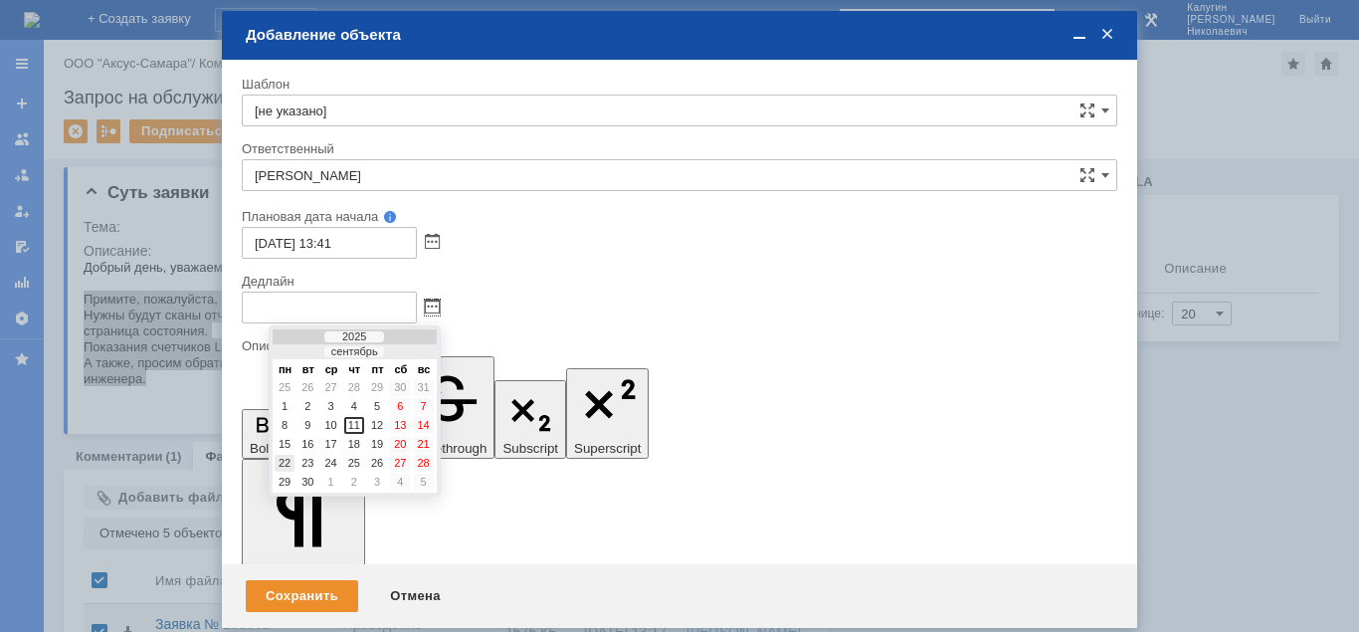
drag, startPoint x: 284, startPoint y: 464, endPoint x: 48, endPoint y: 75, distance: 454.9
click at [284, 464] on div "22" at bounding box center [285, 463] width 20 height 17
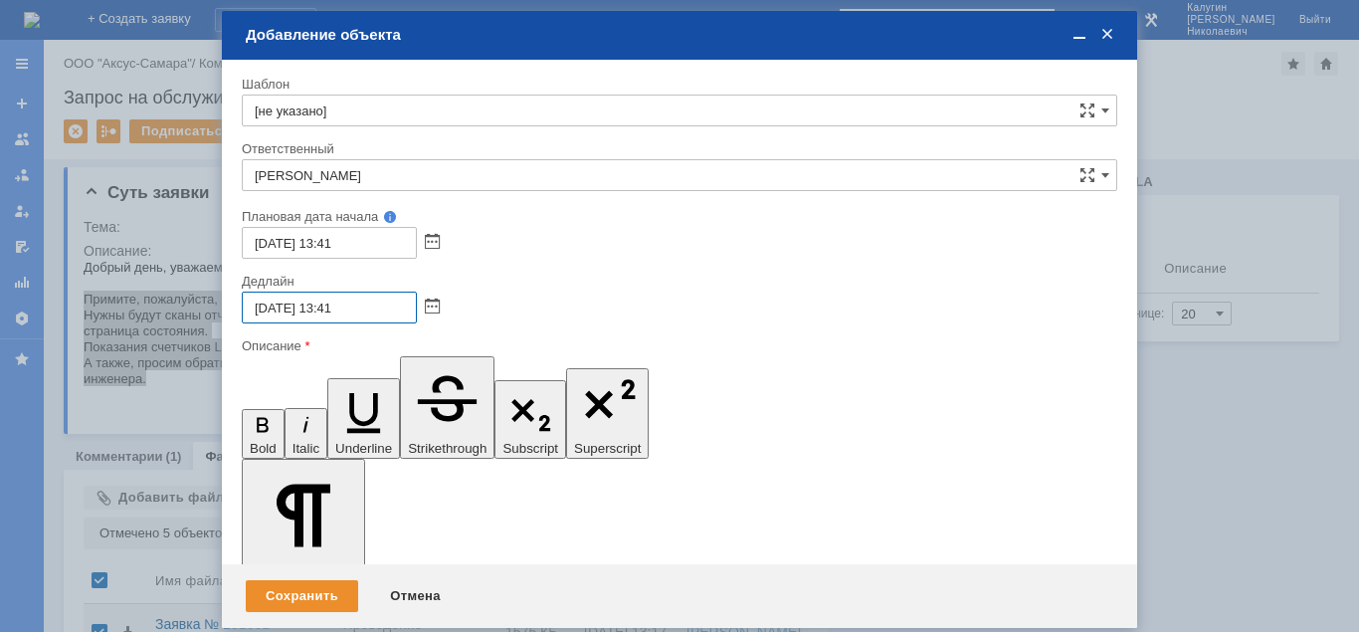
click at [333, 308] on input "22.09.2025 13:41" at bounding box center [329, 307] width 175 height 32
type input "22.09.2025 16:41"
drag, startPoint x: 361, startPoint y: 5350, endPoint x: 399, endPoint y: 5367, distance: 41.4
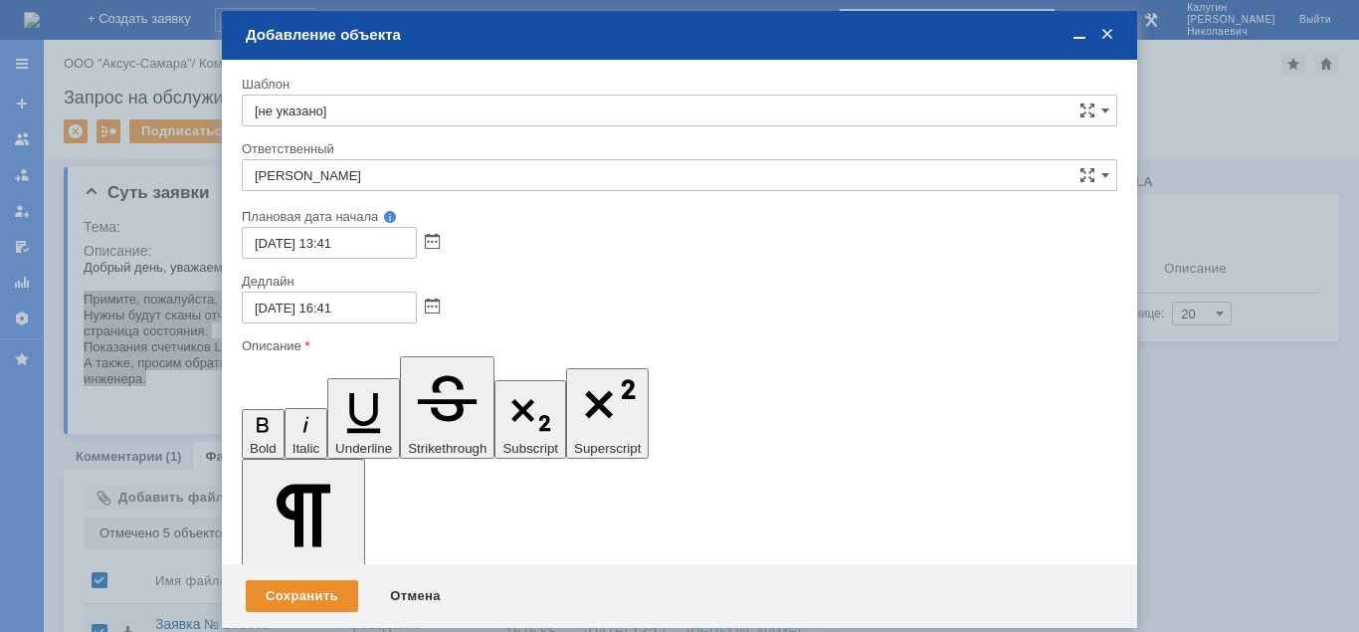
drag, startPoint x: 279, startPoint y: 462, endPoint x: 40, endPoint y: 91, distance: 441.3
drag, startPoint x: 368, startPoint y: 5351, endPoint x: 371, endPoint y: 5365, distance: 14.2
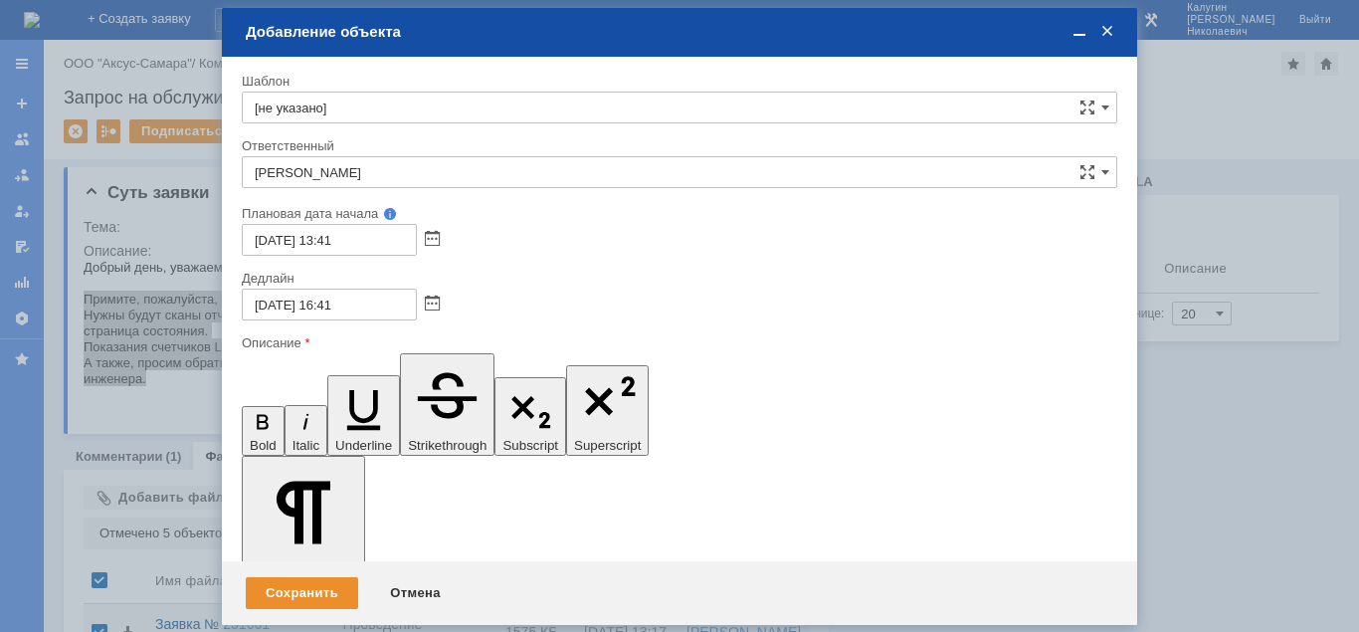
drag, startPoint x: 527, startPoint y: 5468, endPoint x: 261, endPoint y: 5469, distance: 266.6
drag, startPoint x: 252, startPoint y: 365, endPoint x: 280, endPoint y: 365, distance: 27.9
click at [254, 409] on icon "button" at bounding box center [263, 422] width 27 height 27
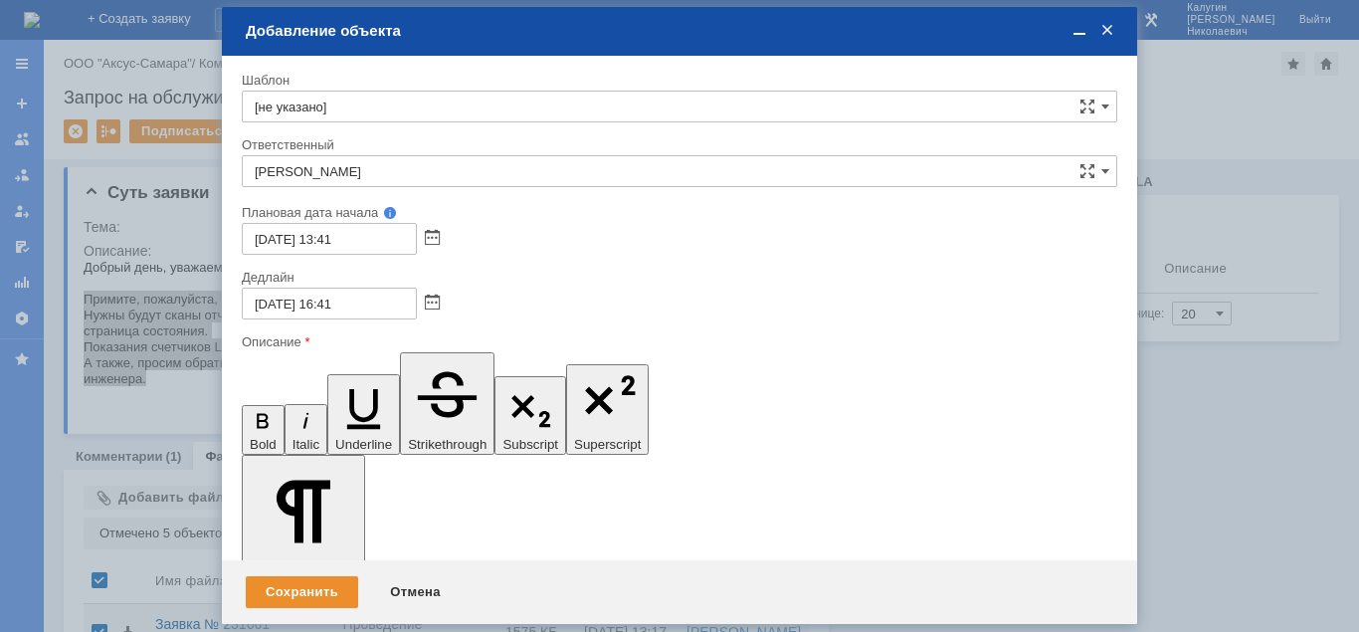
click at [335, 377] on icon "button" at bounding box center [363, 405] width 57 height 57
drag, startPoint x: 515, startPoint y: 5468, endPoint x: 259, endPoint y: 5470, distance: 256.7
click at [255, 408] on icon "button" at bounding box center [263, 421] width 27 height 27
click at [347, 389] on icon "button" at bounding box center [363, 409] width 33 height 40
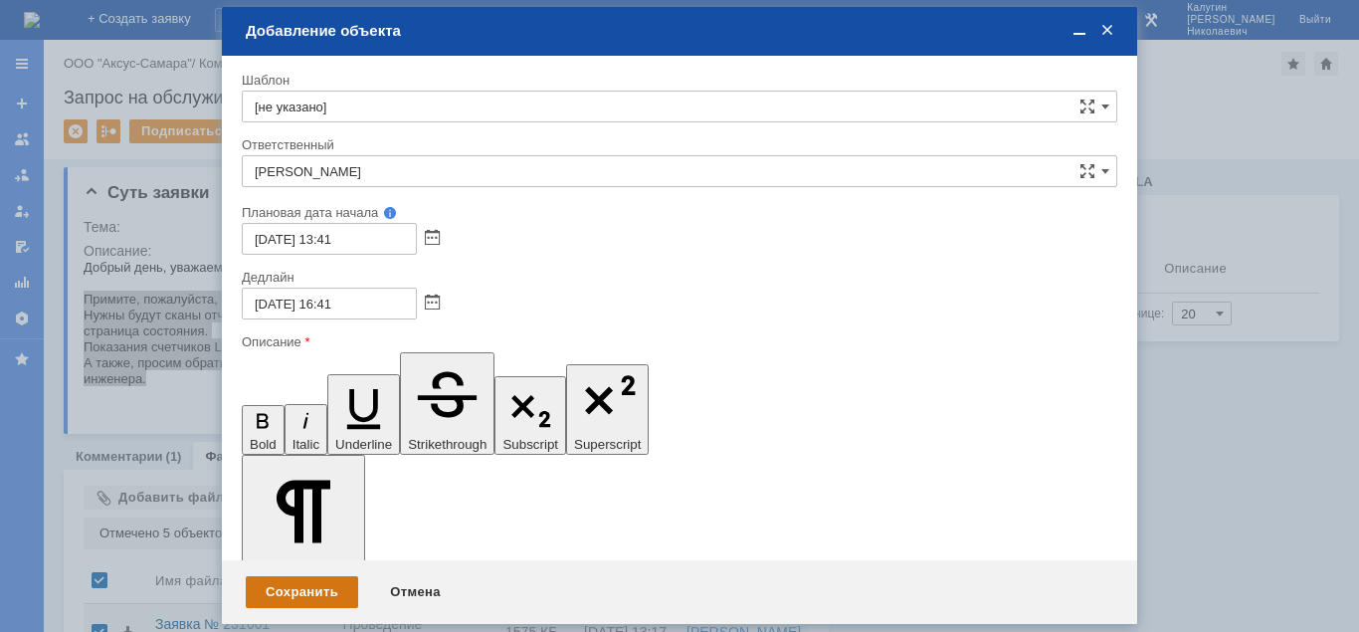
click at [331, 590] on div "Сохранить" at bounding box center [302, 592] width 112 height 32
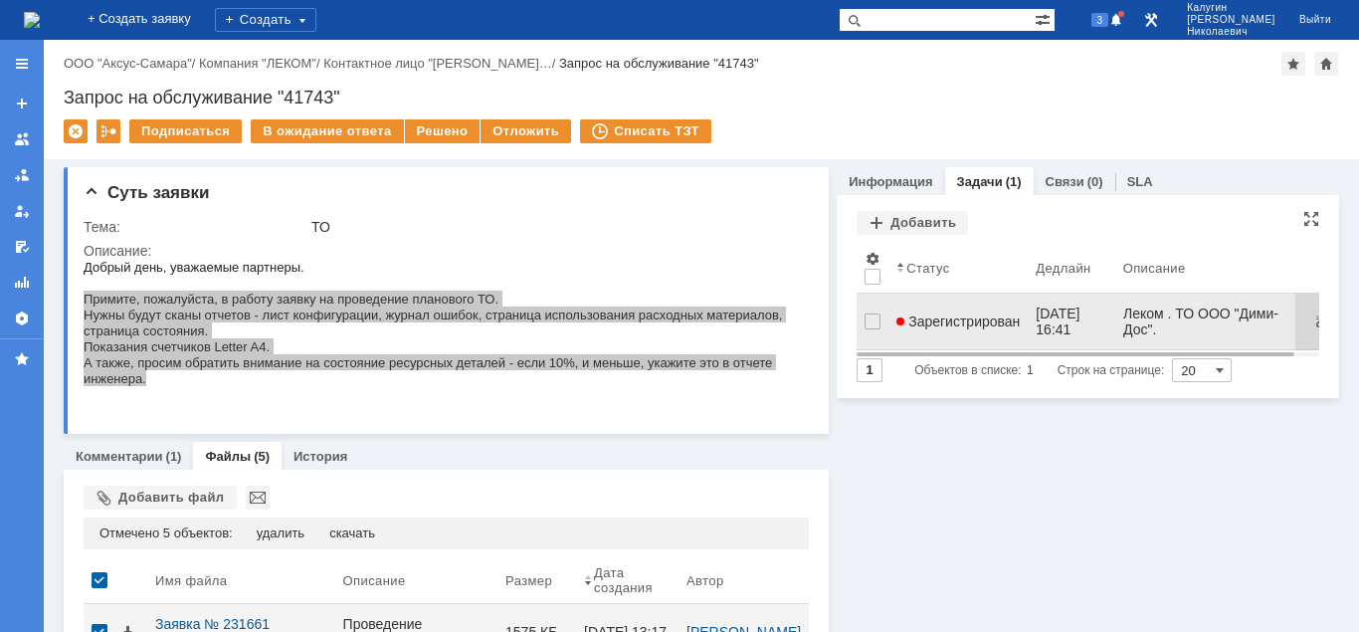
click at [939, 316] on span "Зарегистрирован" at bounding box center [957, 321] width 123 height 16
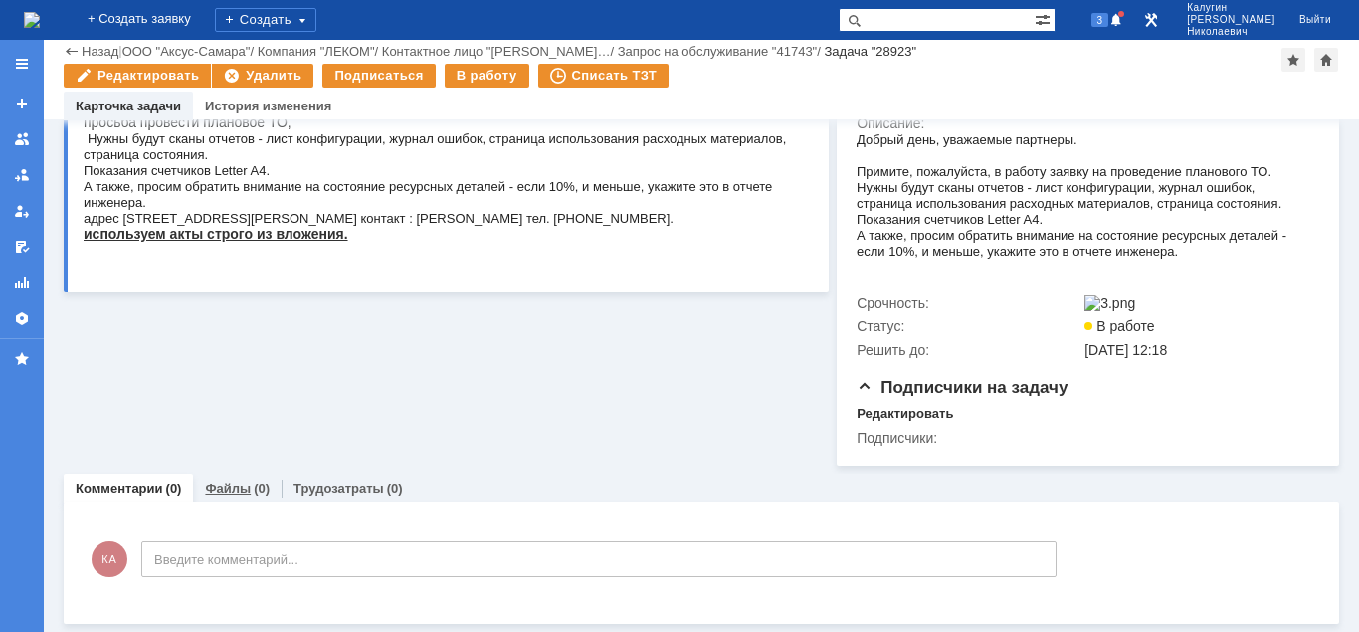
click at [240, 492] on link "Файлы" at bounding box center [228, 488] width 46 height 15
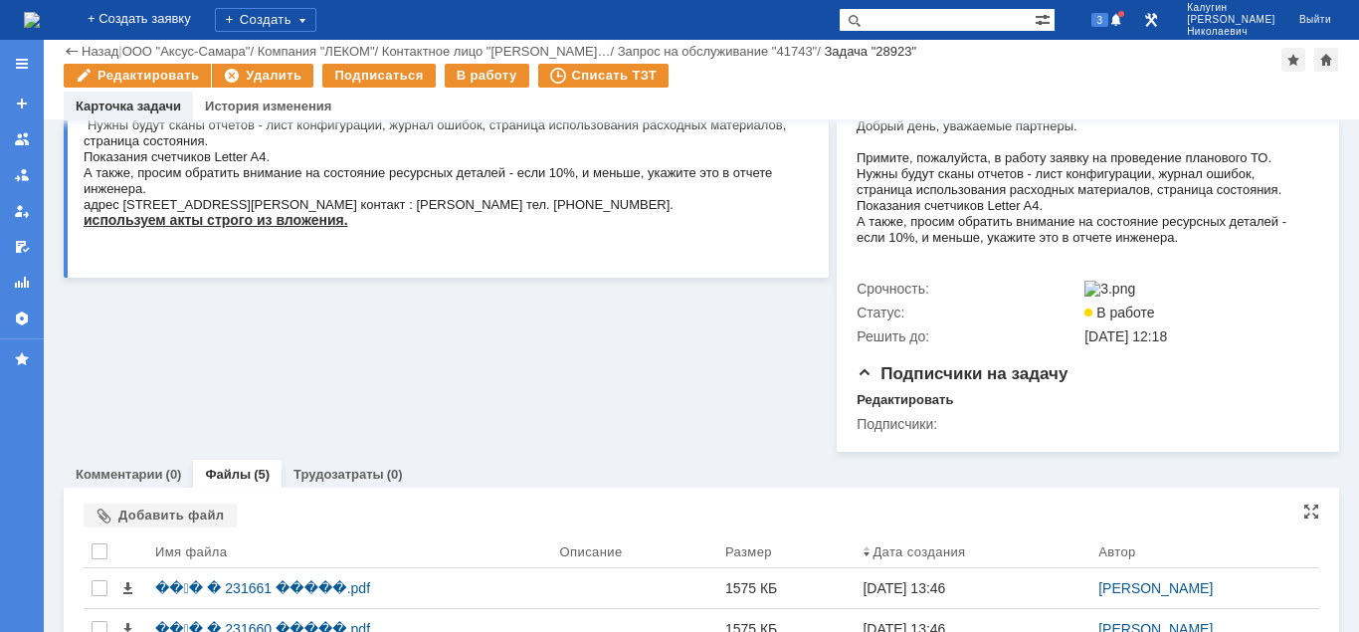
scroll to position [489, 0]
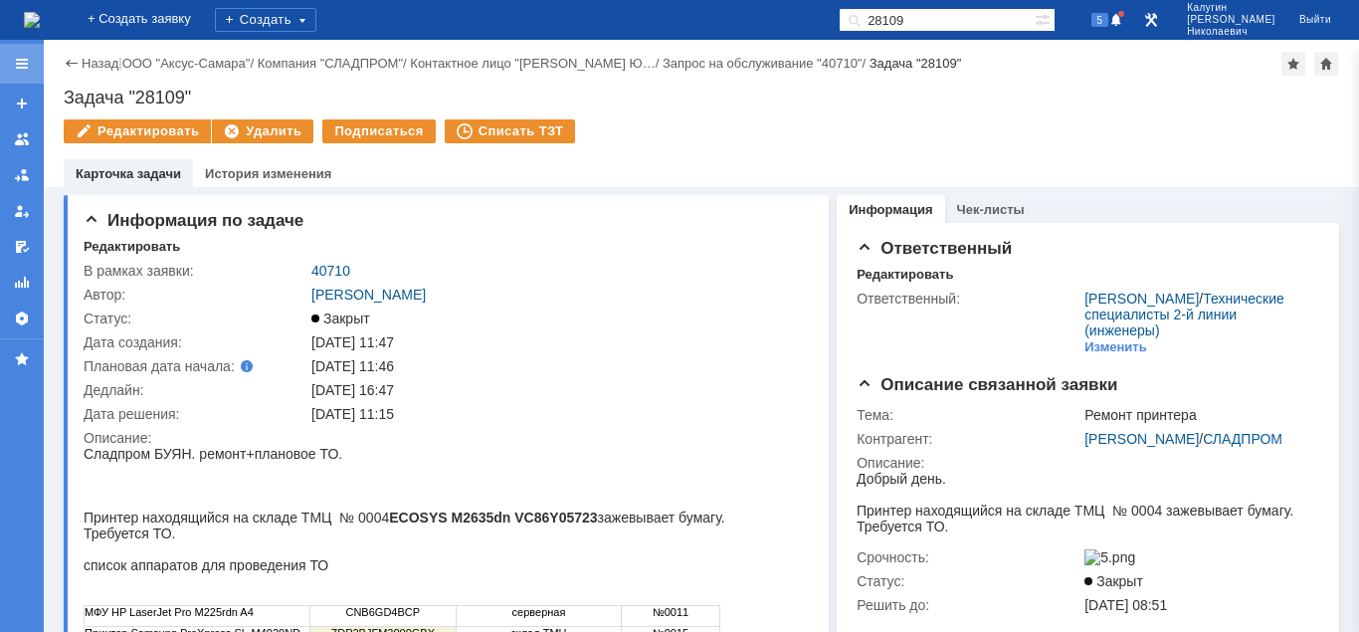
click at [21, 62] on div at bounding box center [22, 64] width 16 height 16
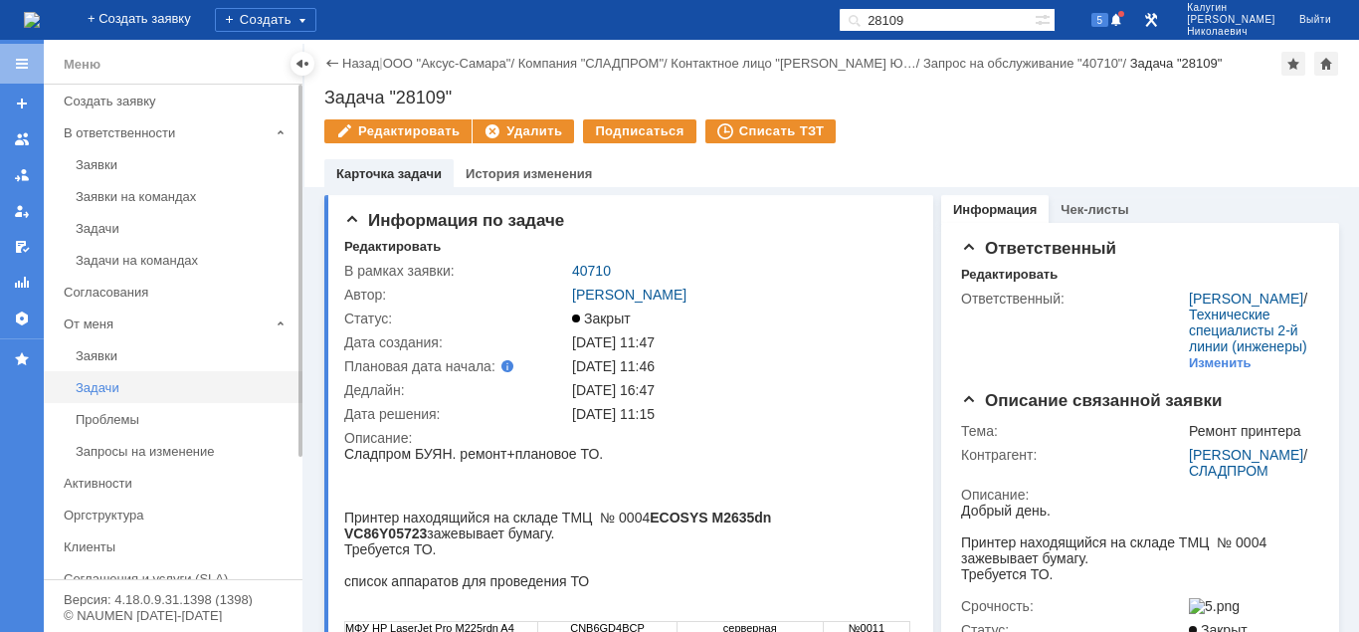
click at [101, 387] on div "Задачи" at bounding box center [183, 387] width 215 height 15
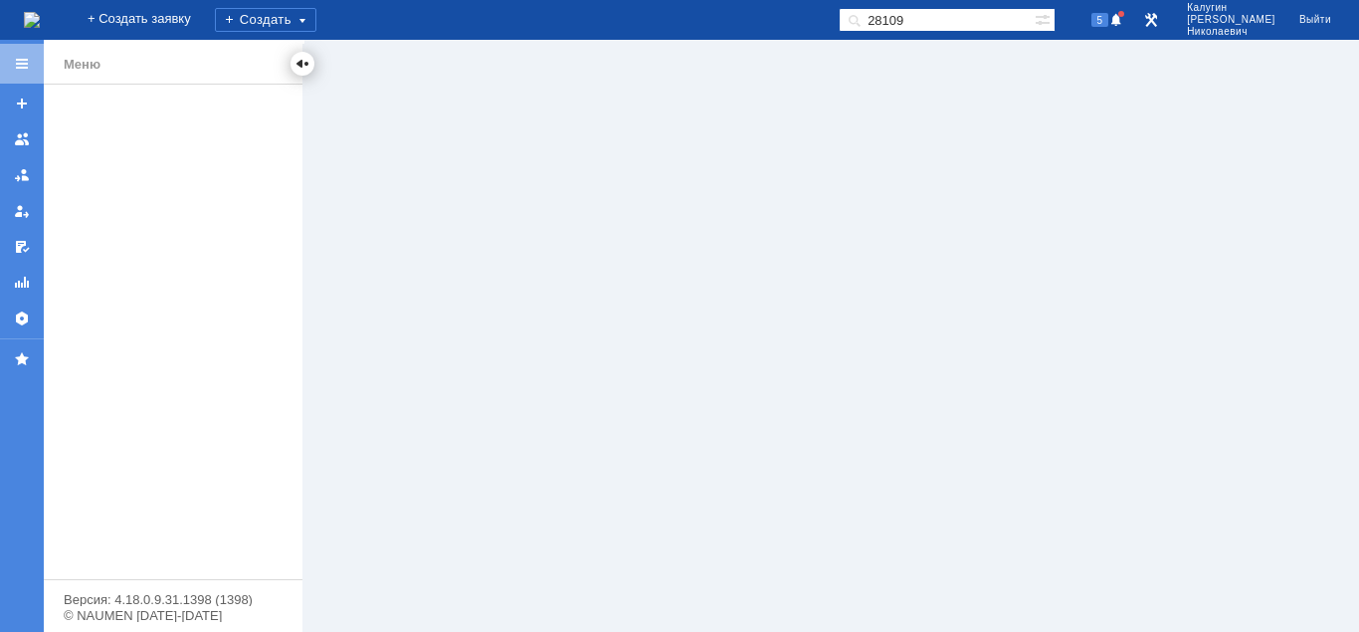
click at [299, 66] on div at bounding box center [302, 64] width 16 height 16
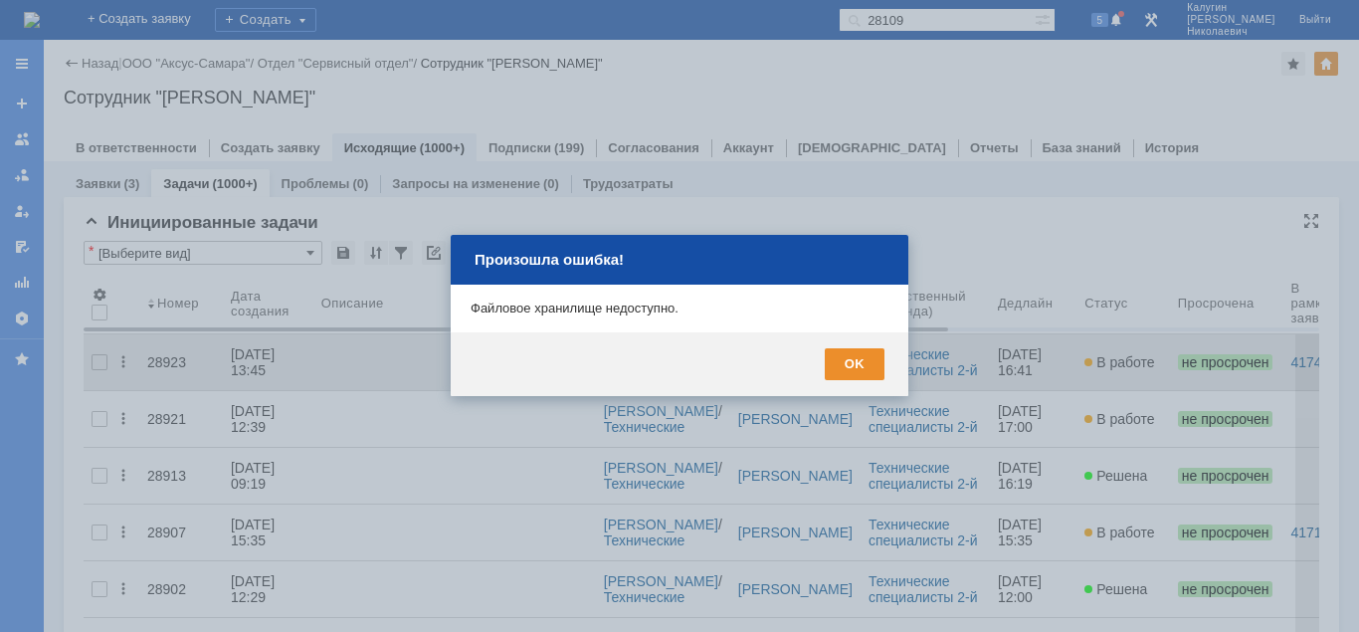
click at [865, 359] on div "OK" at bounding box center [855, 364] width 60 height 32
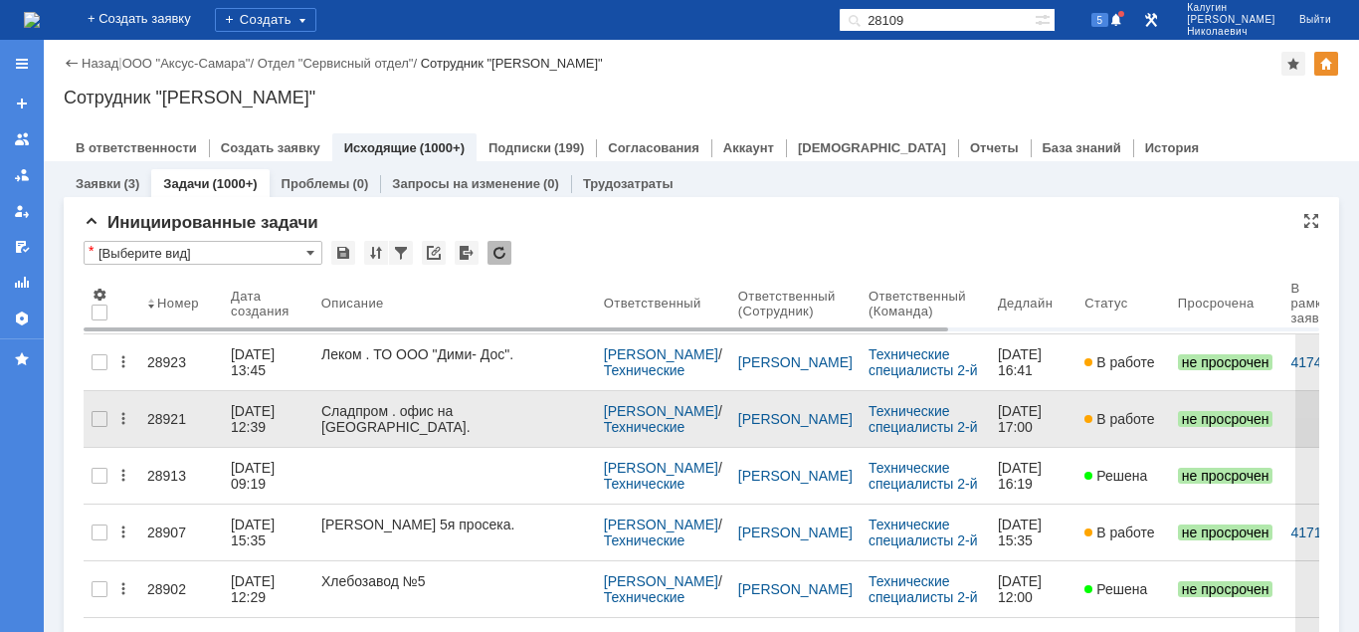
click at [169, 412] on div "28921" at bounding box center [181, 419] width 68 height 16
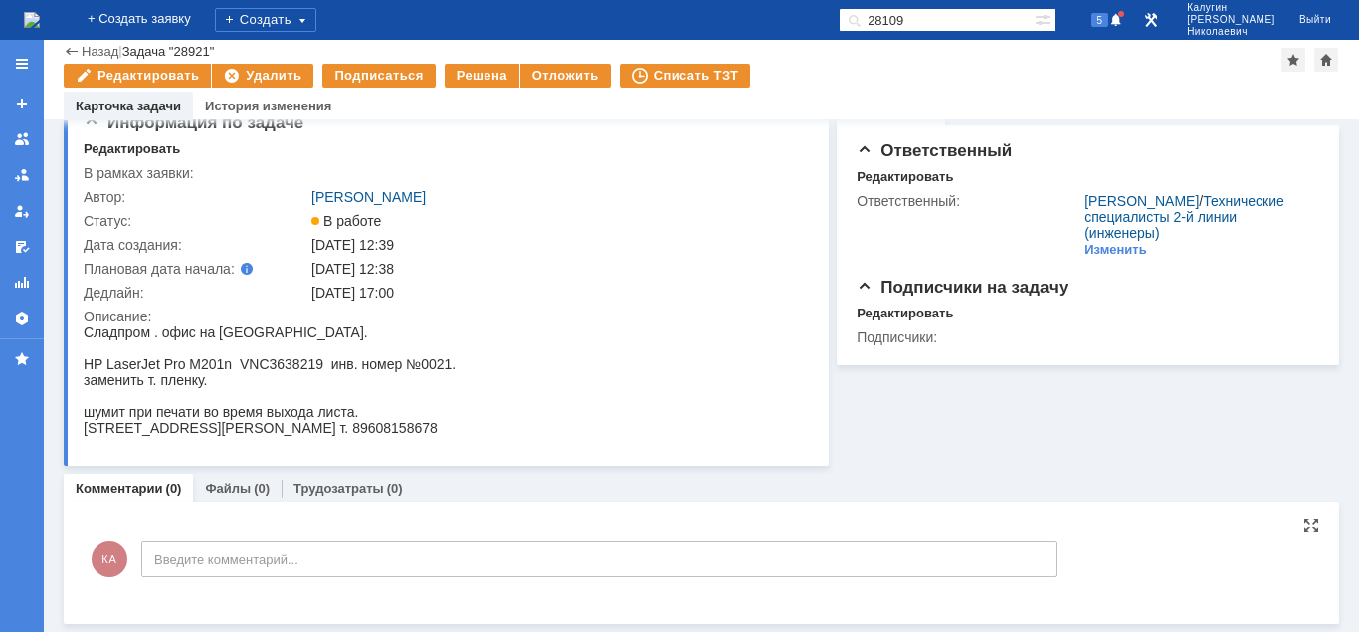
scroll to position [31, 0]
drag, startPoint x: 954, startPoint y: 23, endPoint x: 862, endPoint y: 24, distance: 92.5
click at [862, 24] on input "28109" at bounding box center [937, 20] width 196 height 24
type input "27418"
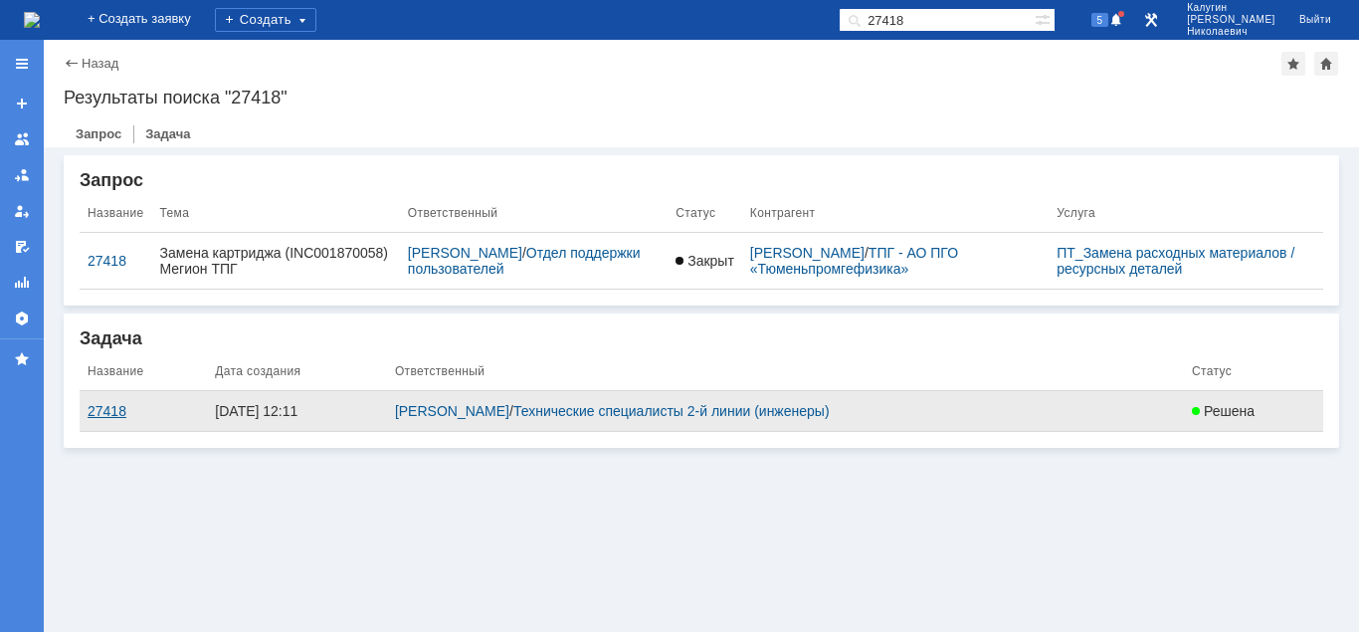
click at [111, 415] on div "27418" at bounding box center [143, 411] width 111 height 16
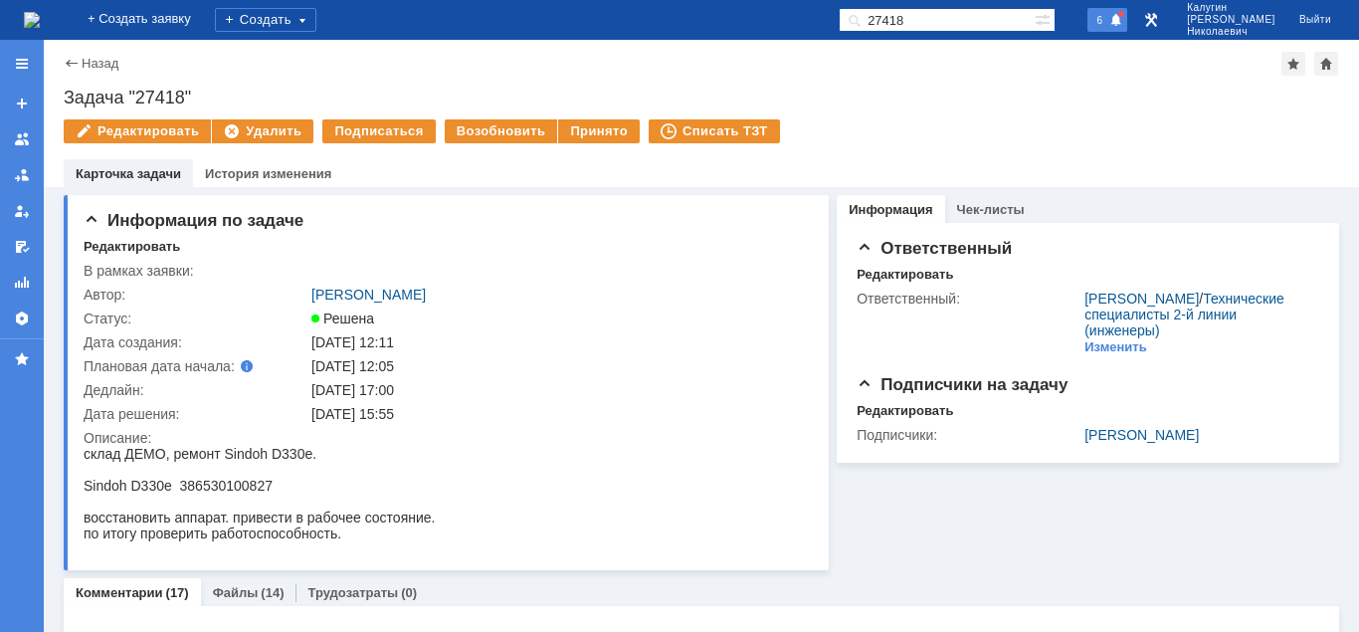
click at [1109, 23] on span "6" at bounding box center [1100, 20] width 18 height 14
drag, startPoint x: 66, startPoint y: 96, endPoint x: 233, endPoint y: 91, distance: 167.2
click at [233, 91] on div "Задача "27418"" at bounding box center [701, 98] width 1275 height 20
copy div "Задача "27418""
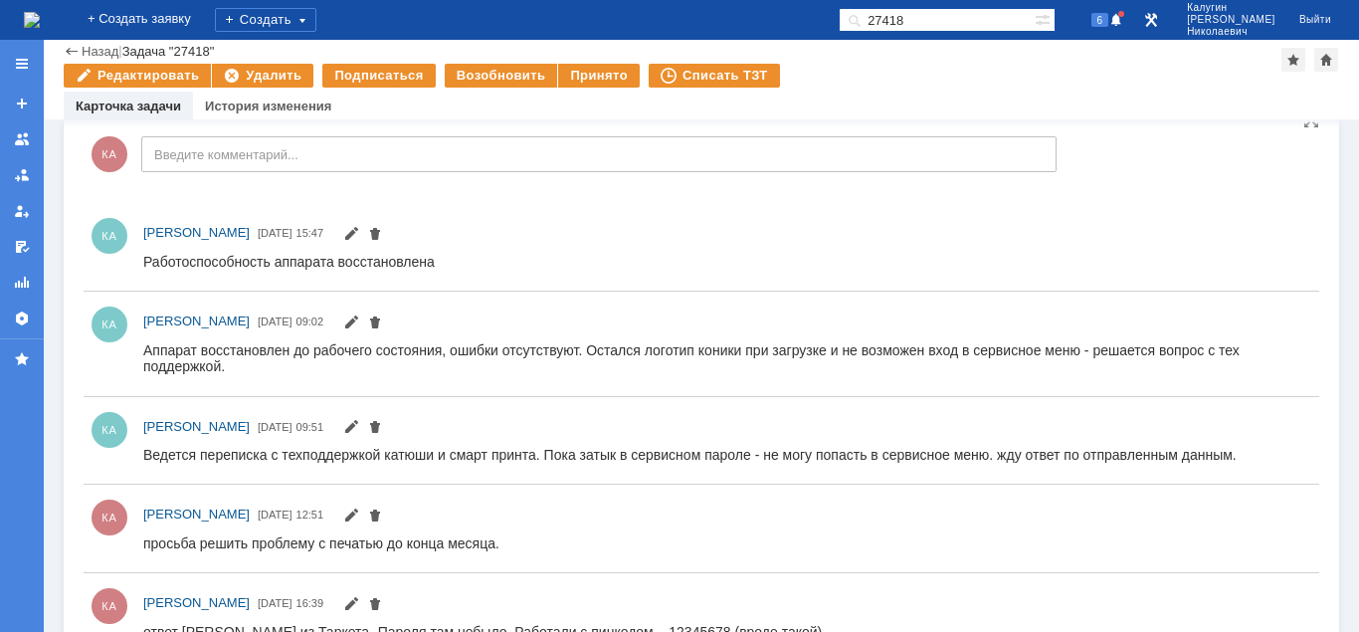
scroll to position [406, 0]
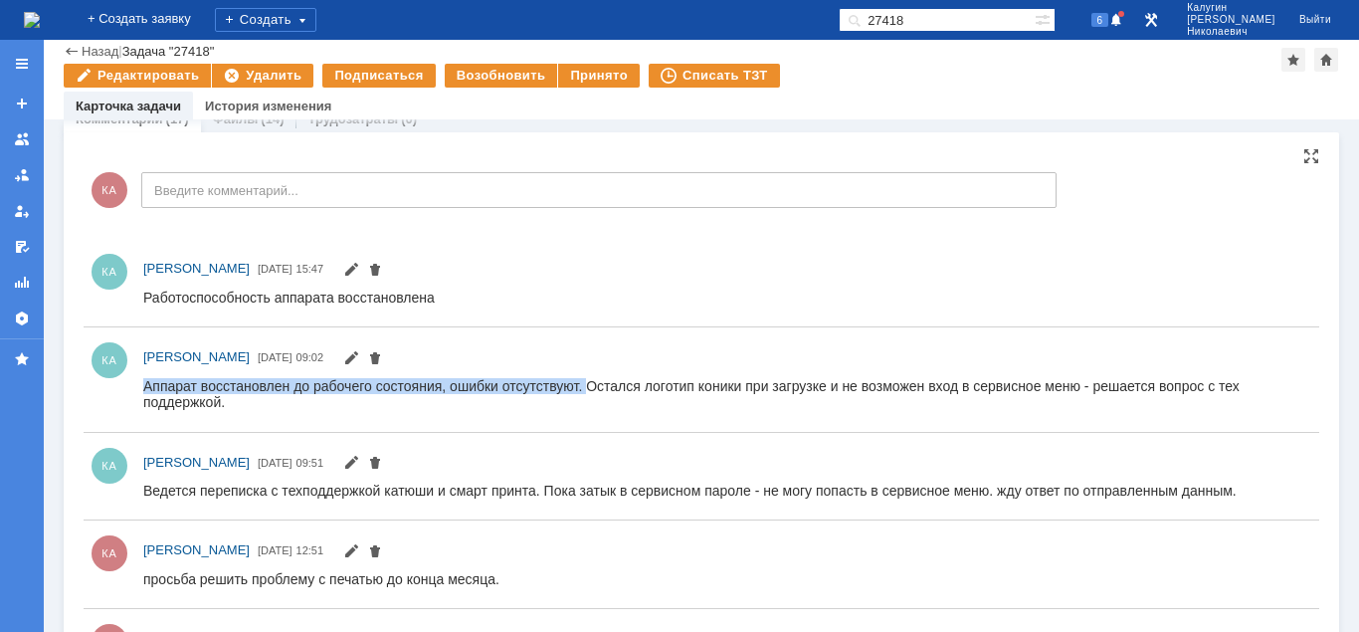
drag, startPoint x: 165, startPoint y: 383, endPoint x: 585, endPoint y: 387, distance: 419.8
click at [585, 387] on div "Аппарат восстановлен до рабочего состояния, ошибки отсутствуют. Остался логотип…" at bounding box center [726, 393] width 1167 height 32
copy div "Аппарат восстановлен до рабочего состояния, ошибки отсутствуют."
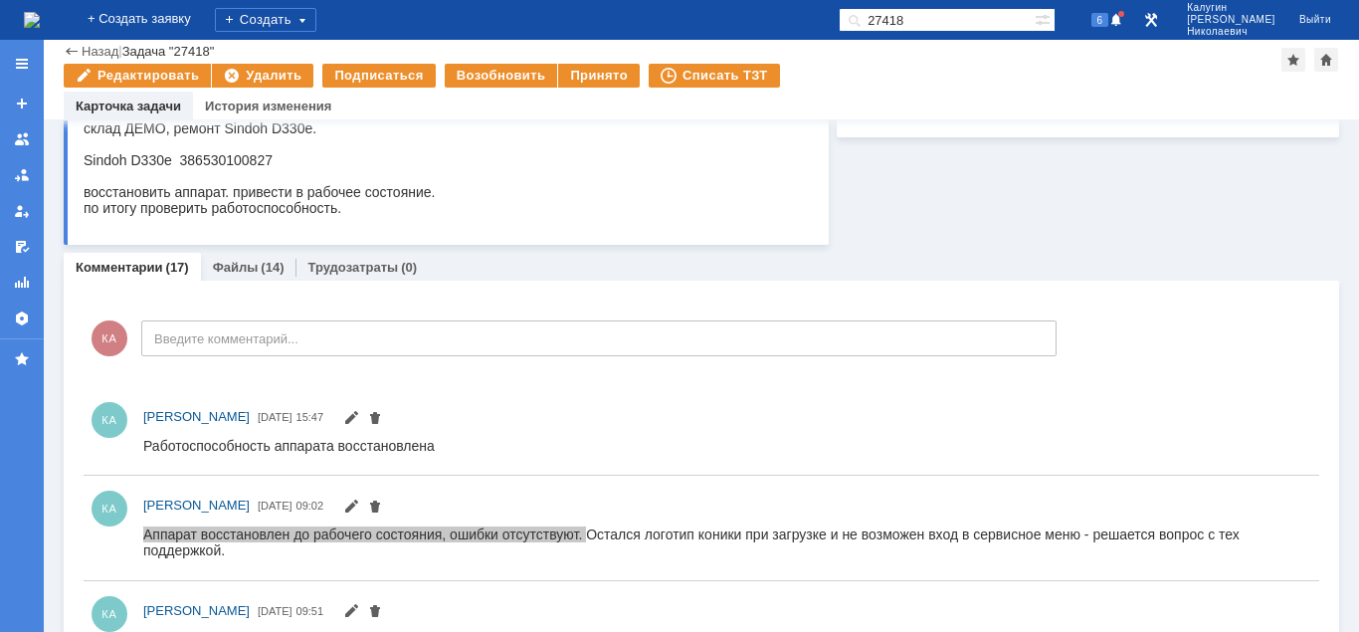
scroll to position [101, 0]
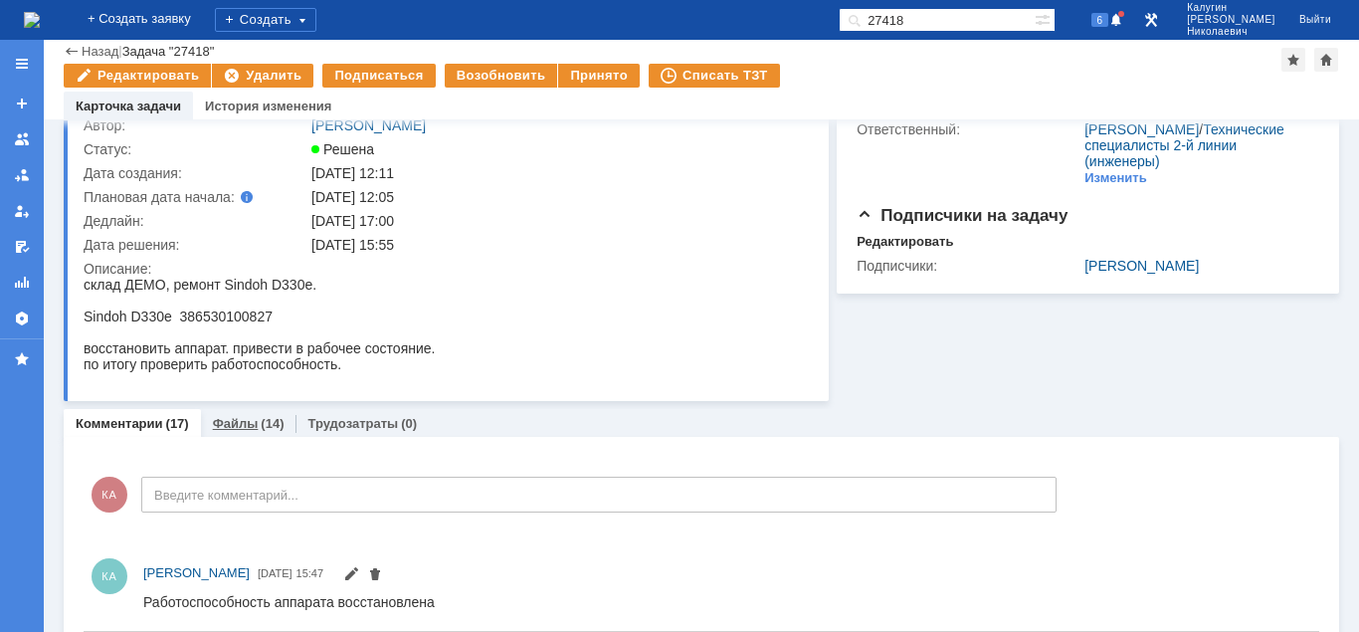
drag, startPoint x: 252, startPoint y: 427, endPoint x: 214, endPoint y: 4, distance: 424.5
click at [252, 427] on link "Файлы" at bounding box center [236, 423] width 46 height 15
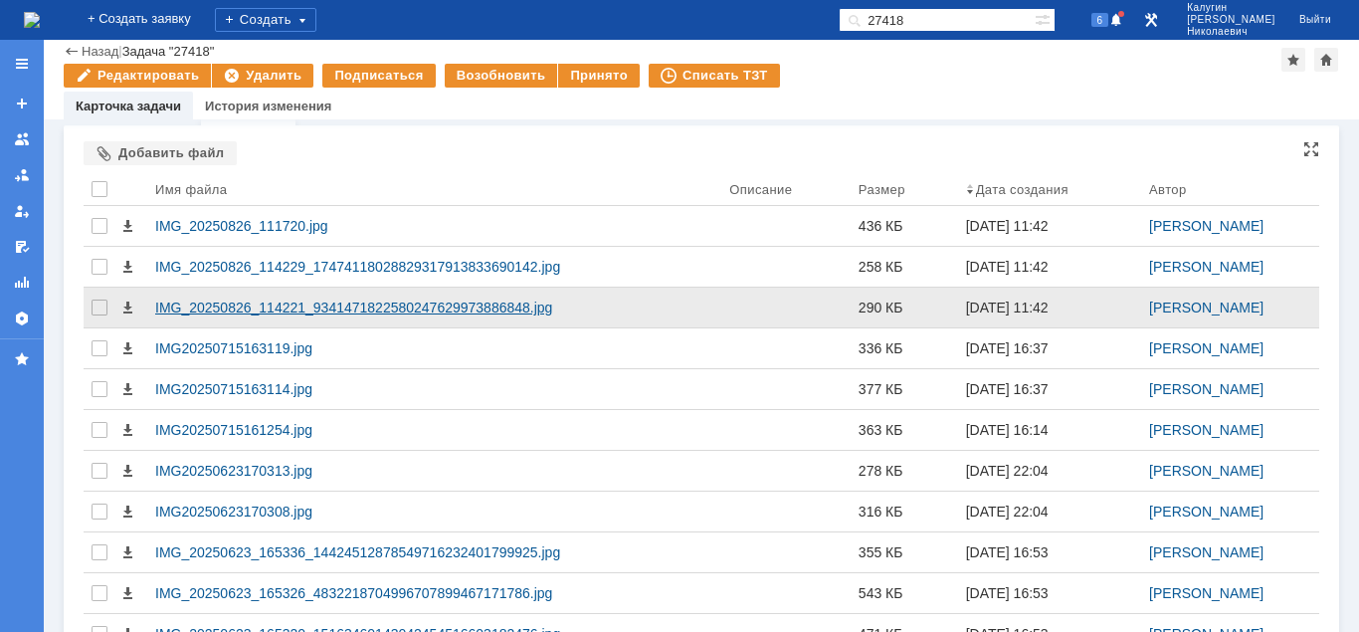
scroll to position [412, 0]
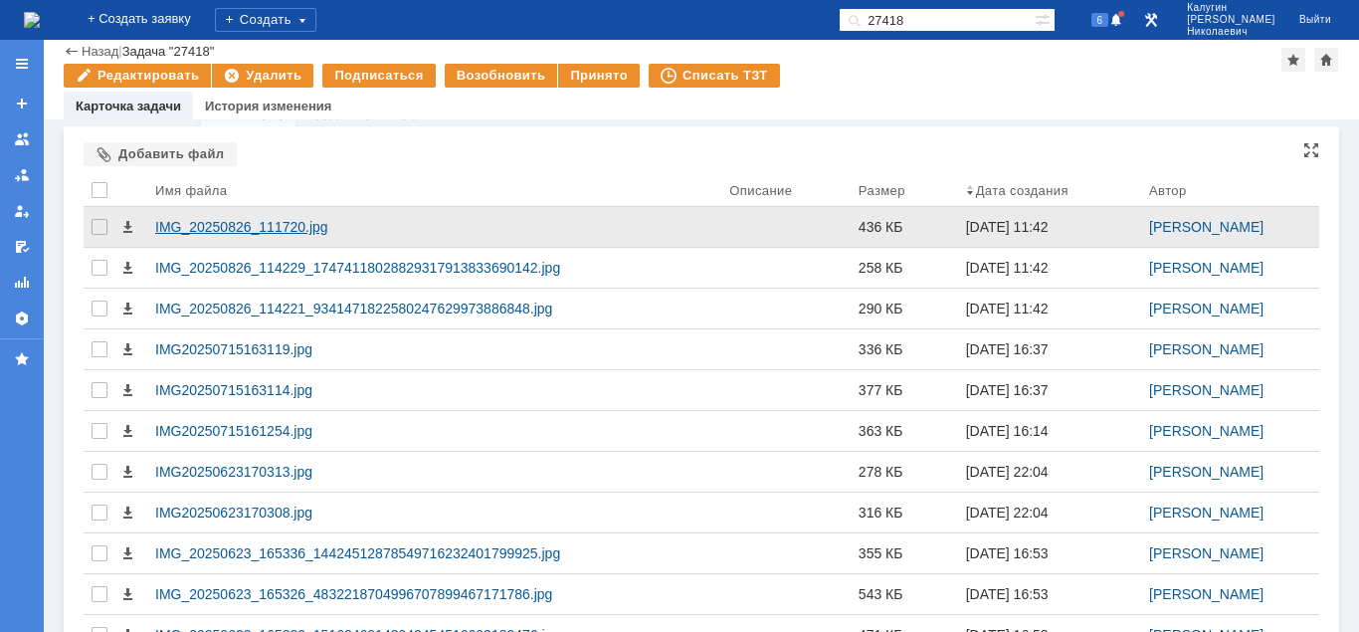
click at [293, 227] on div "IMG_20250826_111720.jpg" at bounding box center [434, 227] width 558 height 16
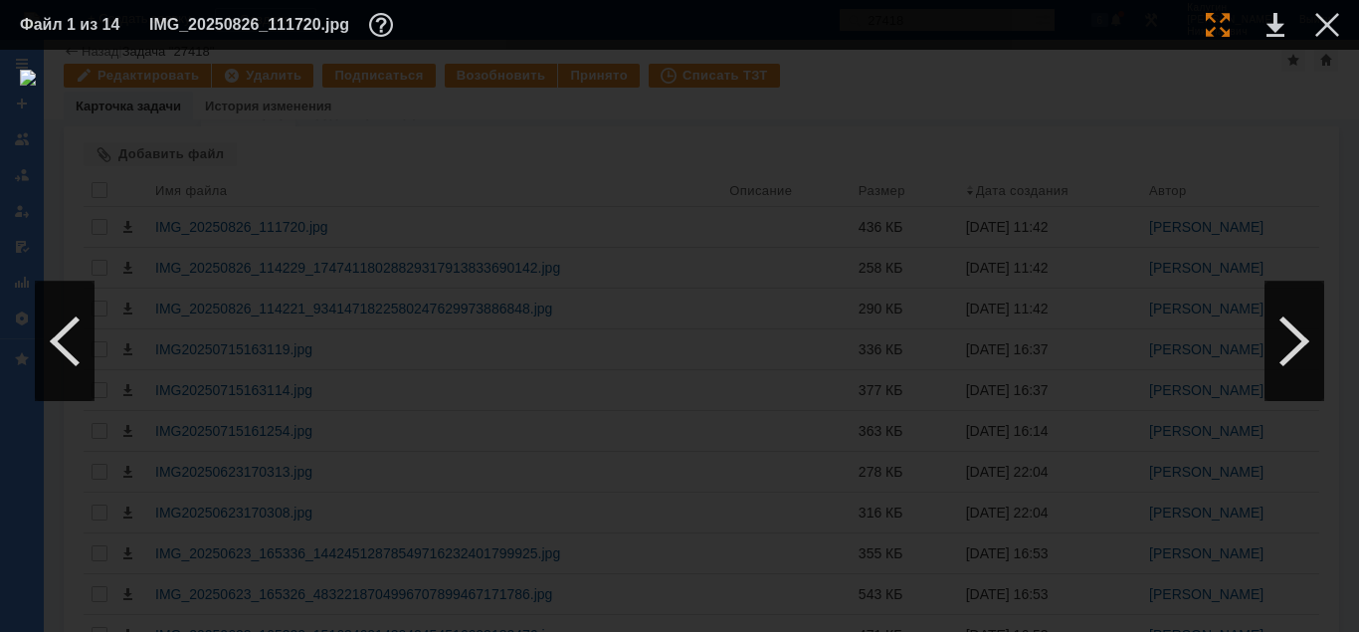
click at [1220, 26] on div at bounding box center [1218, 25] width 24 height 24
click at [1287, 335] on div at bounding box center [1294, 341] width 60 height 119
click at [1217, 24] on div at bounding box center [1218, 25] width 24 height 24
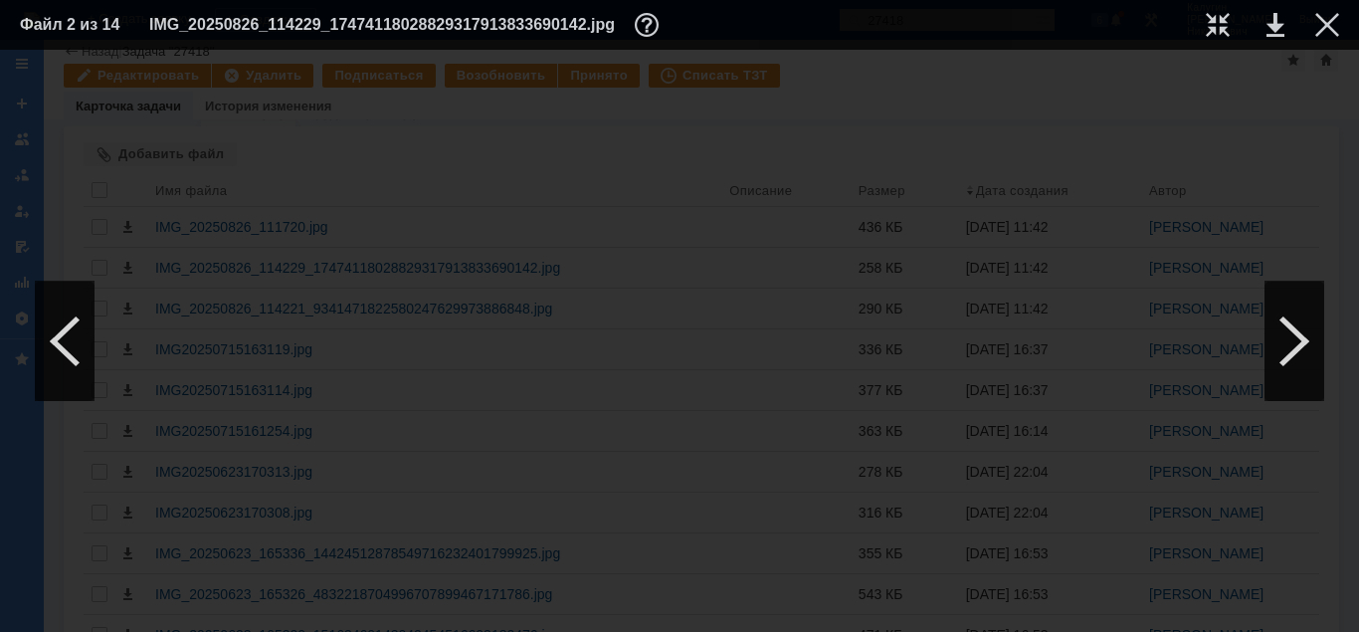
drag, startPoint x: 599, startPoint y: 626, endPoint x: 635, endPoint y: 596, distance: 46.6
click at [635, 596] on div at bounding box center [679, 341] width 1359 height 582
click at [1324, 23] on div at bounding box center [1327, 25] width 24 height 24
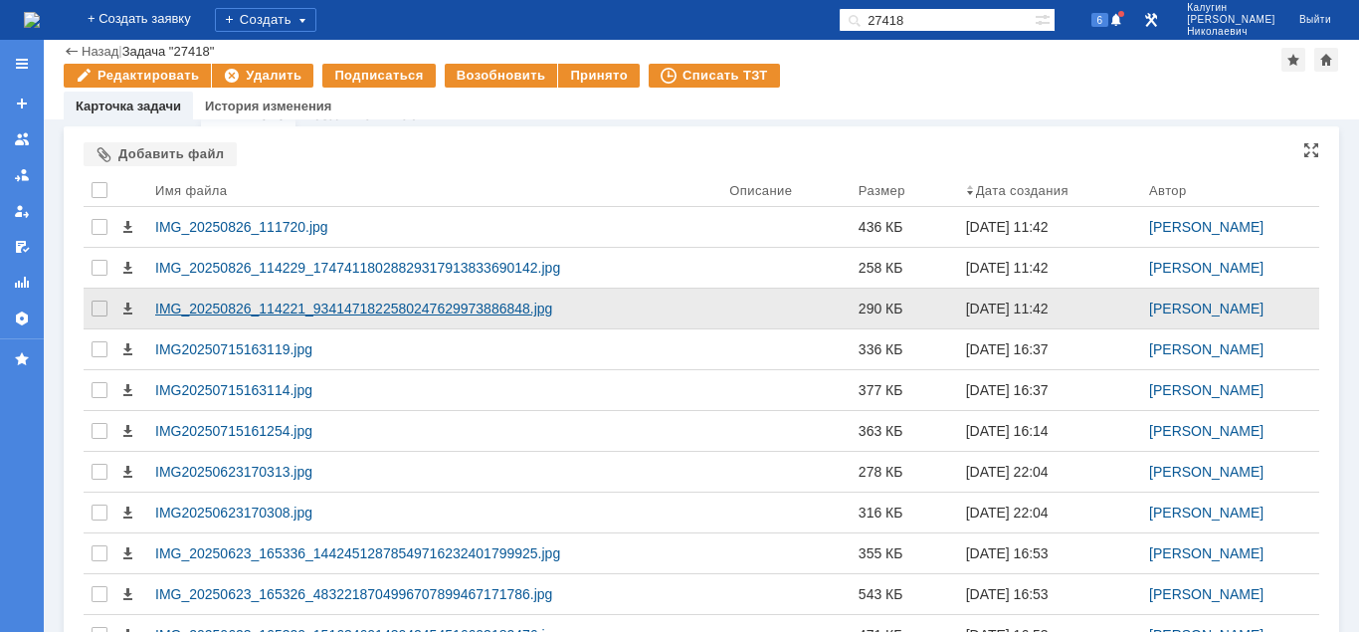
click at [456, 307] on div "IMG_20250826_114221_9341471822580247629973886848.jpg" at bounding box center [434, 308] width 558 height 16
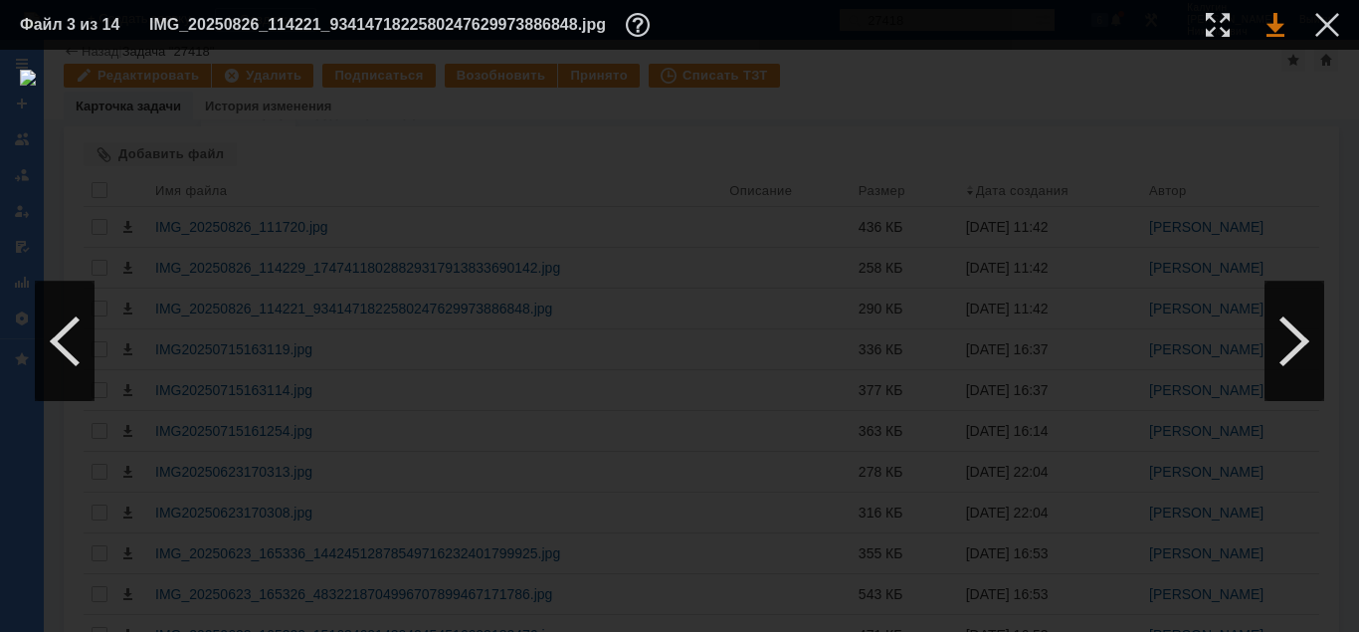
click at [1271, 29] on link at bounding box center [1275, 25] width 18 height 24
drag, startPoint x: 1321, startPoint y: 23, endPoint x: 856, endPoint y: 151, distance: 482.9
click at [1318, 25] on div at bounding box center [1327, 25] width 24 height 24
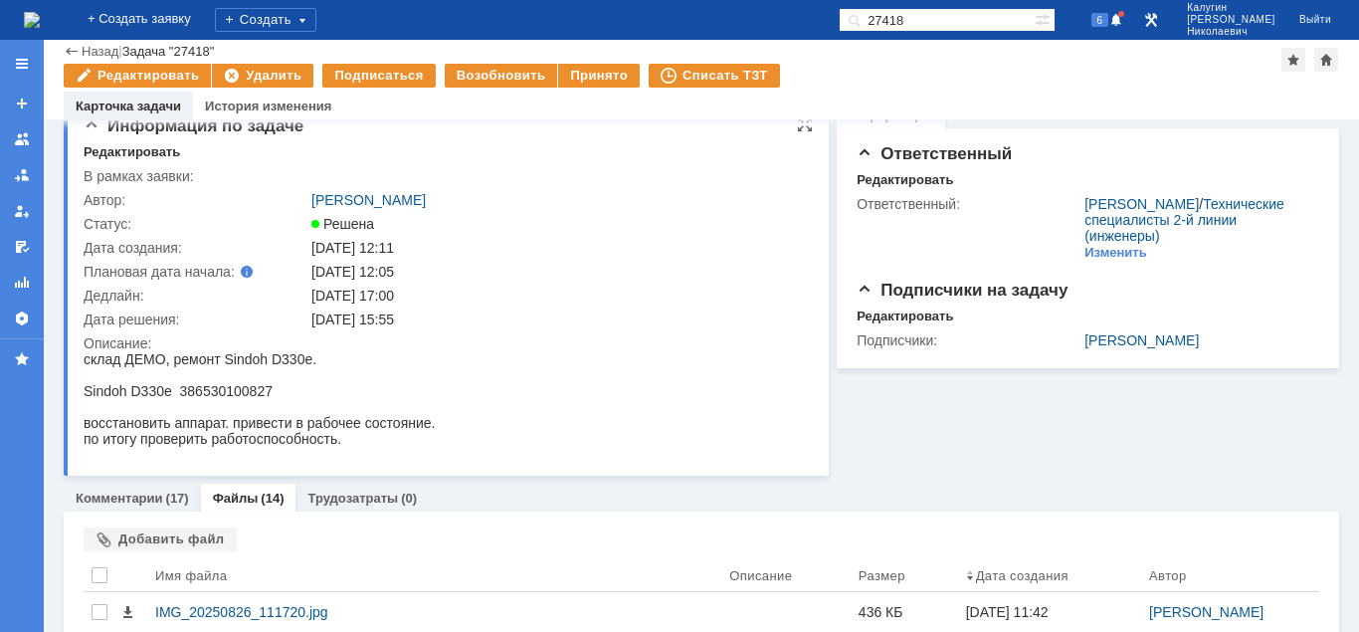
scroll to position [0, 0]
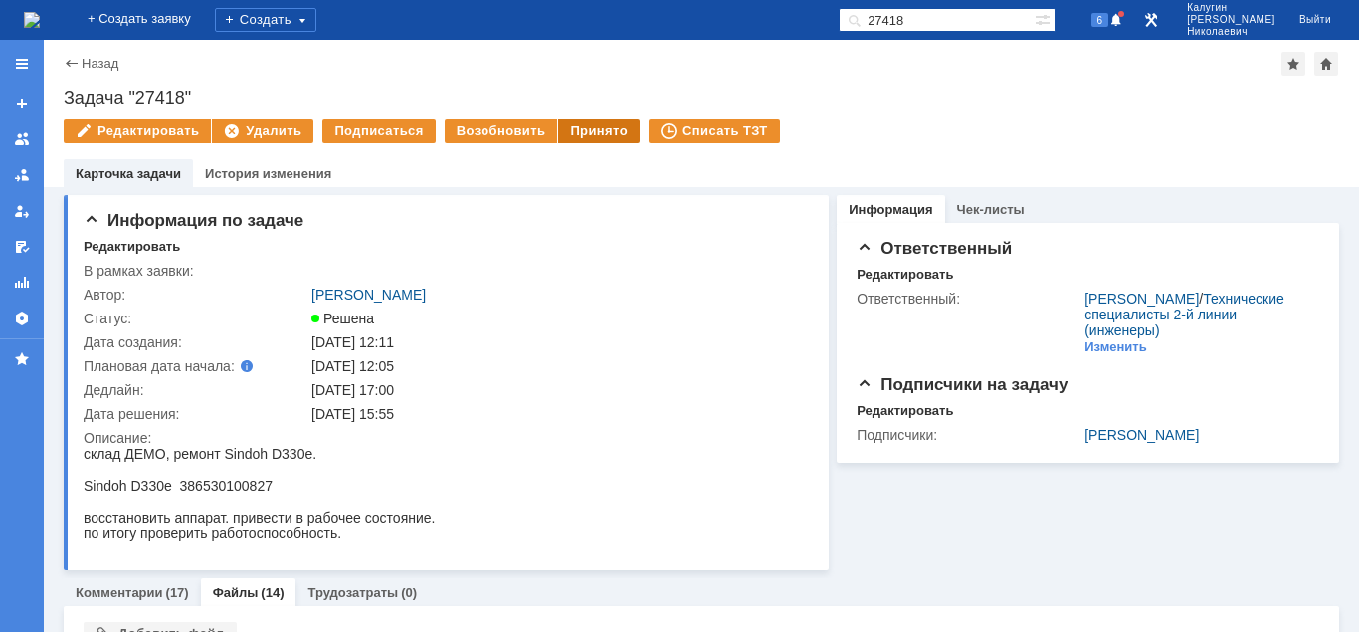
drag, startPoint x: 584, startPoint y: 136, endPoint x: 588, endPoint y: 216, distance: 79.7
click at [584, 139] on div "Принято" at bounding box center [599, 131] width 82 height 24
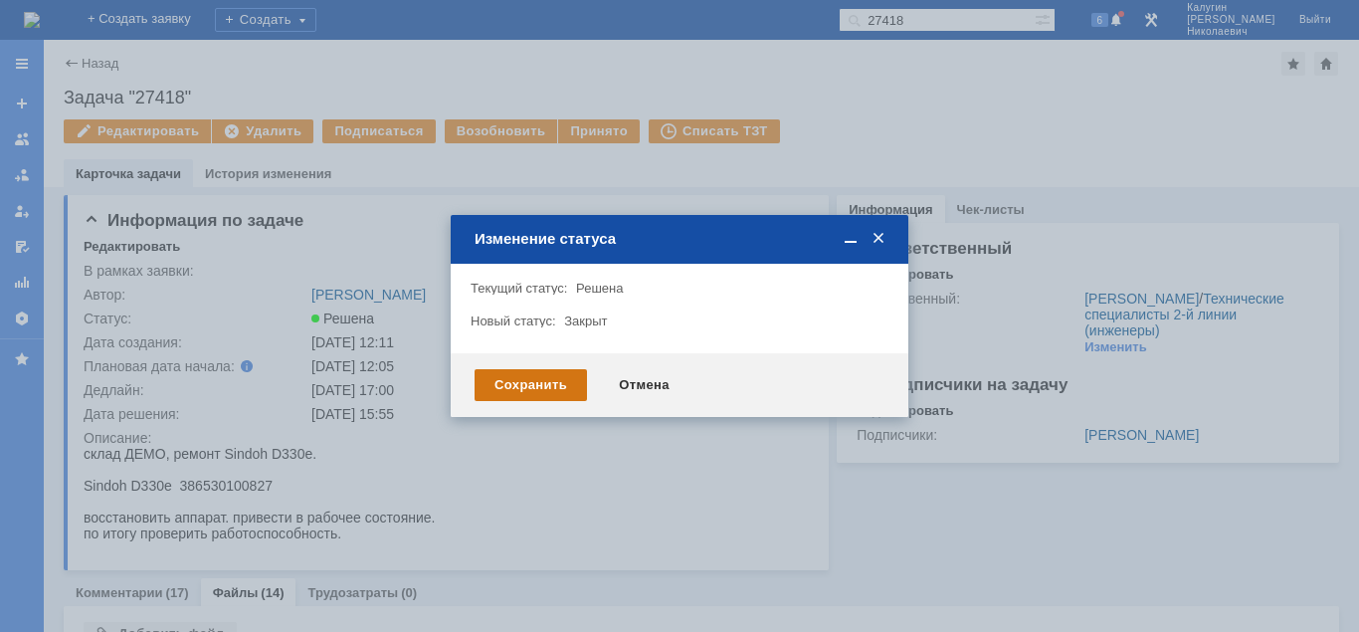
click at [525, 393] on div "Сохранить" at bounding box center [531, 385] width 112 height 32
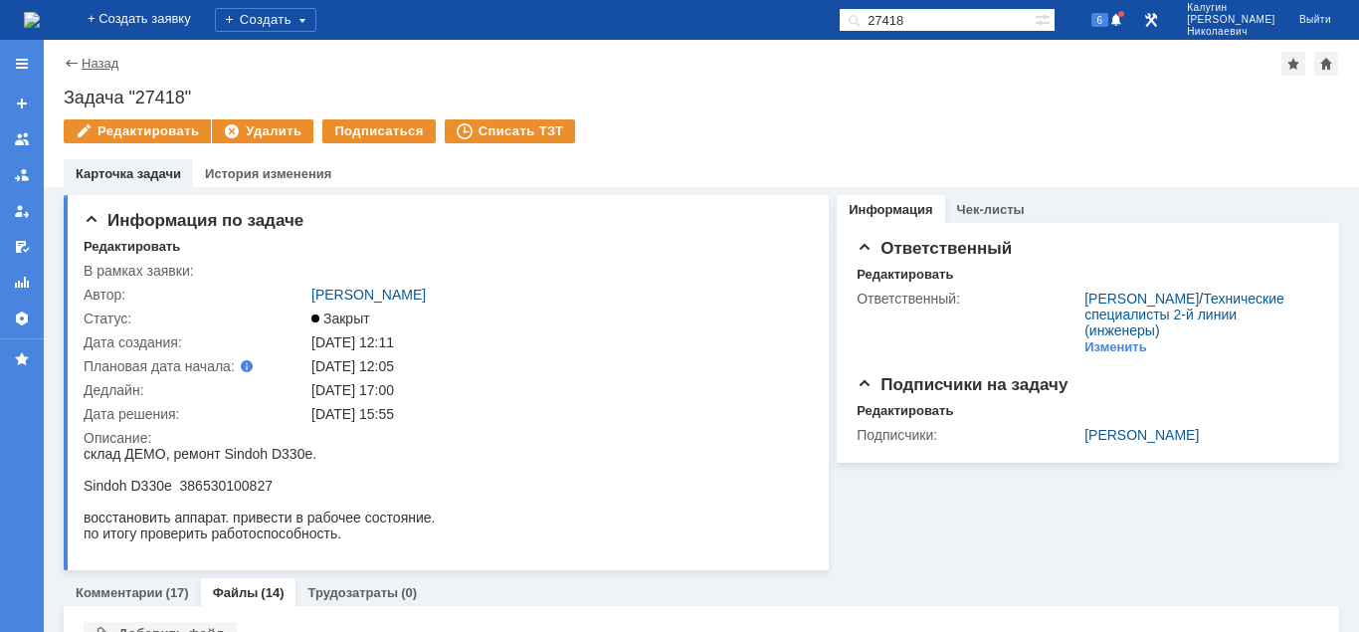
click at [109, 59] on link "Назад" at bounding box center [100, 63] width 37 height 15
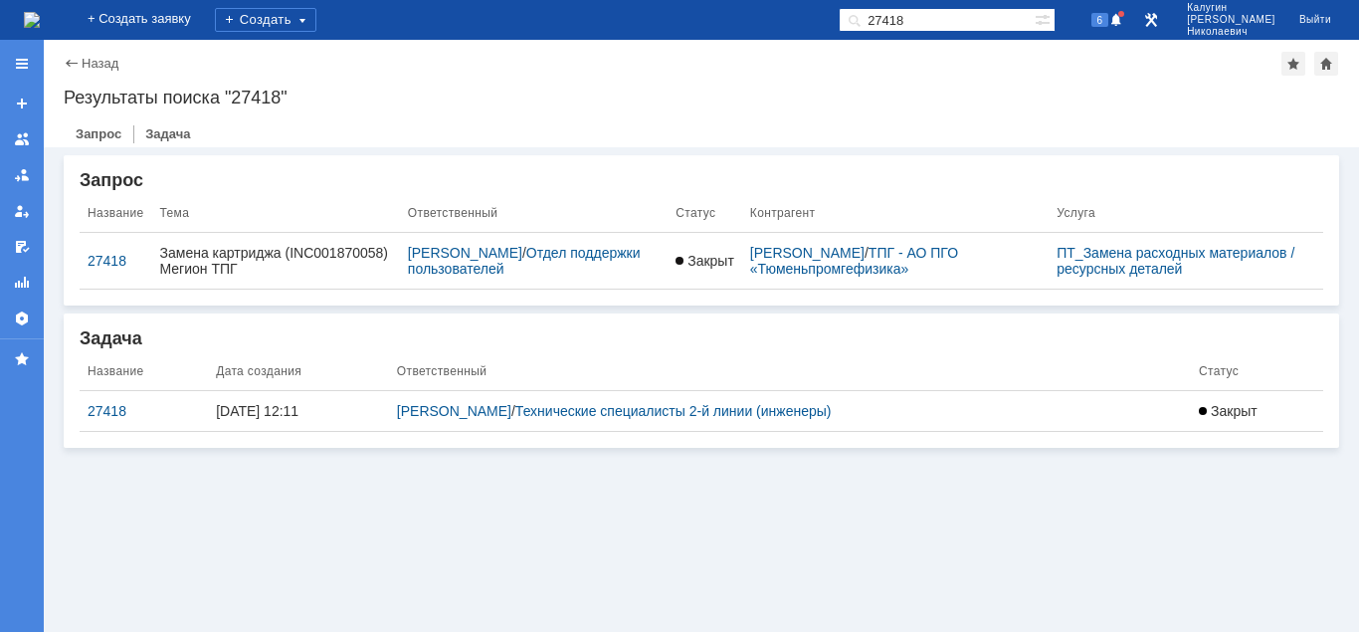
click at [109, 60] on link "Назад" at bounding box center [100, 63] width 37 height 15
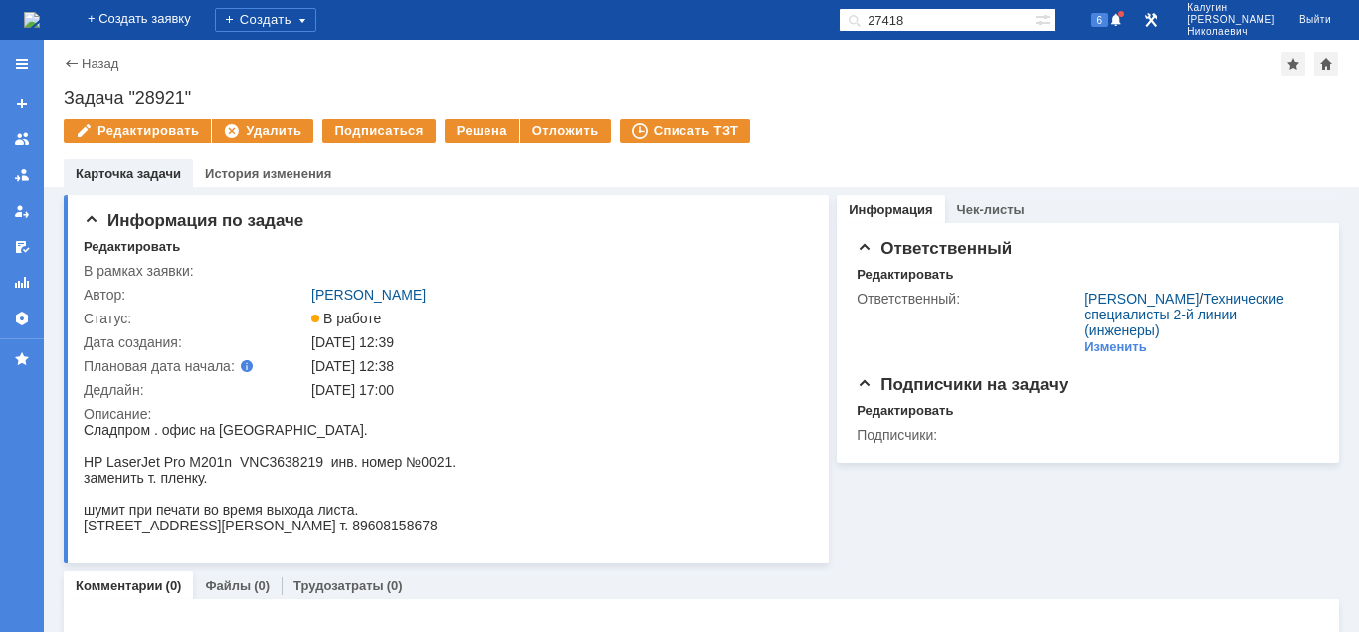
click at [23, 60] on div at bounding box center [22, 64] width 16 height 16
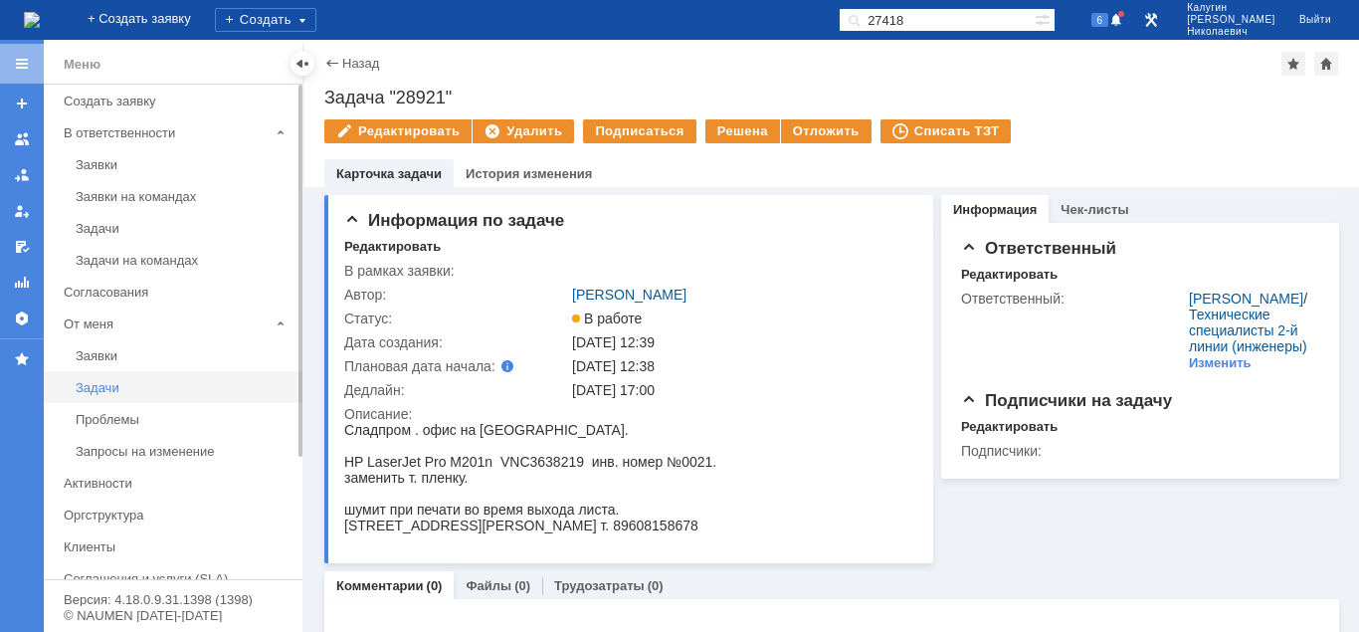
click at [100, 387] on div "Задачи" at bounding box center [183, 387] width 215 height 15
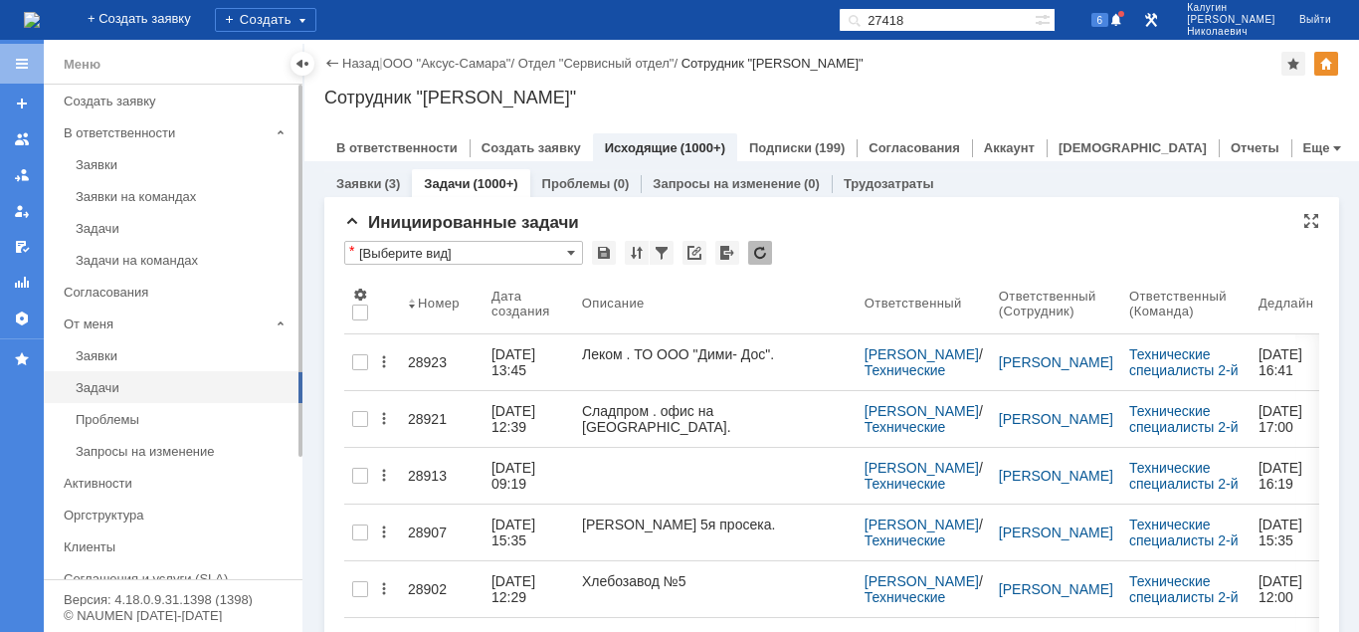
click at [471, 244] on input "text" at bounding box center [463, 243] width 239 height 4
click at [471, 253] on input "[Выберите вид]" at bounding box center [463, 253] width 239 height 24
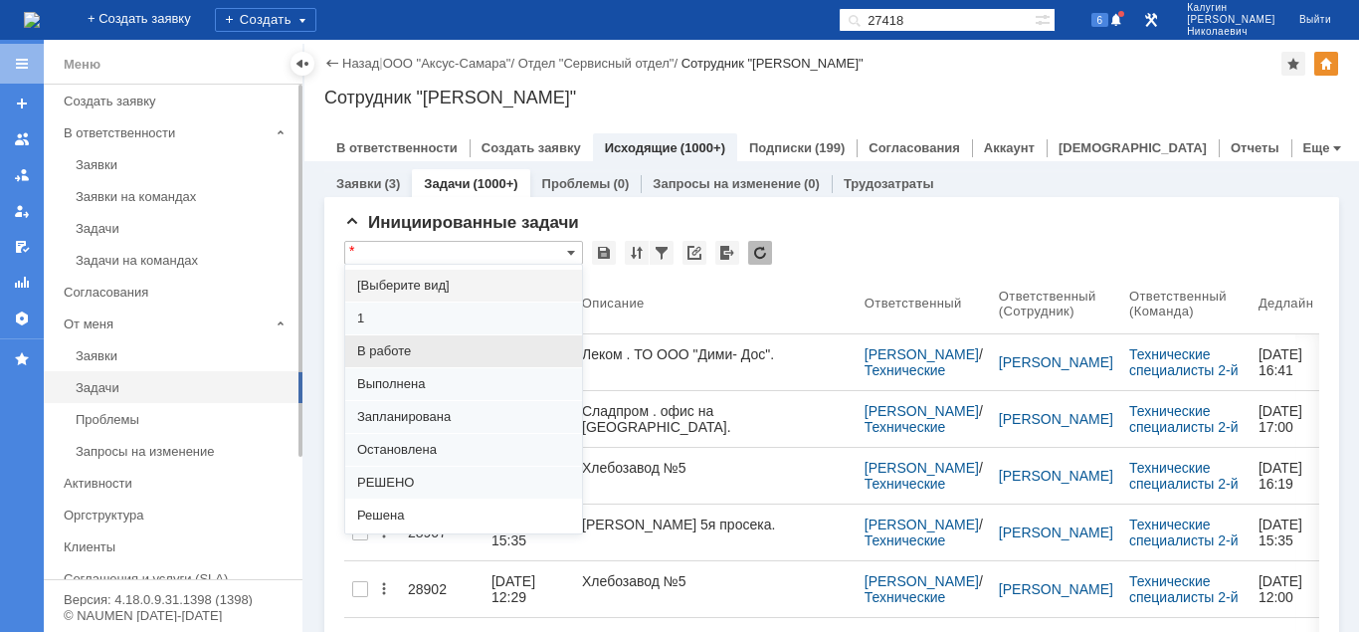
click at [402, 357] on span "В работе" at bounding box center [463, 351] width 213 height 16
type input "В работе"
type input "100"
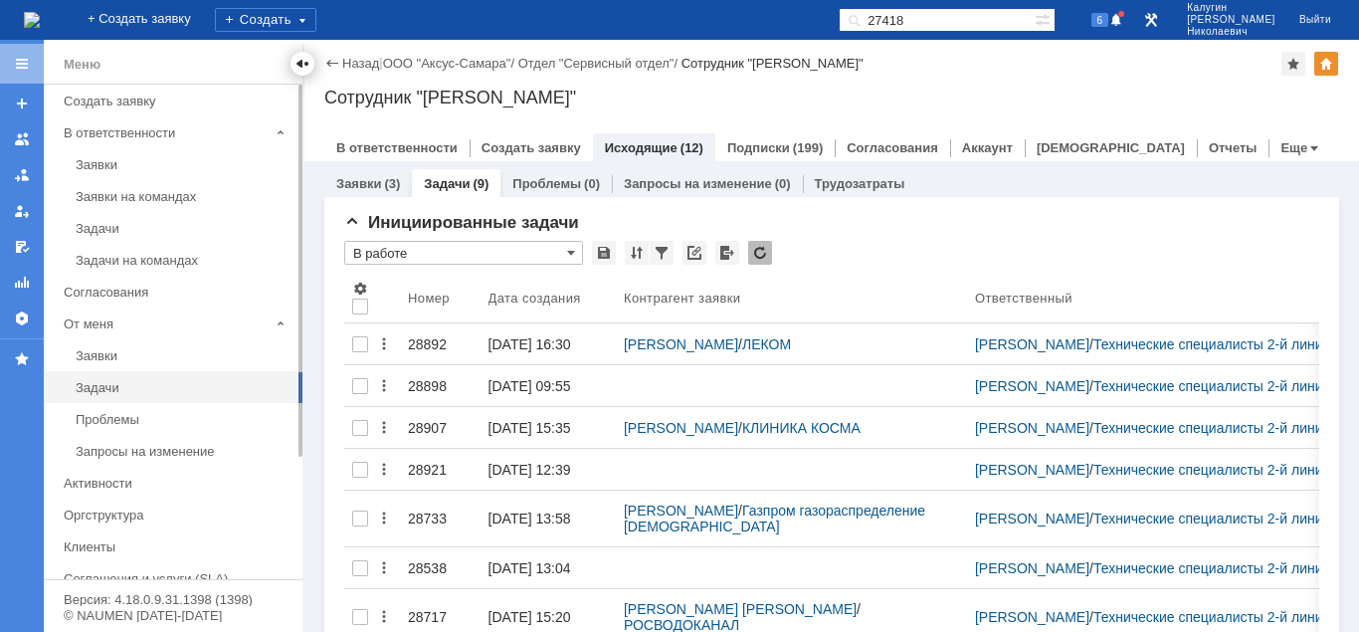
click at [303, 62] on div at bounding box center [302, 64] width 16 height 16
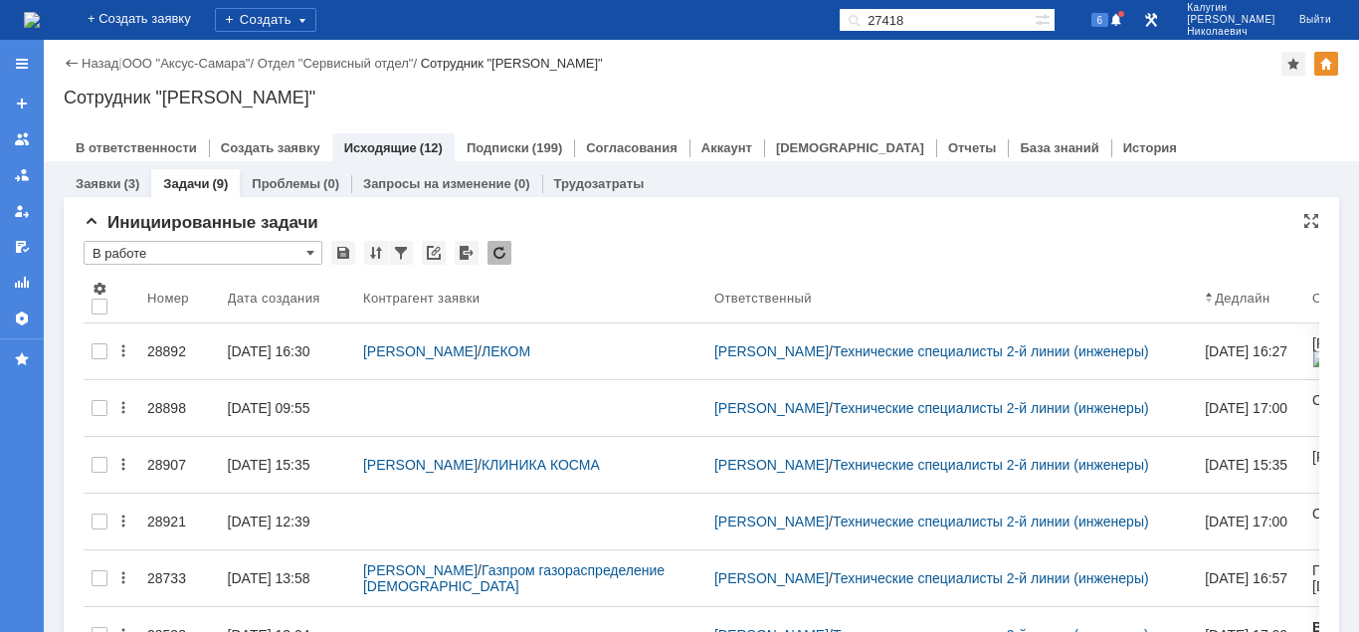
click at [258, 250] on input "В работе" at bounding box center [203, 253] width 239 height 24
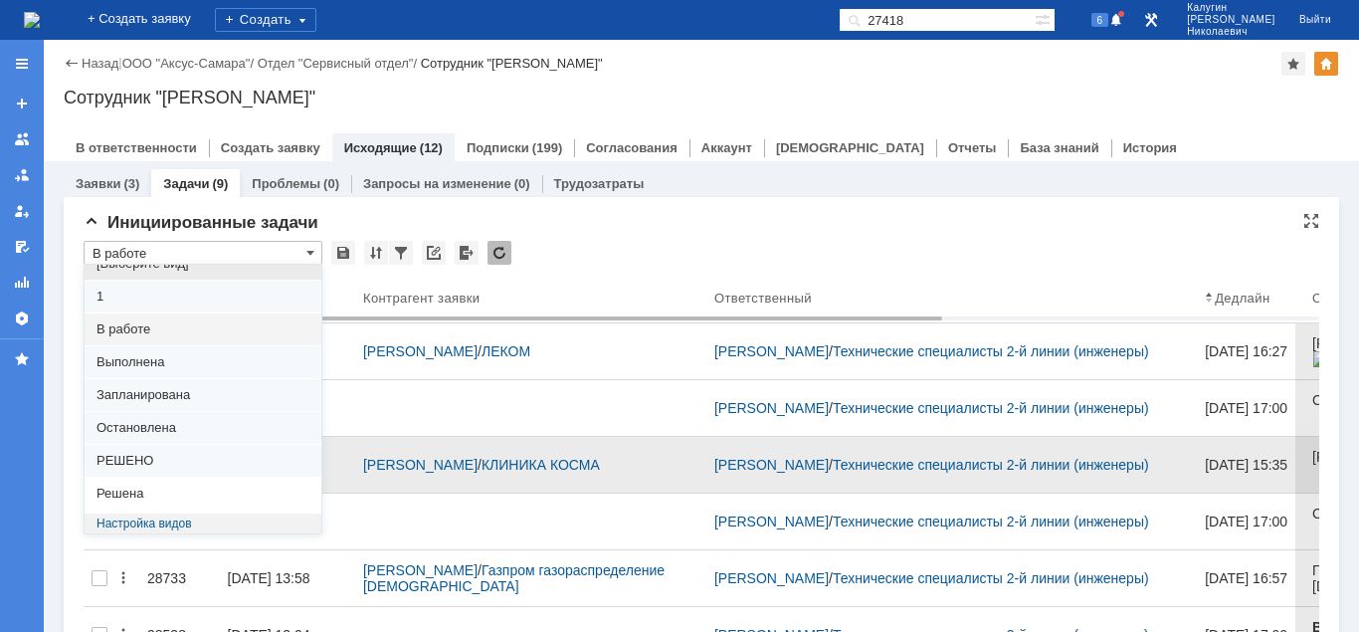
click at [166, 481] on div "Решена" at bounding box center [203, 494] width 237 height 32
type input "Решена"
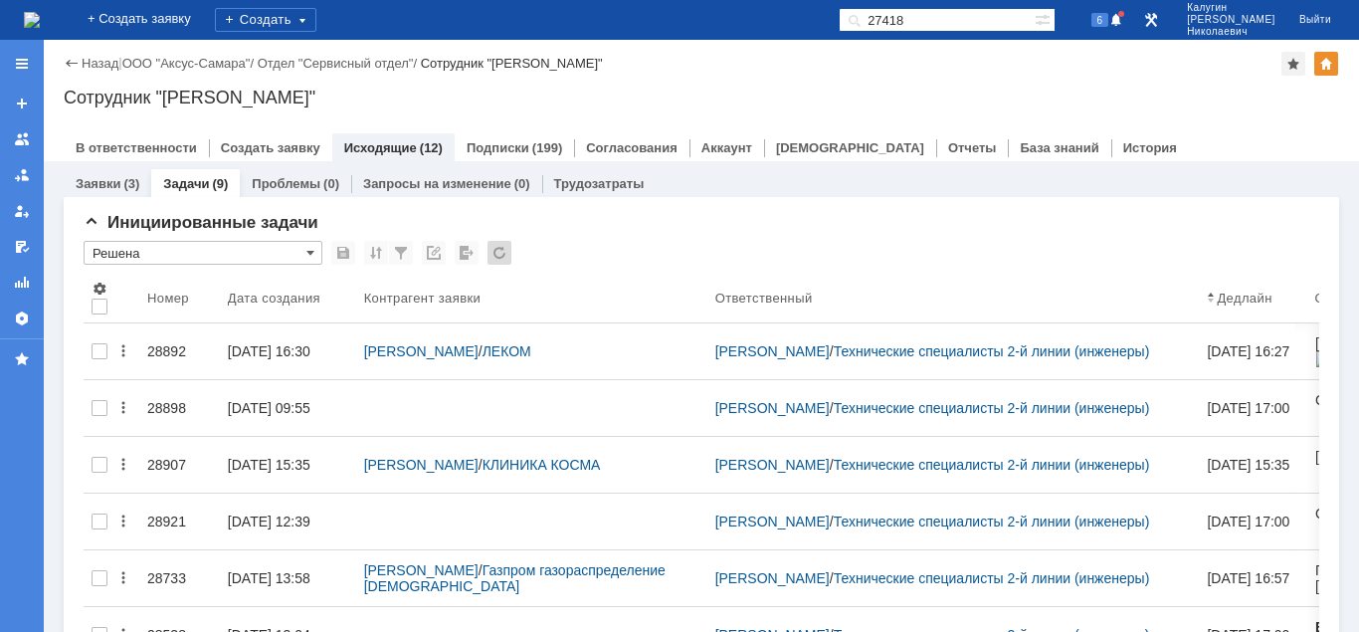
type input "20"
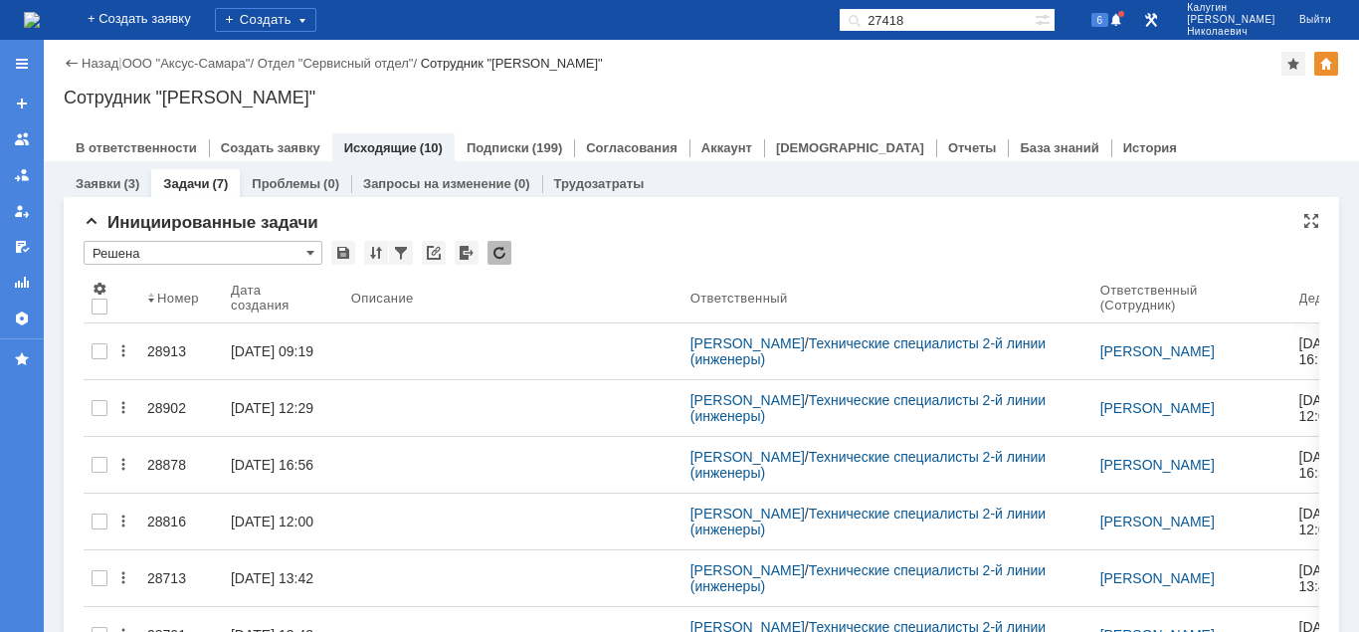
type input "Решена"
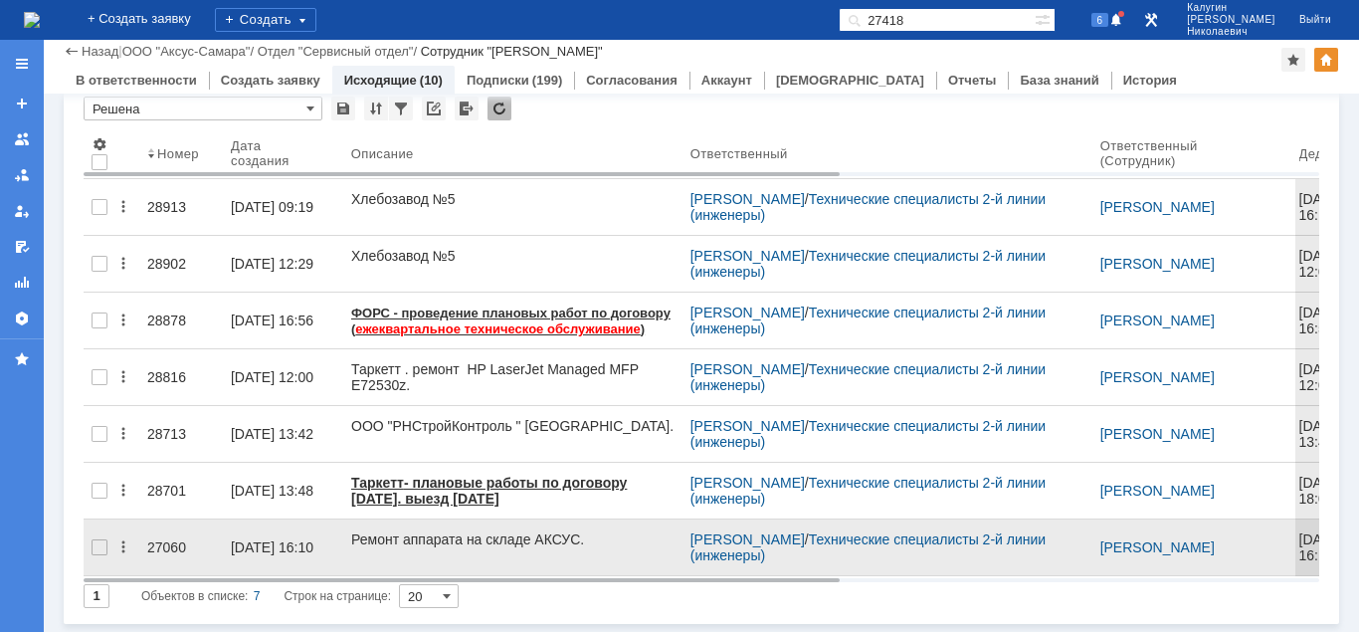
click at [160, 539] on div "27060" at bounding box center [181, 547] width 68 height 16
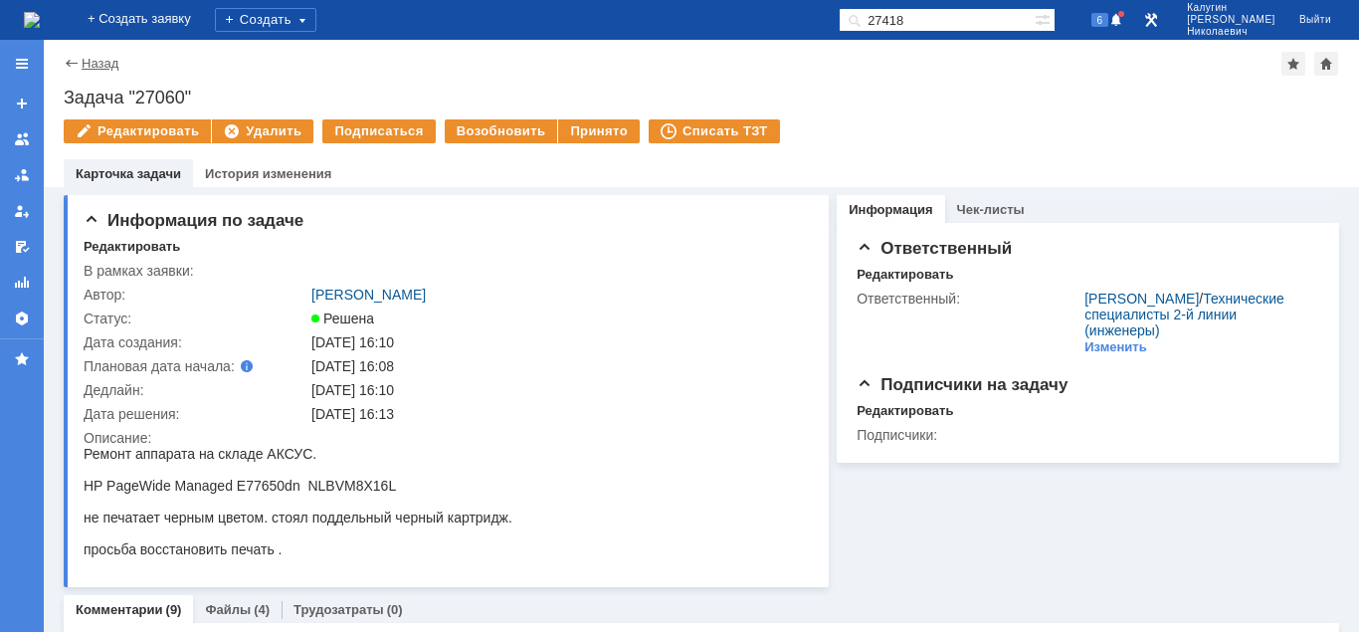
click at [108, 61] on link "Назад" at bounding box center [100, 63] width 37 height 15
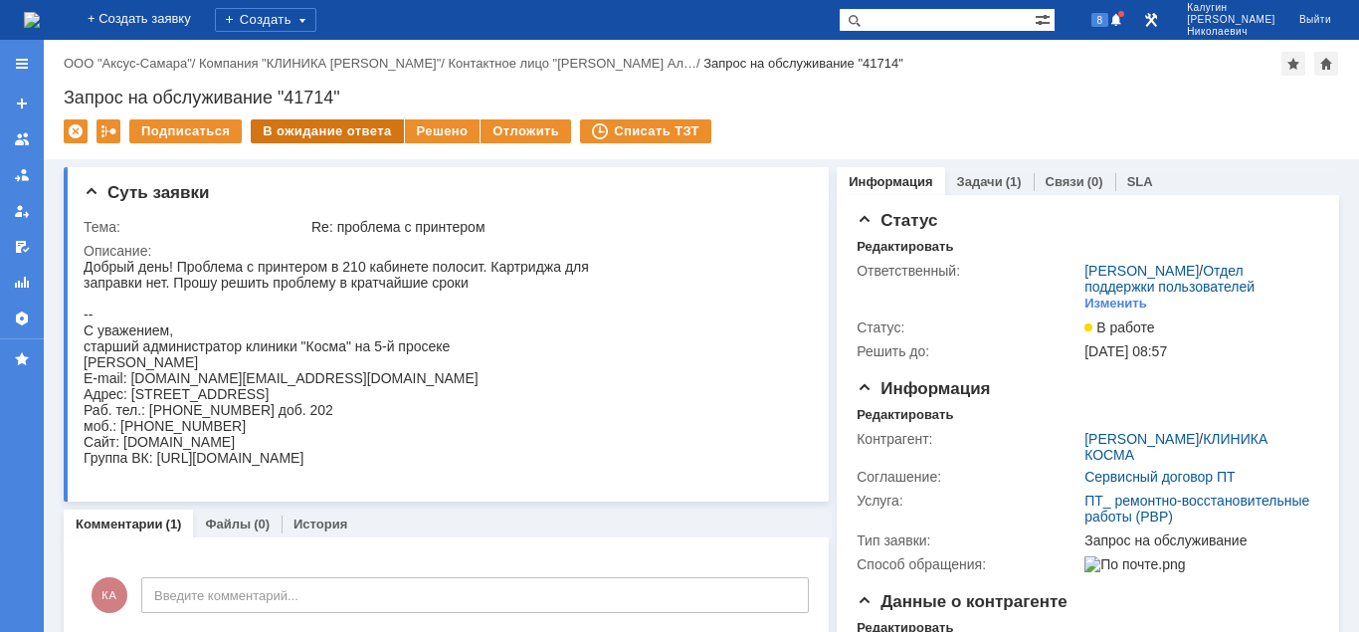
click at [297, 133] on div "В ожидание ответа" at bounding box center [327, 131] width 152 height 24
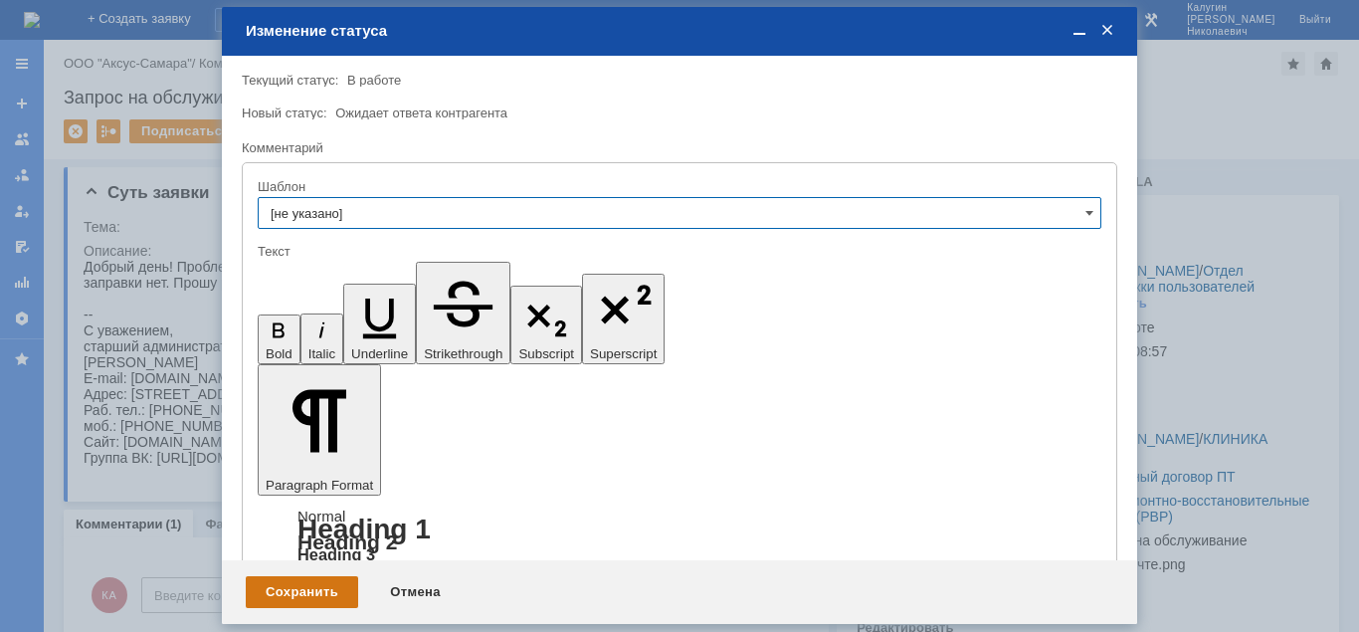
click at [291, 589] on div "Сохранить" at bounding box center [302, 592] width 112 height 32
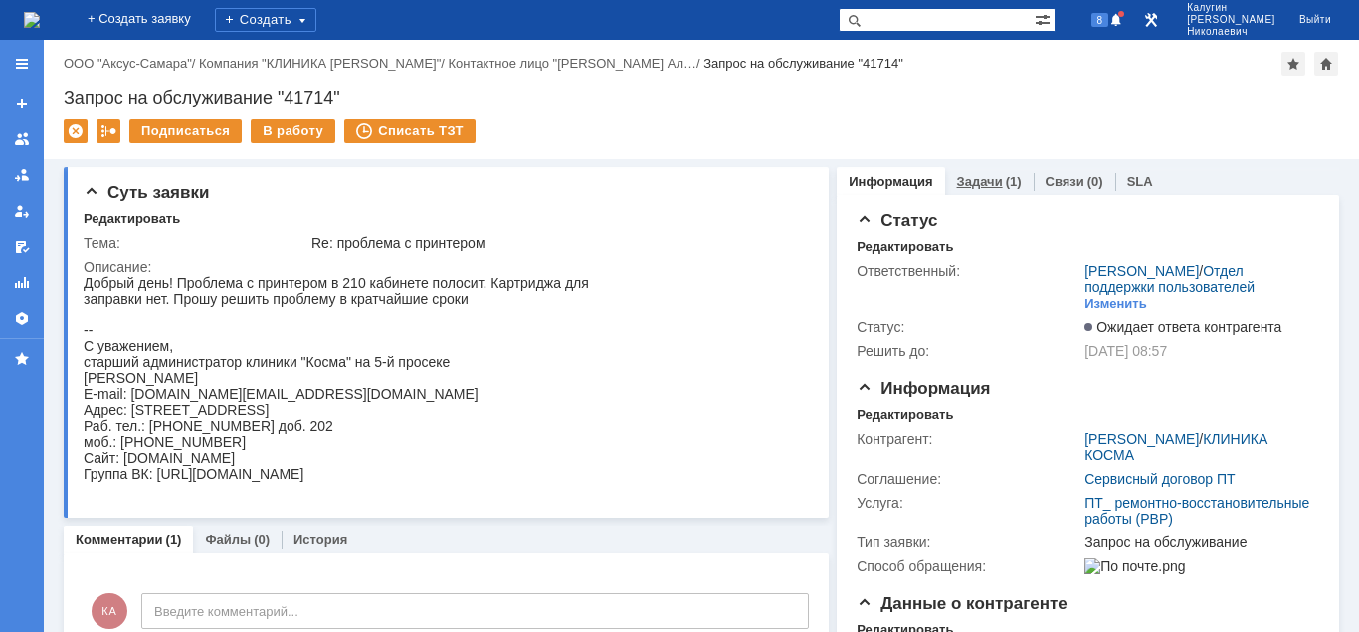
click at [981, 177] on link "Задачи" at bounding box center [980, 181] width 46 height 15
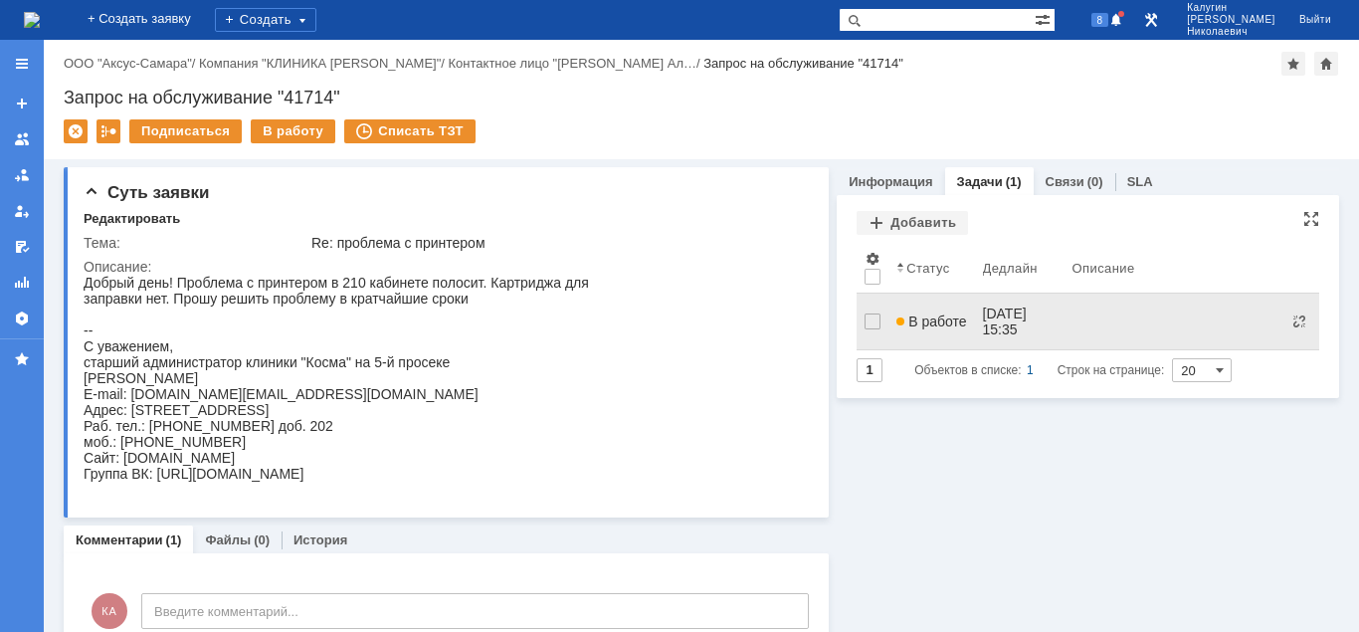
click at [916, 318] on span "В работе" at bounding box center [931, 321] width 70 height 16
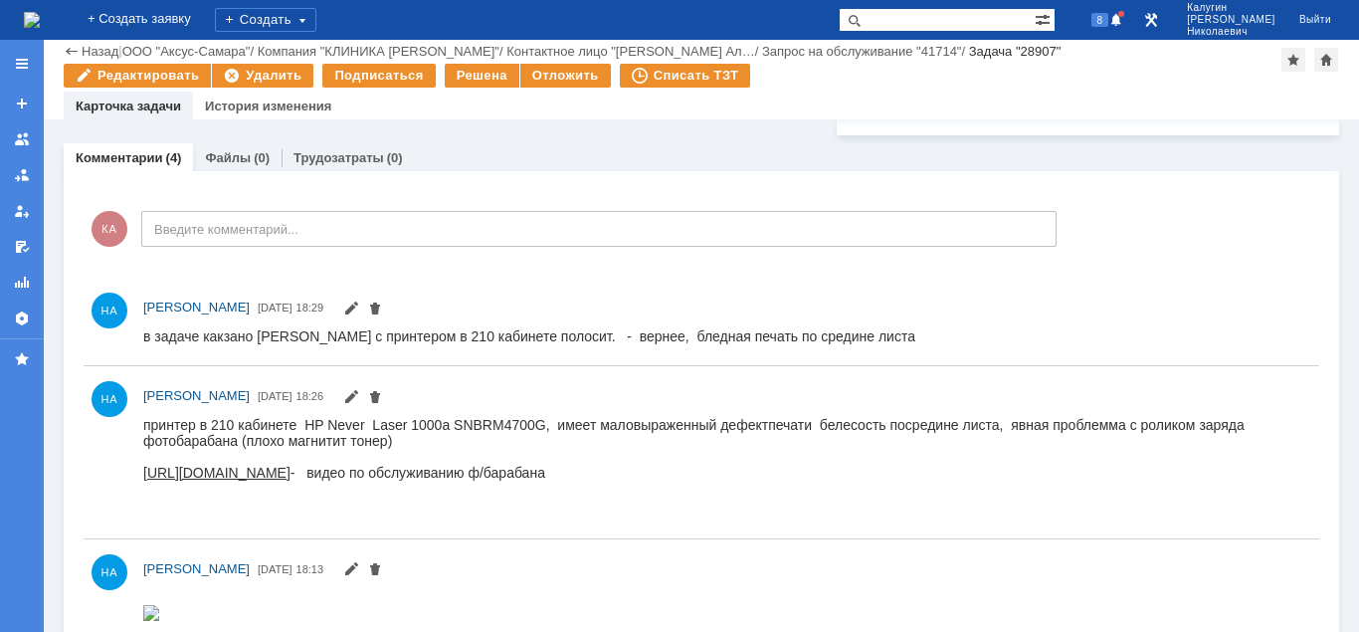
scroll to position [710, 0]
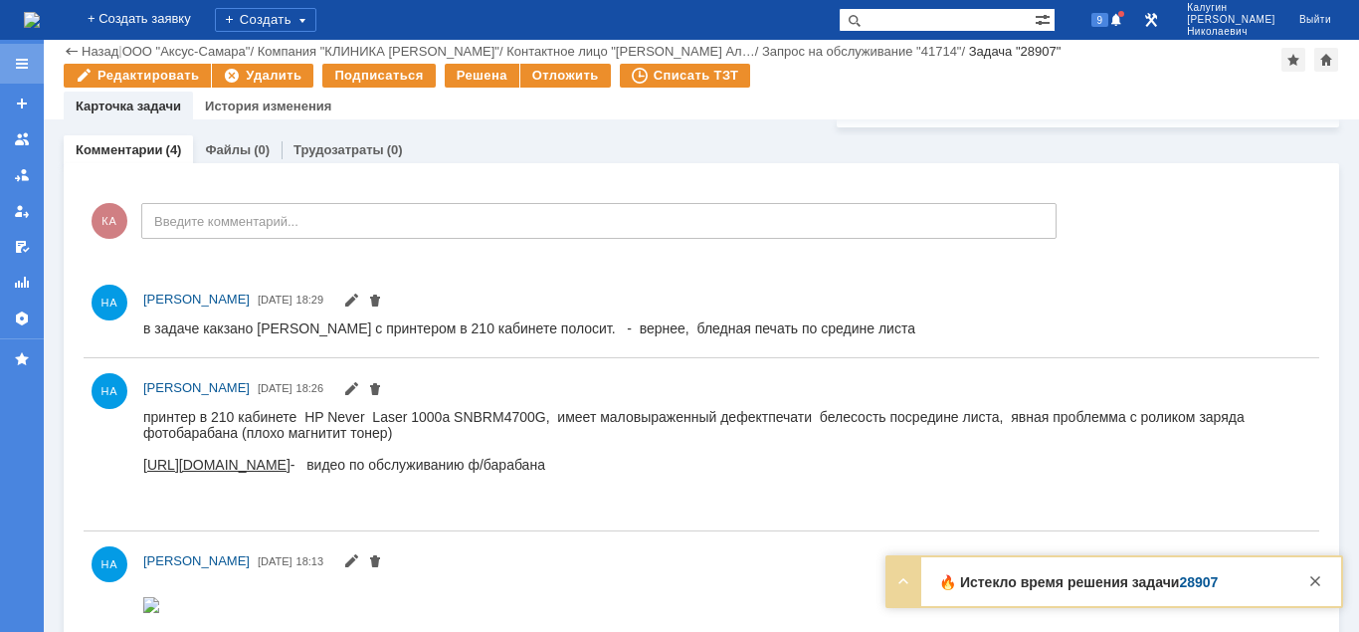
click at [20, 64] on div at bounding box center [22, 64] width 16 height 16
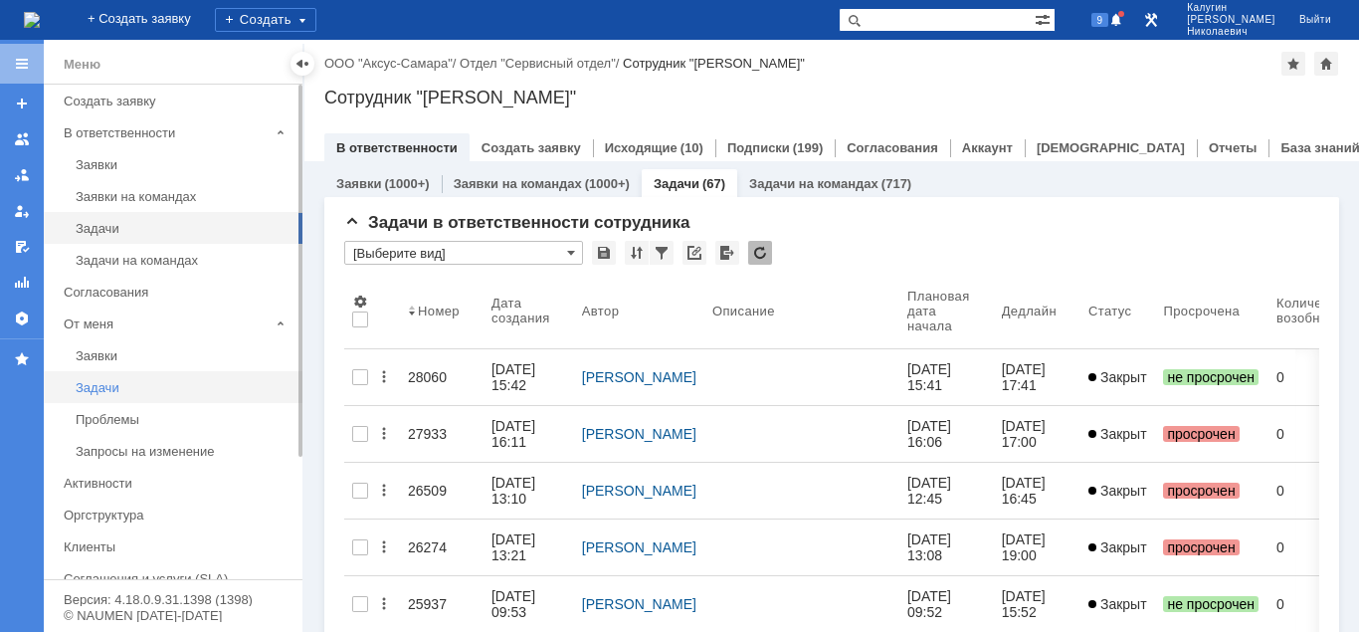
click at [115, 388] on div "Задачи" at bounding box center [183, 387] width 215 height 15
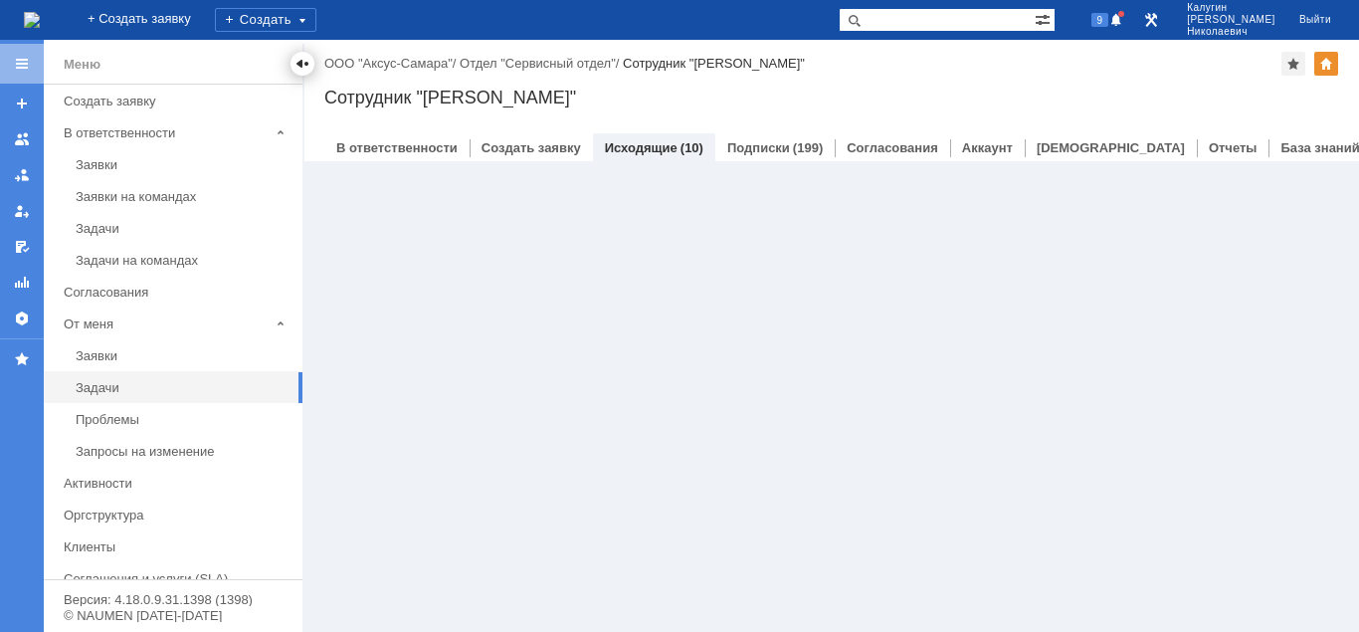
click at [298, 61] on div at bounding box center [302, 64] width 16 height 16
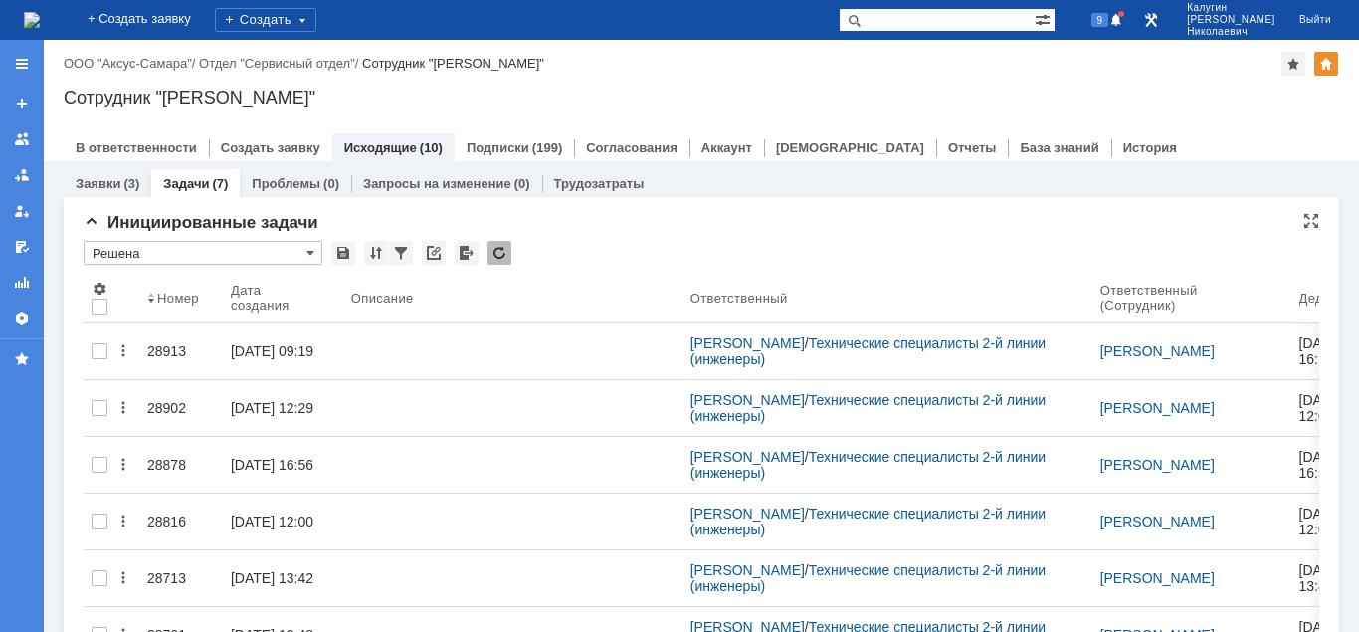
click at [201, 259] on input "Решена" at bounding box center [203, 253] width 239 height 24
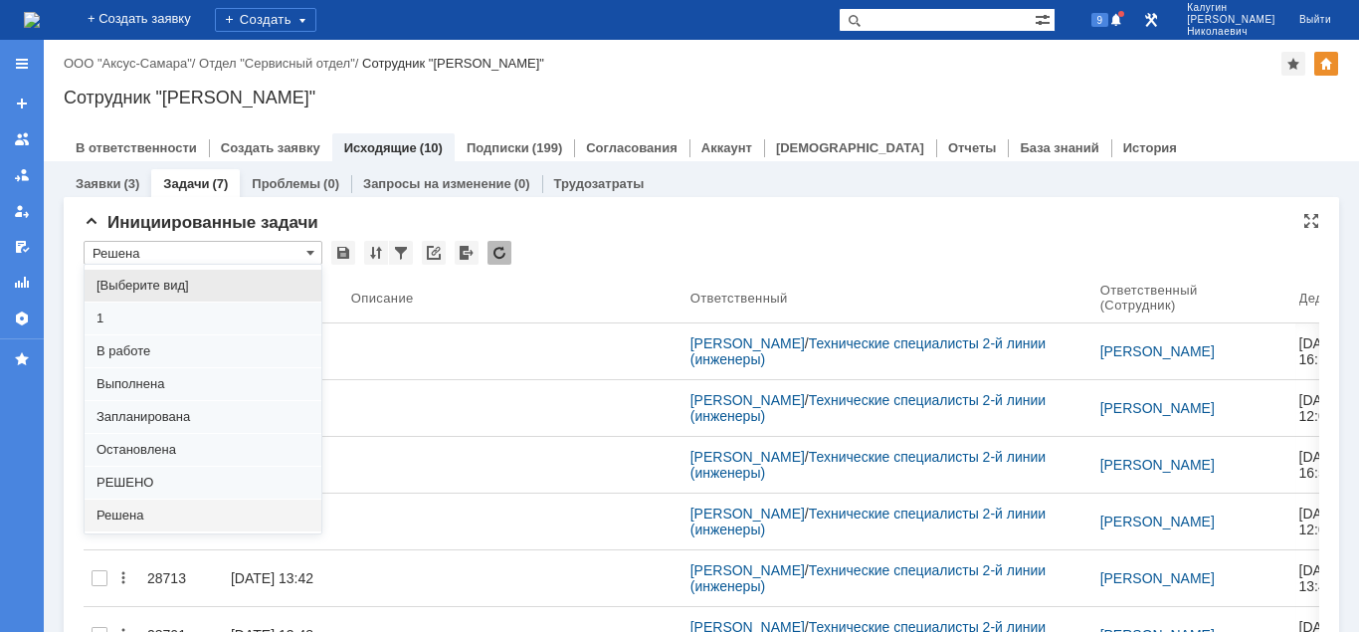
click at [172, 290] on span "[Выберите вид]" at bounding box center [202, 286] width 213 height 16
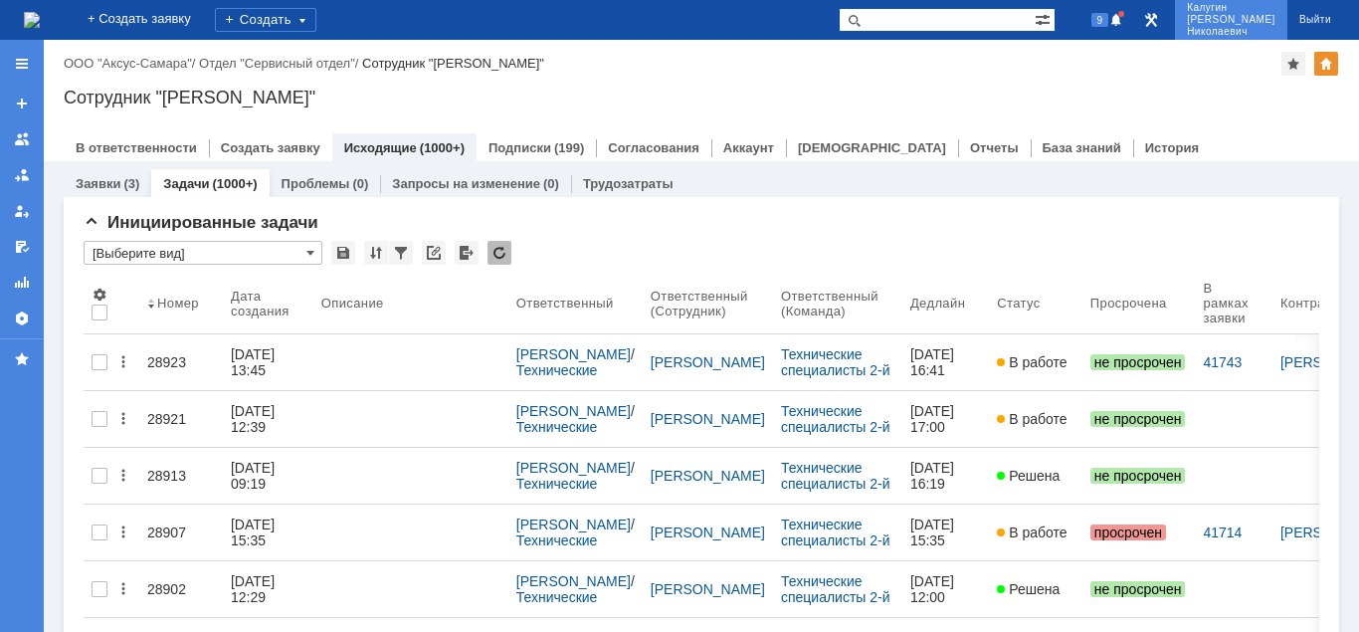
type input "[Выберите вид]"
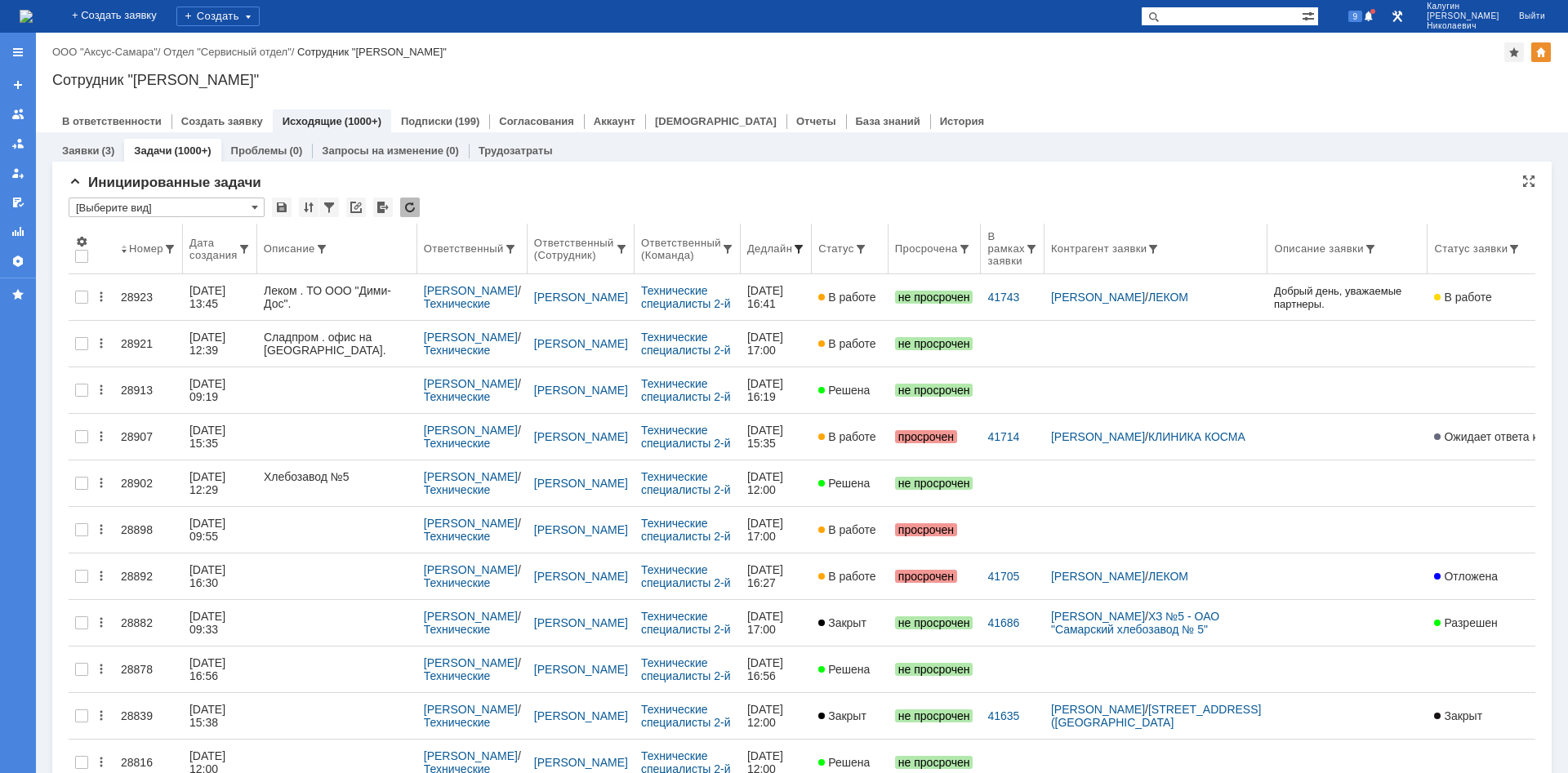
click at [805, 245] on span at bounding box center [799, 249] width 13 height 13
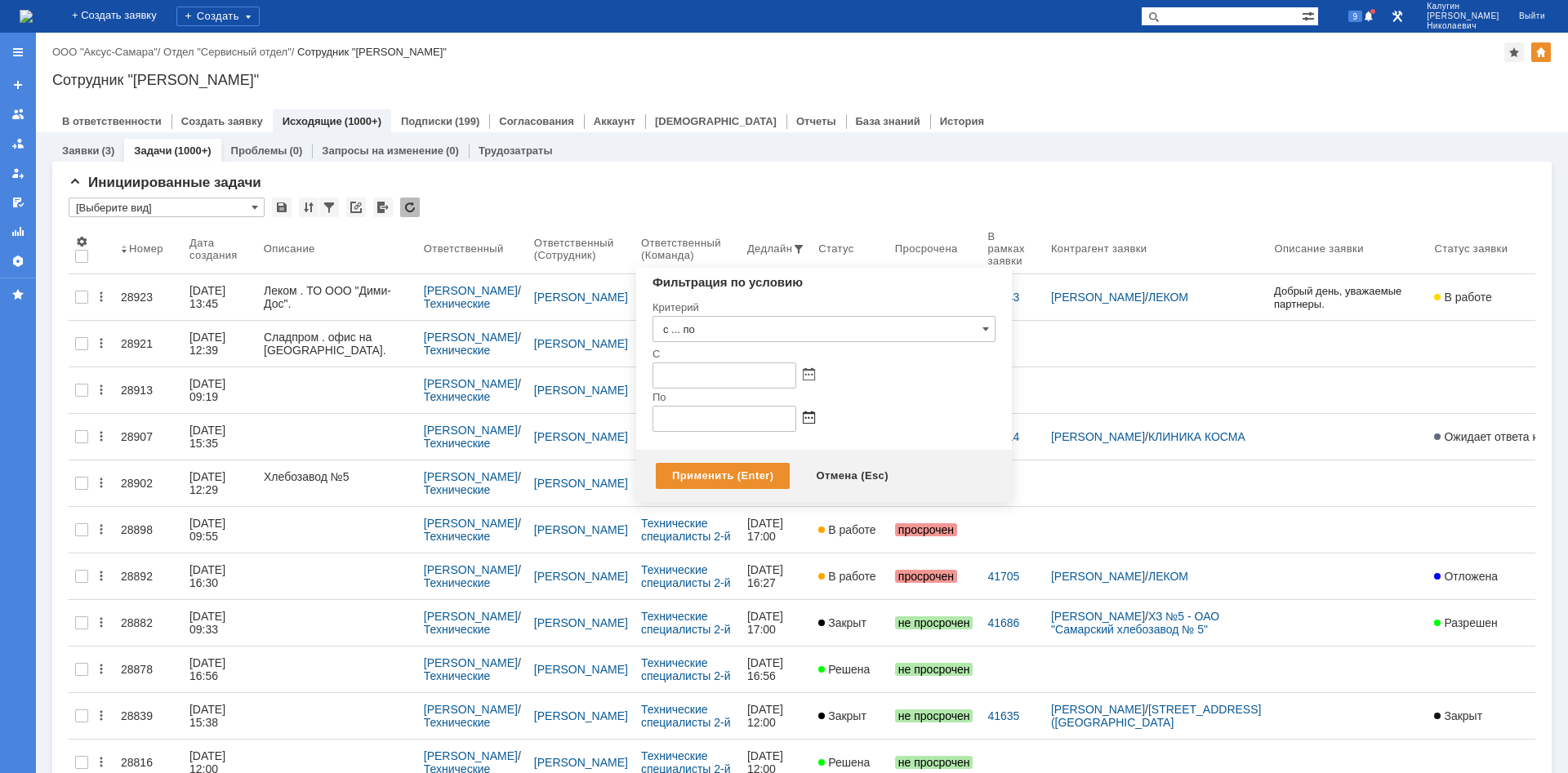
click at [812, 414] on span at bounding box center [809, 419] width 12 height 13
click at [746, 512] on div "11" at bounding box center [745, 515] width 16 height 14
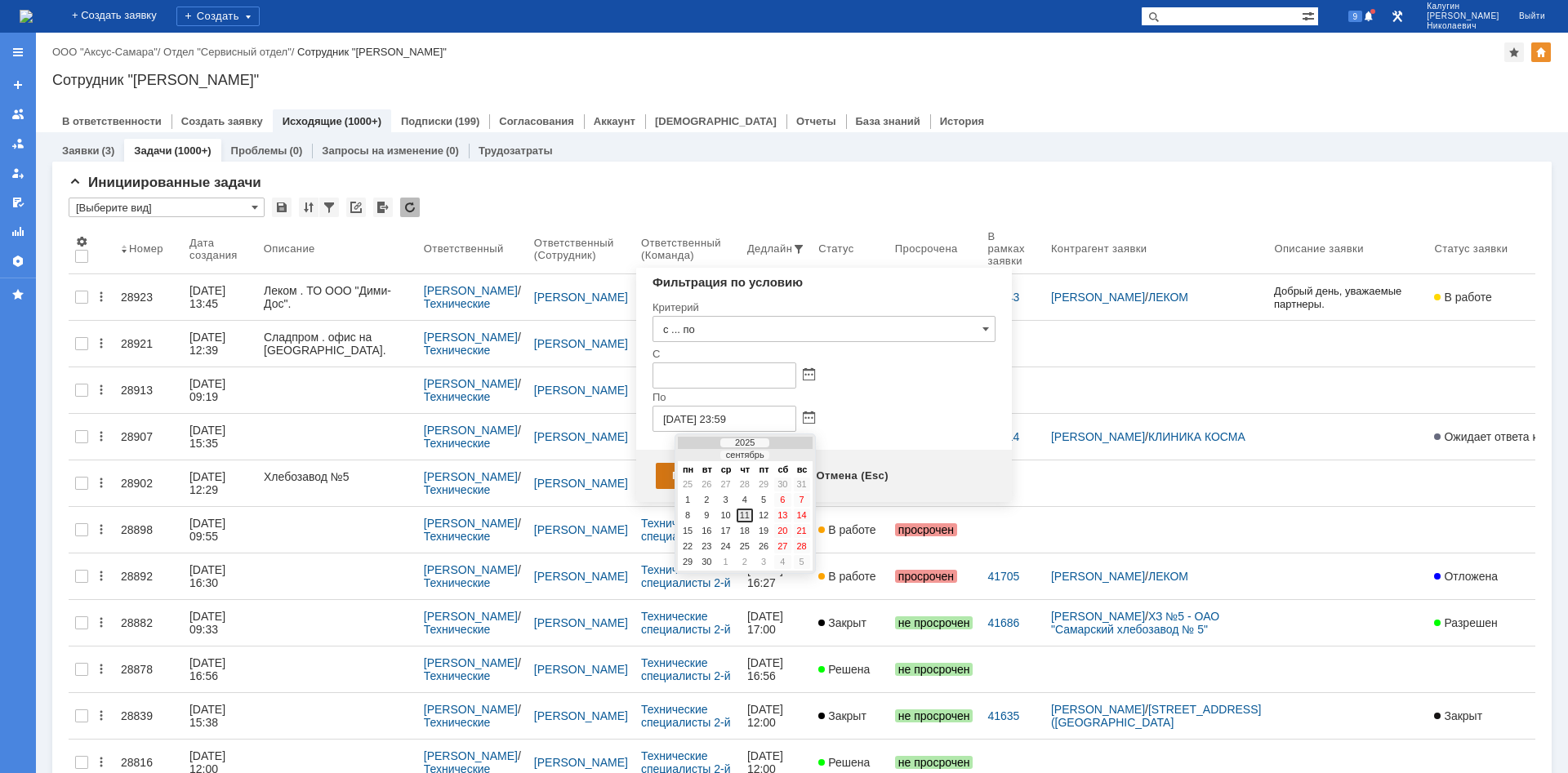
click at [728, 474] on div "Применить (Enter)" at bounding box center [722, 476] width 134 height 26
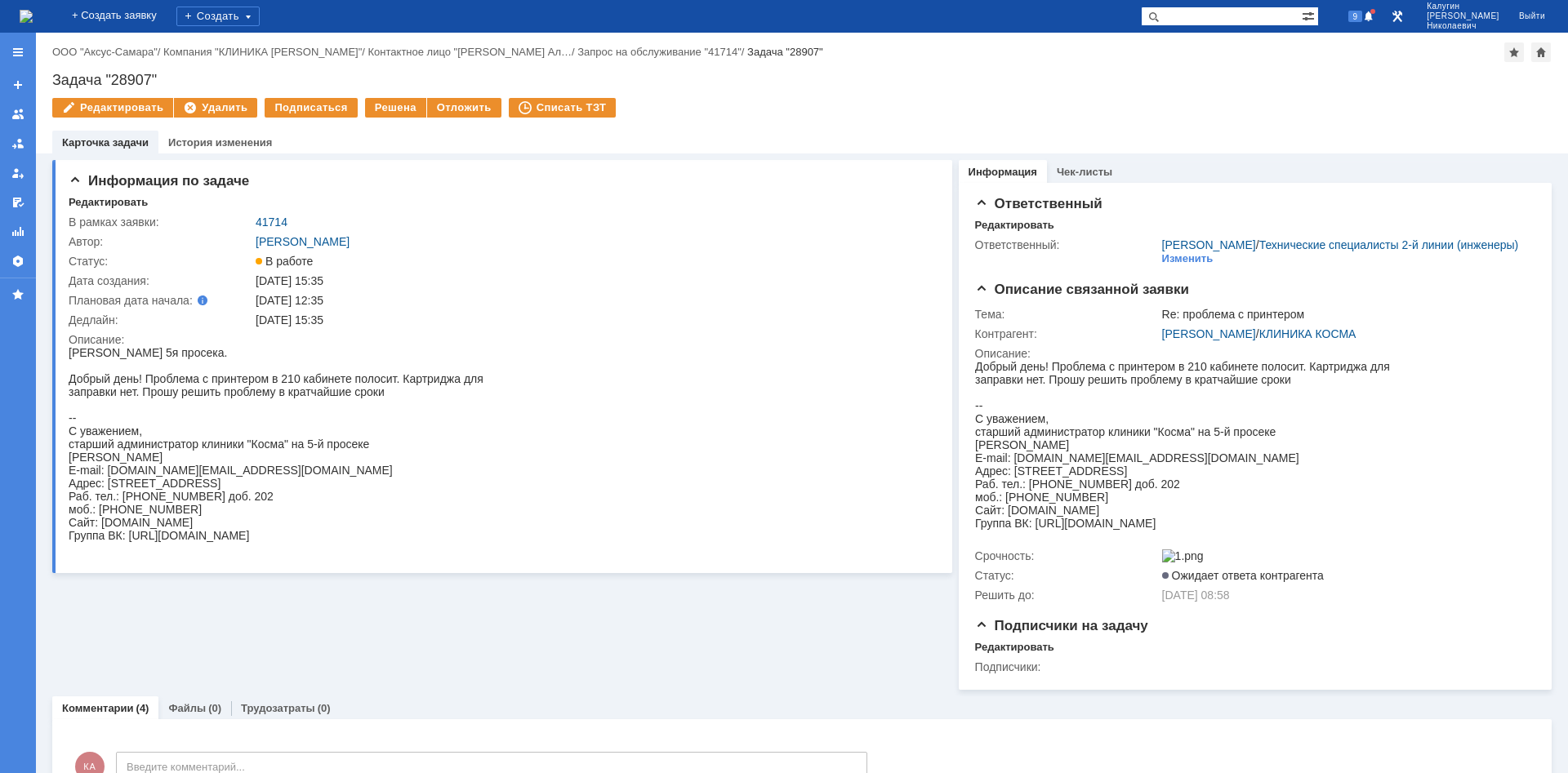
drag, startPoint x: 388, startPoint y: 108, endPoint x: 396, endPoint y: 128, distance: 21.5
click at [389, 108] on div "Решена" at bounding box center [396, 107] width 62 height 20
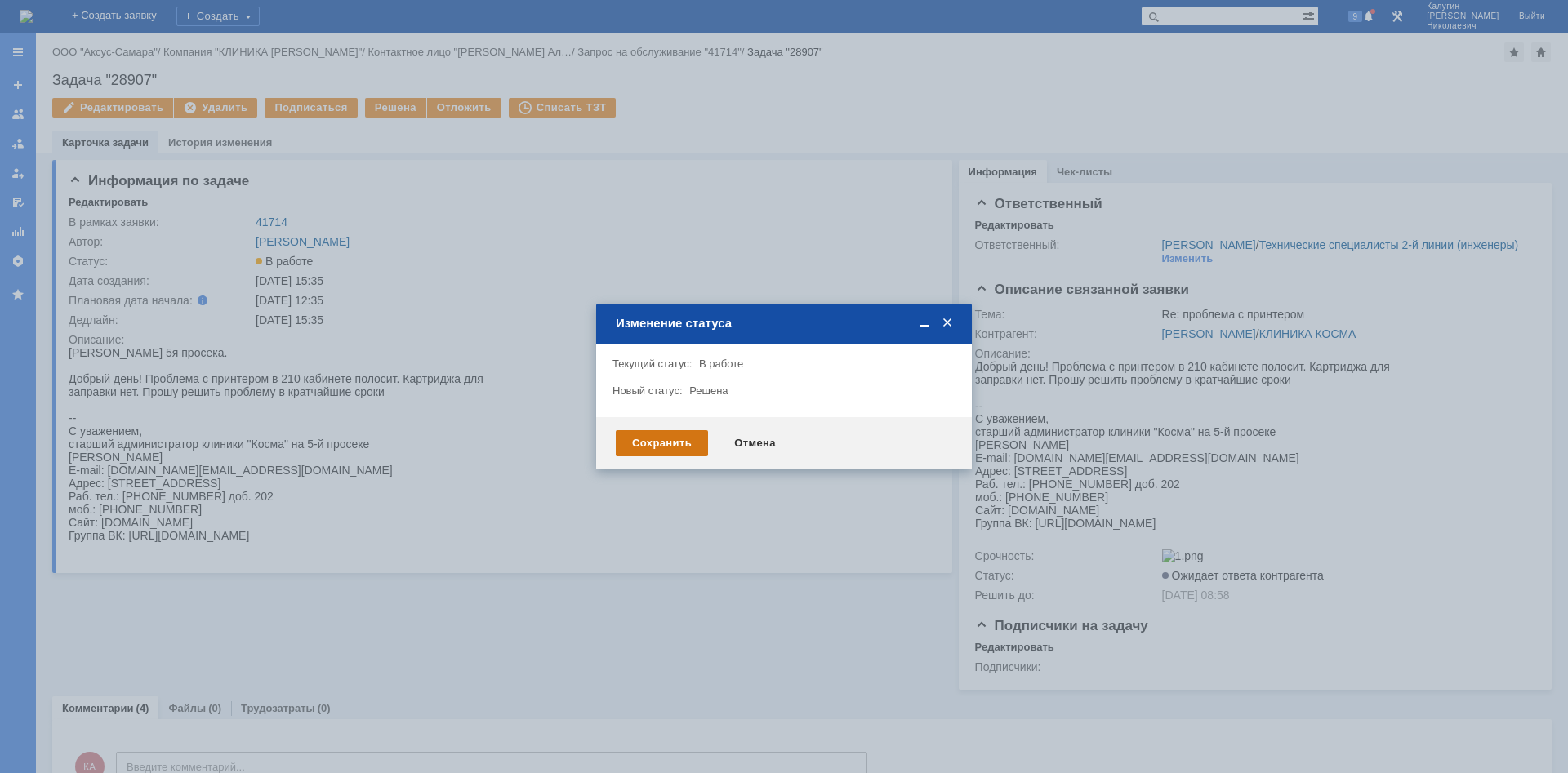
click at [666, 440] on div "Сохранить" at bounding box center [662, 443] width 92 height 26
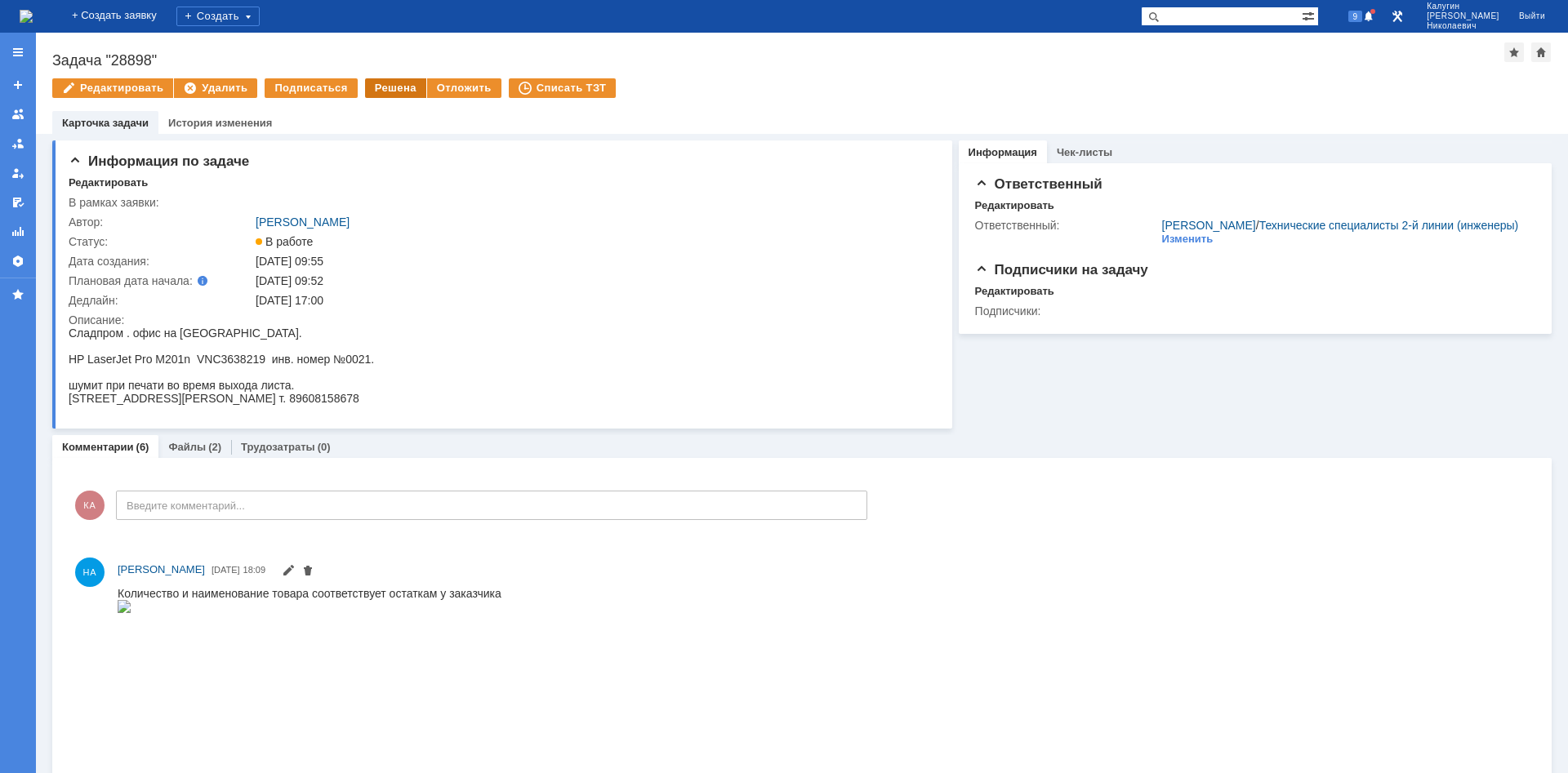
click at [377, 92] on div "Решена" at bounding box center [396, 89] width 62 height 20
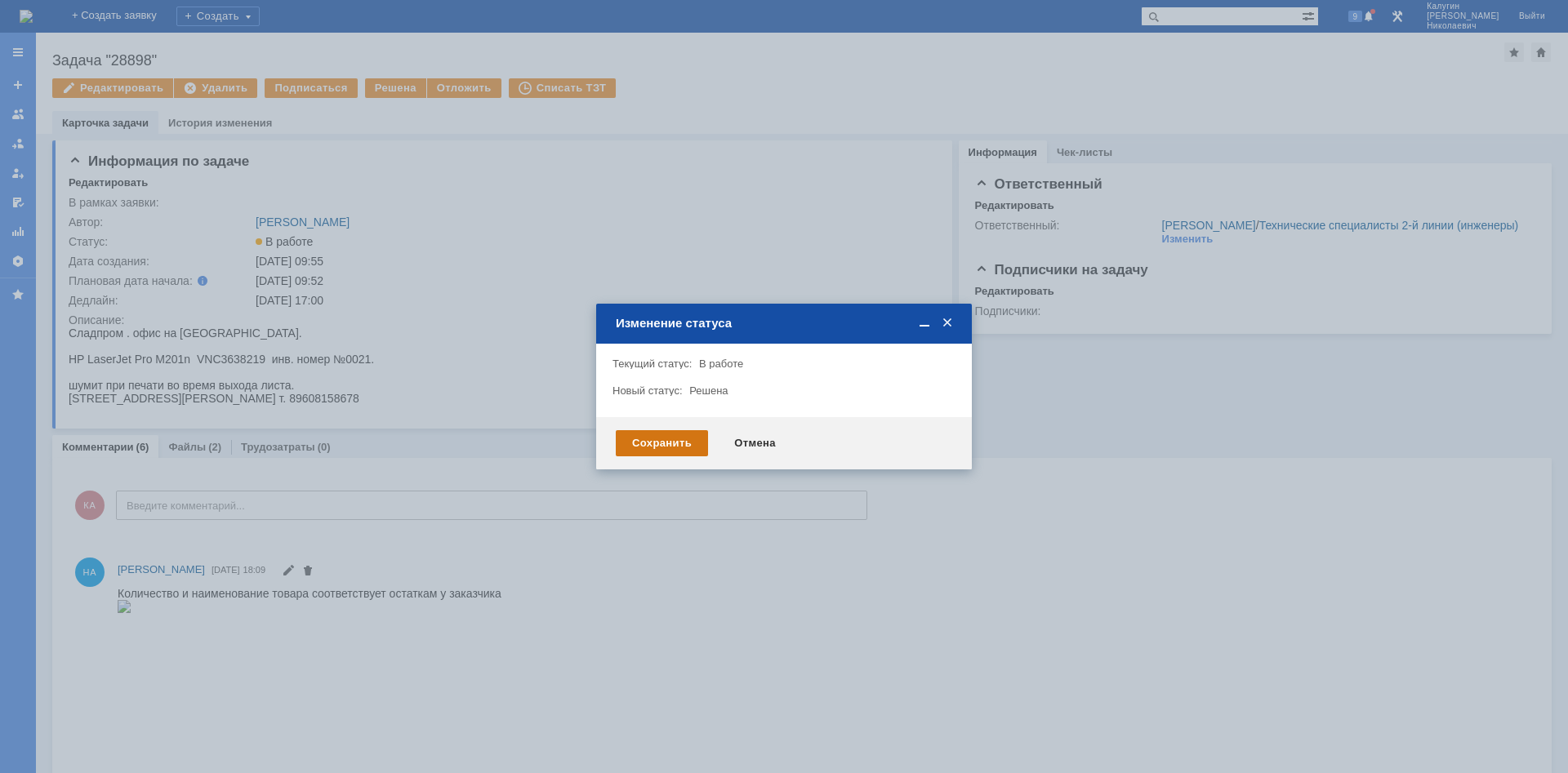
click at [687, 446] on div "Сохранить" at bounding box center [662, 443] width 92 height 26
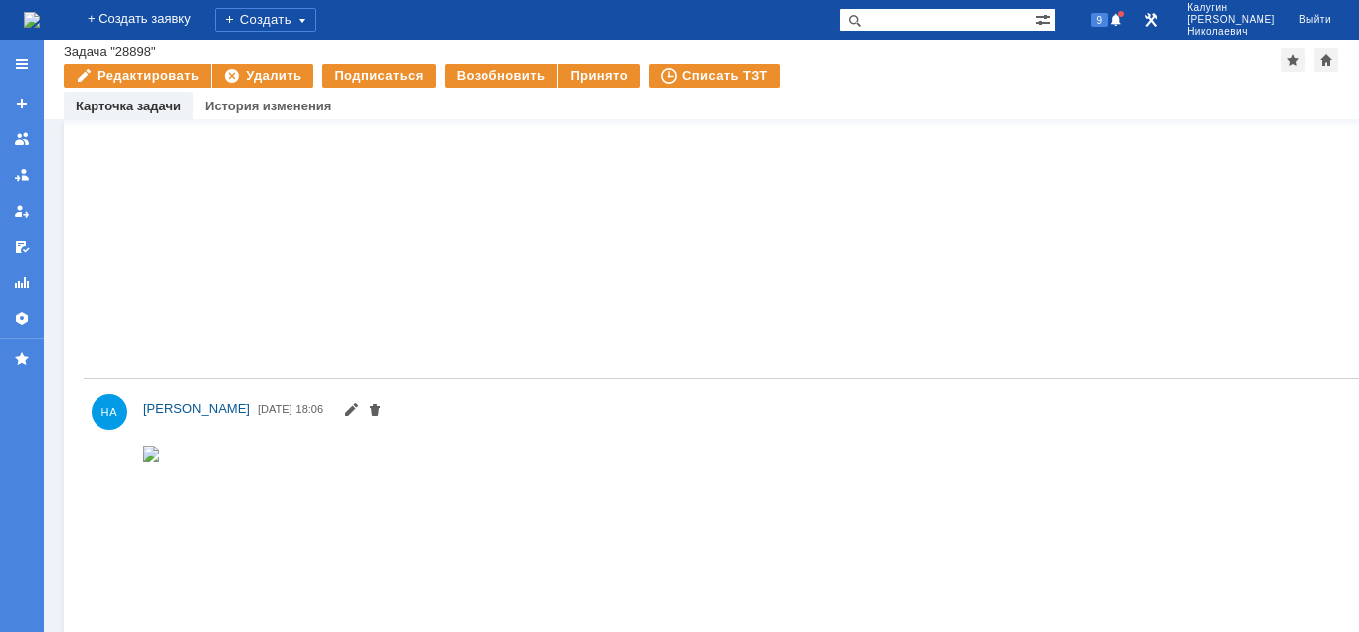
scroll to position [3417, 0]
click at [1355, 55] on div "Назад | Задача "28898" Задача "28898" Редактировать Удалить Подписаться Возобно…" at bounding box center [701, 80] width 1315 height 80
click at [1356, 51] on div "Назад | Задача "28898" Задача "28898" Редактировать Удалить Подписаться Возобно…" at bounding box center [701, 80] width 1315 height 80
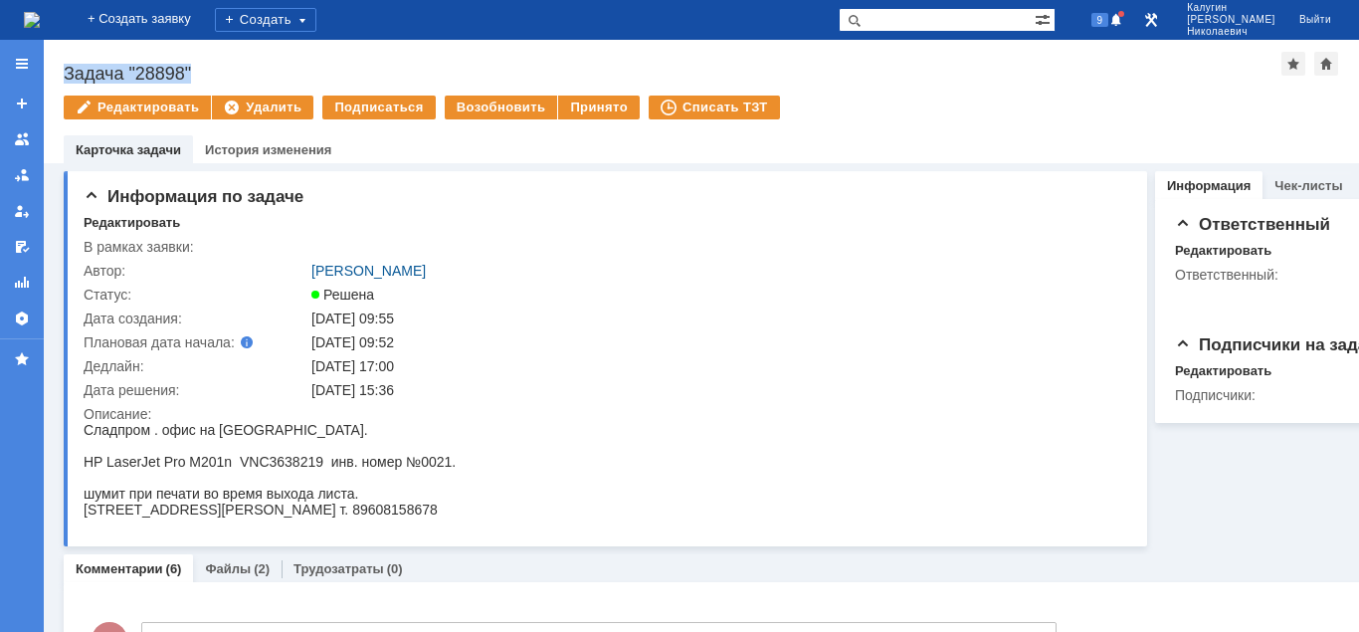
drag, startPoint x: 65, startPoint y: 71, endPoint x: 198, endPoint y: 75, distance: 133.4
click at [198, 75] on div "Задача "28898"" at bounding box center [673, 74] width 1218 height 20
copy div "Задача "28898""
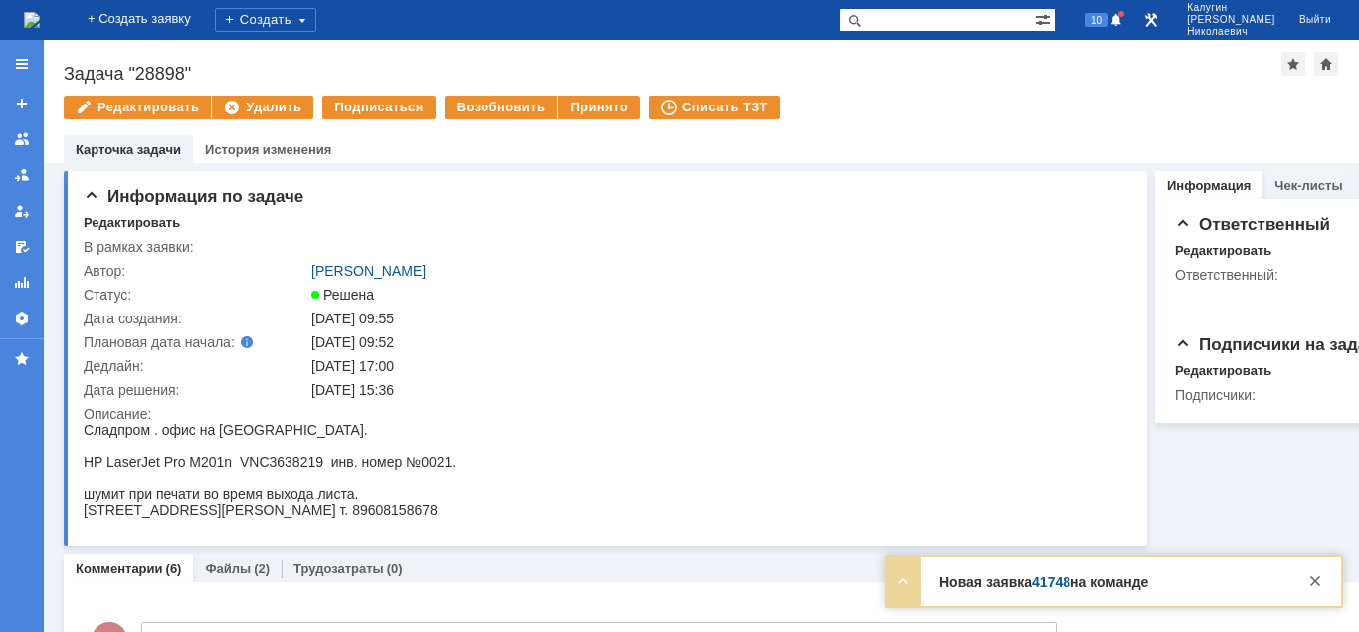
click at [1106, 30] on div "10" at bounding box center [1097, 20] width 60 height 40
click at [1108, 27] on span "10" at bounding box center [1096, 20] width 23 height 14
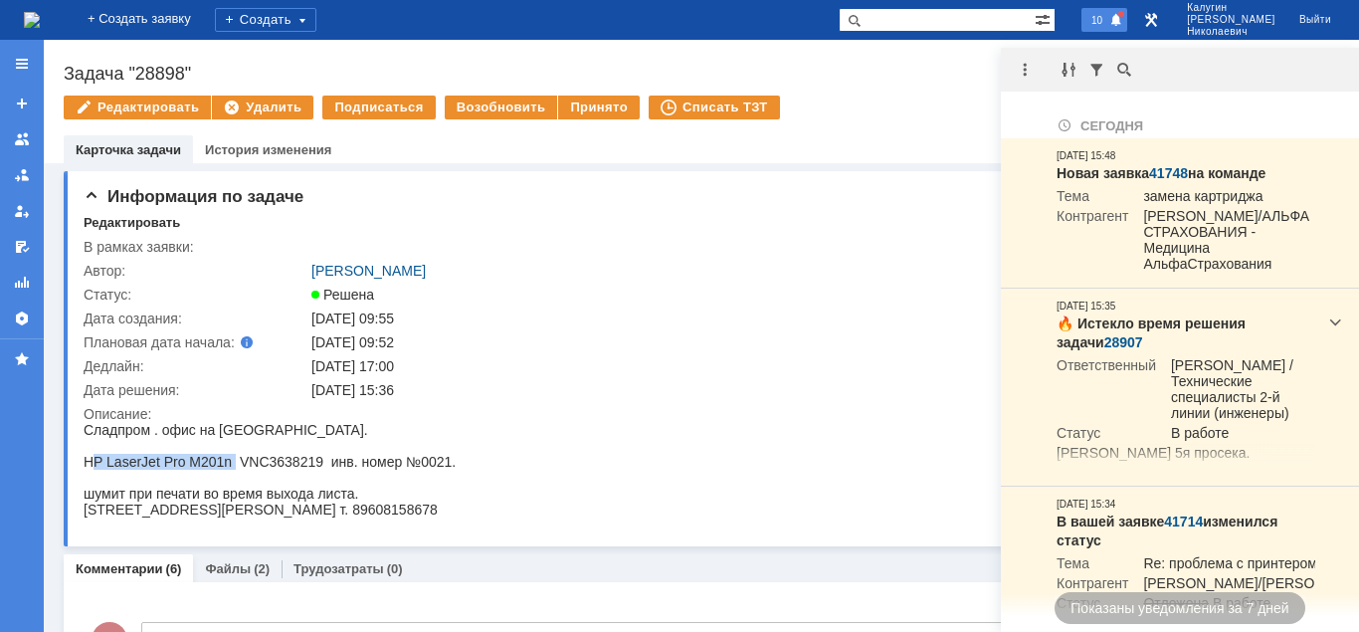
drag, startPoint x: 126, startPoint y: 462, endPoint x: 222, endPoint y: 467, distance: 95.6
click at [227, 467] on div "HP LaserJet Pro M201n VNC3638219 инв. номер №0021." at bounding box center [270, 462] width 372 height 16
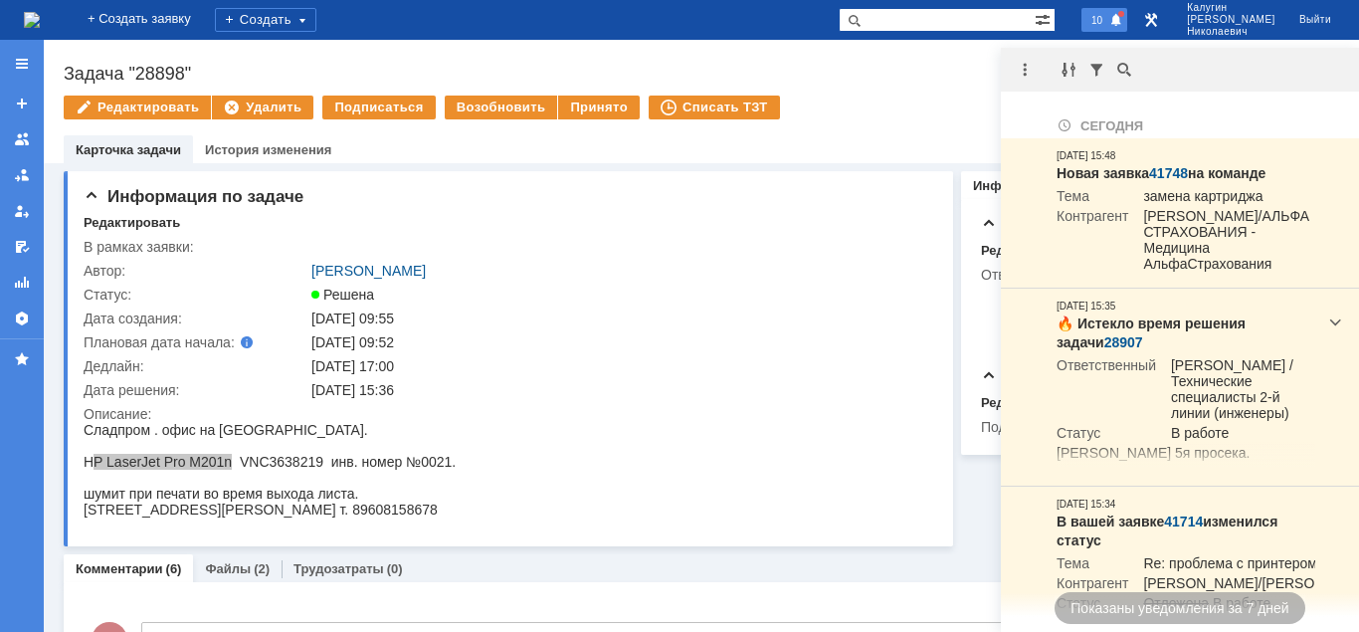
click at [159, 75] on div "Задача "28898"" at bounding box center [673, 74] width 1218 height 20
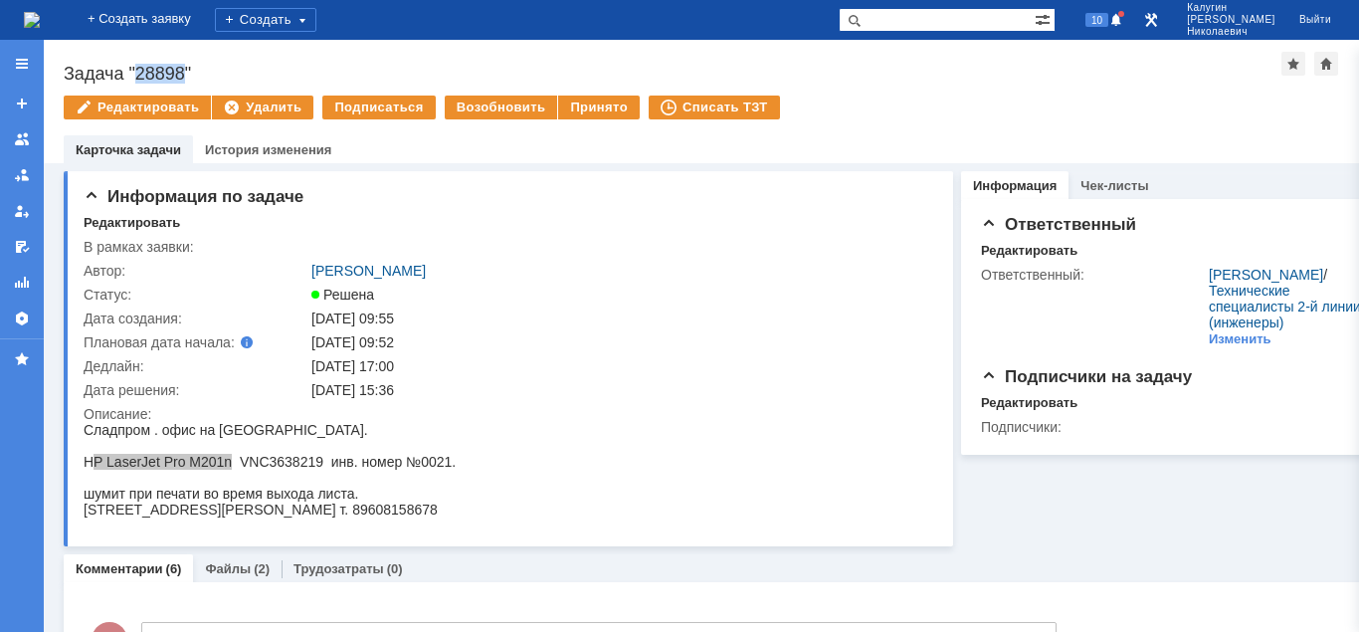
click at [159, 75] on div "Задача "28898"" at bounding box center [673, 74] width 1218 height 20
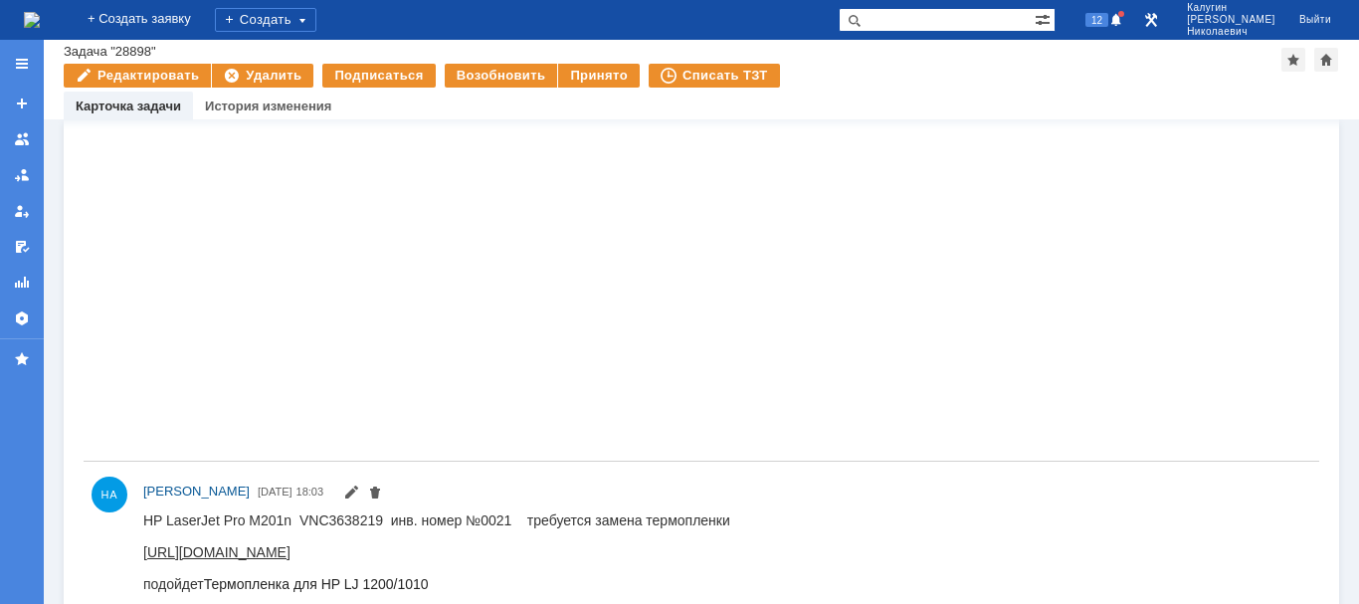
scroll to position [4129, 0]
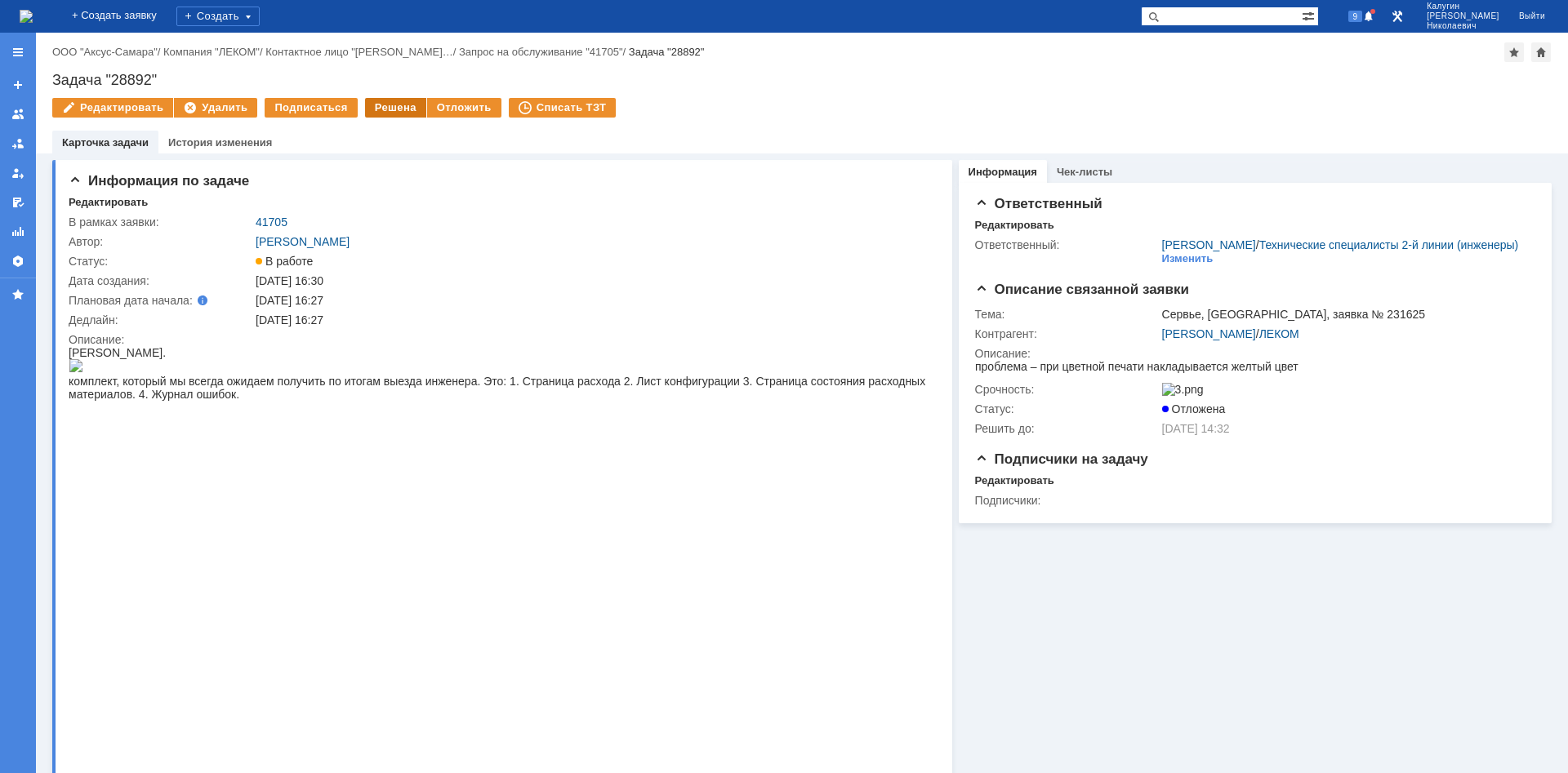
click at [390, 109] on div "Решена" at bounding box center [396, 107] width 62 height 20
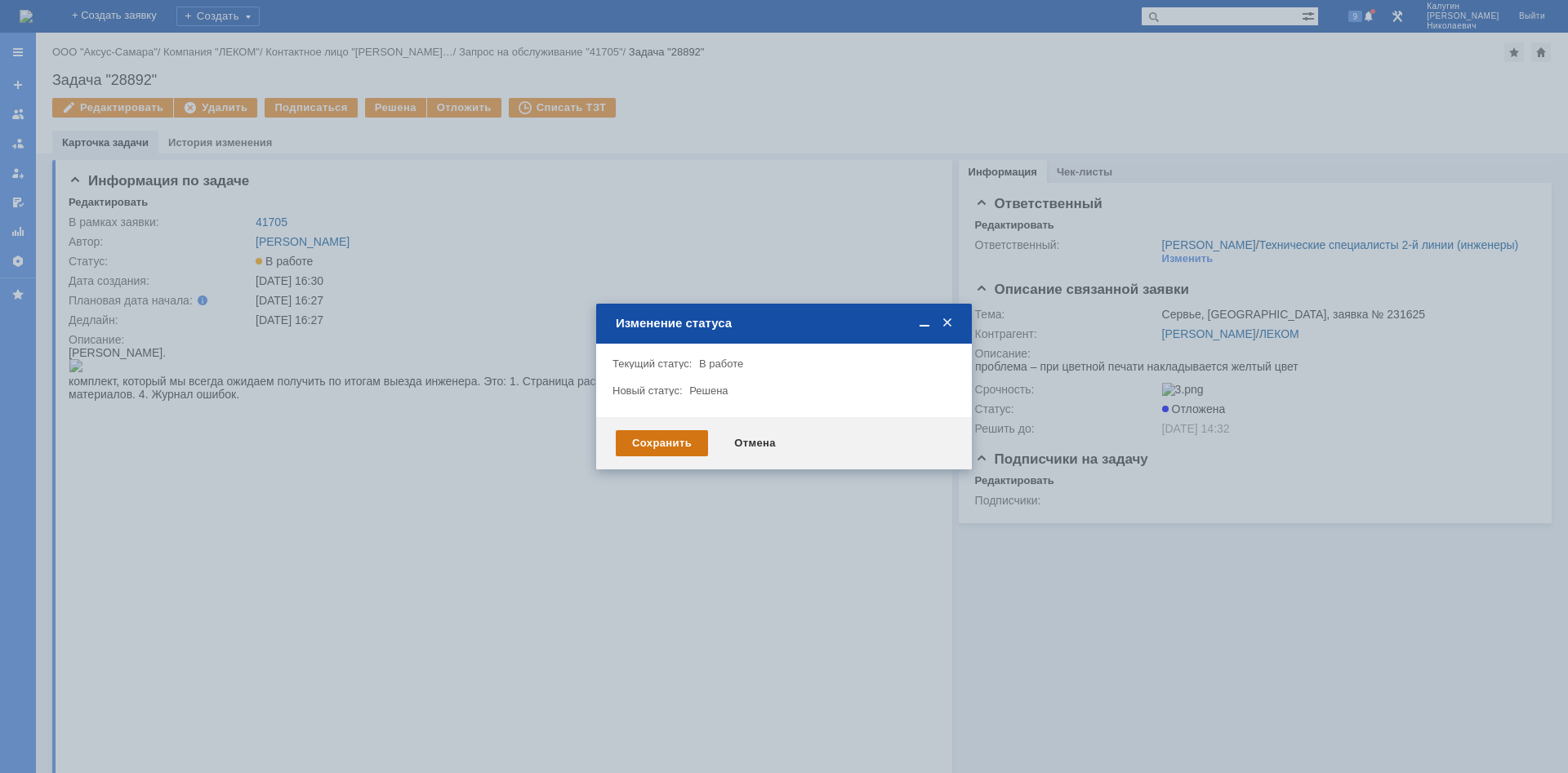
click at [634, 449] on div "Сохранить" at bounding box center [662, 443] width 92 height 26
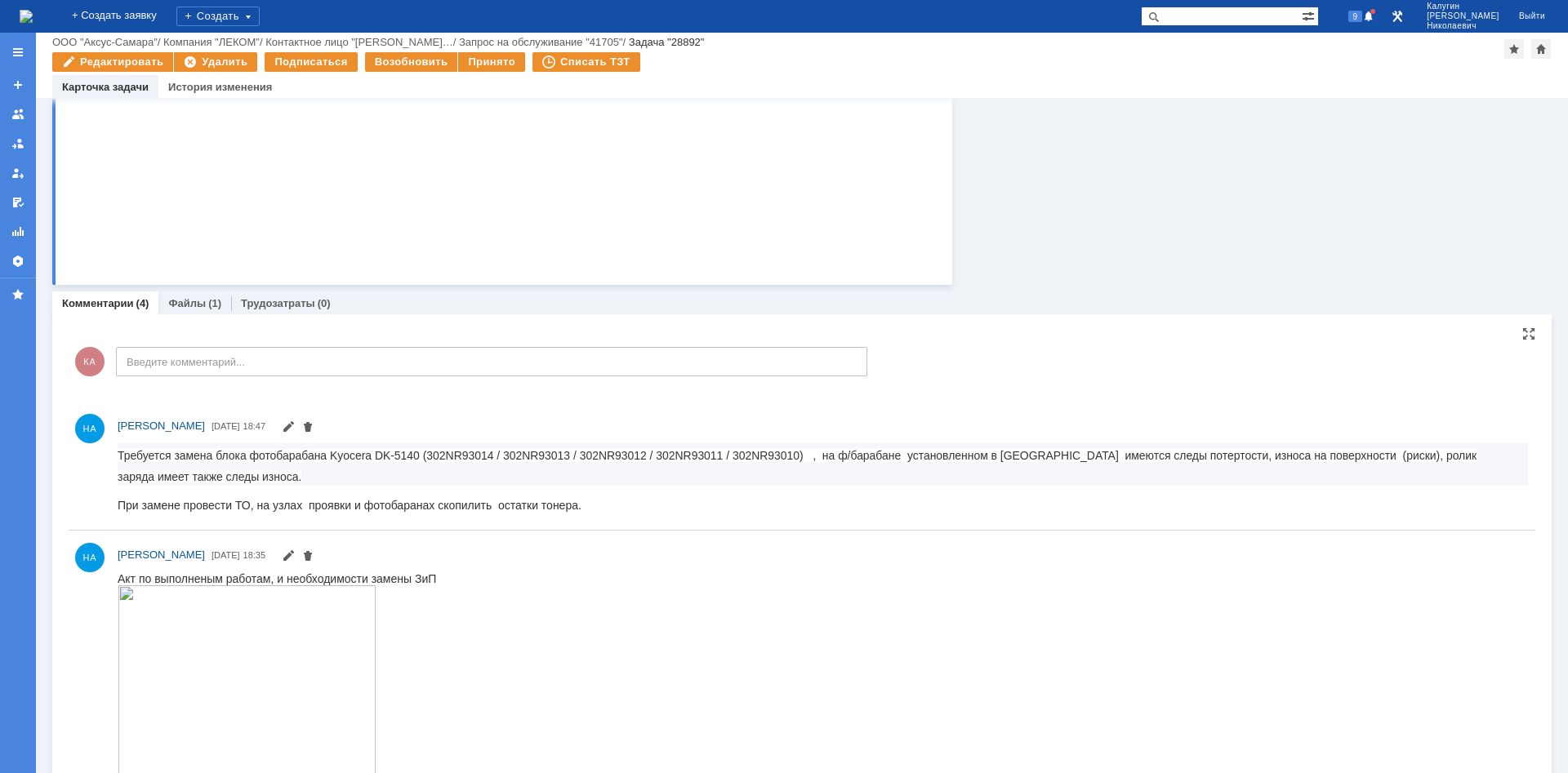
scroll to position [500, 0]
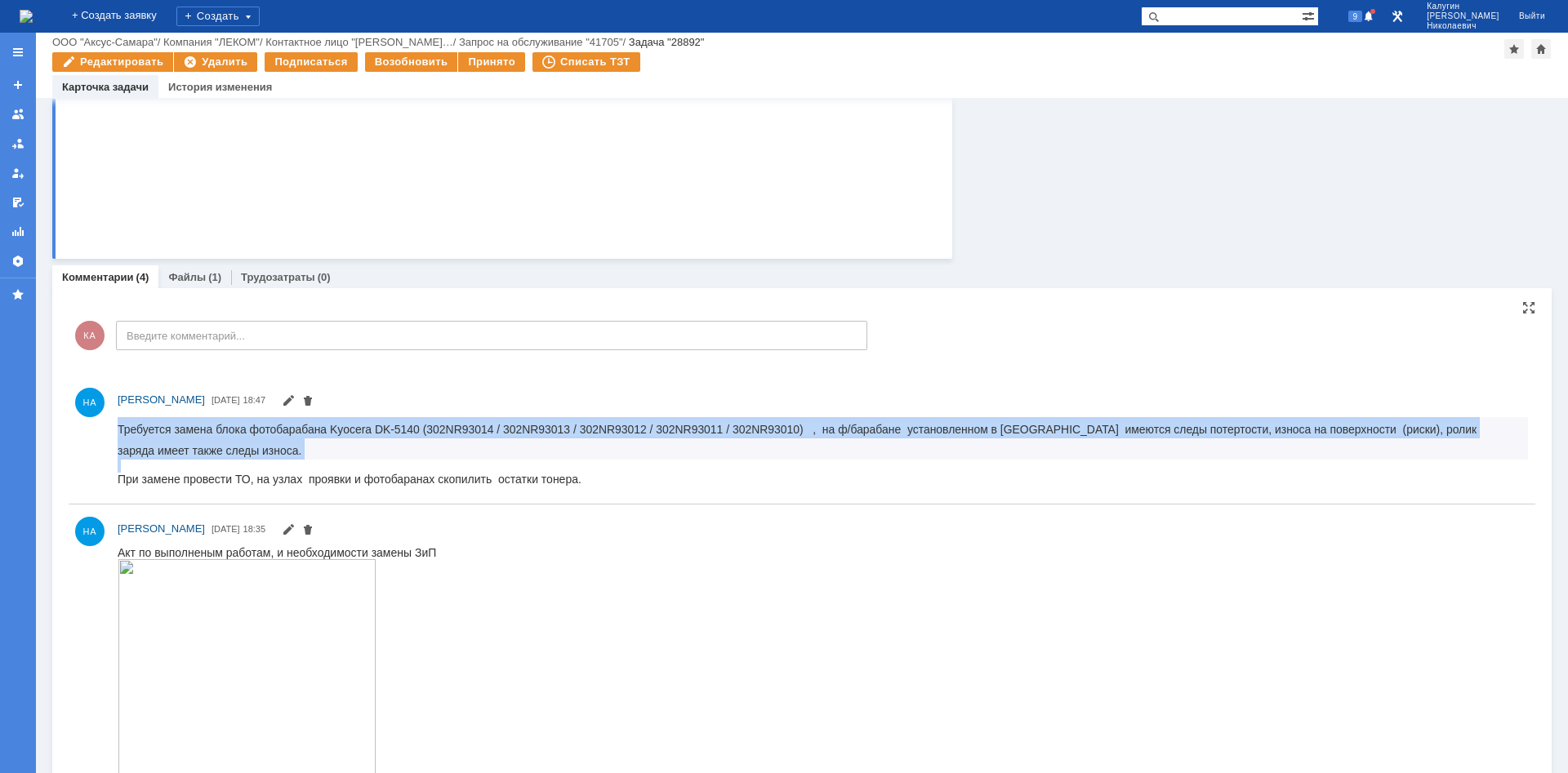
drag, startPoint x: 120, startPoint y: 428, endPoint x: 727, endPoint y: 903, distance: 770.8
click at [610, 485] on html "Требуется замена блока фотобарабана Kyocera DK-5140 ( 302NR93014 / 302NR93013 /…" at bounding box center [823, 451] width 1410 height 69
copy body "Требуется замена блока фотобарабана Kyocera DK-5140 ( 302NR93014 / 302NR93013 /…"
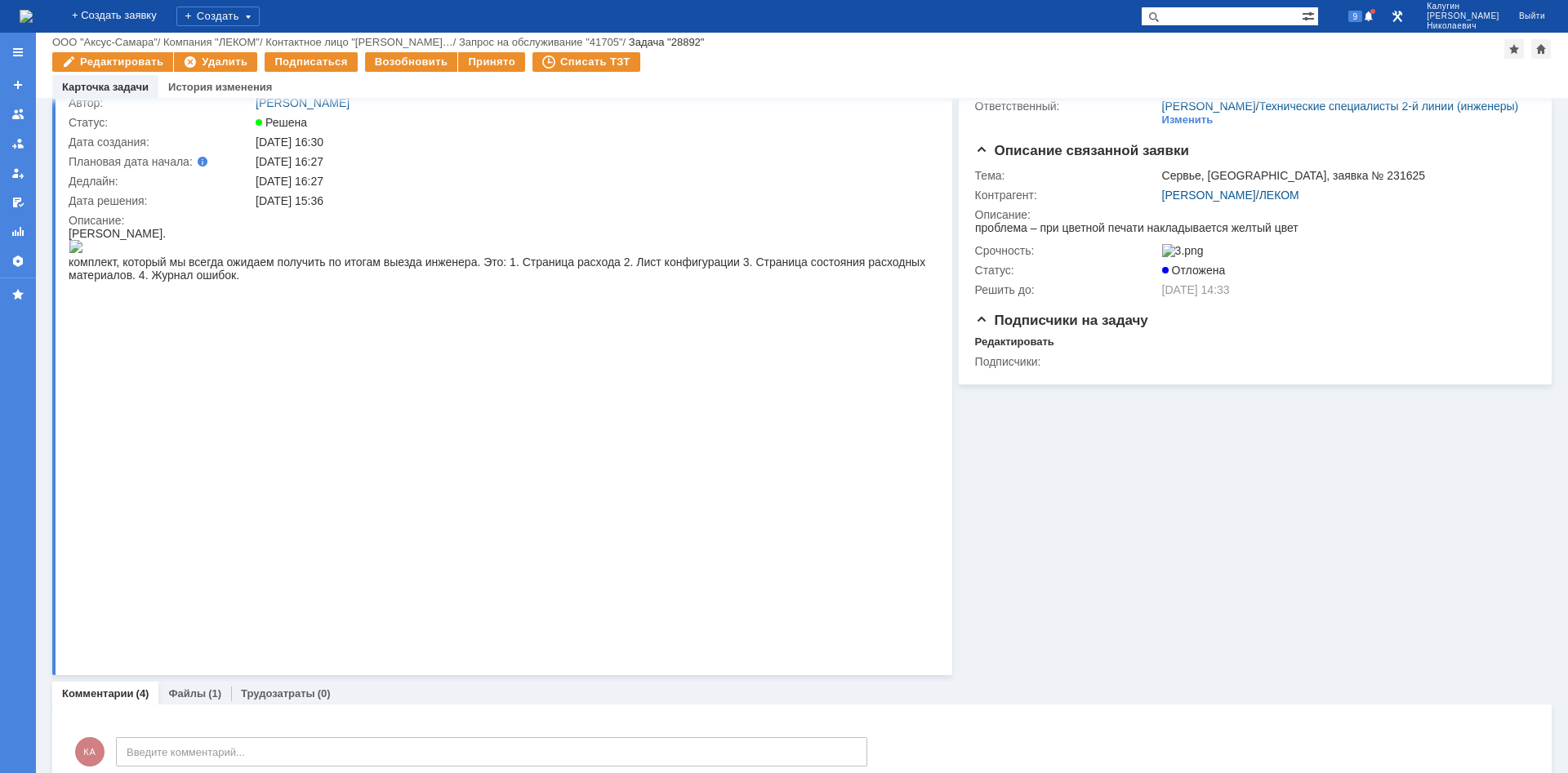
scroll to position [0, 0]
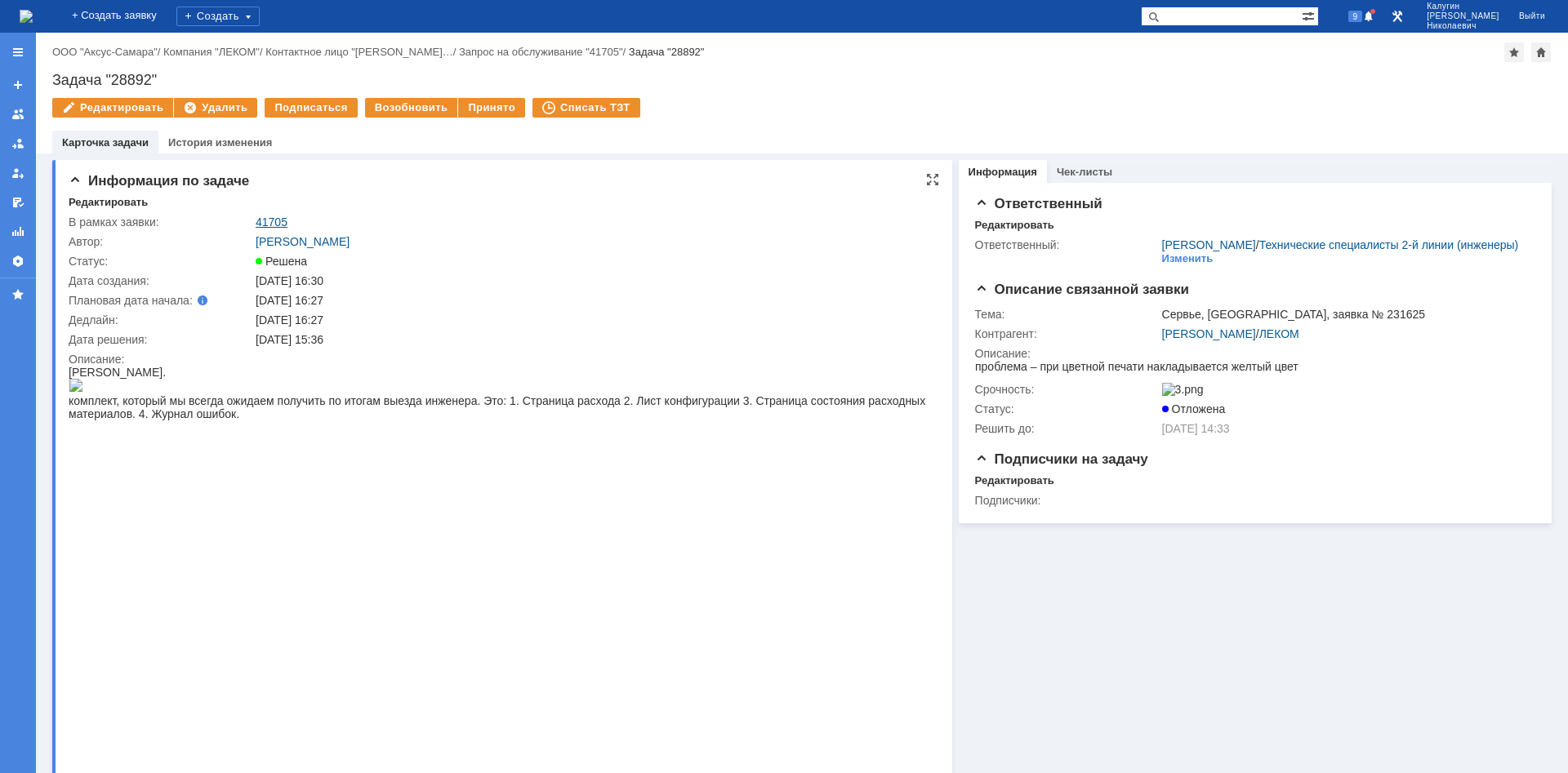
click at [277, 221] on link "41705" at bounding box center [271, 222] width 32 height 13
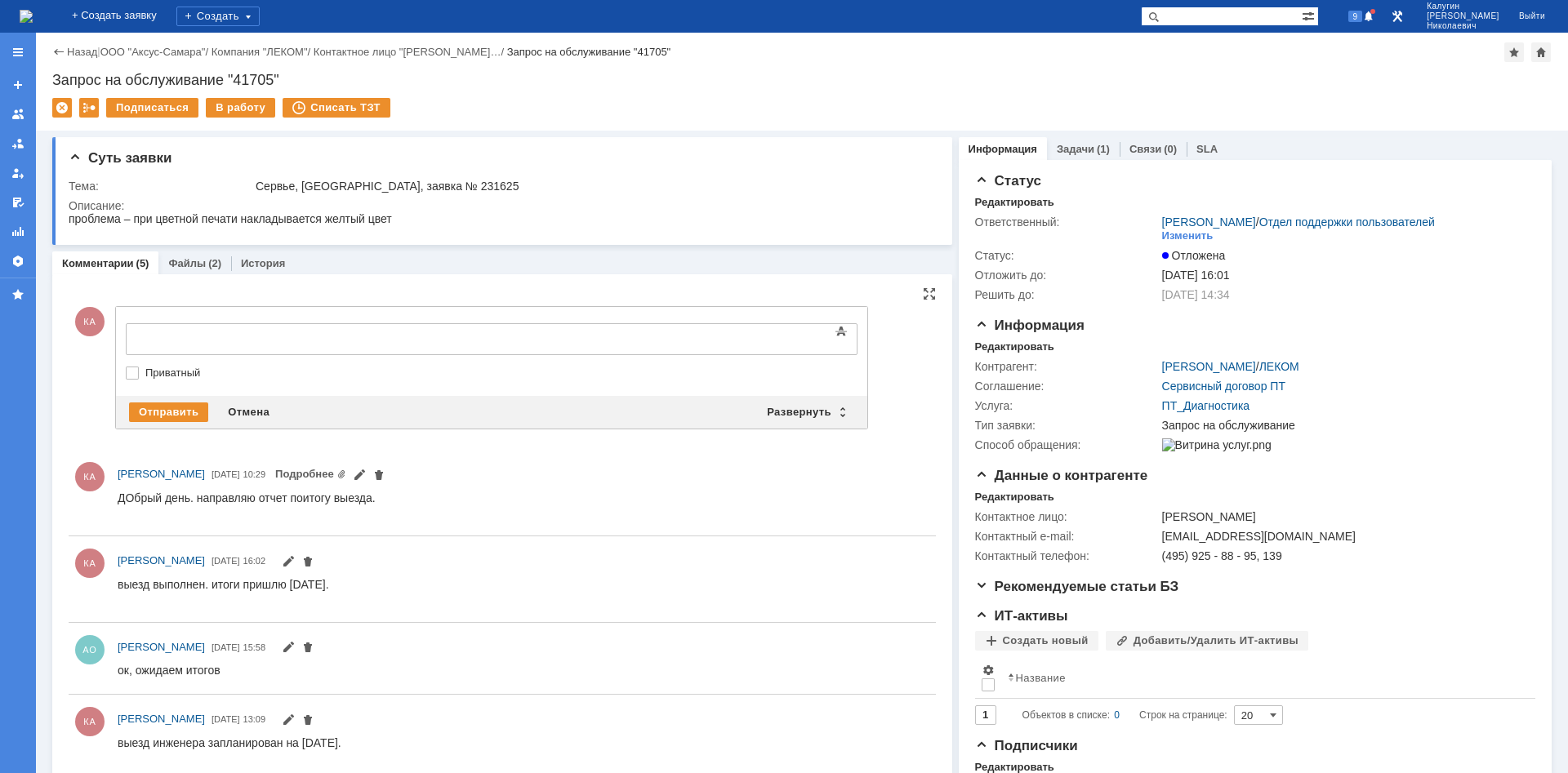
click at [155, 345] on body at bounding box center [259, 338] width 245 height 28
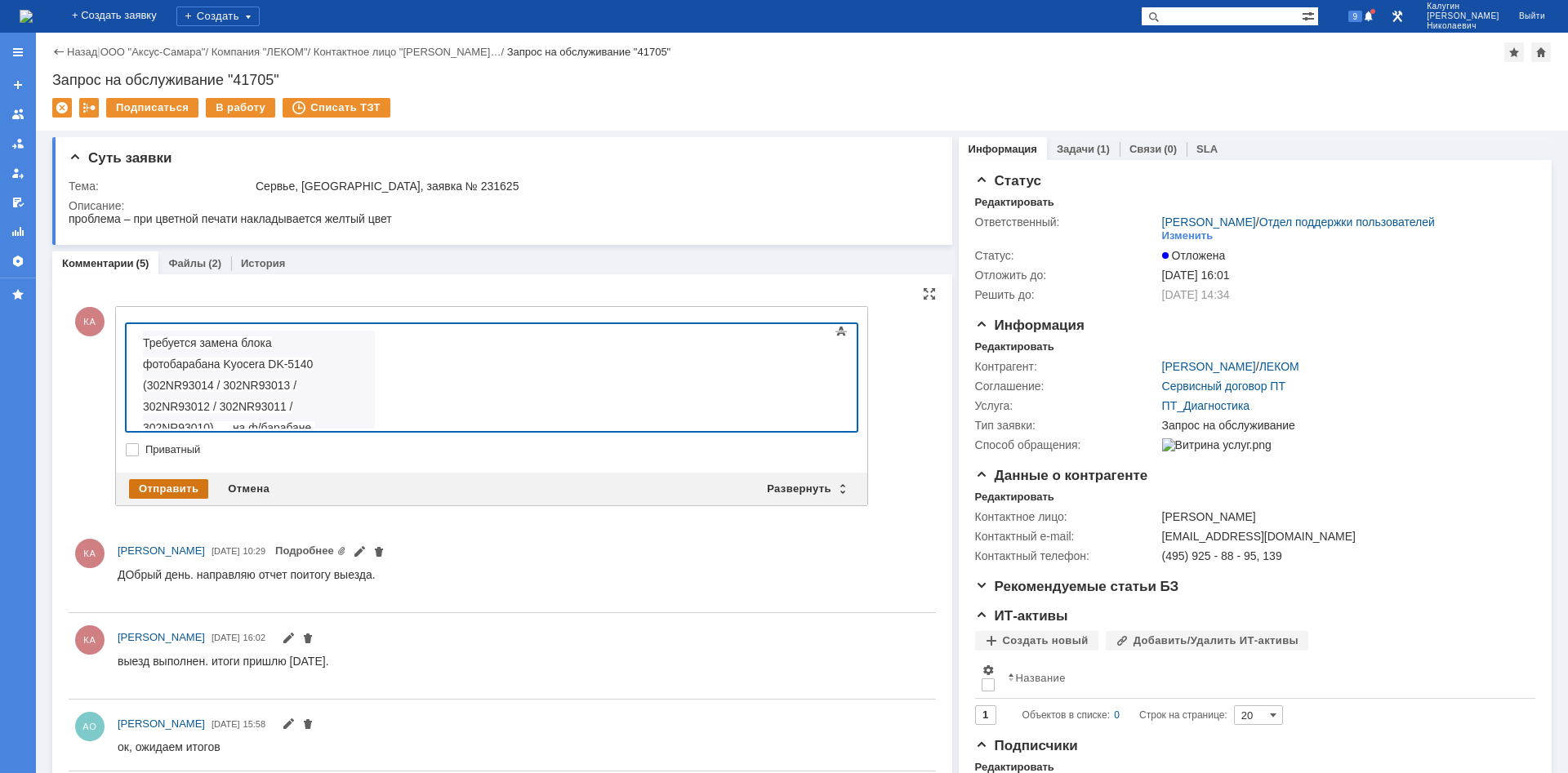
click at [184, 486] on div "Отправить" at bounding box center [168, 489] width 79 height 20
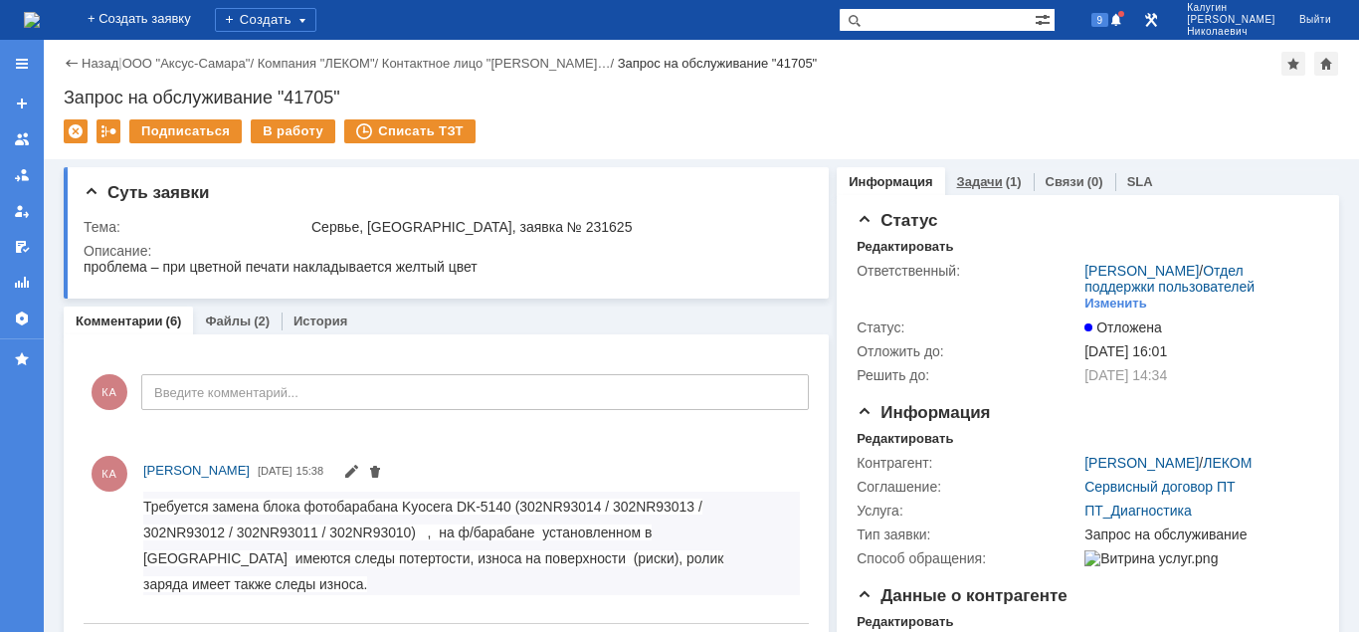
click at [981, 190] on div "Задачи (1)" at bounding box center [989, 181] width 89 height 29
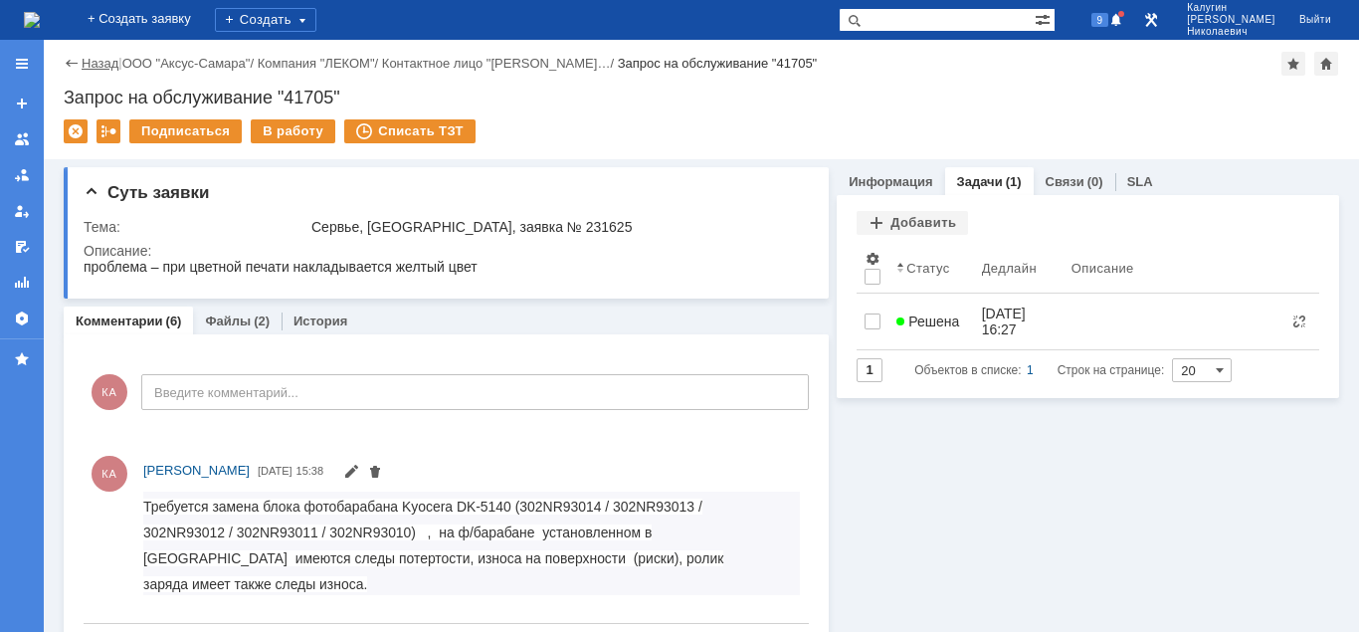
click at [96, 62] on link "Назад" at bounding box center [100, 63] width 37 height 15
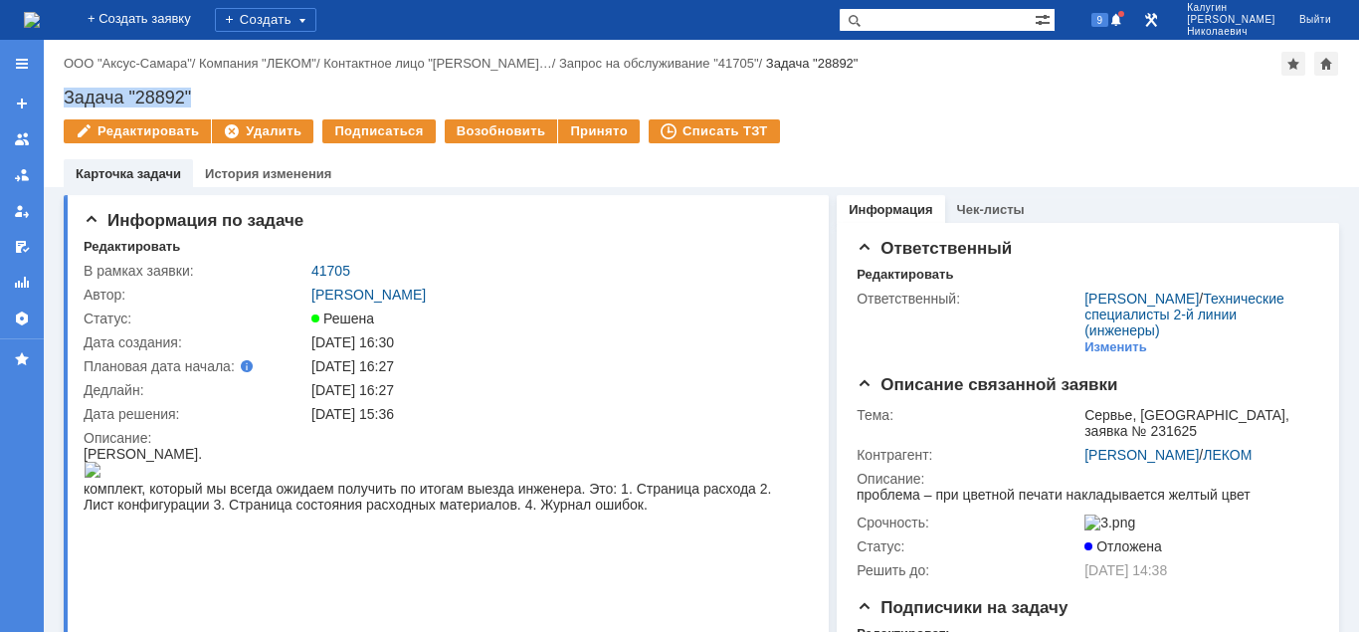
drag, startPoint x: 63, startPoint y: 93, endPoint x: 245, endPoint y: 100, distance: 182.2
click at [245, 100] on div "Назад | ООО "Аксус-Самара" / Компания "ЛЕКОМ" / Контактное лицо "Агапова Ольга……" at bounding box center [701, 113] width 1315 height 147
copy div "Задача "28892""
click at [589, 131] on div "Принято" at bounding box center [599, 131] width 82 height 24
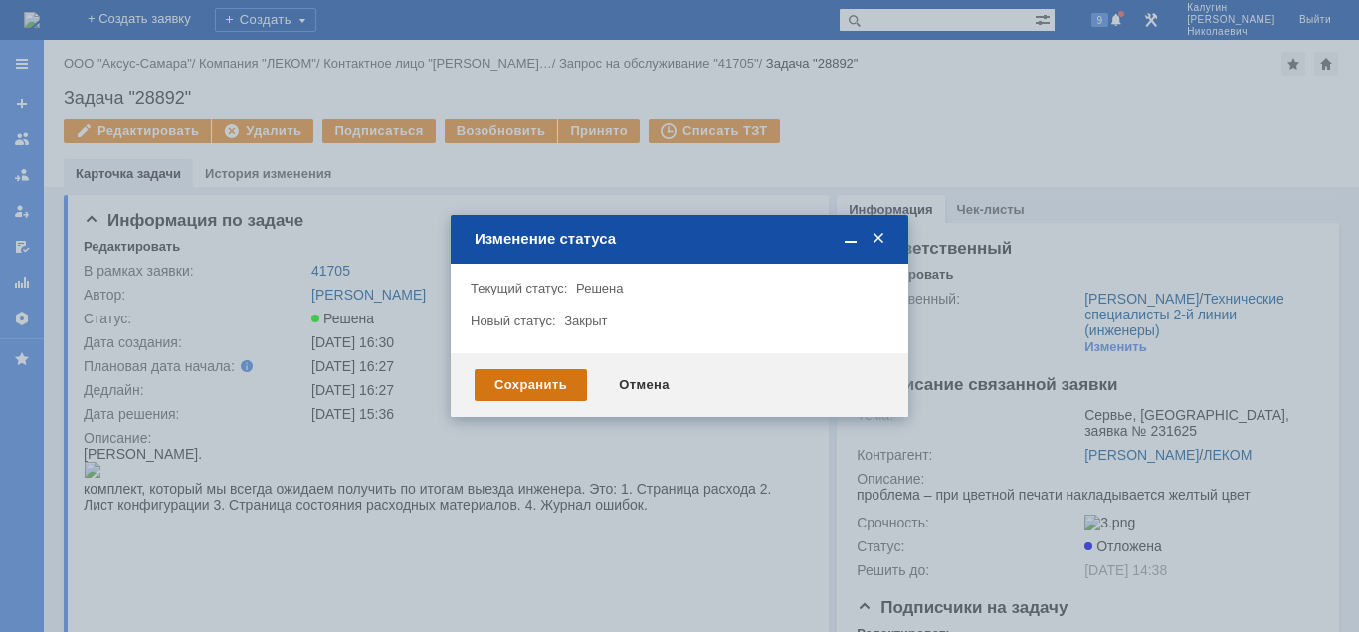
click at [545, 390] on div "Сохранить" at bounding box center [531, 385] width 112 height 32
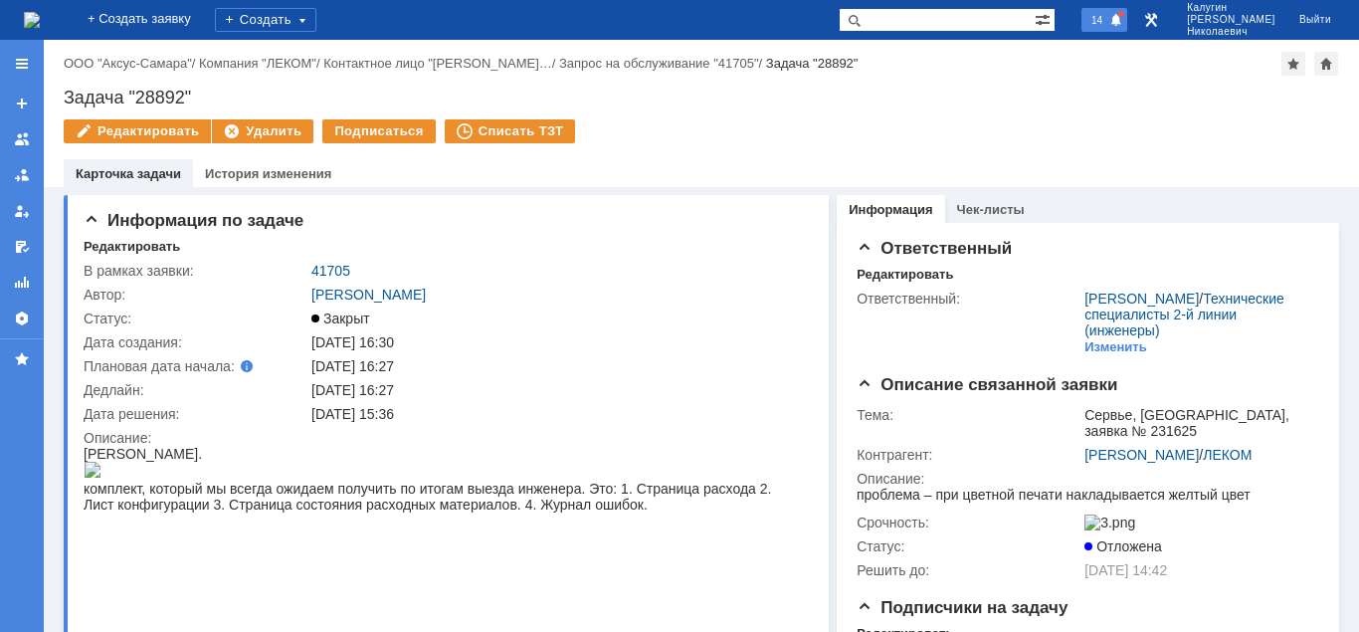
click at [1108, 22] on span "14" at bounding box center [1096, 20] width 23 height 14
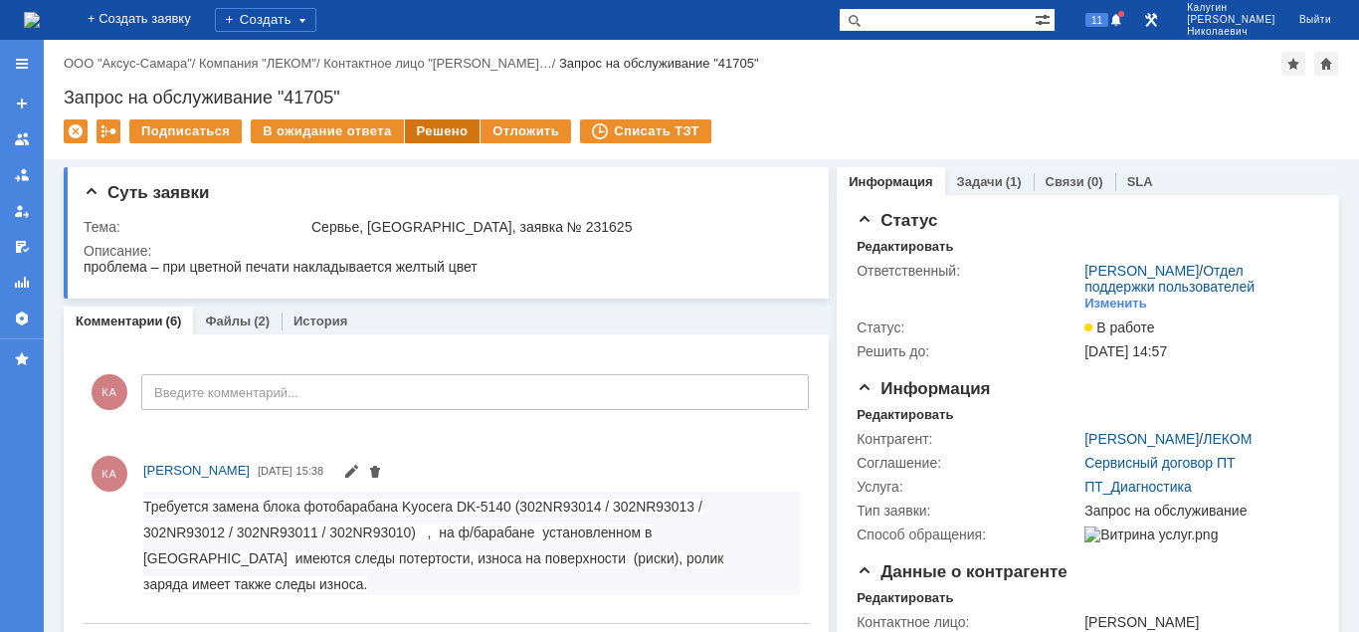
click at [437, 132] on div "Решено" at bounding box center [443, 131] width 76 height 24
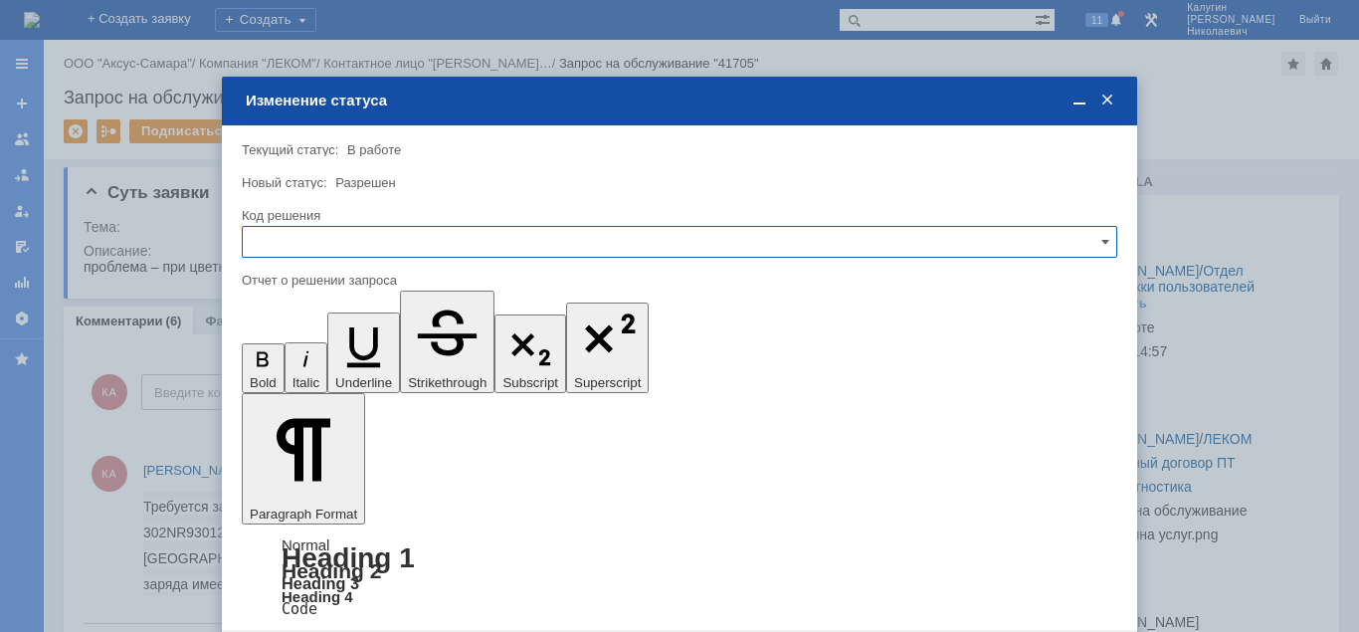
click at [379, 240] on input "text" at bounding box center [679, 242] width 875 height 32
click at [303, 374] on span "Решено" at bounding box center [680, 377] width 850 height 16
type input "Решено"
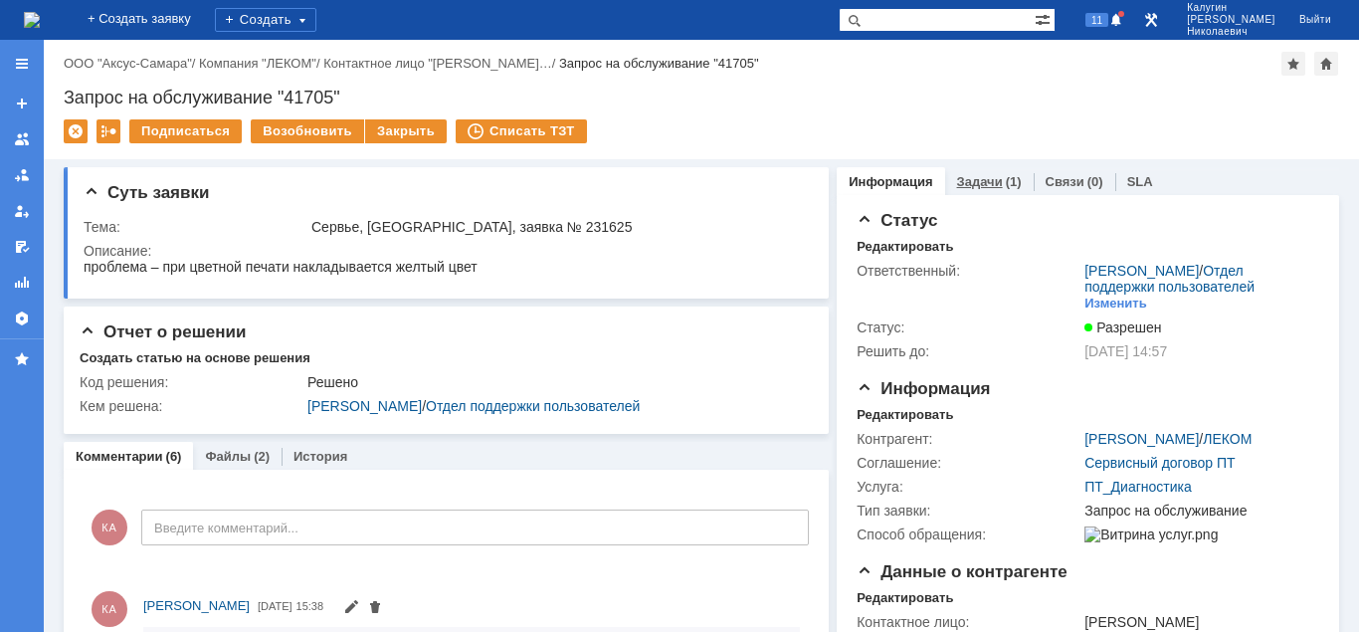
click at [992, 180] on link "Задачи" at bounding box center [980, 181] width 46 height 15
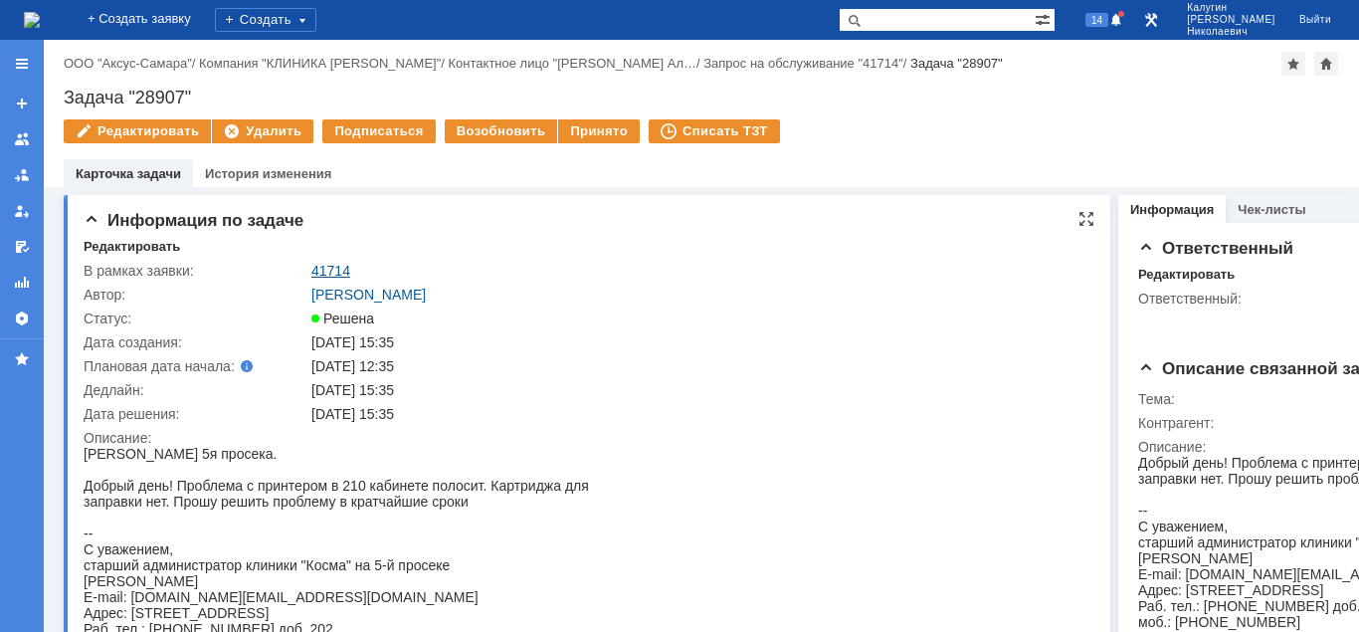
click at [314, 271] on link "41714" at bounding box center [330, 271] width 39 height 16
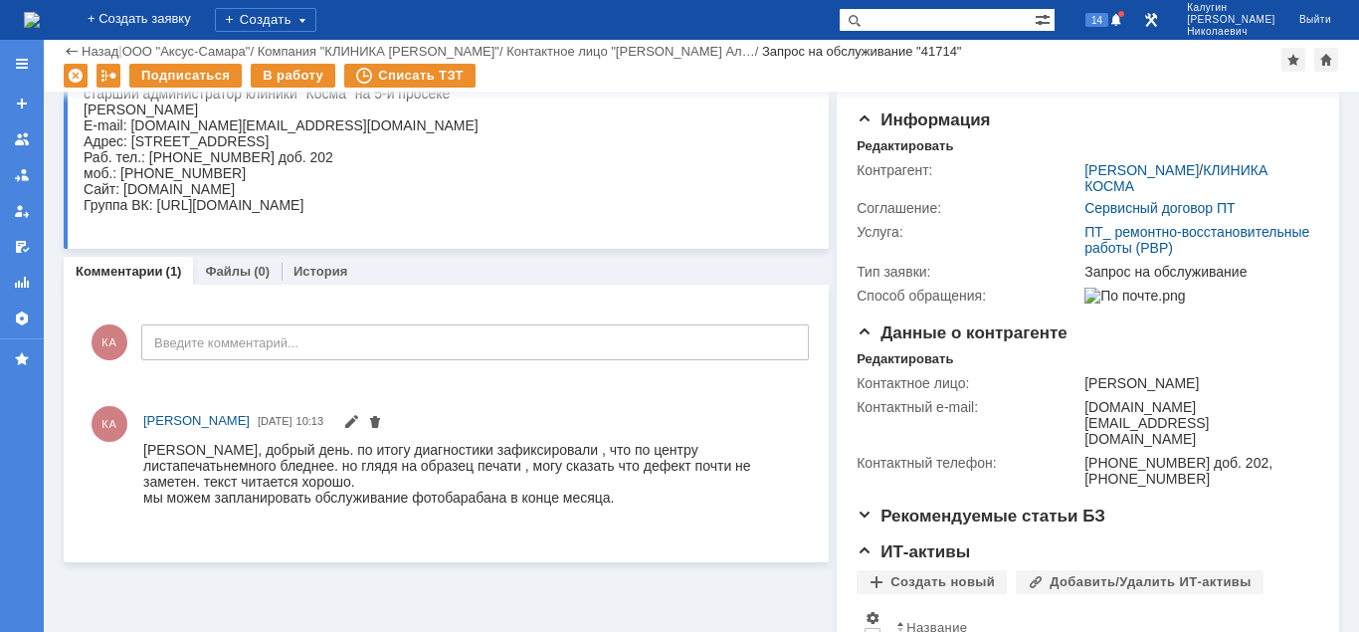
scroll to position [304, 0]
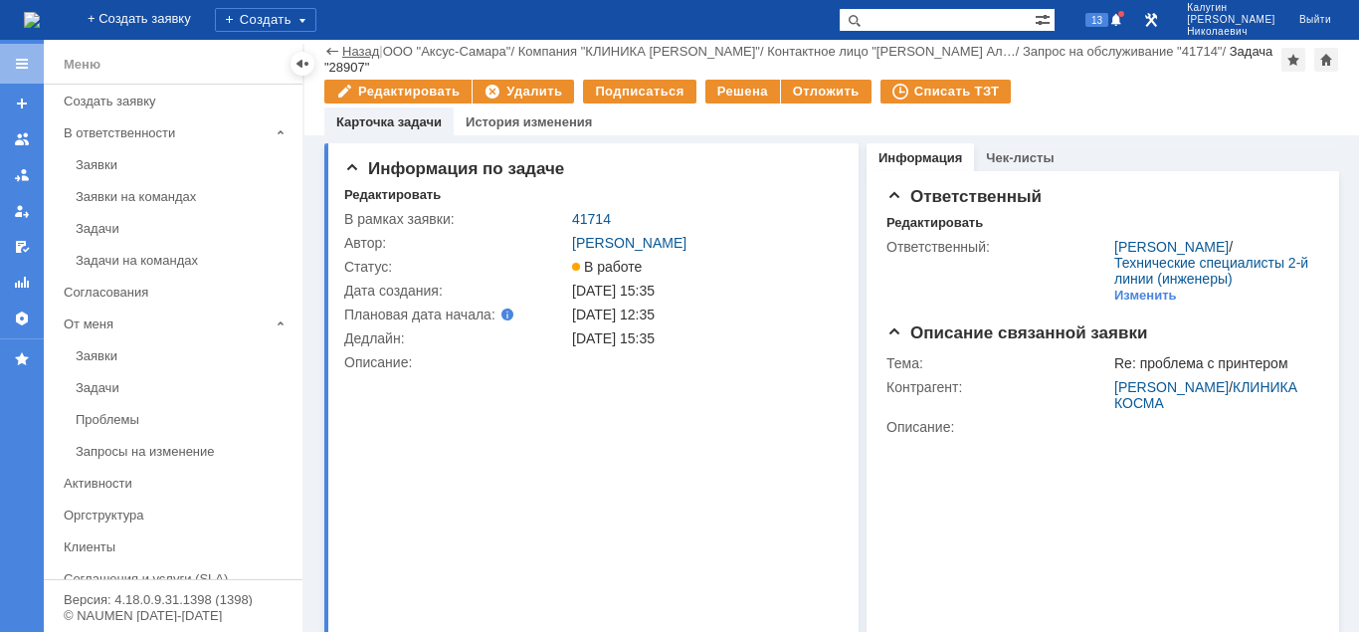
scroll to position [710, 0]
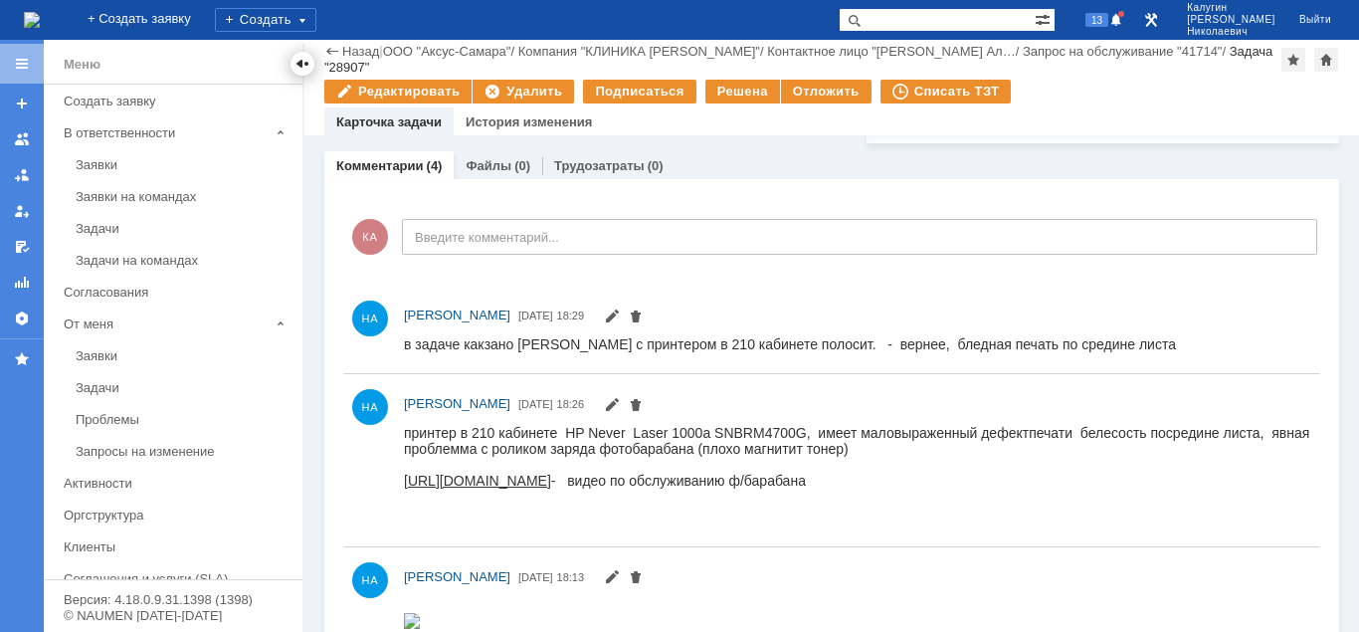
click at [302, 67] on div at bounding box center [302, 64] width 16 height 16
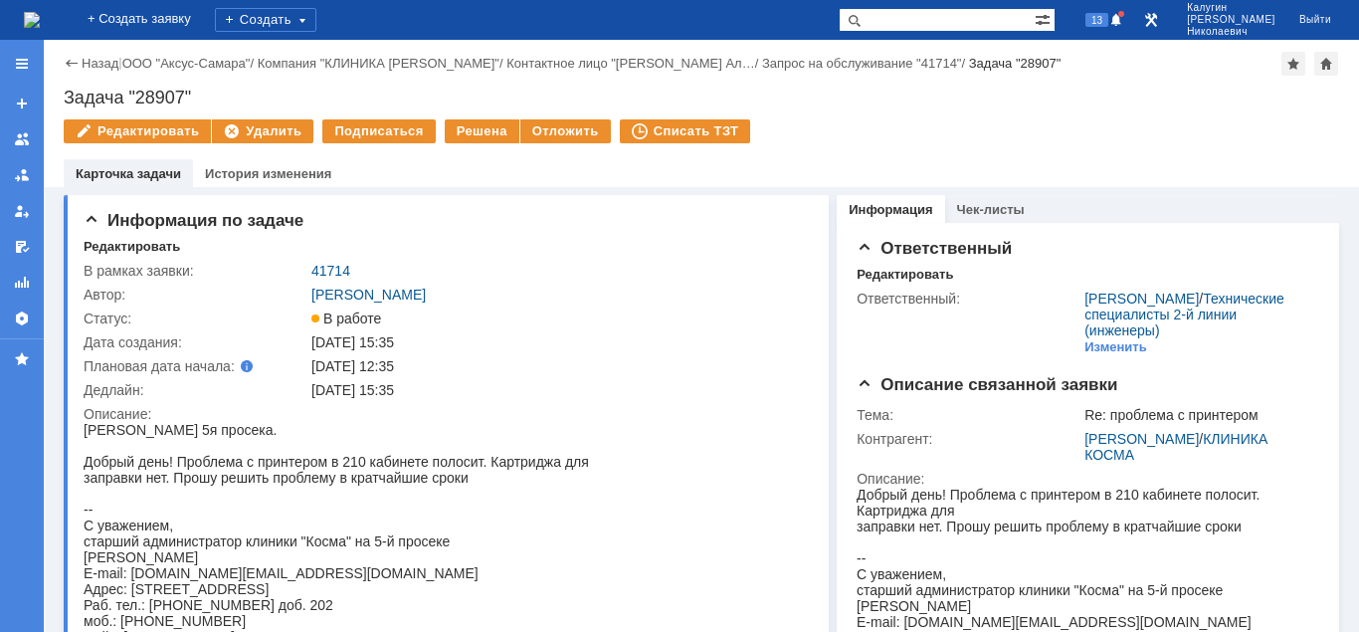
scroll to position [507, 0]
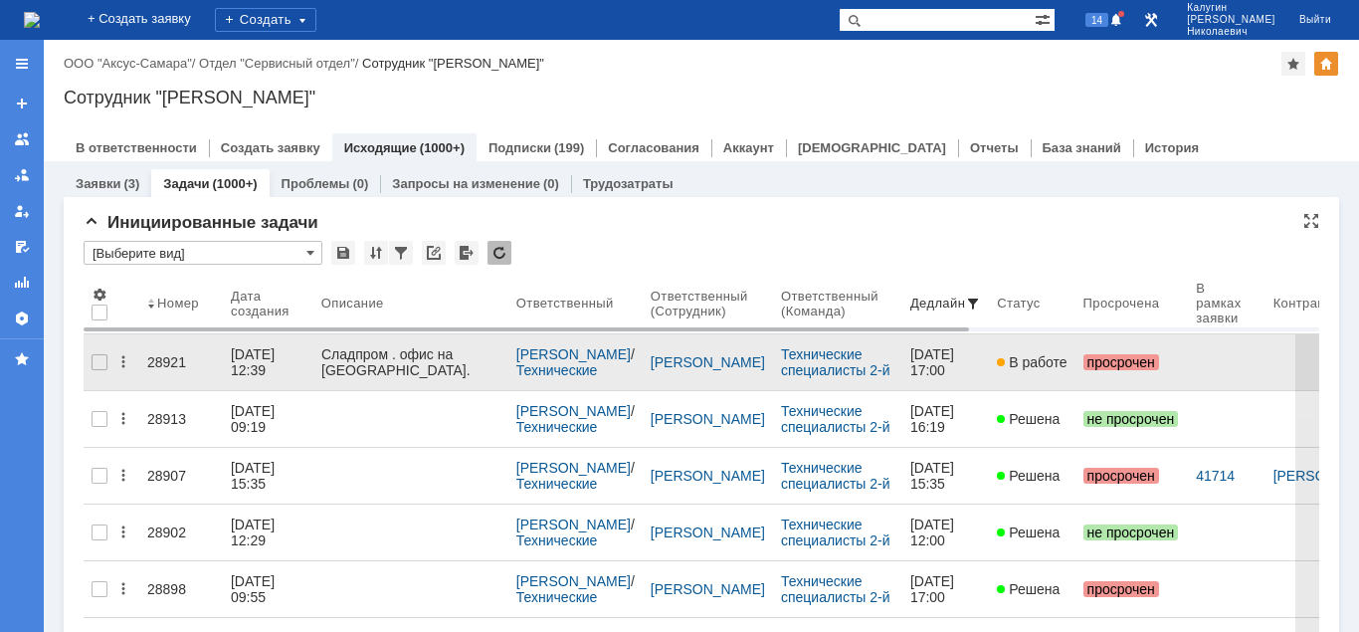
click at [168, 355] on div "28921" at bounding box center [181, 362] width 68 height 16
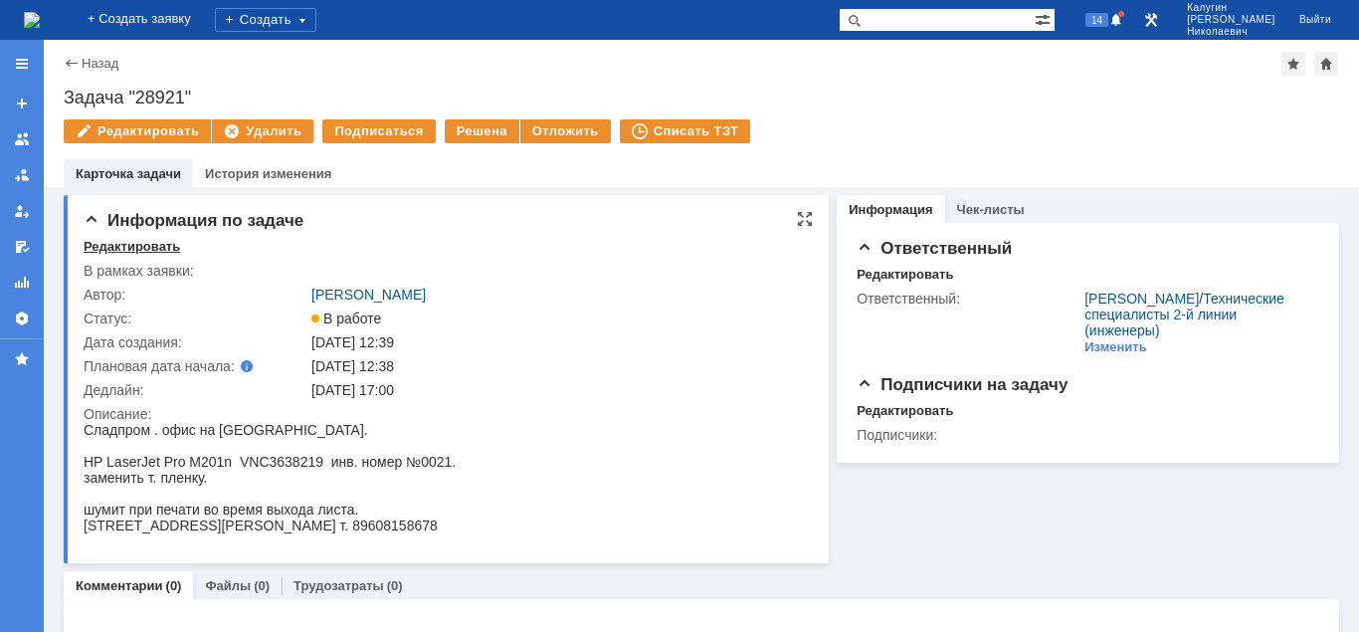
click at [156, 245] on div "Редактировать" at bounding box center [132, 247] width 96 height 16
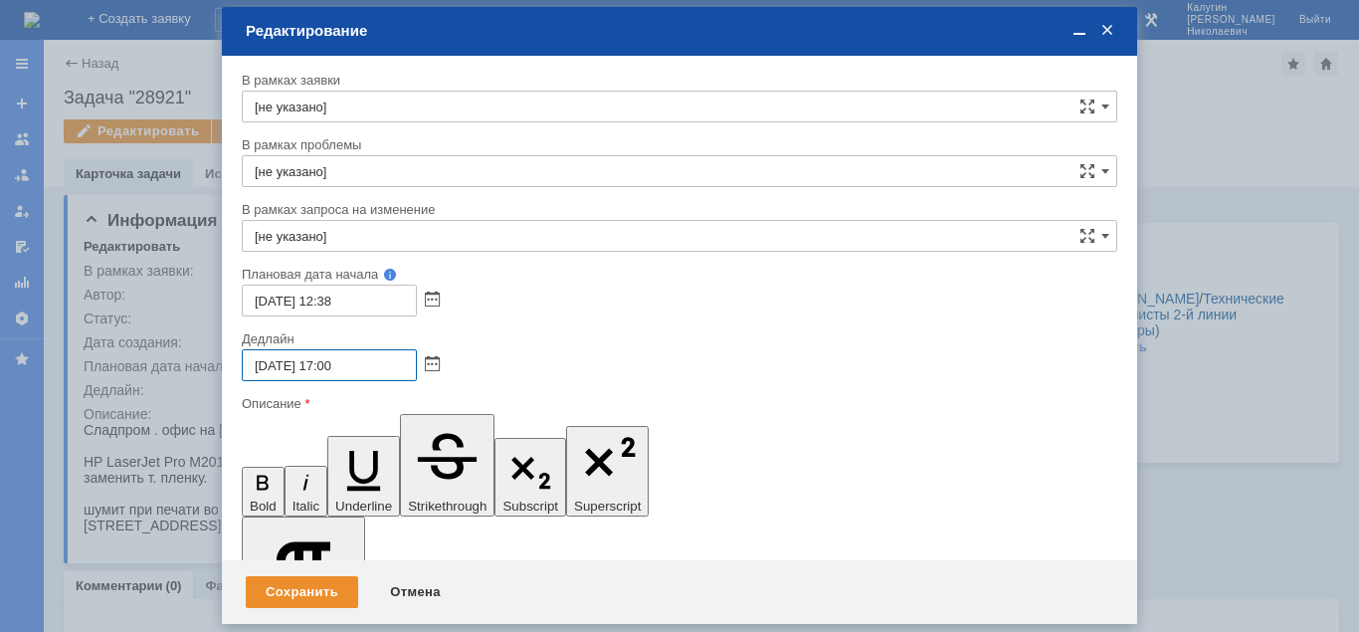
click at [261, 366] on input "11.09.2025 17:00" at bounding box center [329, 365] width 175 height 32
click at [330, 365] on input "12.09.2025 17:00" at bounding box center [329, 365] width 175 height 32
type input "12.09.2025 12:00"
click at [316, 582] on div "Сохранить" at bounding box center [302, 592] width 112 height 32
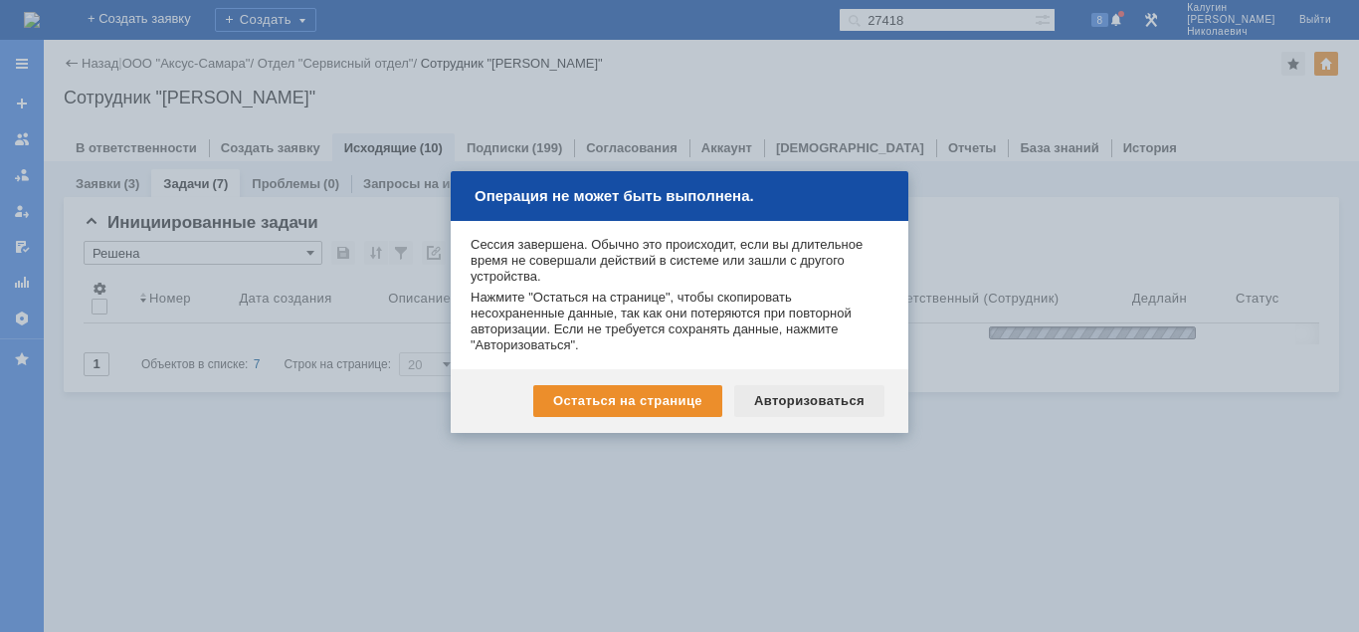
click at [783, 395] on div "Авторизоваться" at bounding box center [809, 401] width 150 height 32
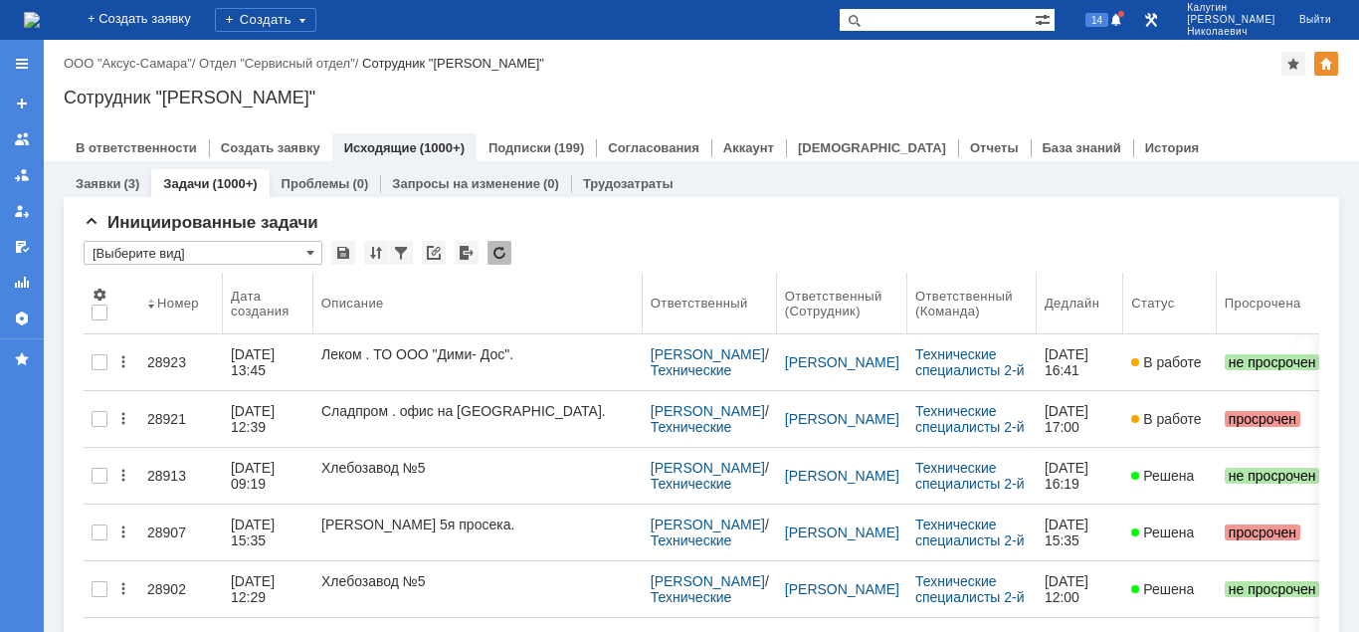
drag, startPoint x: 508, startPoint y: 299, endPoint x: 645, endPoint y: 303, distance: 136.4
click at [645, 303] on body "Идет загрузка, пожалуйста, подождите. На домашнюю + Создать заявку Создать 14 К…" at bounding box center [679, 316] width 1359 height 632
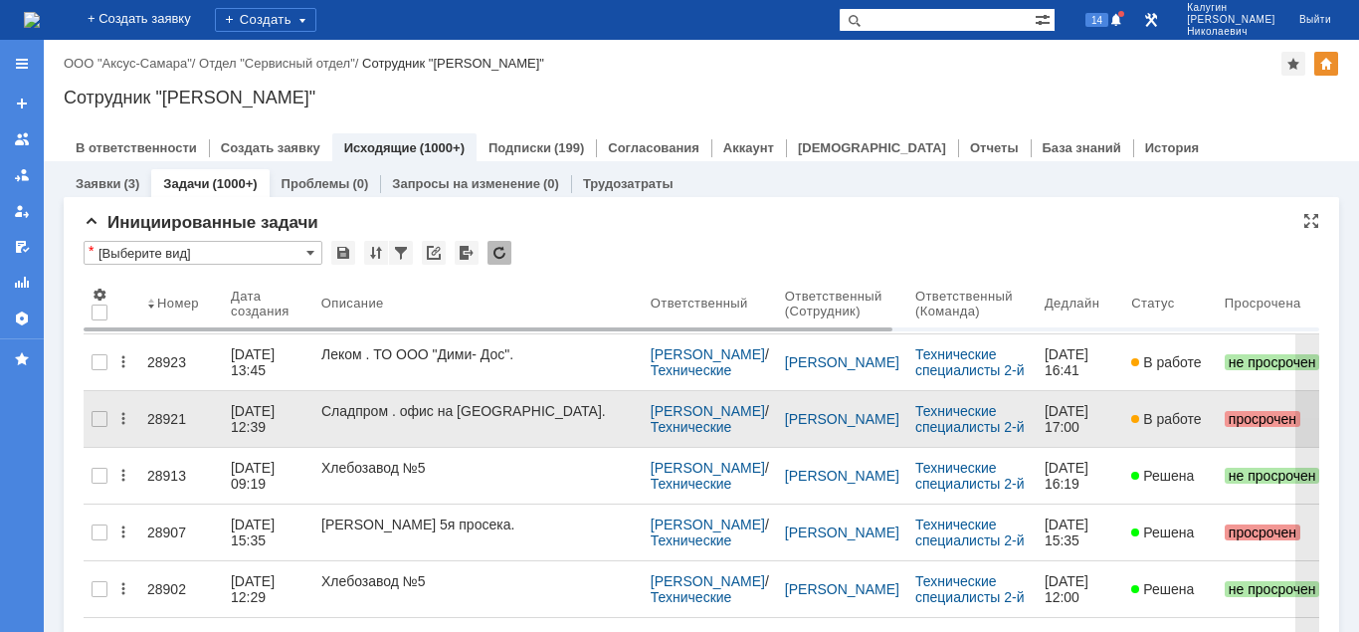
click at [171, 411] on div "28921" at bounding box center [181, 419] width 68 height 16
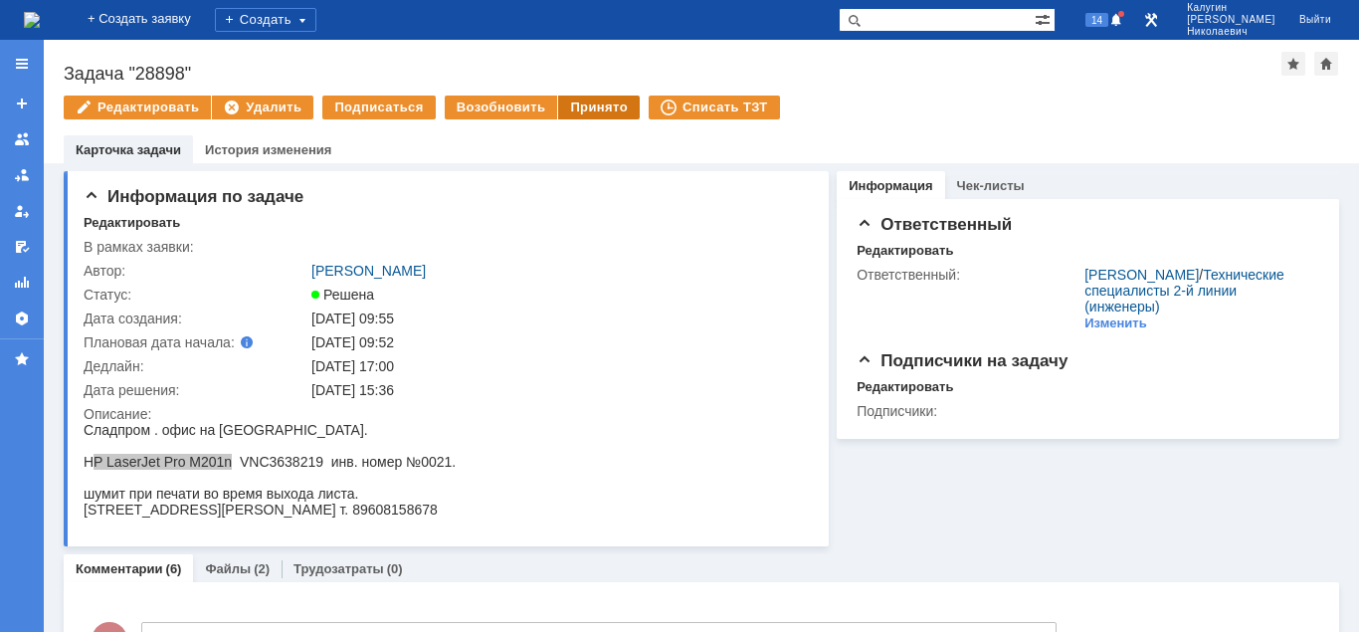
click at [596, 106] on div "Принято" at bounding box center [599, 108] width 82 height 24
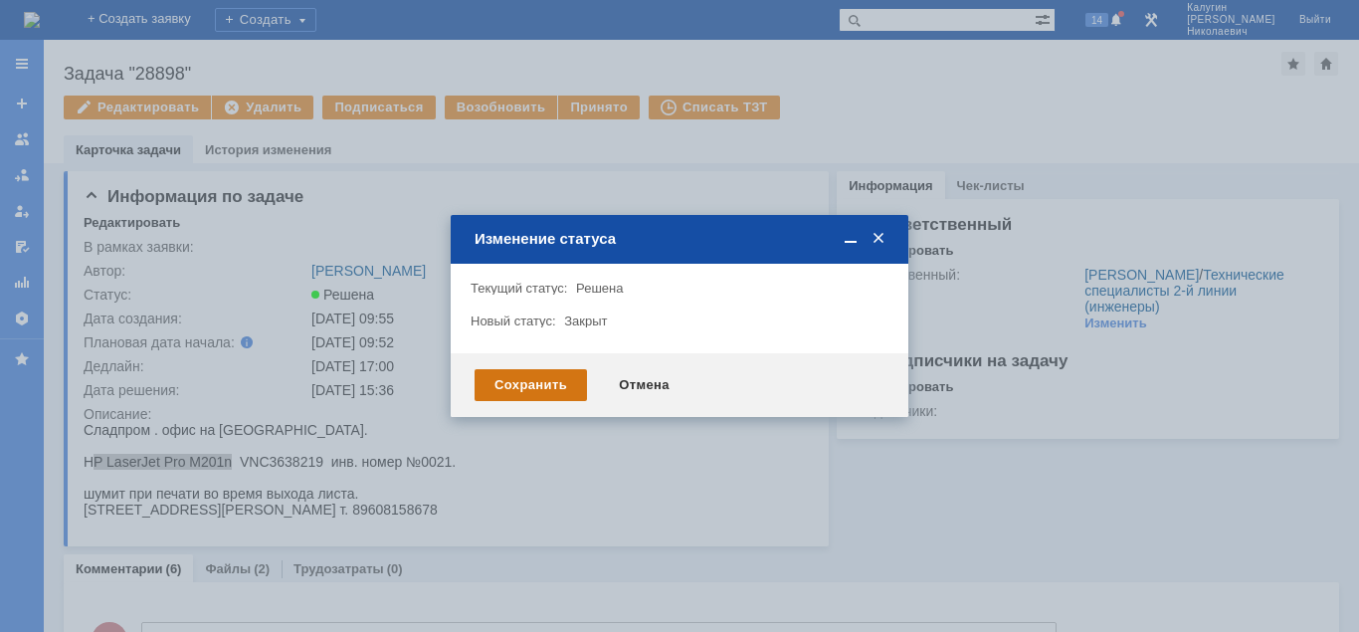
click at [550, 385] on div "Сохранить" at bounding box center [531, 385] width 112 height 32
